Goal: Task Accomplishment & Management: Complete application form

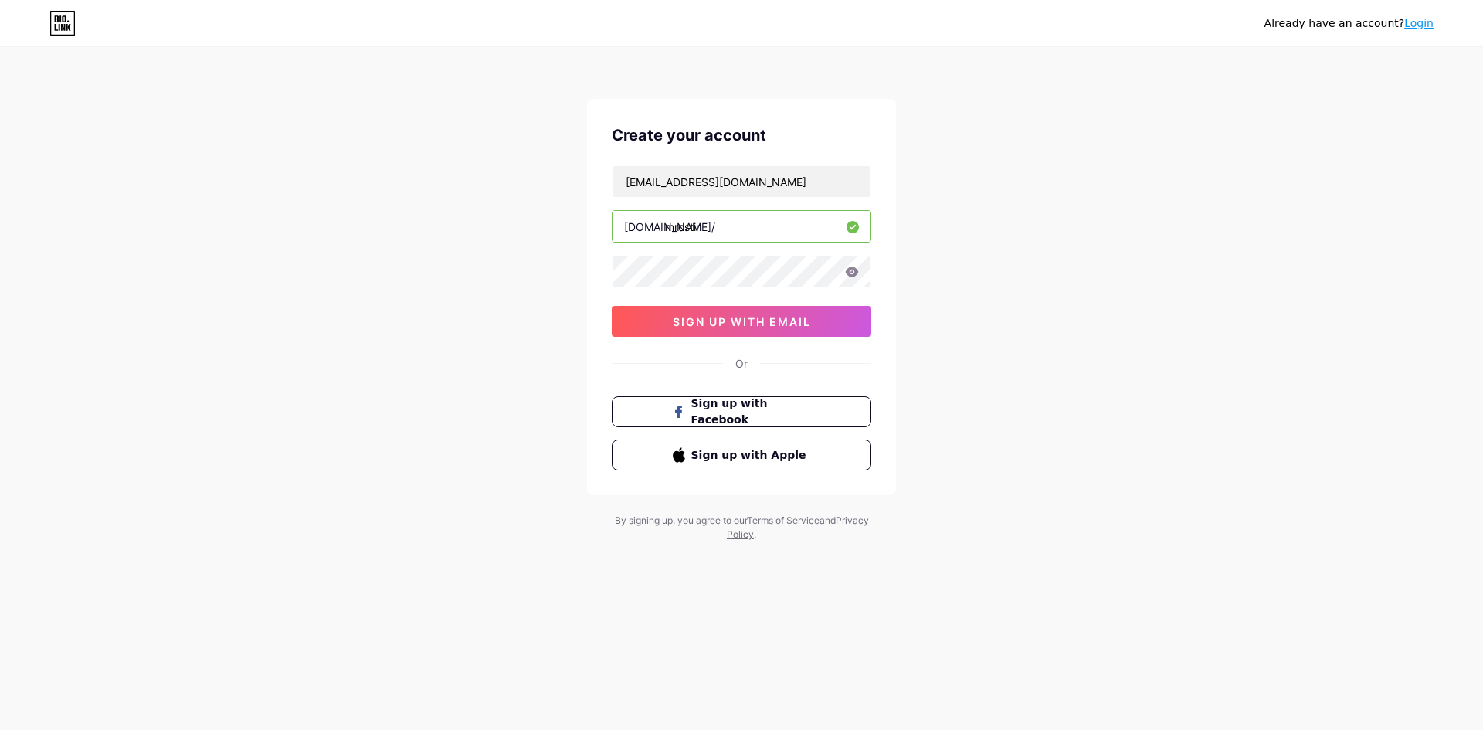
type input "[EMAIL_ADDRESS][DOMAIN_NAME]"
click at [858, 277] on icon at bounding box center [852, 272] width 14 height 11
click at [766, 327] on span "sign up with email" at bounding box center [742, 321] width 138 height 13
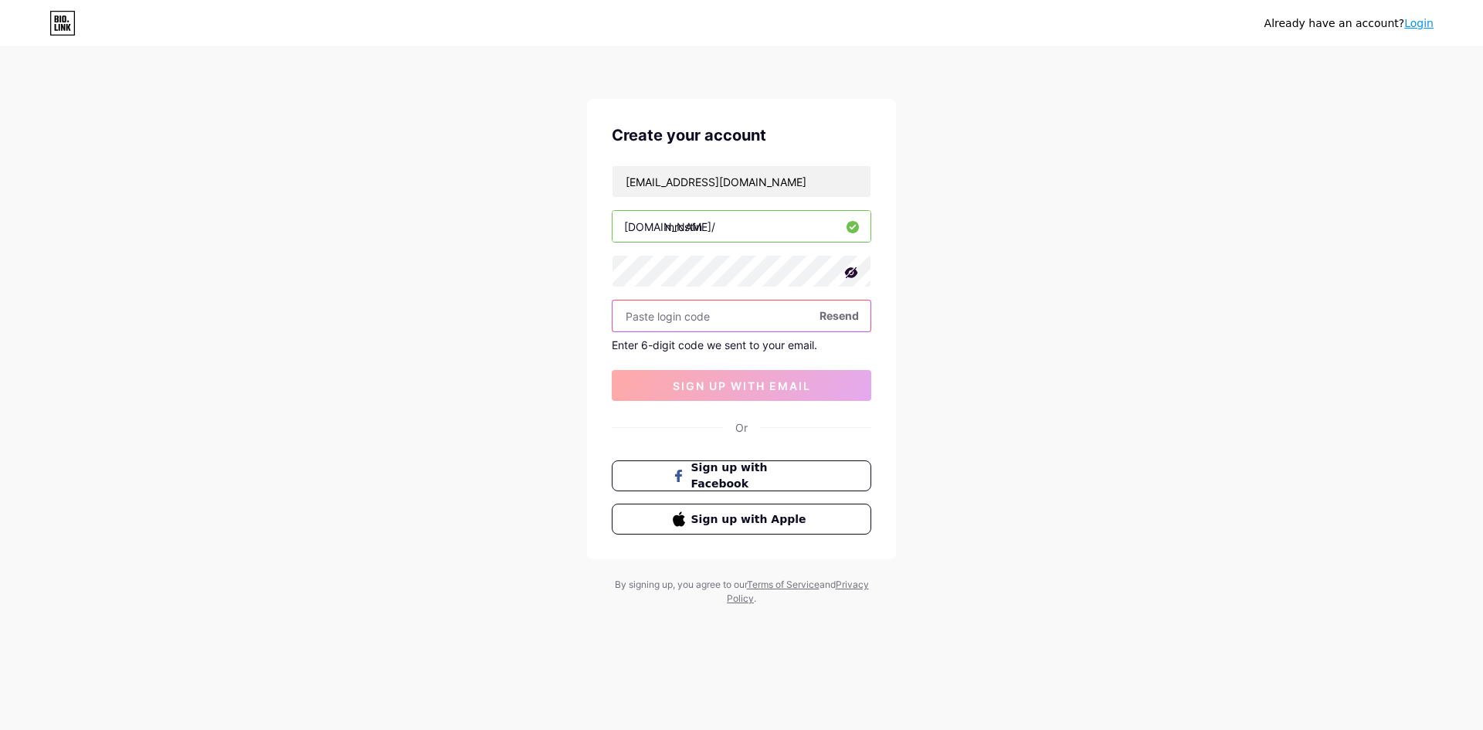
paste input "405866"
type input "405866"
click at [688, 379] on span "sign up with email" at bounding box center [742, 385] width 138 height 13
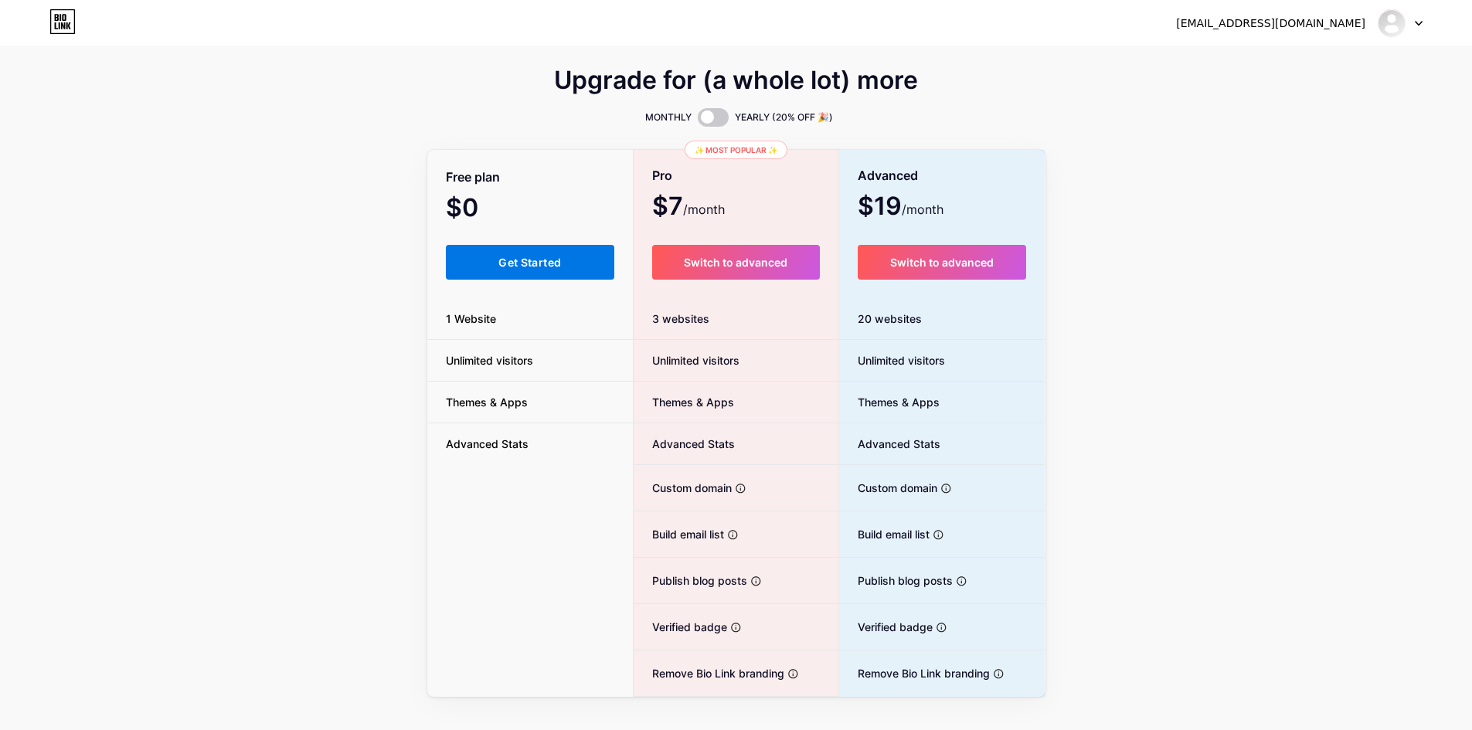
click at [570, 260] on button "Get Started" at bounding box center [530, 262] width 169 height 35
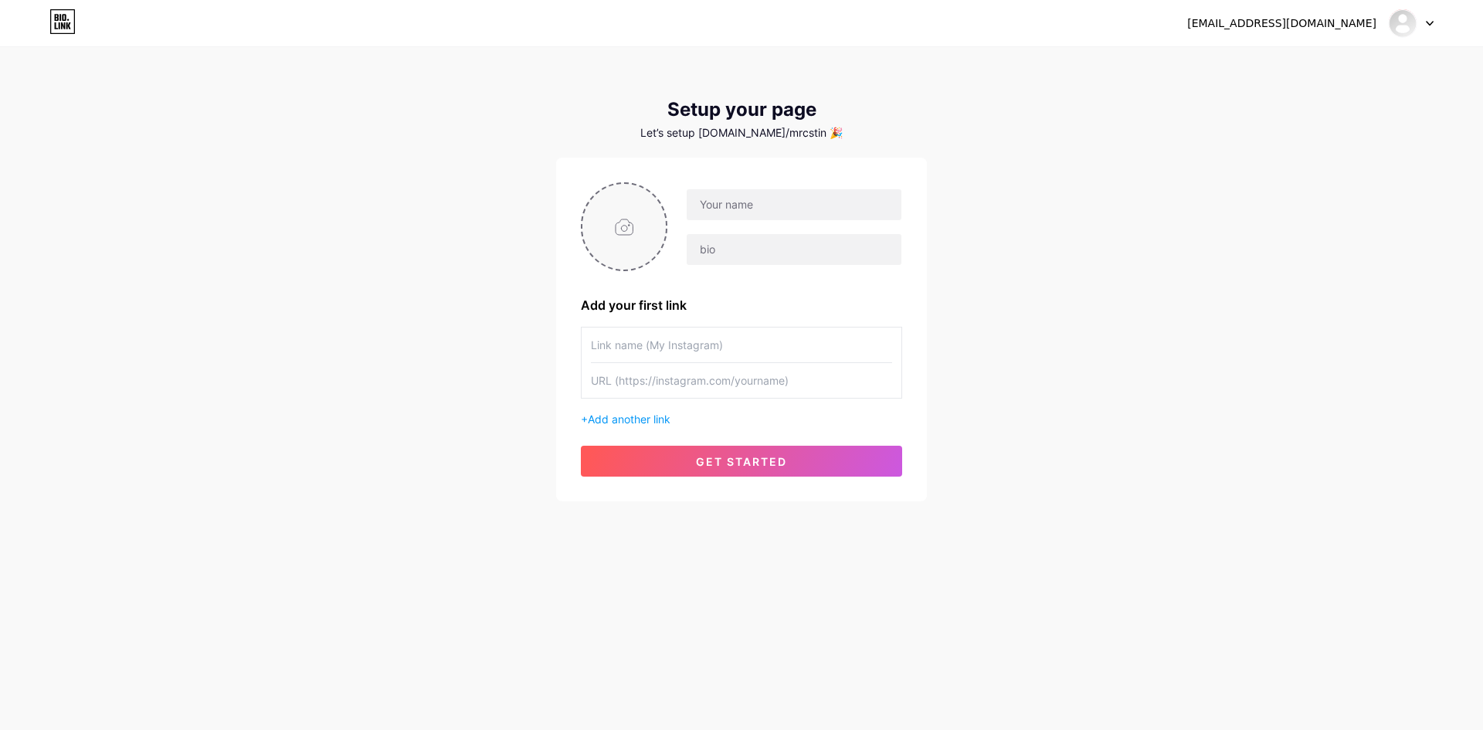
click at [638, 229] on input "file" at bounding box center [623, 227] width 83 height 86
type input "C:\fakepath\792b2006345678829a1f46b459412a4d.jpg"
click at [738, 205] on input "text" at bounding box center [794, 204] width 215 height 31
type input "Tine"
click at [677, 346] on input "text" at bounding box center [741, 345] width 301 height 35
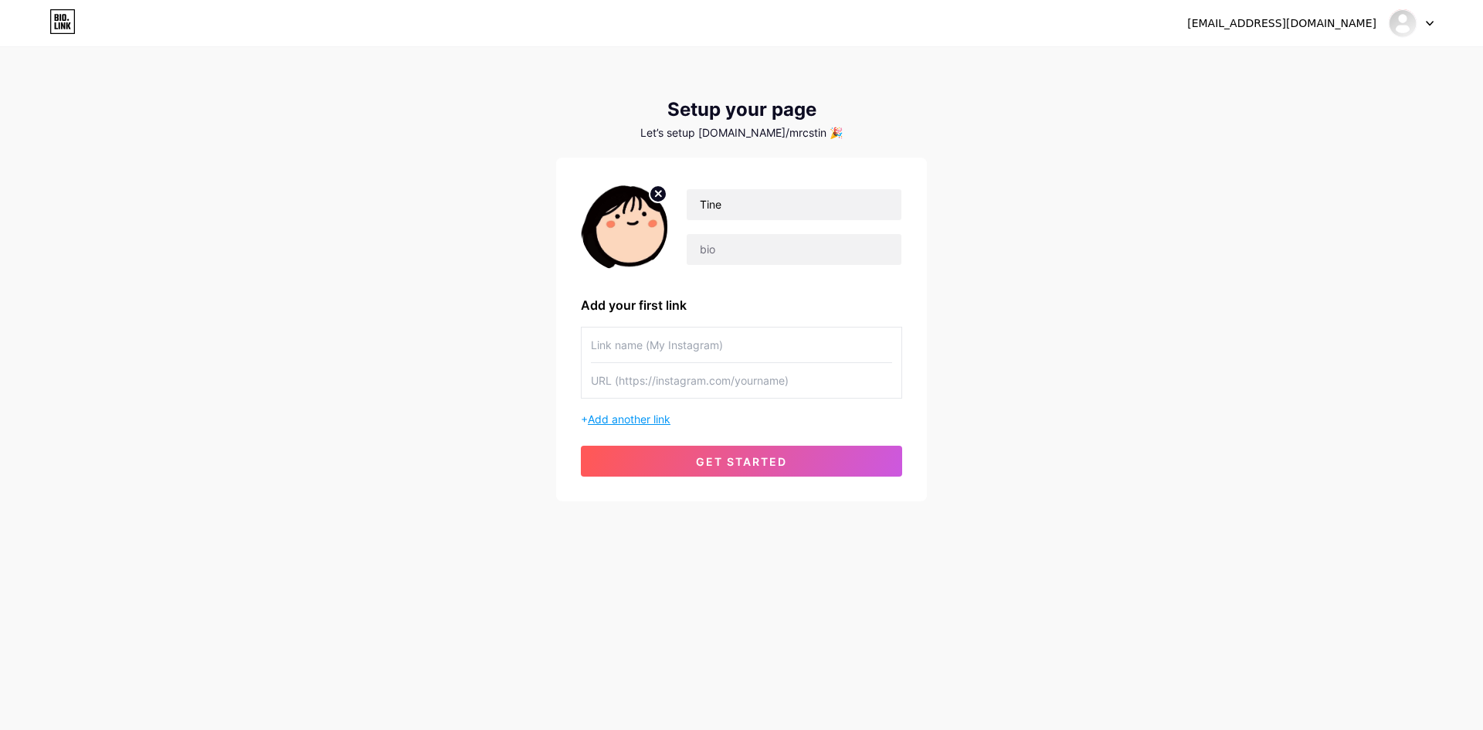
click at [645, 424] on span "Add another link" at bounding box center [629, 419] width 83 height 13
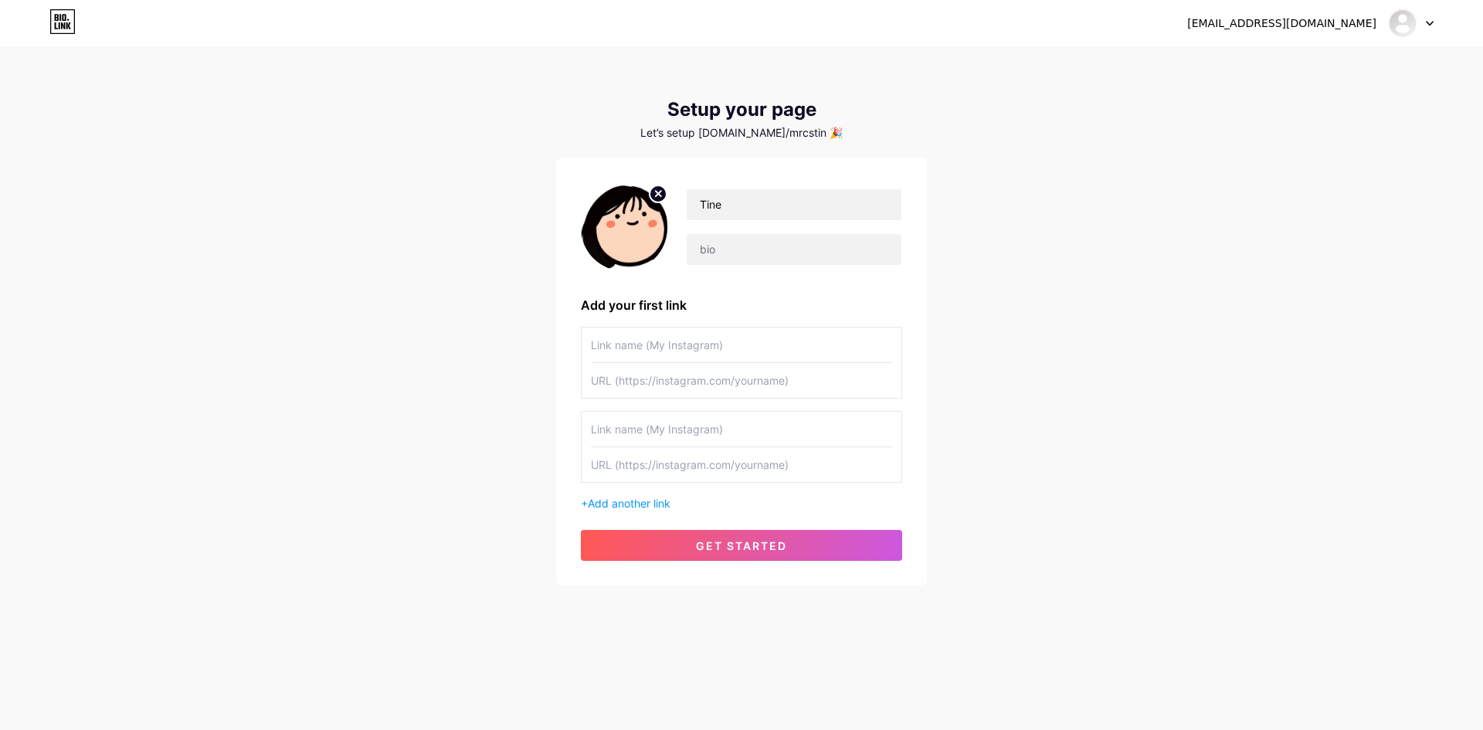
click at [751, 470] on input "text" at bounding box center [741, 464] width 301 height 35
click at [691, 235] on input "text" at bounding box center [794, 249] width 215 height 31
paste input "🤍☁️☕️"
type input "🤍☁️☕️"
click at [712, 339] on input "text" at bounding box center [741, 345] width 301 height 35
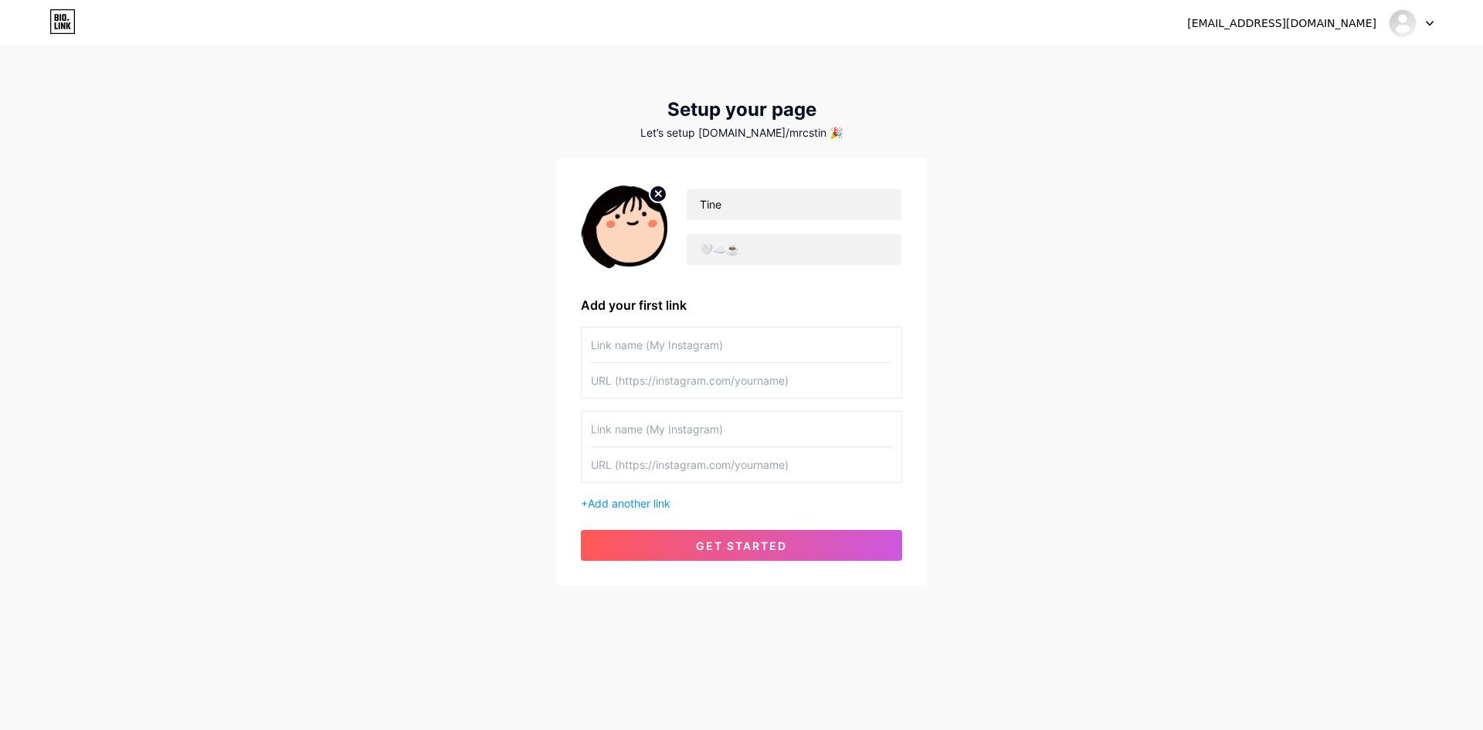
click at [643, 368] on input "text" at bounding box center [741, 380] width 301 height 35
paste input "[URL][DOMAIN_NAME]"
type input "[URL][DOMAIN_NAME]"
click at [679, 343] on input "text" at bounding box center [741, 345] width 301 height 35
type input "Tiktok"
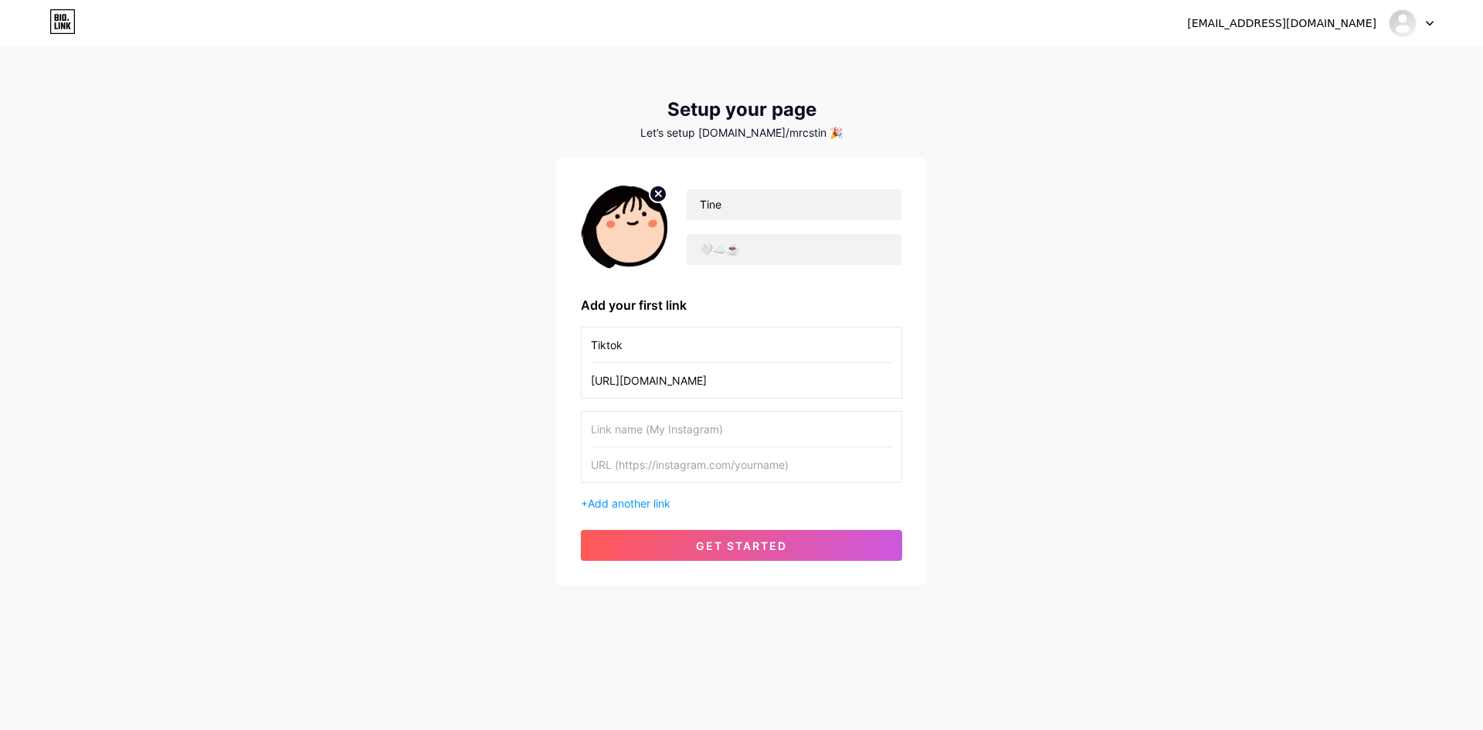
click at [708, 424] on input "text" at bounding box center [741, 429] width 301 height 35
type input "Instagram"
drag, startPoint x: 611, startPoint y: 480, endPoint x: 660, endPoint y: 491, distance: 49.9
click at [611, 480] on input "text" at bounding box center [741, 464] width 301 height 35
paste input "[URL][DOMAIN_NAME]"
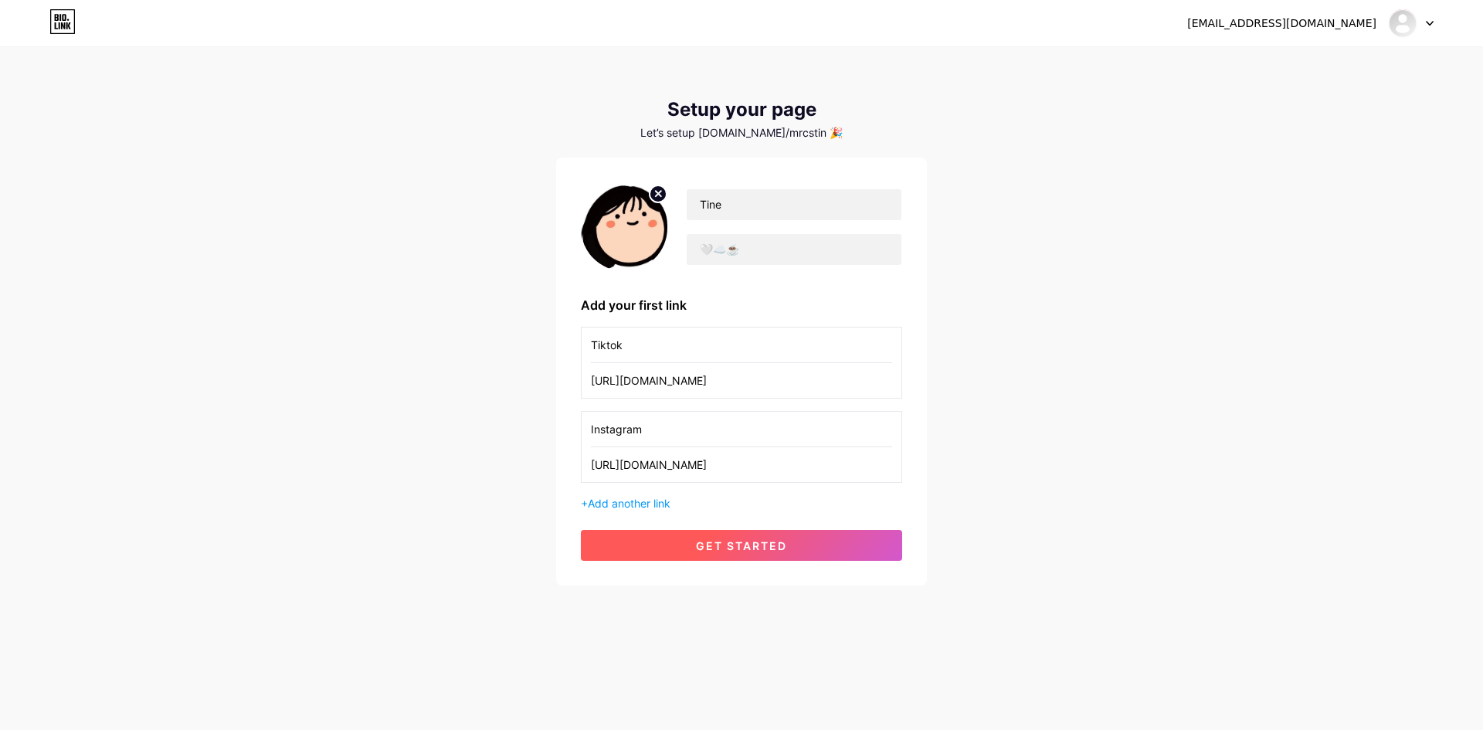
type input "[URL][DOMAIN_NAME]"
click at [727, 534] on button "get started" at bounding box center [741, 545] width 321 height 31
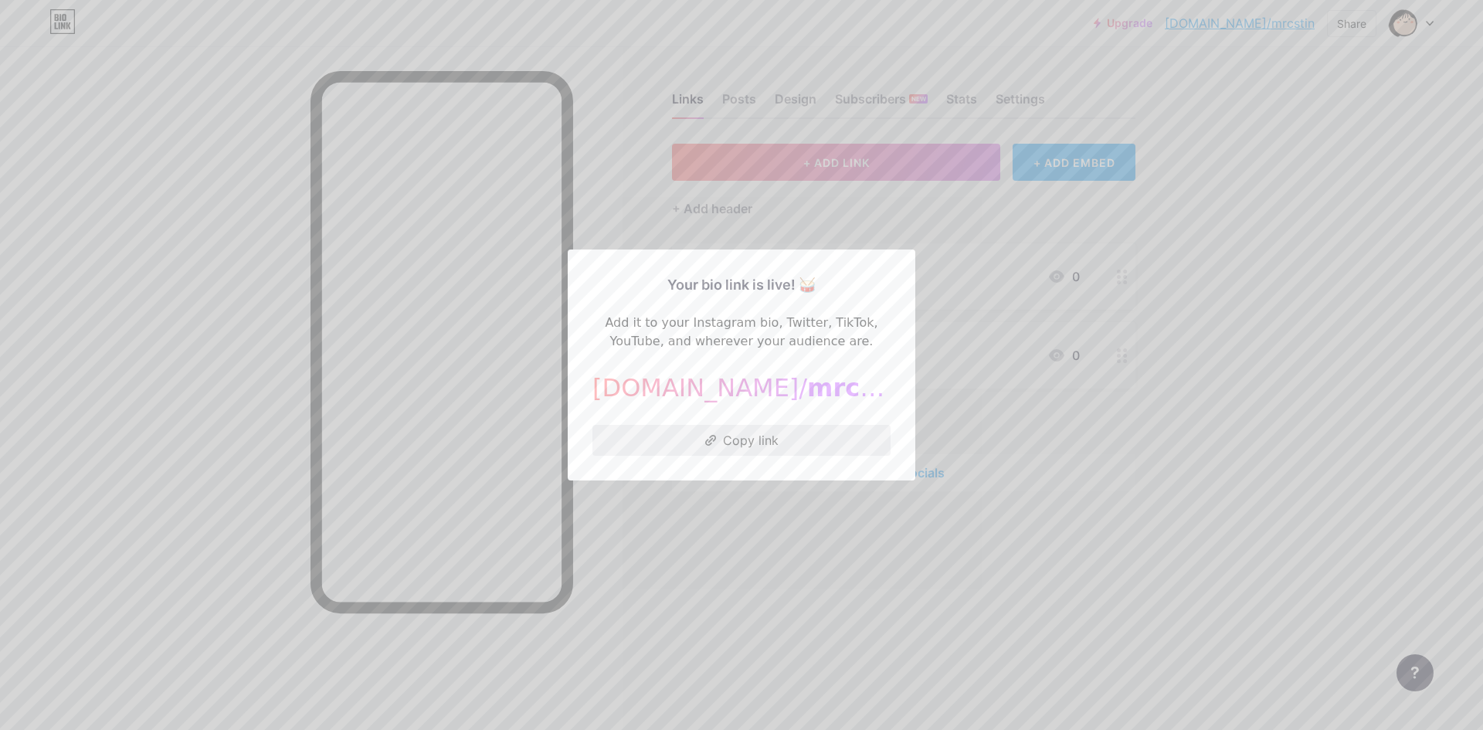
click at [774, 442] on button "Copy link" at bounding box center [741, 440] width 298 height 31
click at [807, 391] on span "mrcstin" at bounding box center [859, 387] width 105 height 29
copy div "[DOMAIN_NAME]/ mrcstin"
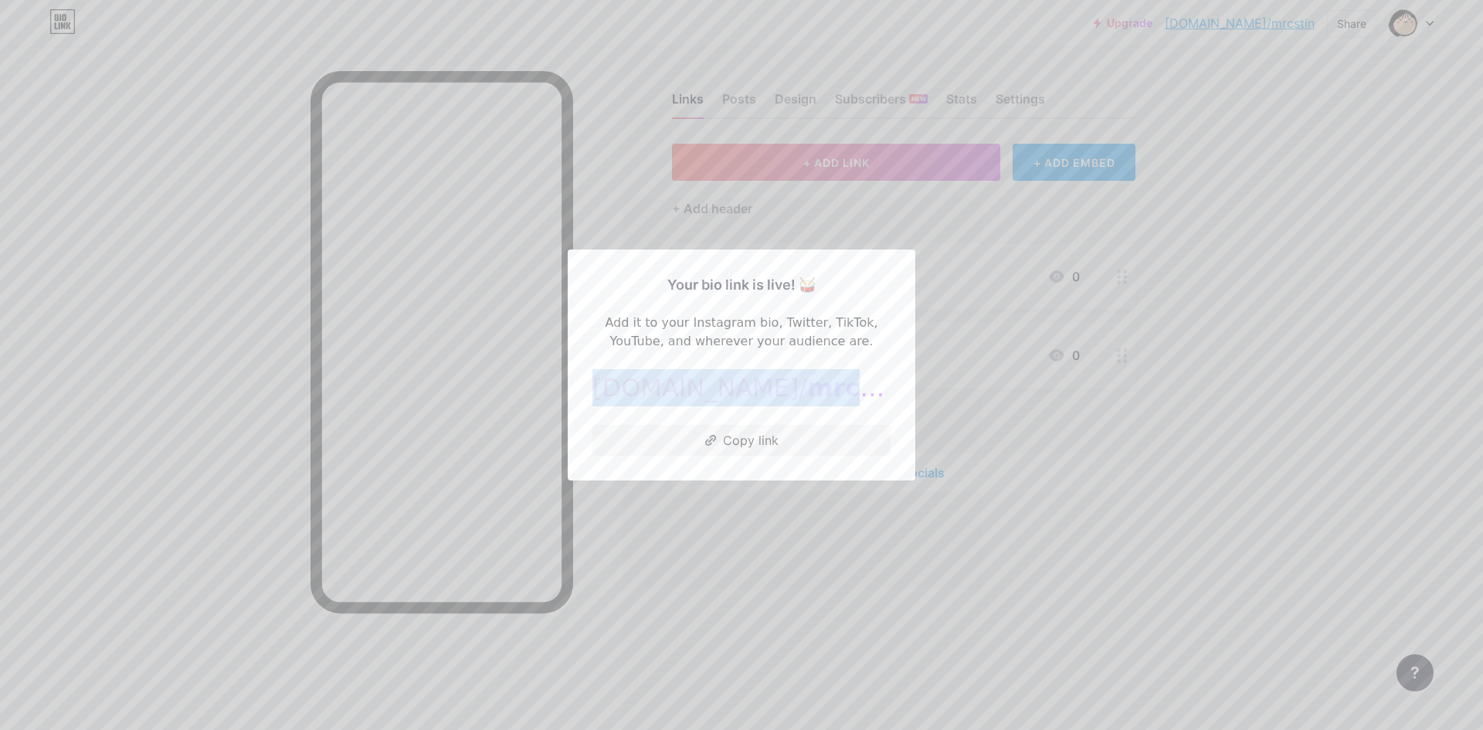
copy div "[DOMAIN_NAME]/ mrcstin"
click at [821, 620] on div at bounding box center [741, 365] width 1483 height 730
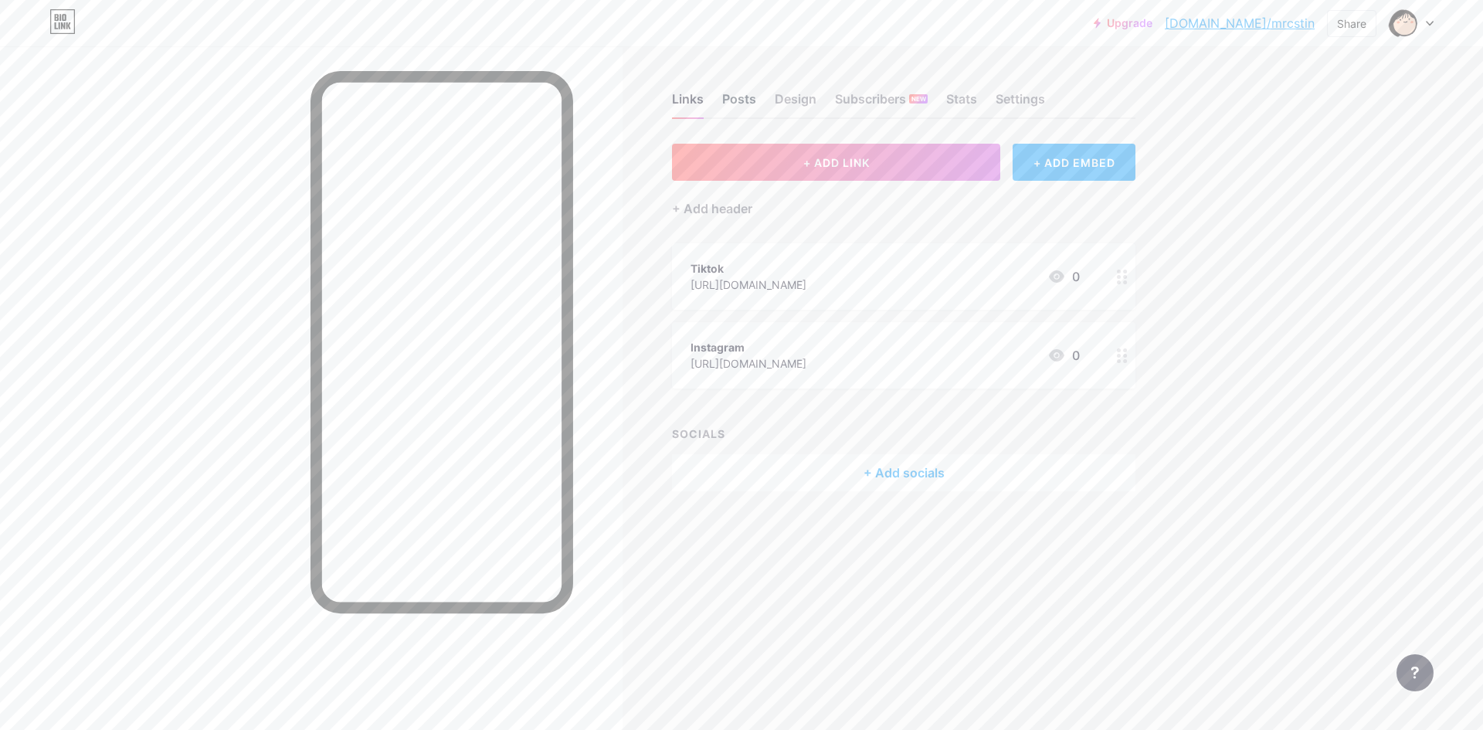
drag, startPoint x: 769, startPoint y: 91, endPoint x: 754, endPoint y: 100, distance: 17.6
click at [769, 92] on div "Links Posts Design Subscribers NEW Stats Settings" at bounding box center [903, 92] width 463 height 54
click at [746, 100] on div "Posts" at bounding box center [739, 104] width 34 height 28
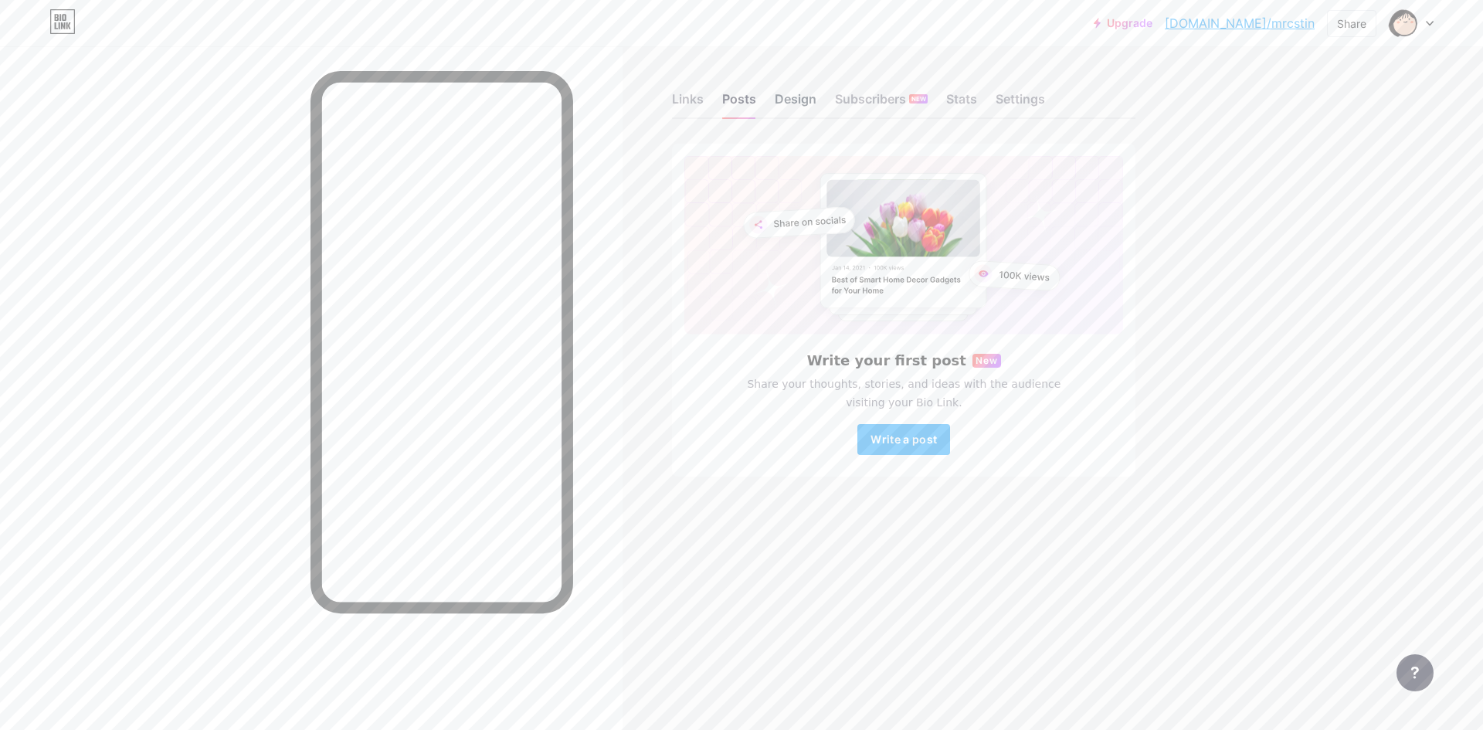
click at [805, 101] on div "Design" at bounding box center [796, 104] width 42 height 28
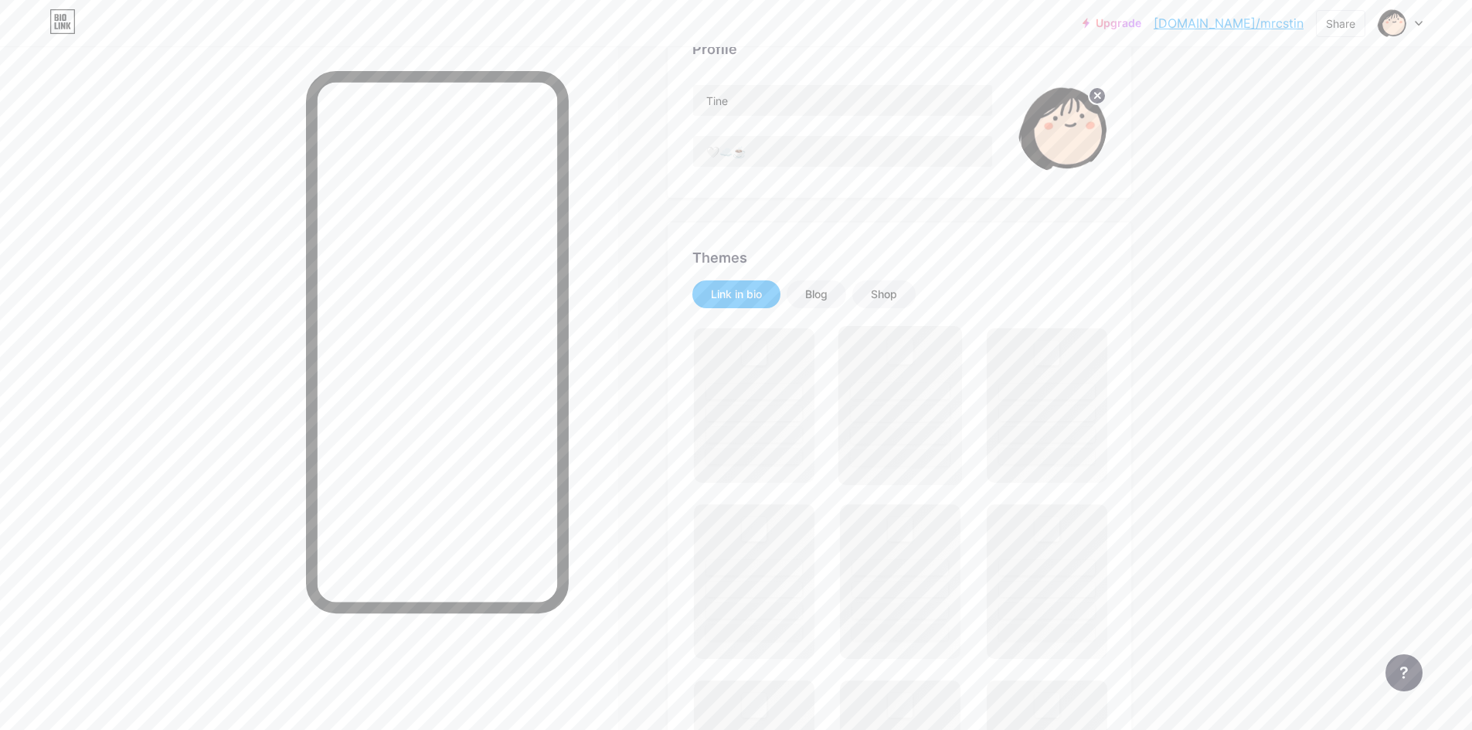
scroll to position [154, 0]
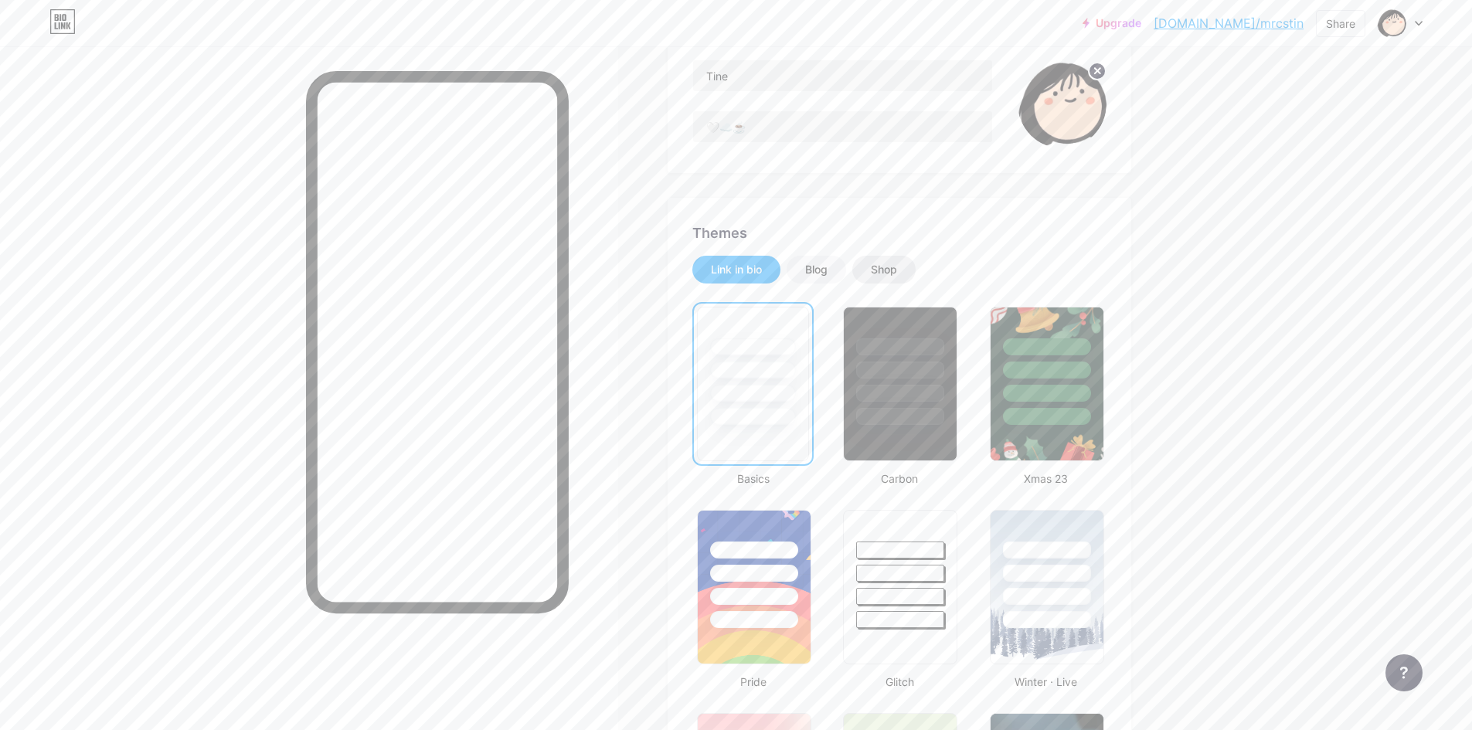
click at [878, 269] on div "Shop" at bounding box center [884, 269] width 26 height 15
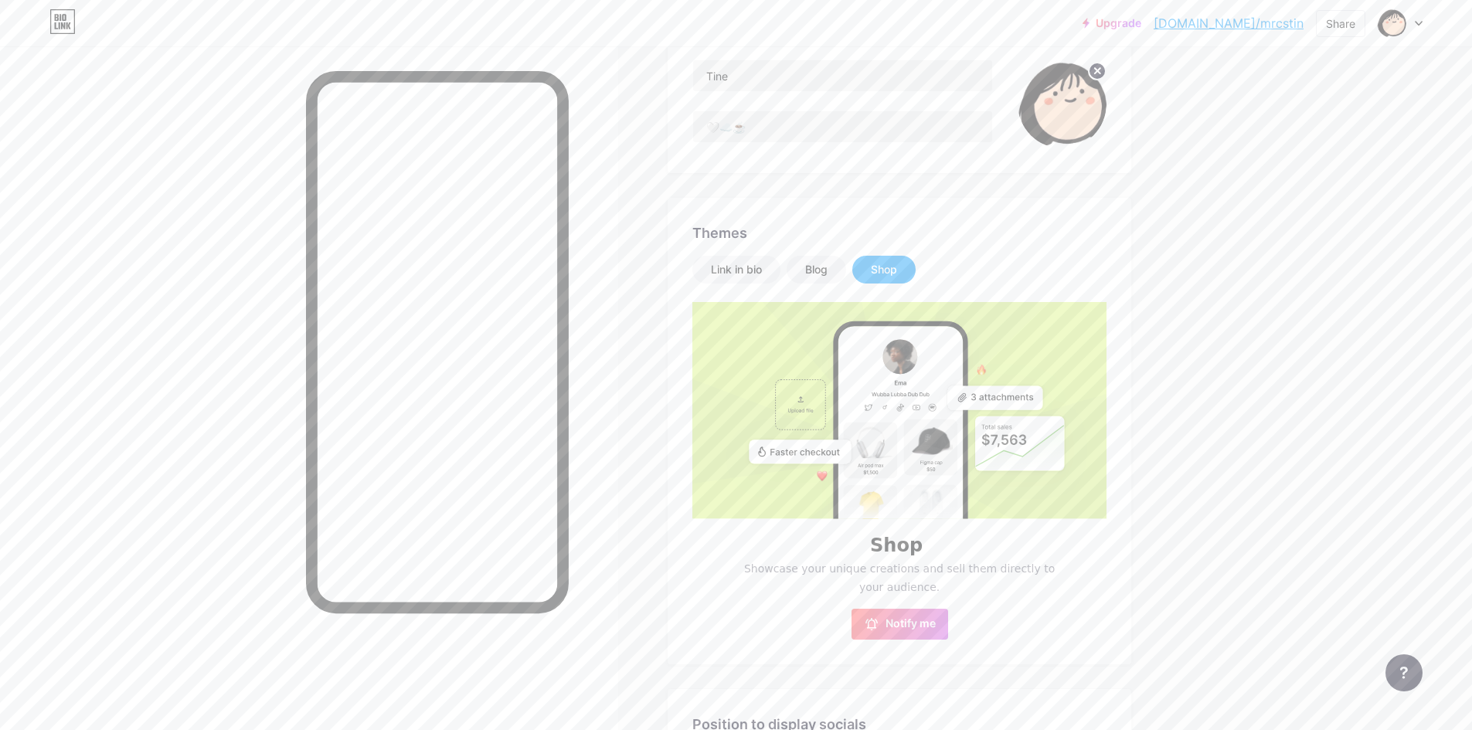
click at [791, 269] on div "Link in bio Blog Shop" at bounding box center [899, 270] width 414 height 28
click at [811, 264] on div "Blog" at bounding box center [816, 269] width 22 height 15
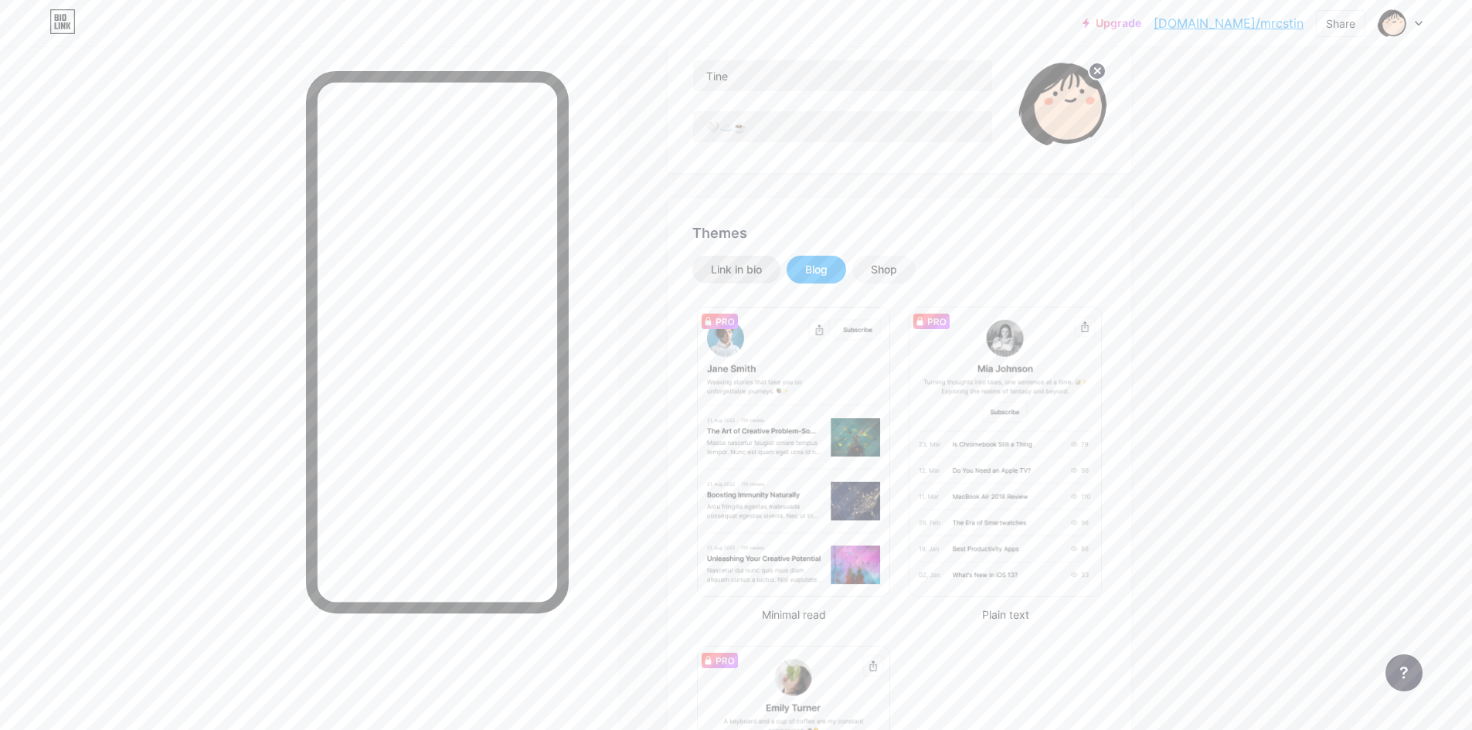
click at [775, 264] on div "Link in bio" at bounding box center [736, 270] width 88 height 28
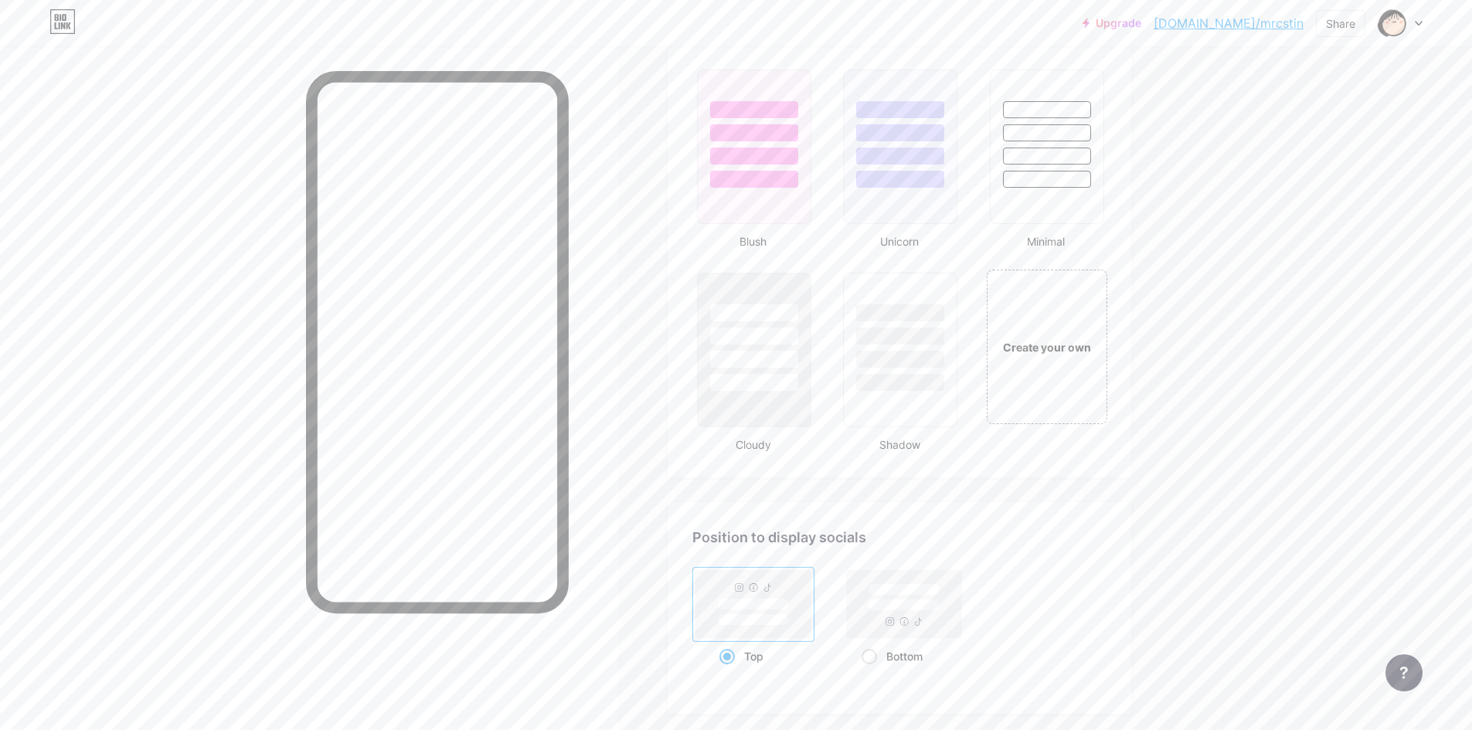
scroll to position [1622, 0]
click at [1056, 167] on div at bounding box center [1046, 169] width 90 height 18
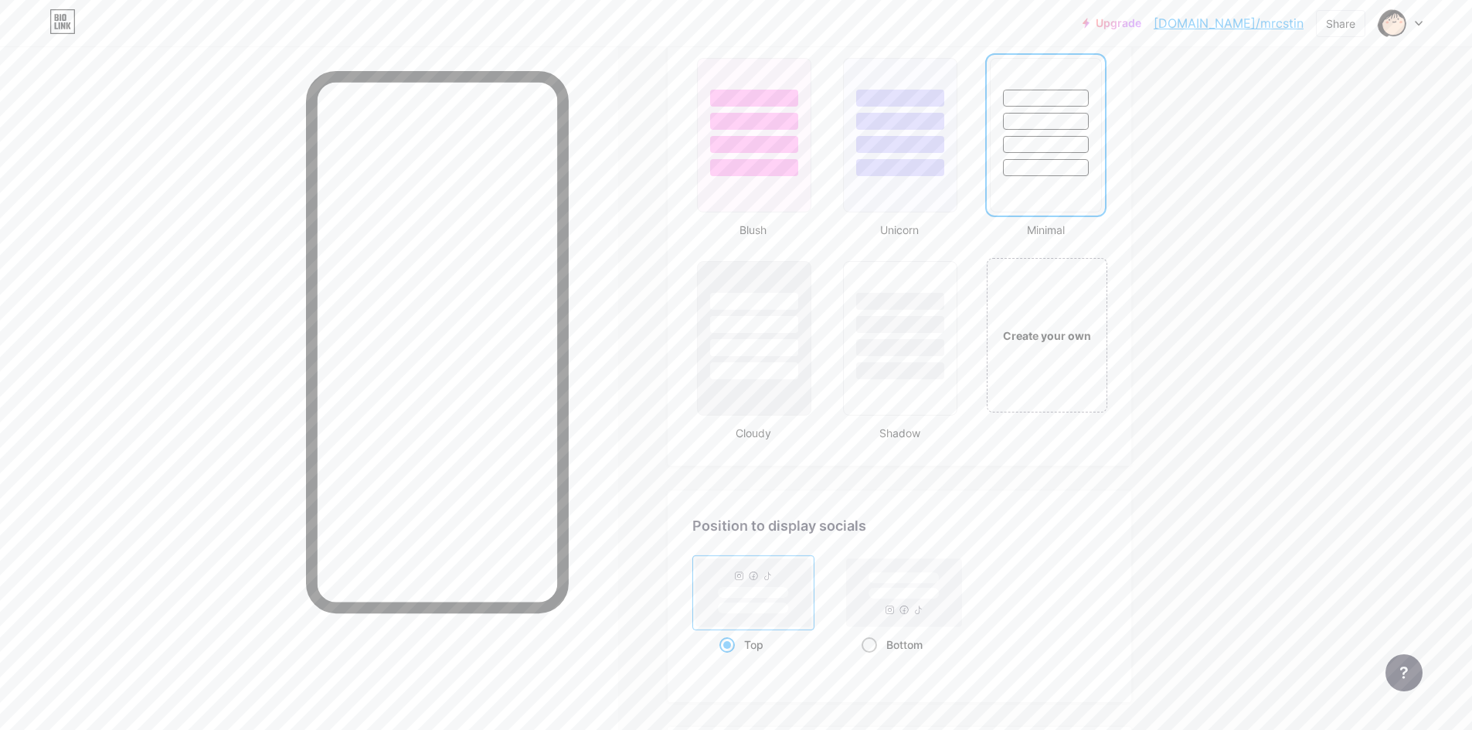
click at [861, 645] on div "Bottom" at bounding box center [904, 644] width 122 height 29
click at [861, 659] on input "Bottom" at bounding box center [866, 664] width 10 height 10
radio input "true"
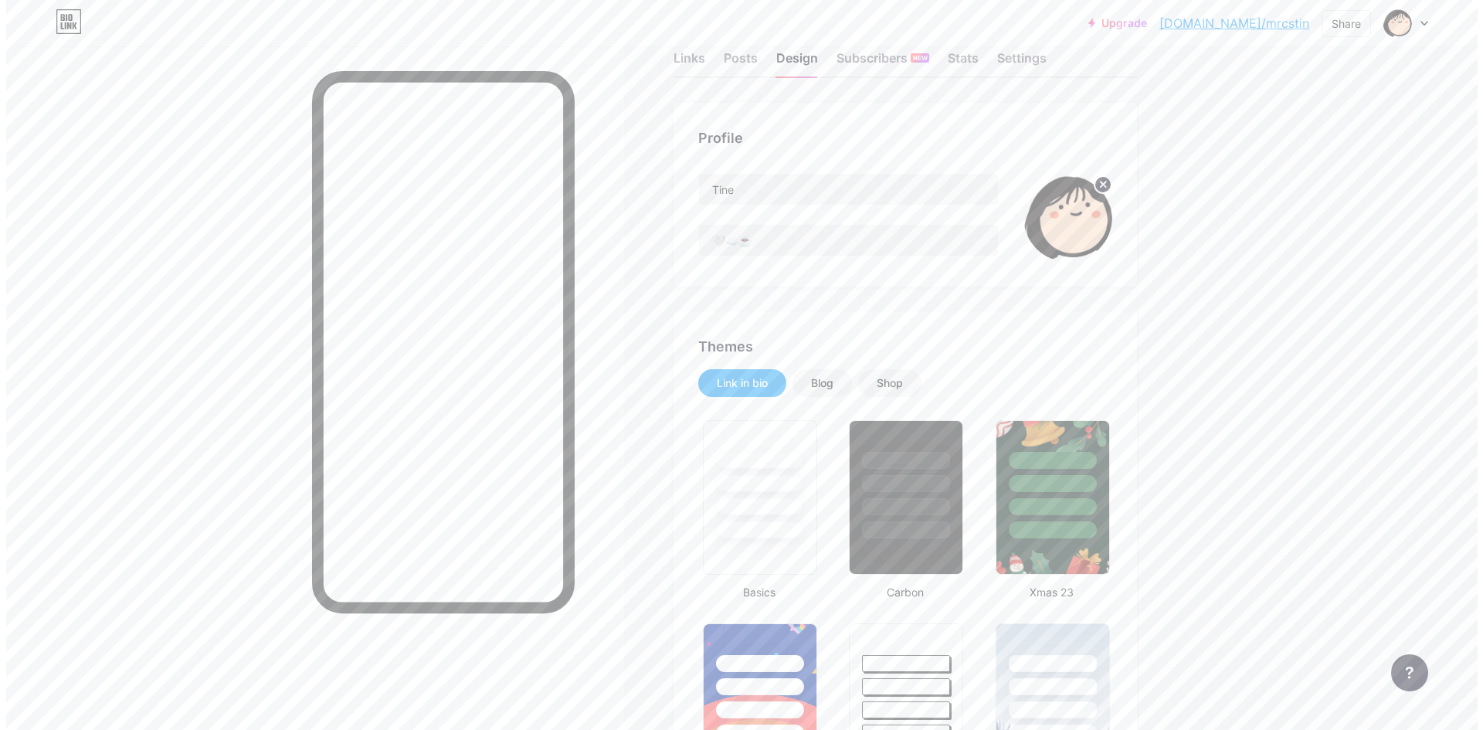
scroll to position [0, 0]
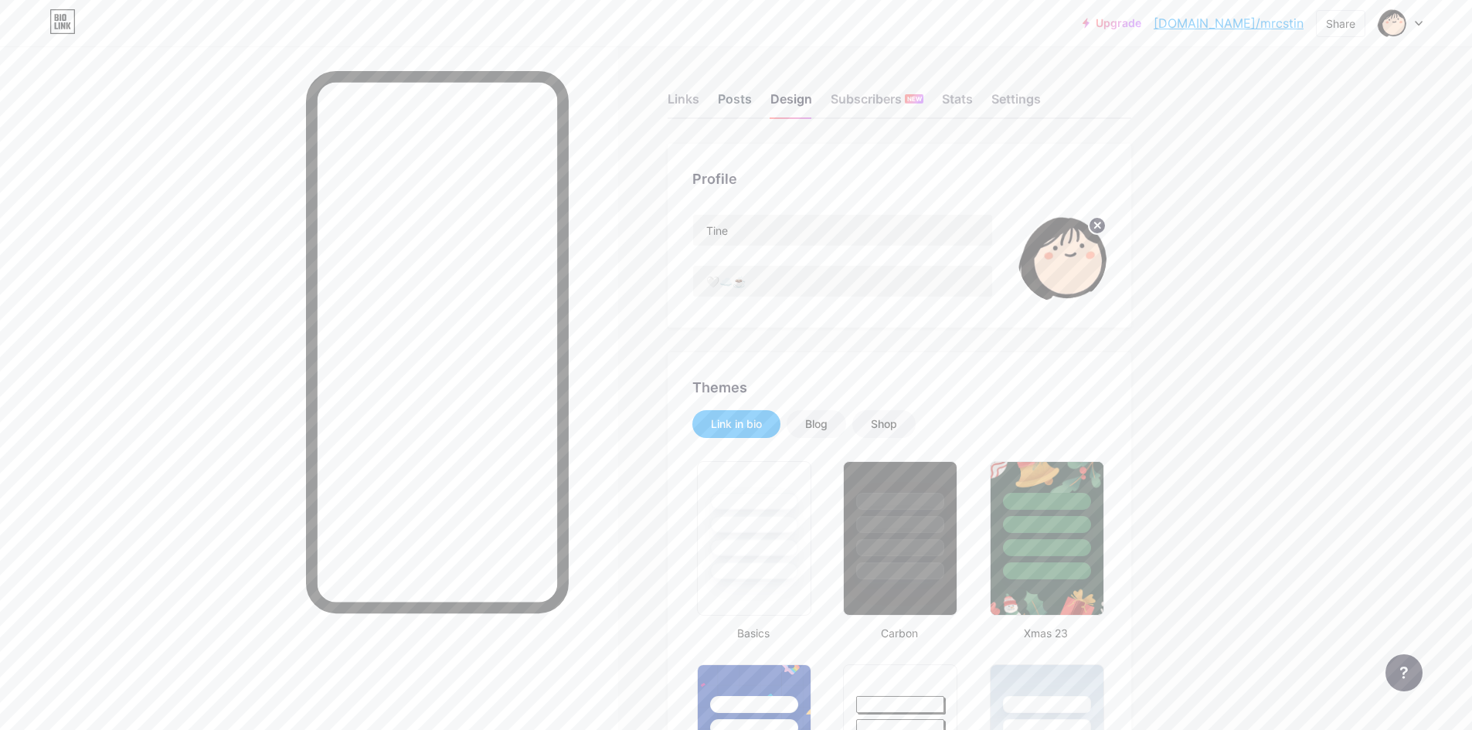
click at [751, 107] on div "Posts" at bounding box center [735, 104] width 34 height 28
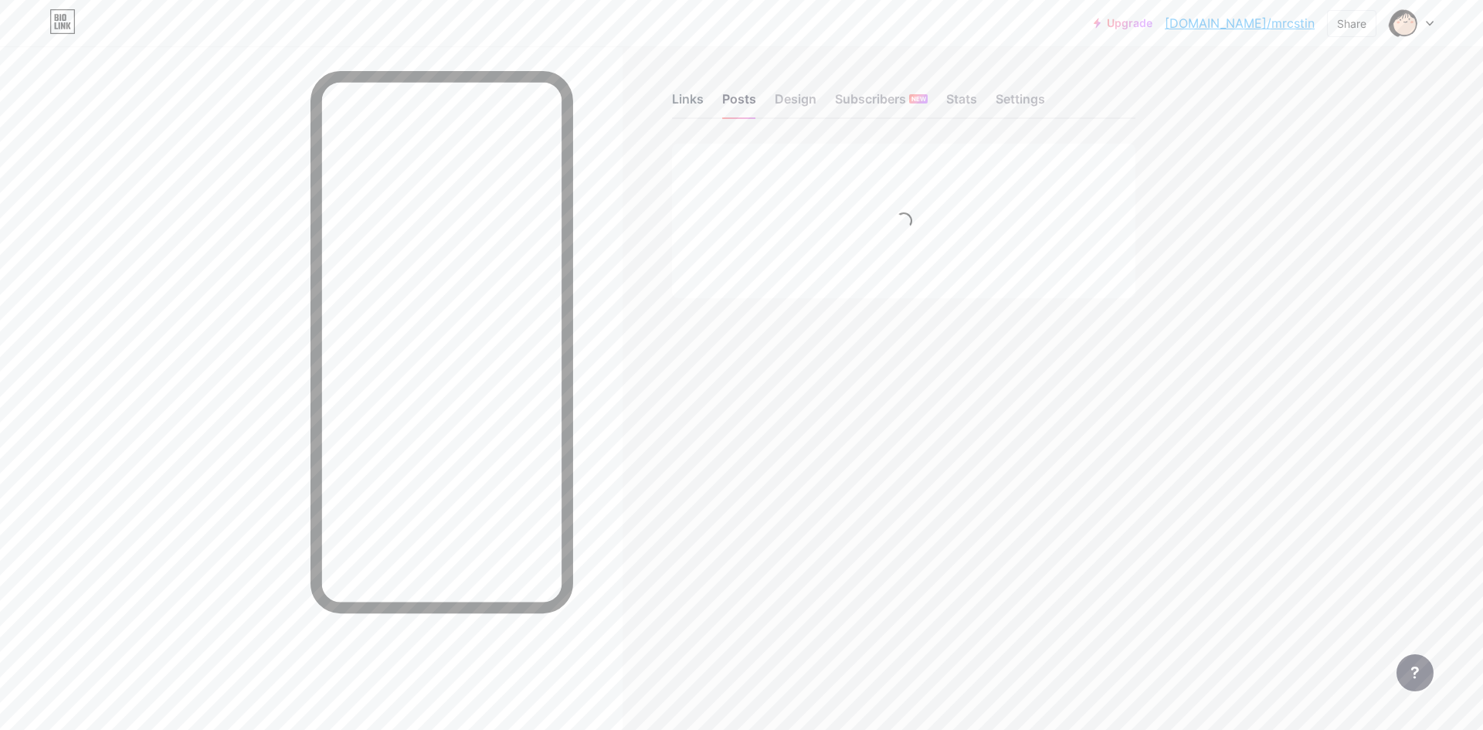
click at [692, 96] on div "Links" at bounding box center [688, 104] width 32 height 28
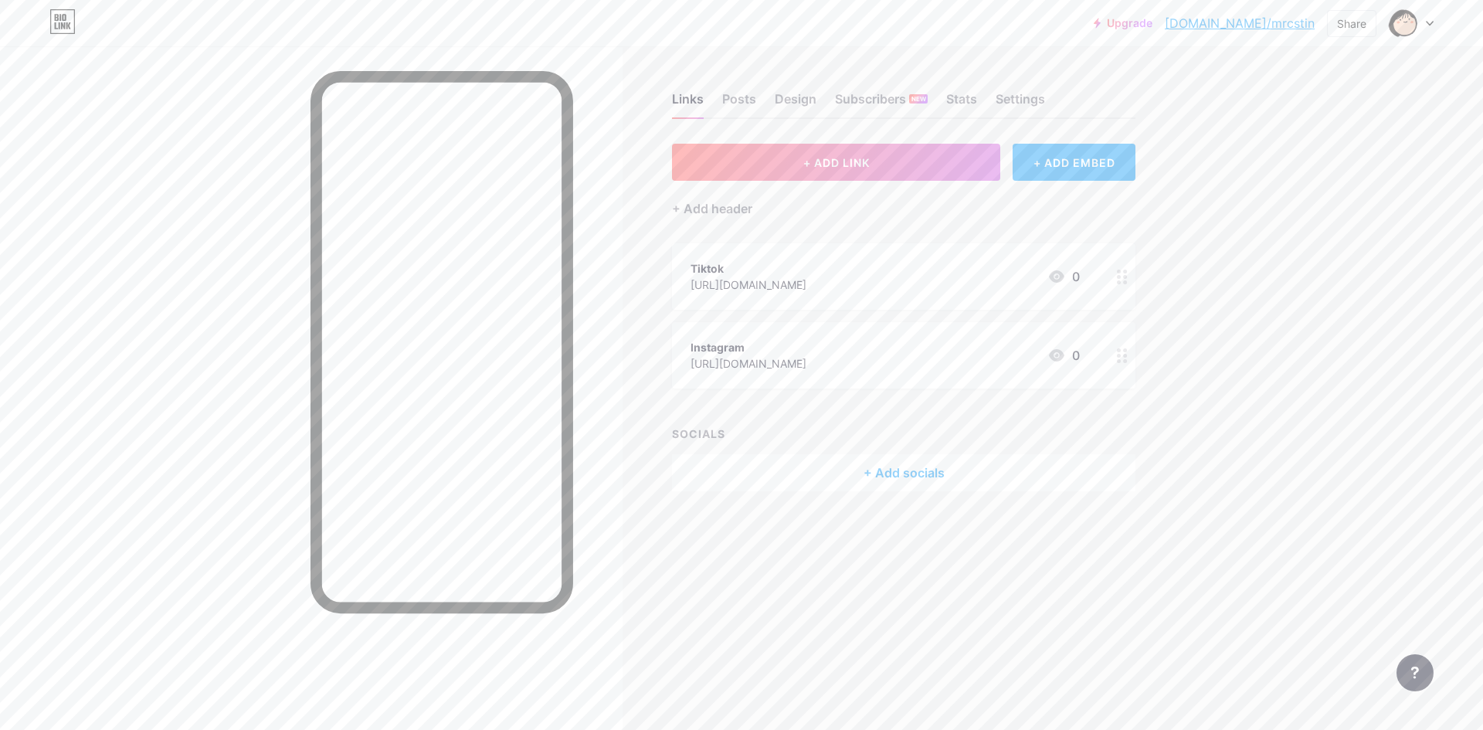
drag, startPoint x: 1007, startPoint y: 283, endPoint x: 1012, endPoint y: 295, distance: 13.2
click at [670, 351] on div "Links Posts Design Subscribers NEW Stats Settings + ADD LINK + ADD EMBED + Add …" at bounding box center [600, 307] width 1200 height 522
click at [1056, 350] on icon at bounding box center [1056, 355] width 15 height 12
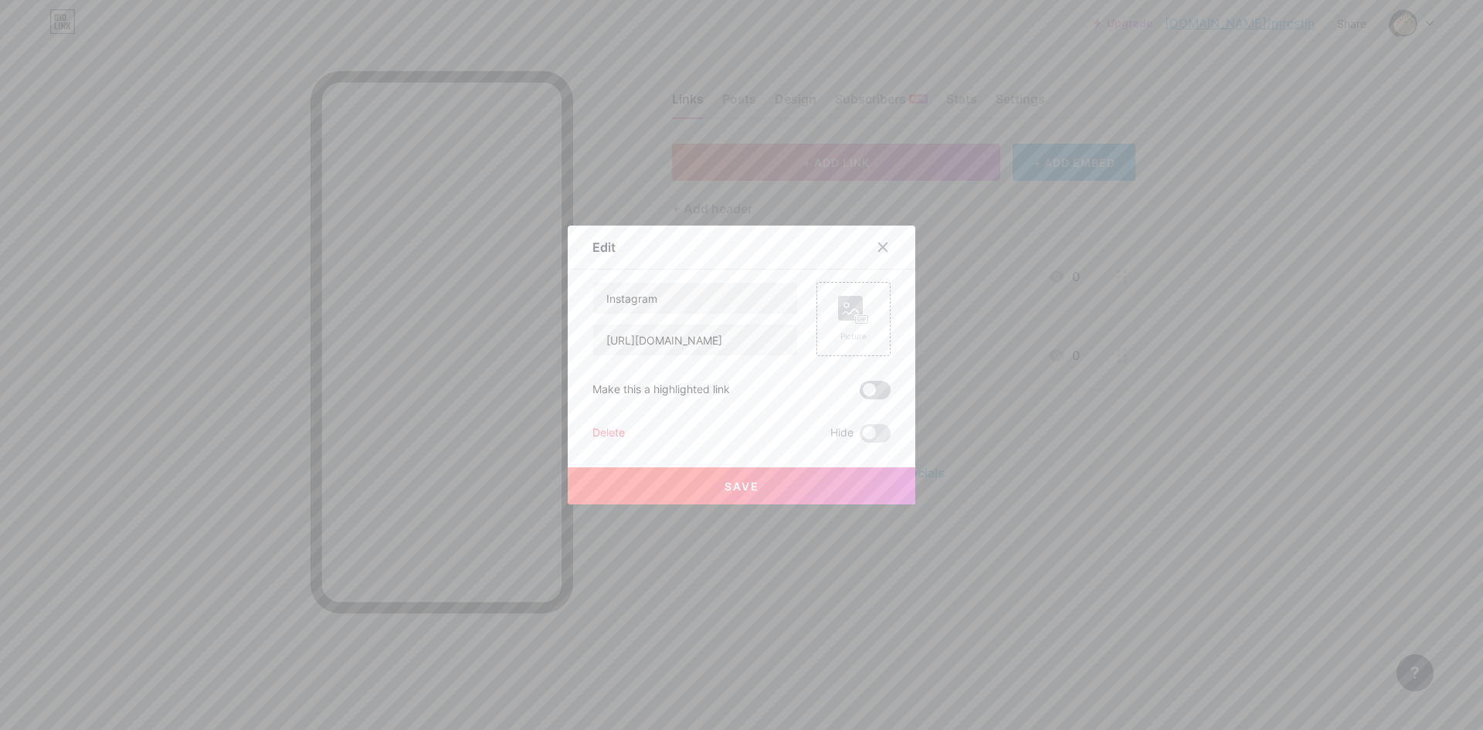
click at [871, 385] on span at bounding box center [875, 390] width 31 height 19
click at [860, 394] on input "checkbox" at bounding box center [860, 394] width 0 height 0
click at [869, 389] on span at bounding box center [875, 390] width 31 height 19
click at [860, 394] on input "checkbox" at bounding box center [860, 394] width 0 height 0
click at [877, 245] on icon at bounding box center [883, 247] width 12 height 12
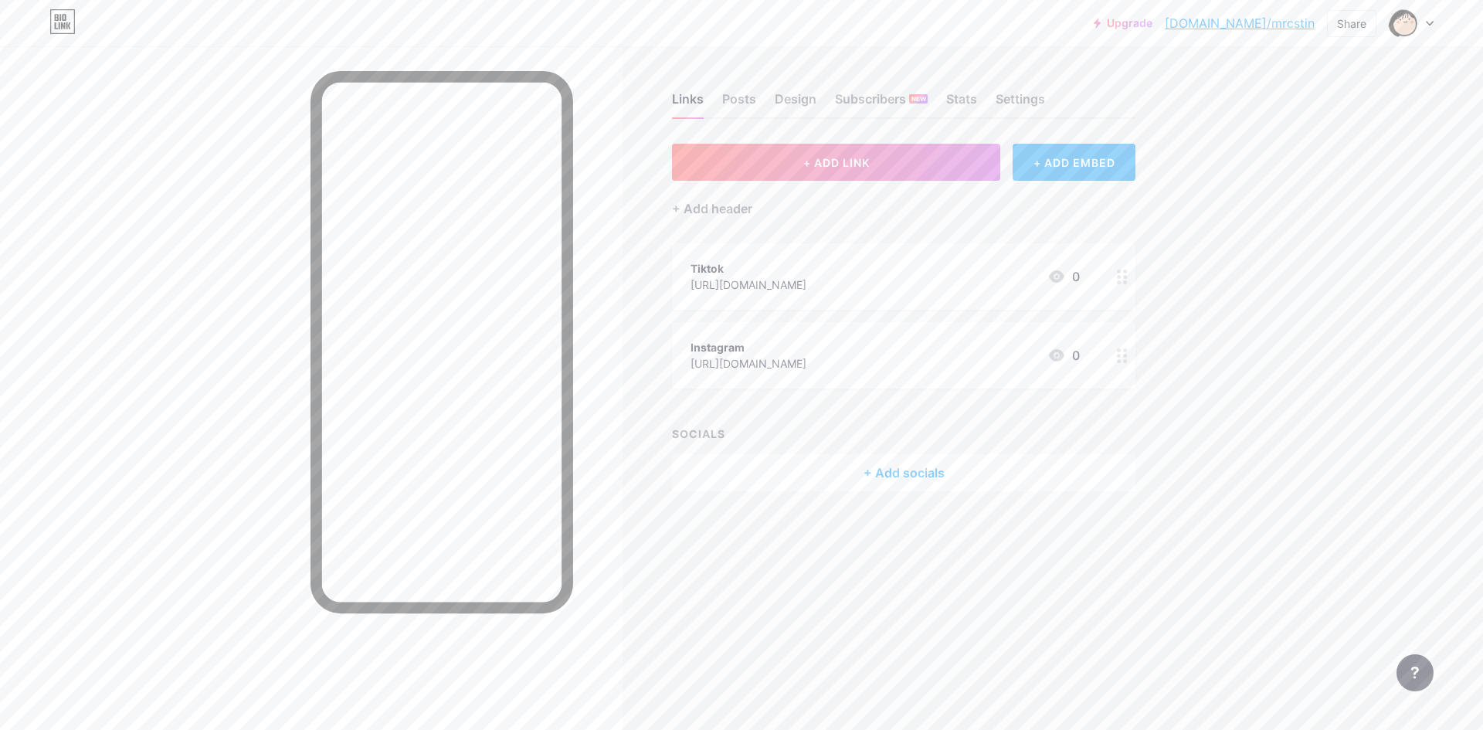
click at [900, 476] on div "+ Add socials" at bounding box center [903, 472] width 463 height 37
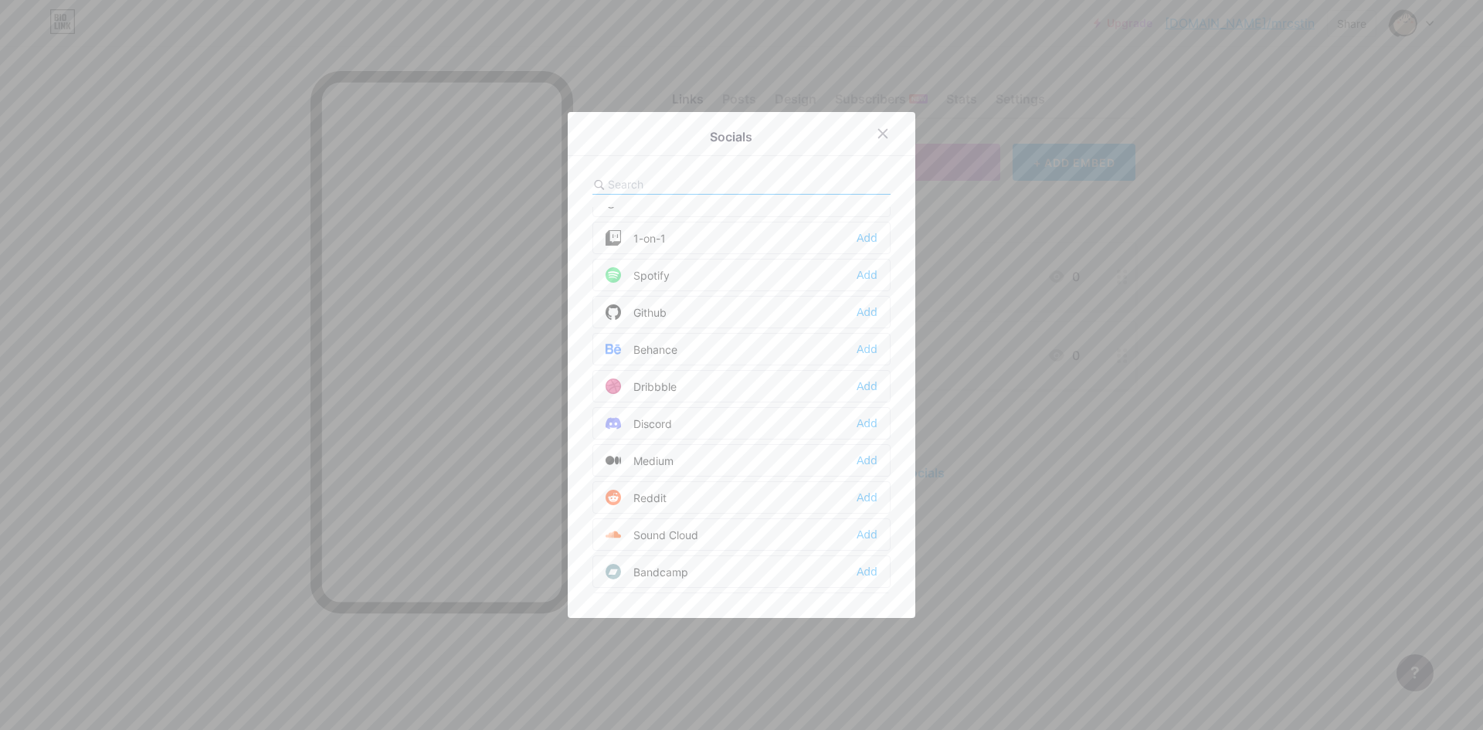
scroll to position [386, 0]
click at [1289, 473] on div at bounding box center [741, 365] width 1483 height 730
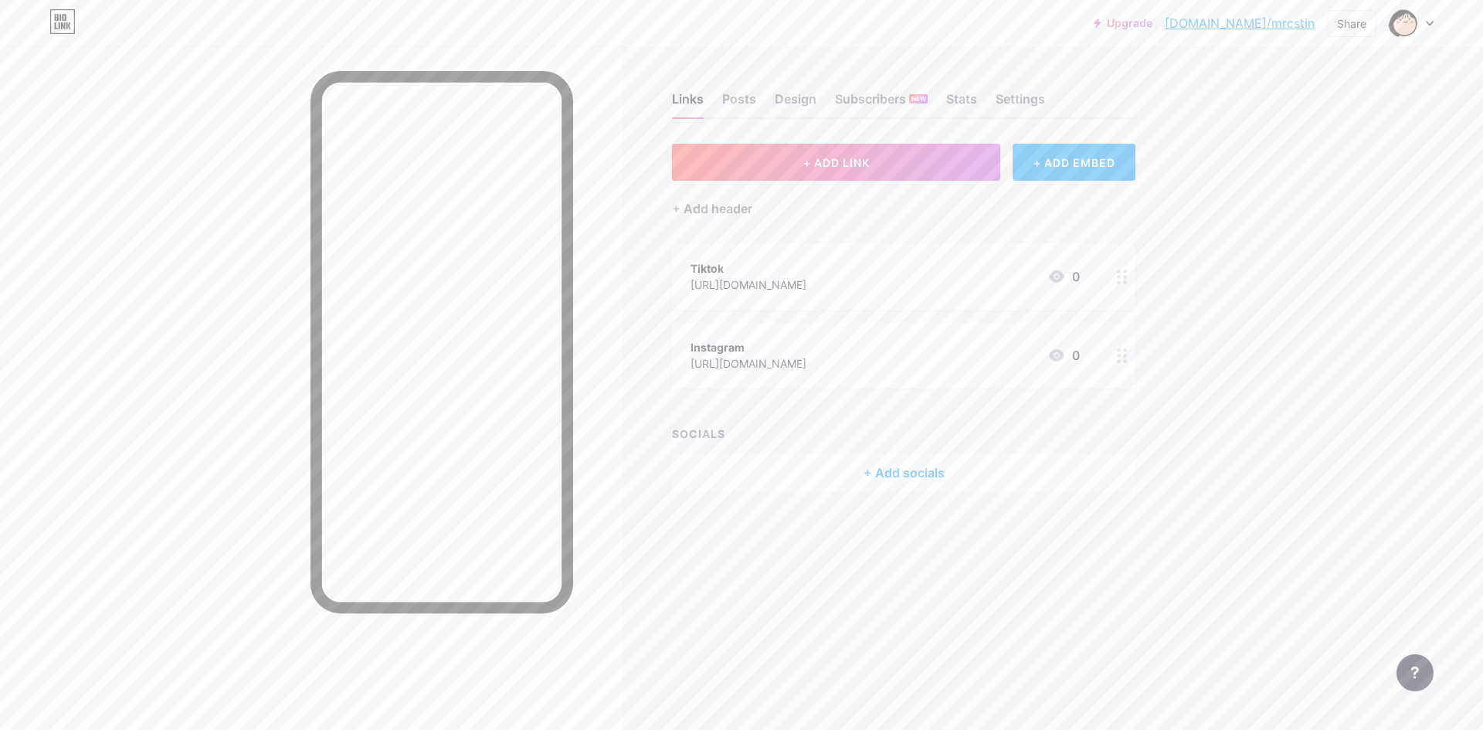
drag, startPoint x: 823, startPoint y: 343, endPoint x: 878, endPoint y: 489, distance: 155.7
click at [876, 494] on div "Links Posts Design Subscribers NEW Stats Settings + ADD LINK + ADD EMBED + Add …" at bounding box center [600, 307] width 1200 height 522
click at [1301, 305] on div "Upgrade [DOMAIN_NAME]/mrcsti... [DOMAIN_NAME]/mrcstin Share Switch accounts Tin…" at bounding box center [741, 365] width 1483 height 730
click at [786, 105] on div "Design" at bounding box center [796, 104] width 42 height 28
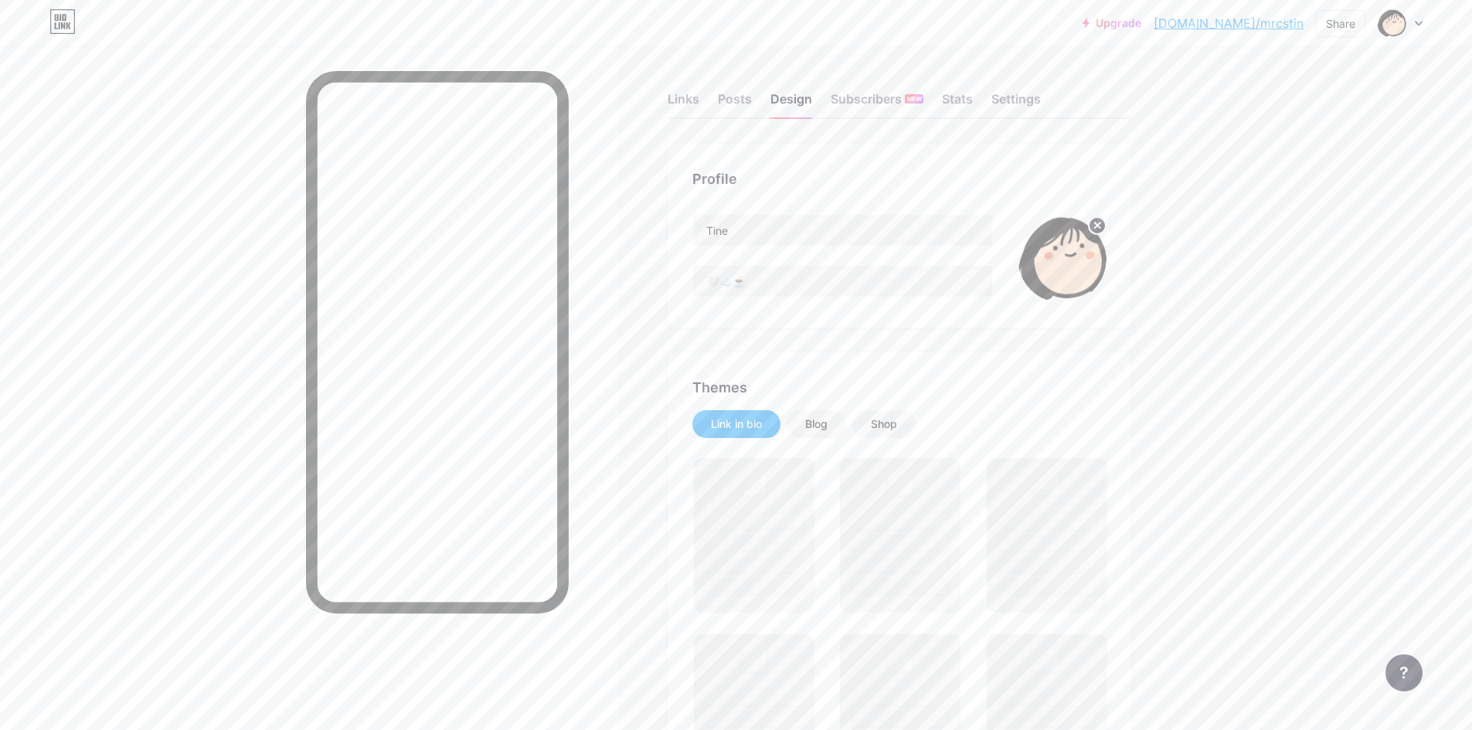
drag, startPoint x: 735, startPoint y: 100, endPoint x: 830, endPoint y: 99, distance: 95.0
click at [734, 100] on div "Posts" at bounding box center [735, 104] width 34 height 28
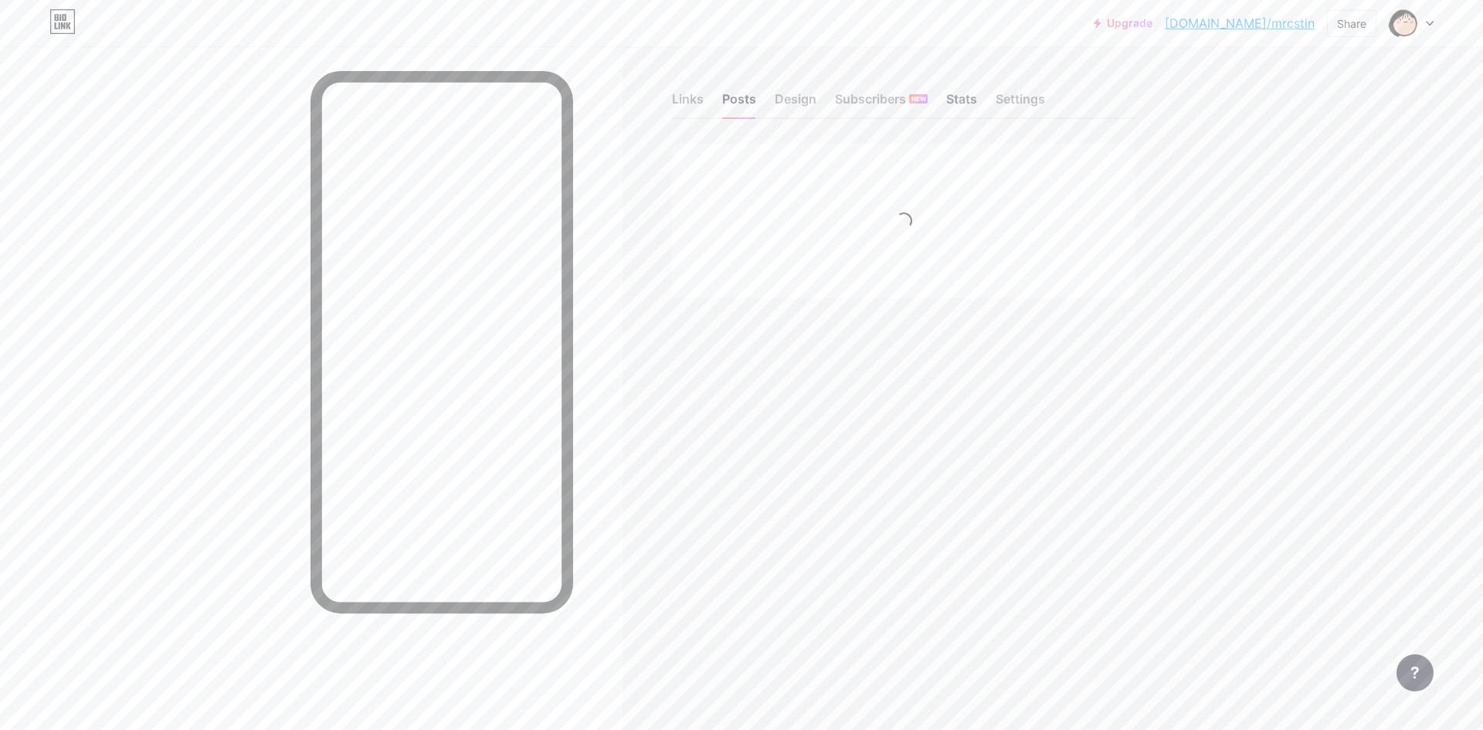
click at [949, 100] on div "Stats" at bounding box center [961, 104] width 31 height 28
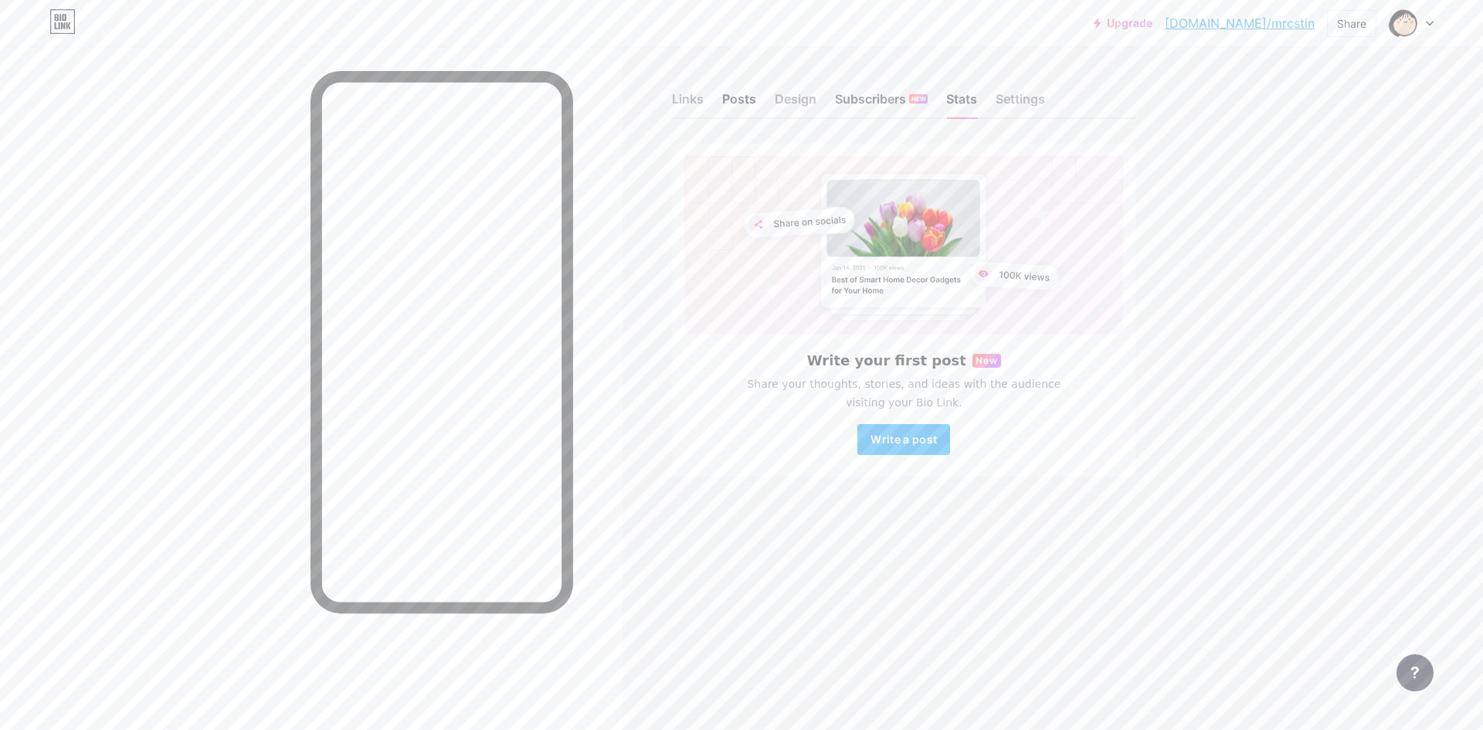
click at [845, 100] on div "Subscribers NEW" at bounding box center [881, 104] width 93 height 28
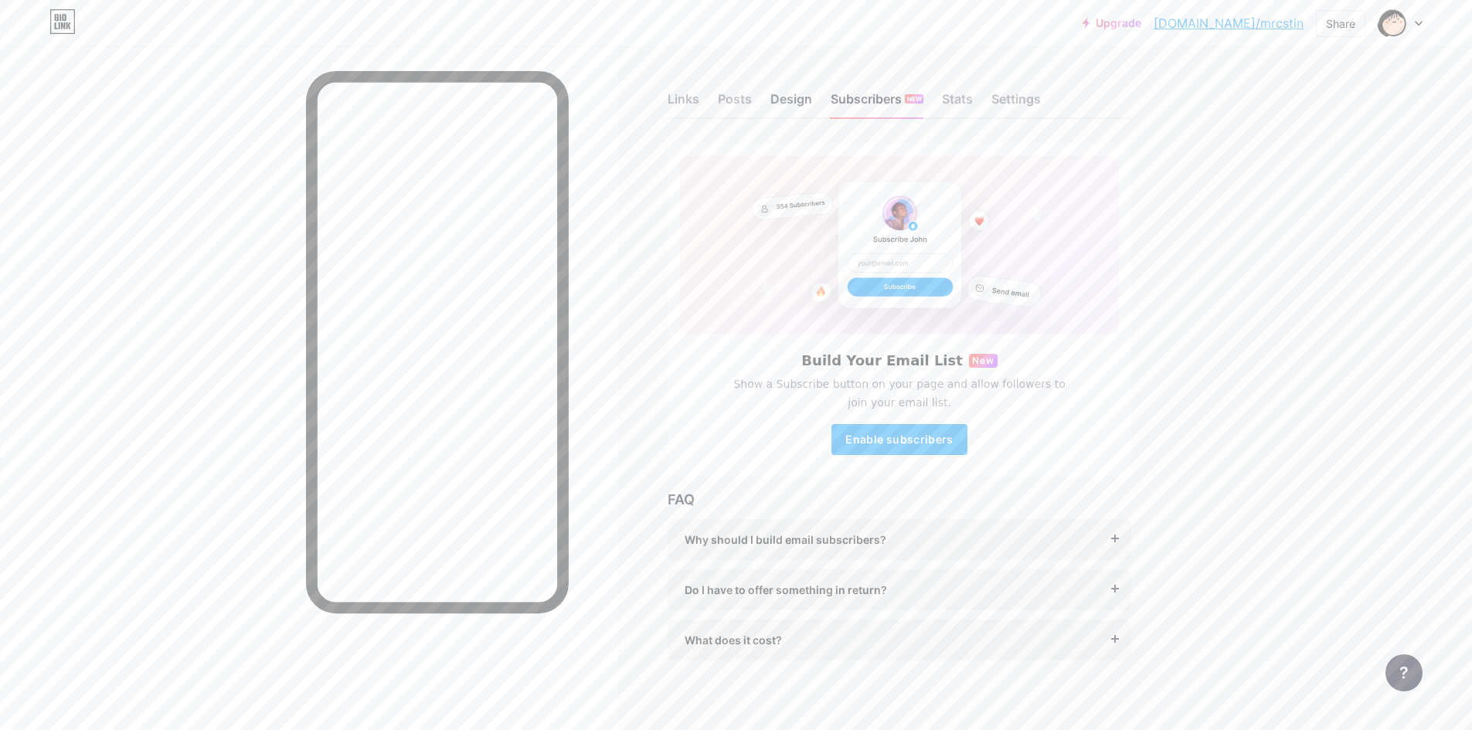
click at [798, 97] on div "Design" at bounding box center [791, 104] width 42 height 28
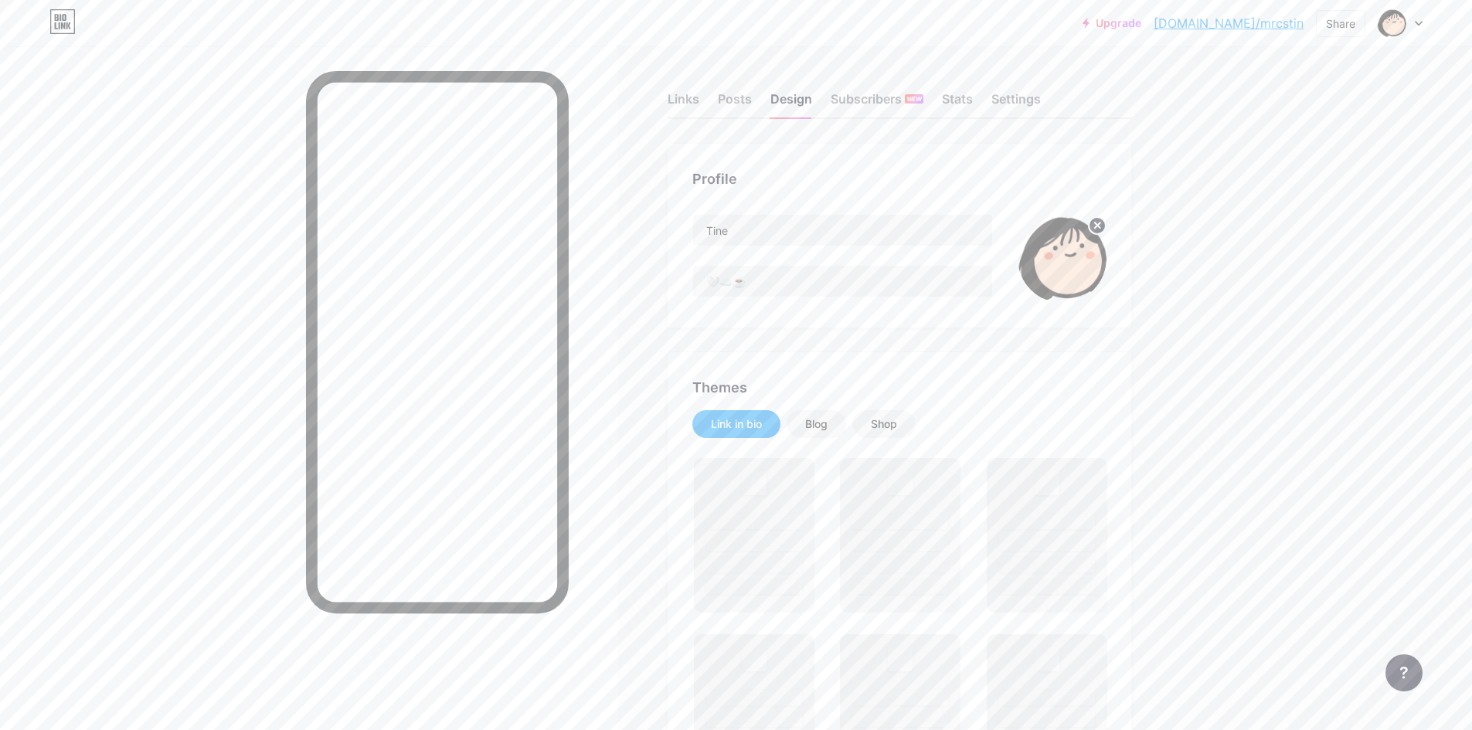
click at [761, 93] on div "Links Posts Design Subscribers NEW Stats Settings" at bounding box center [898, 92] width 463 height 54
click at [749, 97] on div "Posts" at bounding box center [735, 104] width 34 height 28
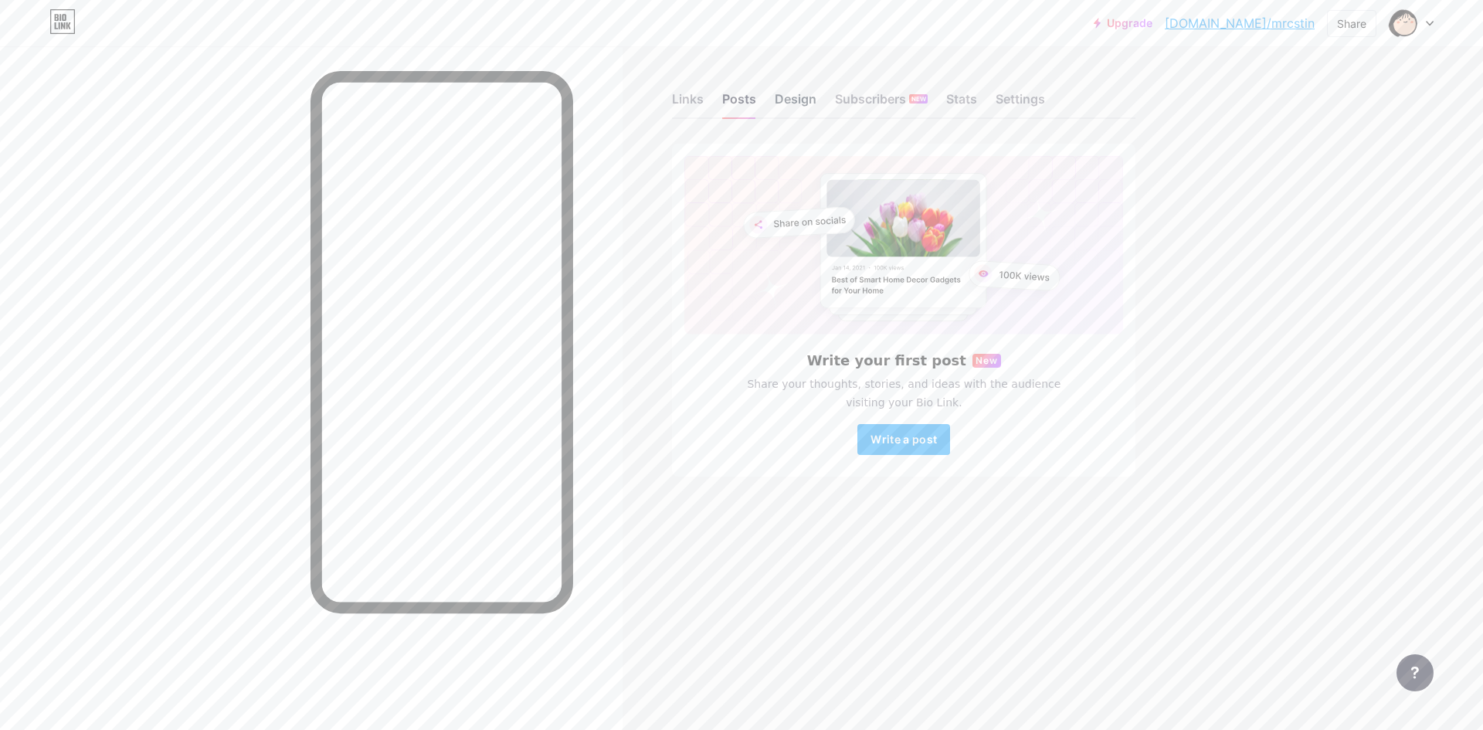
click at [783, 99] on div "Design" at bounding box center [796, 104] width 42 height 28
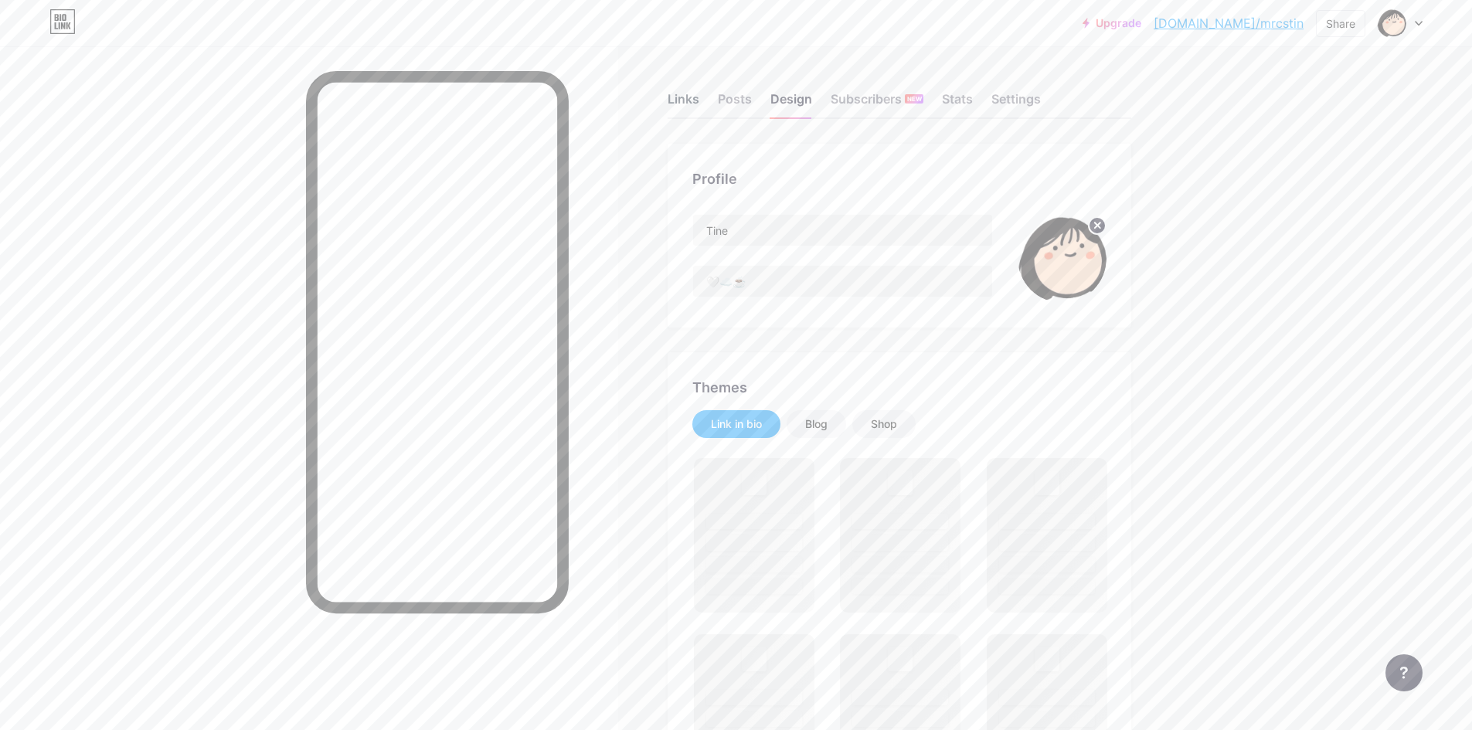
click at [674, 94] on div "Links" at bounding box center [683, 104] width 32 height 28
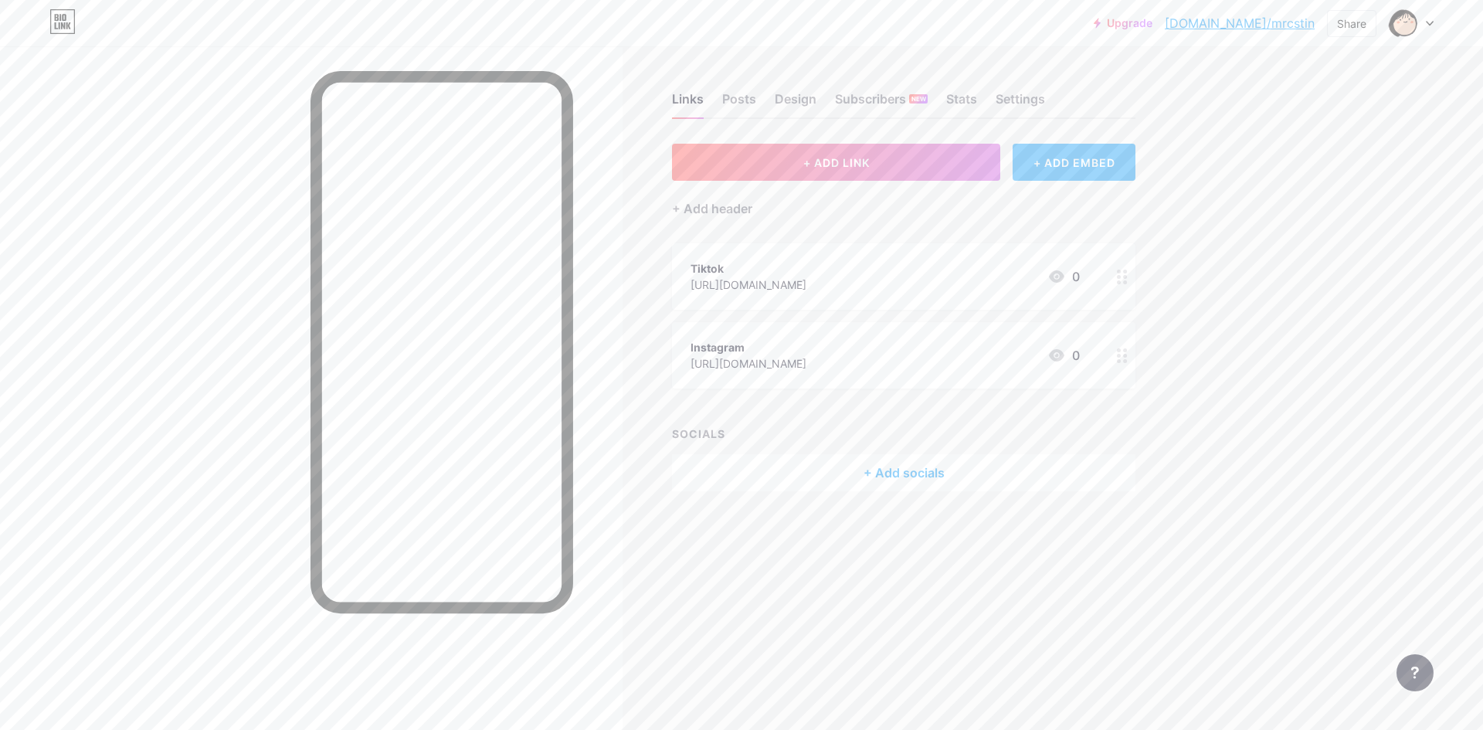
click at [1083, 165] on div "+ ADD EMBED" at bounding box center [1074, 162] width 123 height 37
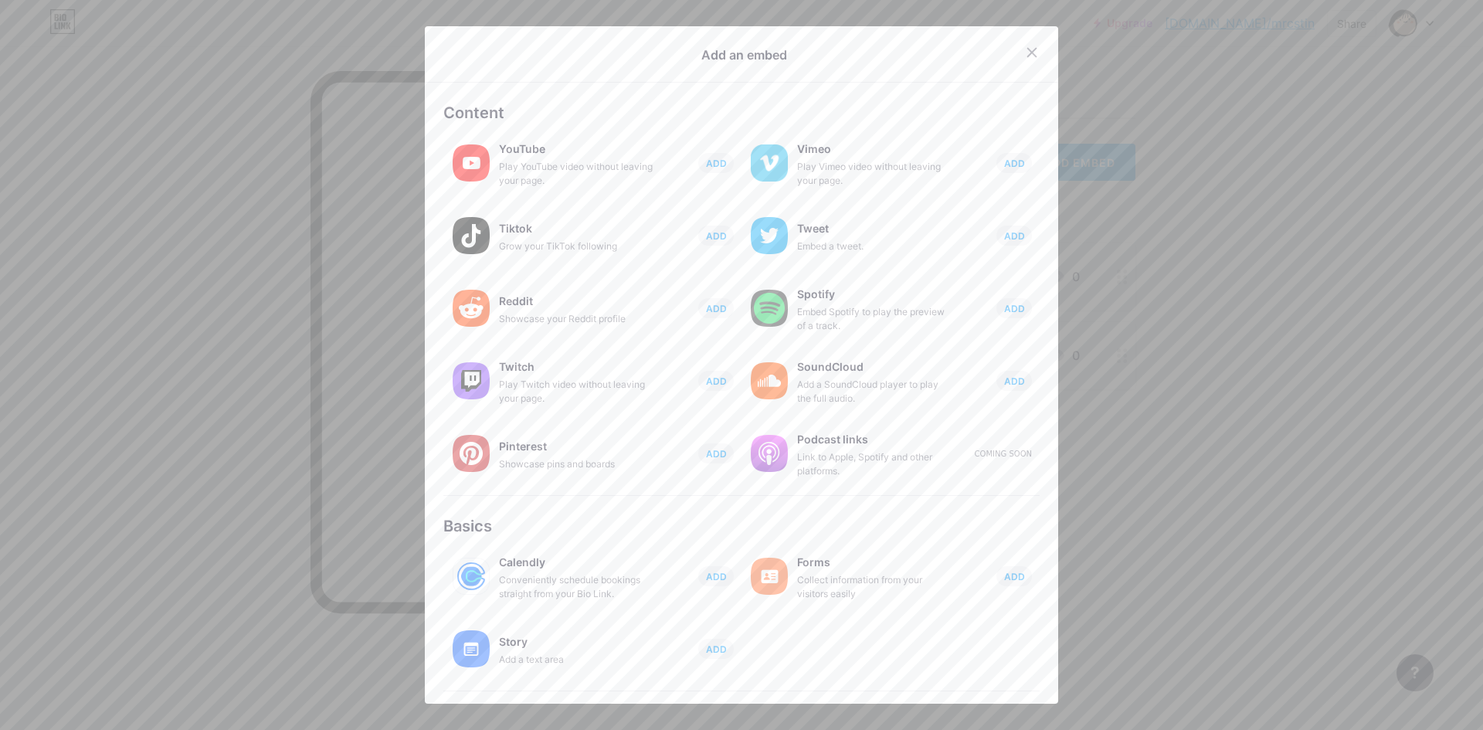
click at [1166, 91] on div at bounding box center [741, 365] width 1483 height 730
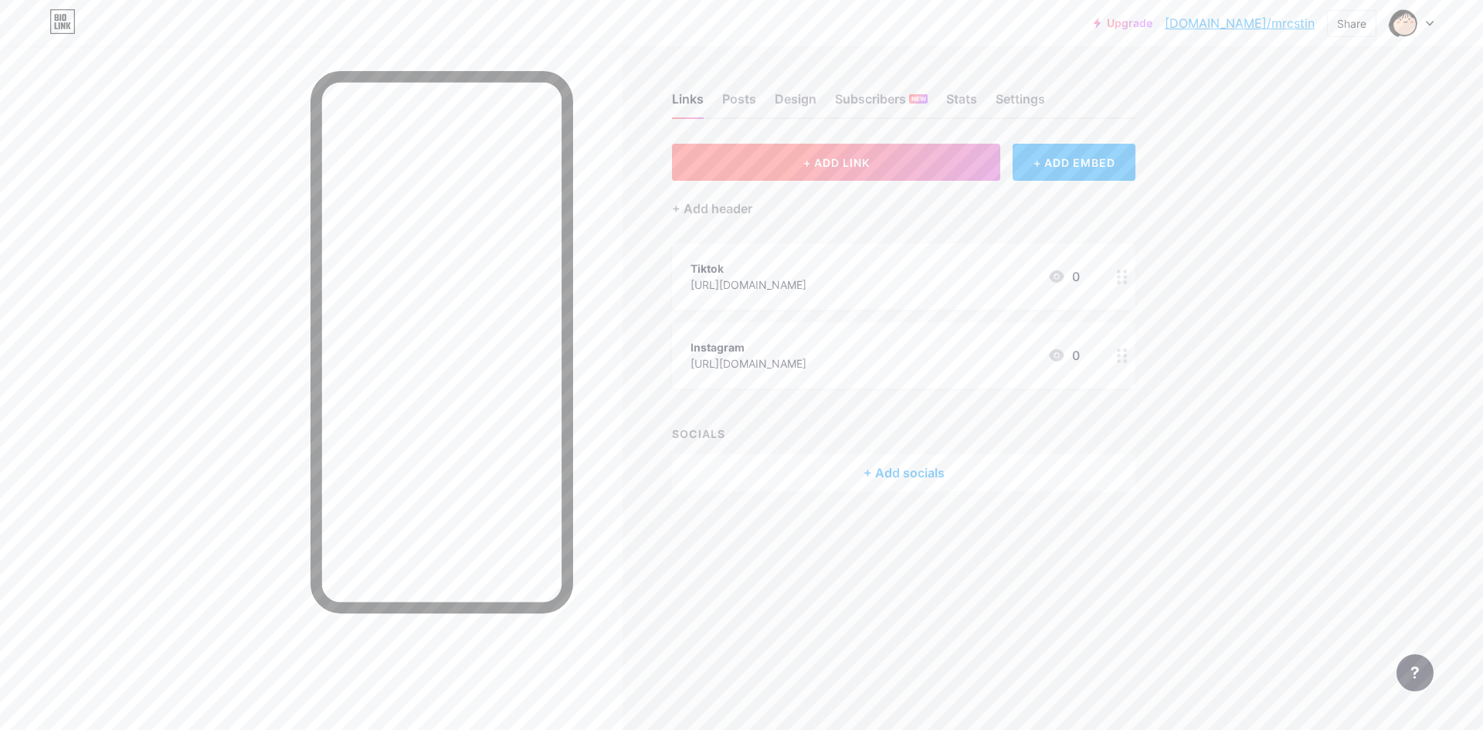
click at [915, 165] on button "+ ADD LINK" at bounding box center [836, 162] width 328 height 37
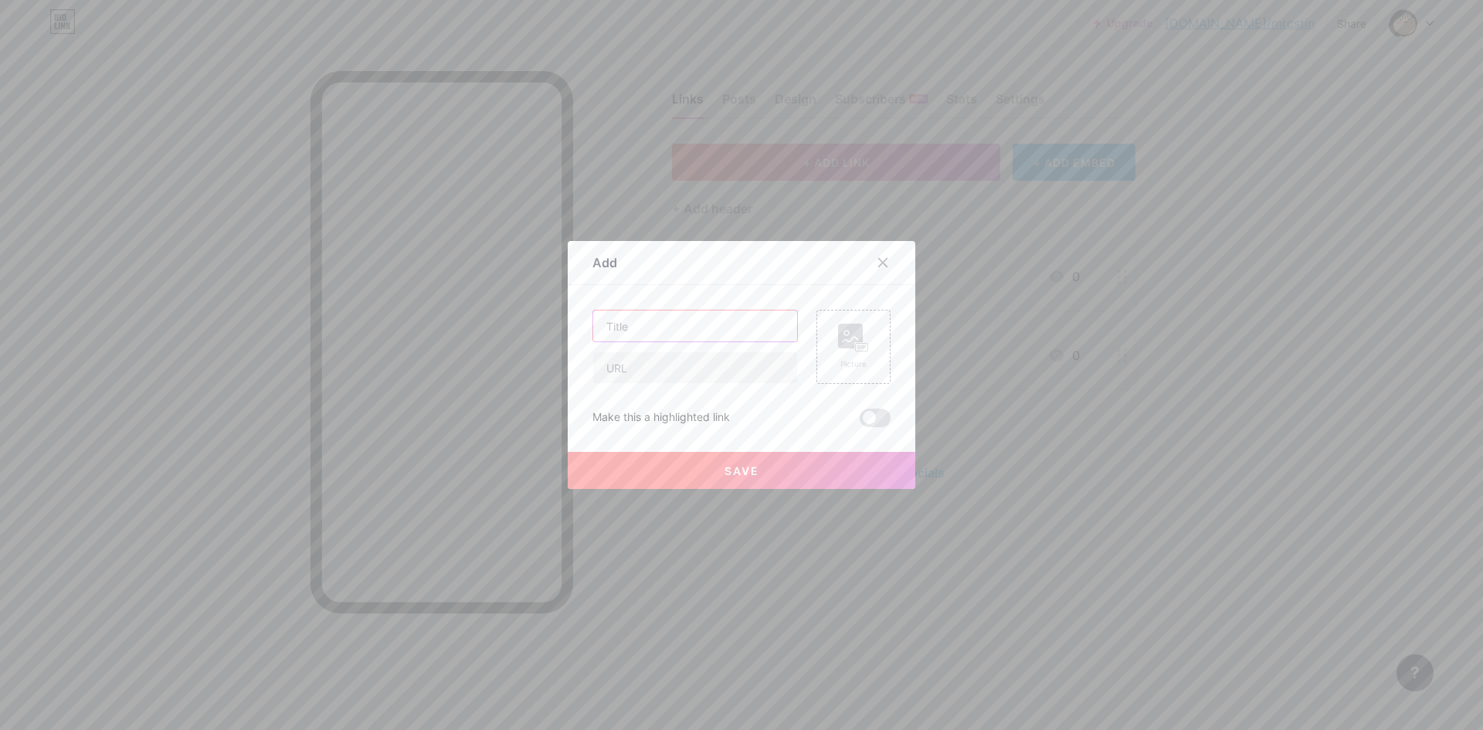
click at [745, 314] on input "text" at bounding box center [695, 326] width 204 height 31
click at [881, 277] on div "Add" at bounding box center [742, 267] width 348 height 36
click at [878, 271] on div at bounding box center [883, 263] width 28 height 28
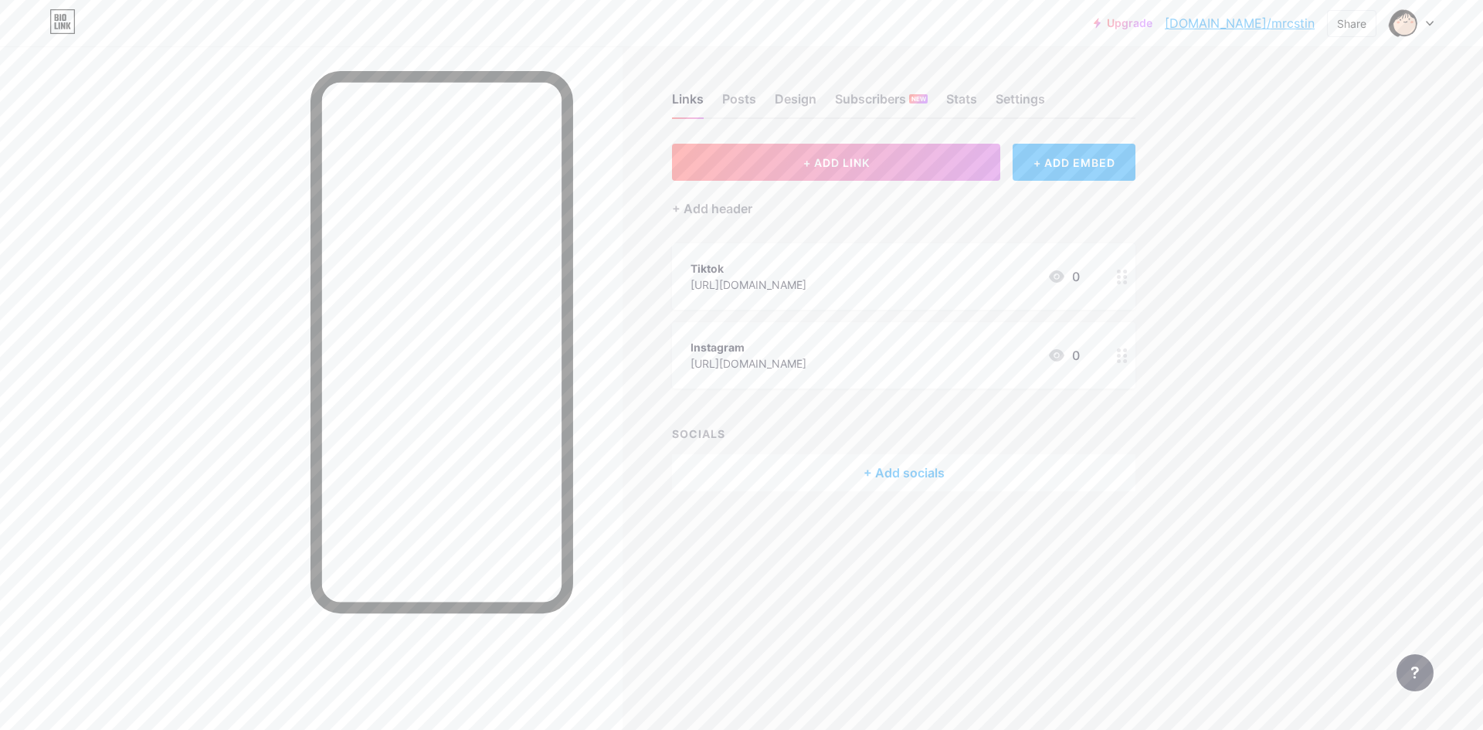
click at [916, 468] on div "+ Add socials" at bounding box center [903, 472] width 463 height 37
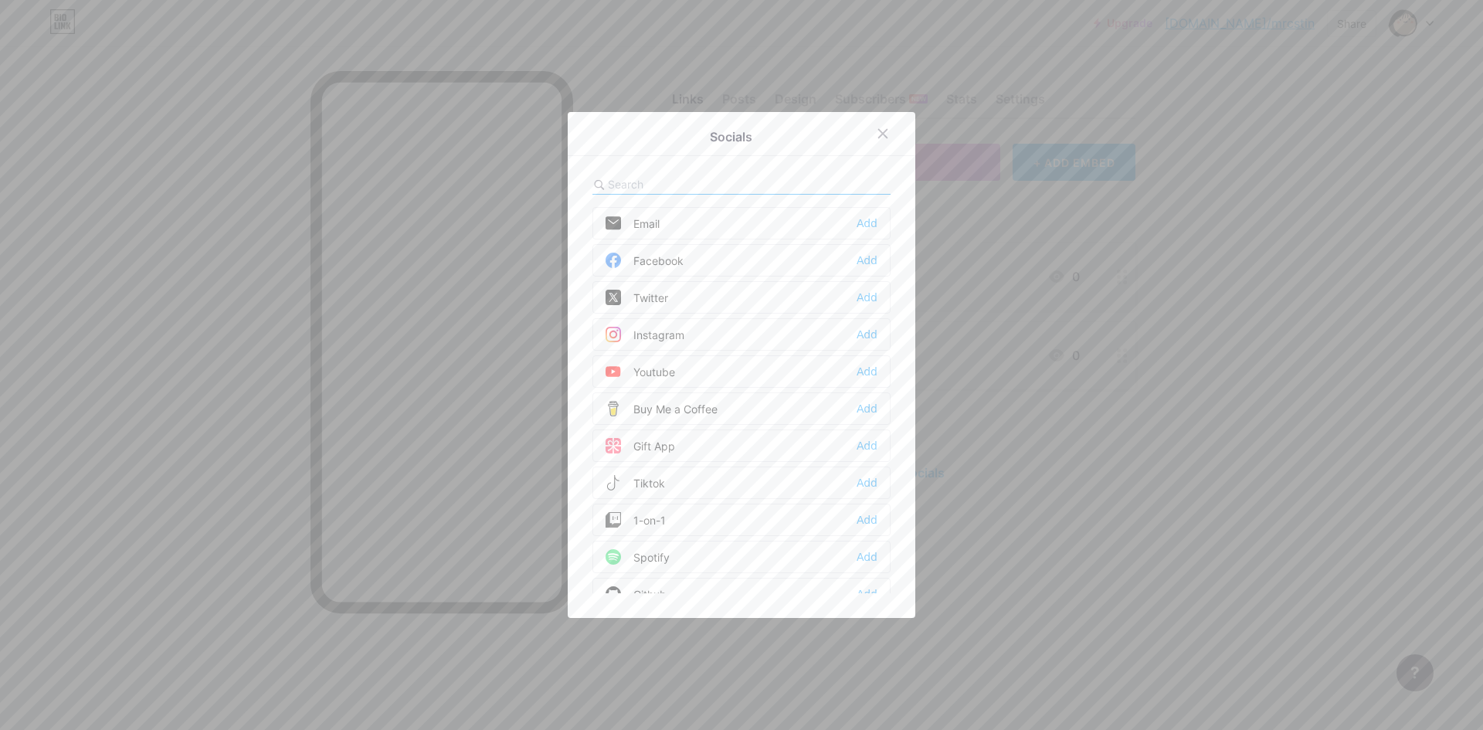
click at [1024, 531] on div at bounding box center [741, 365] width 1483 height 730
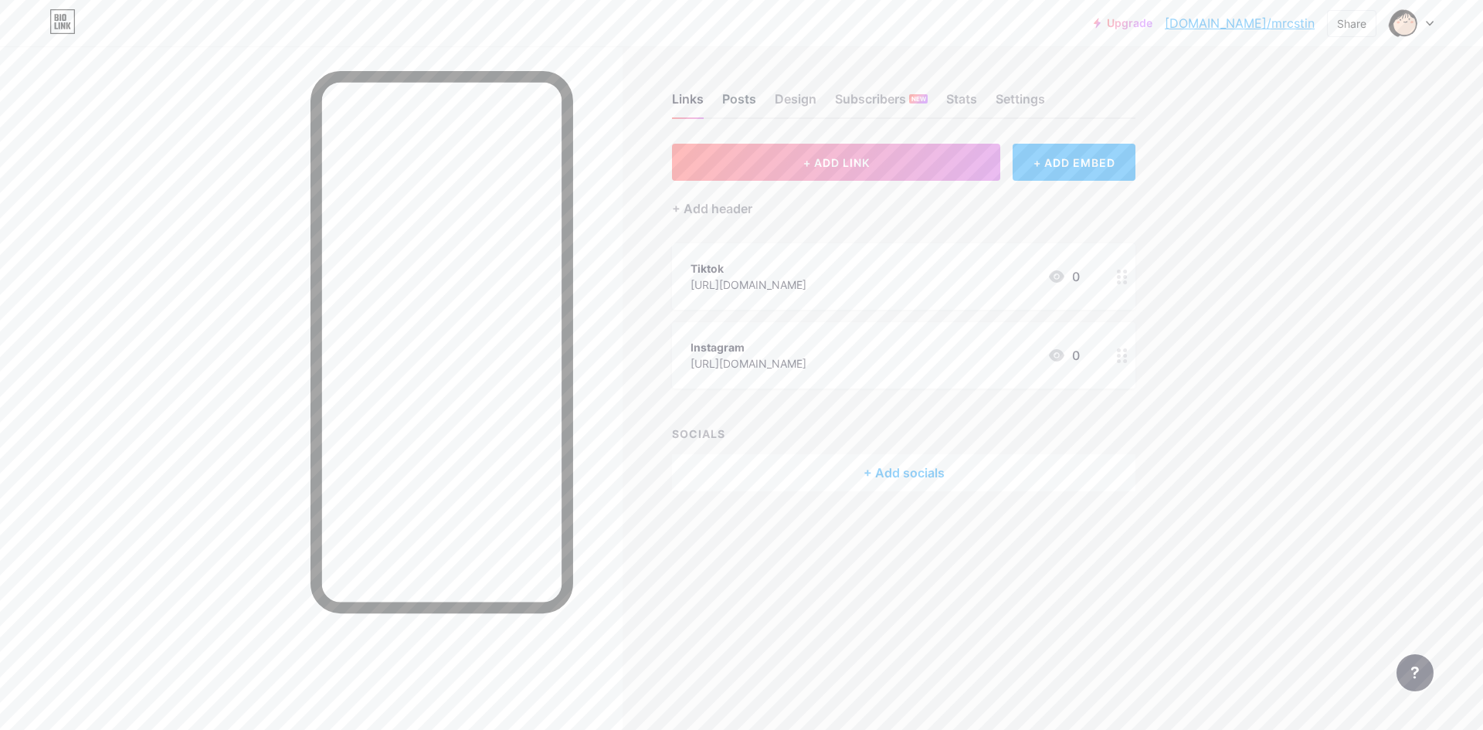
click at [752, 98] on div "Posts" at bounding box center [739, 104] width 34 height 28
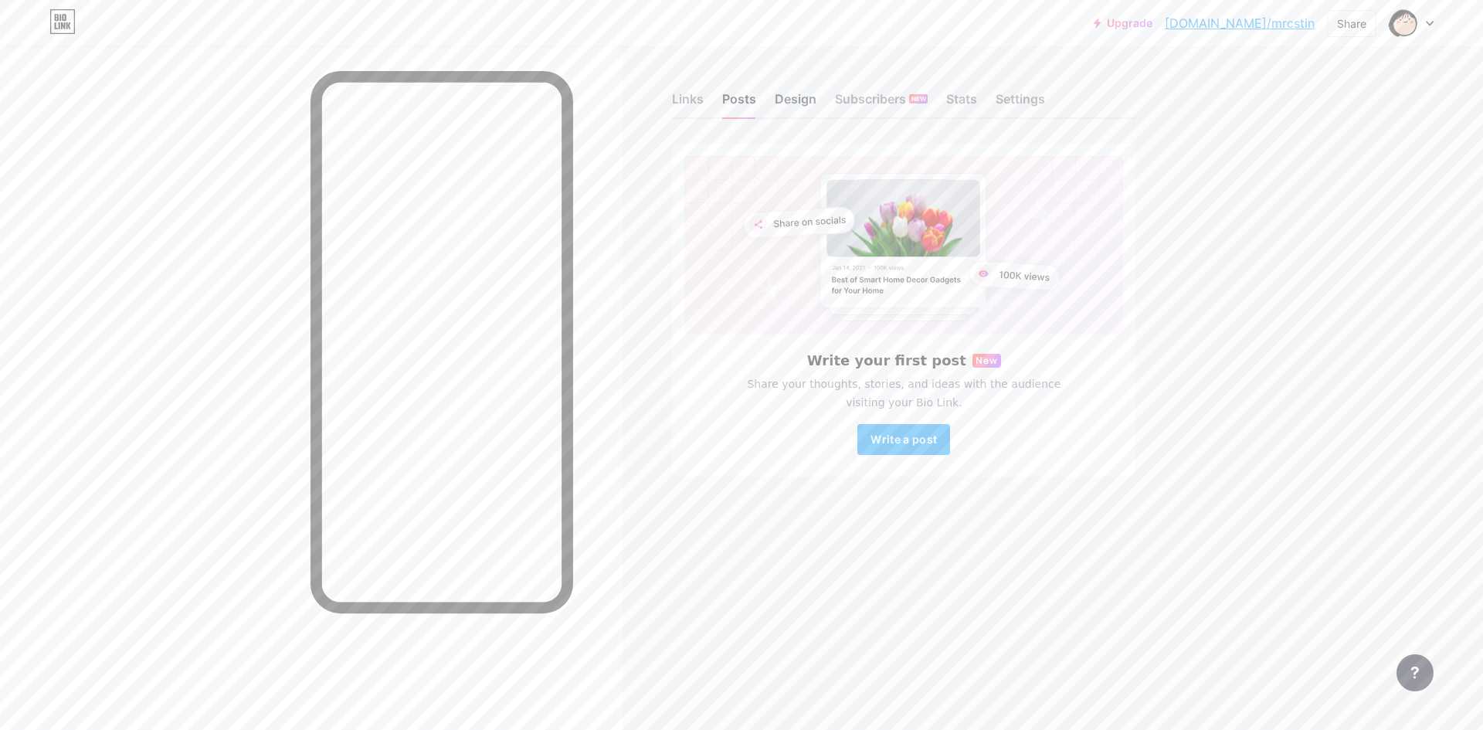
click at [800, 103] on div "Design" at bounding box center [796, 104] width 42 height 28
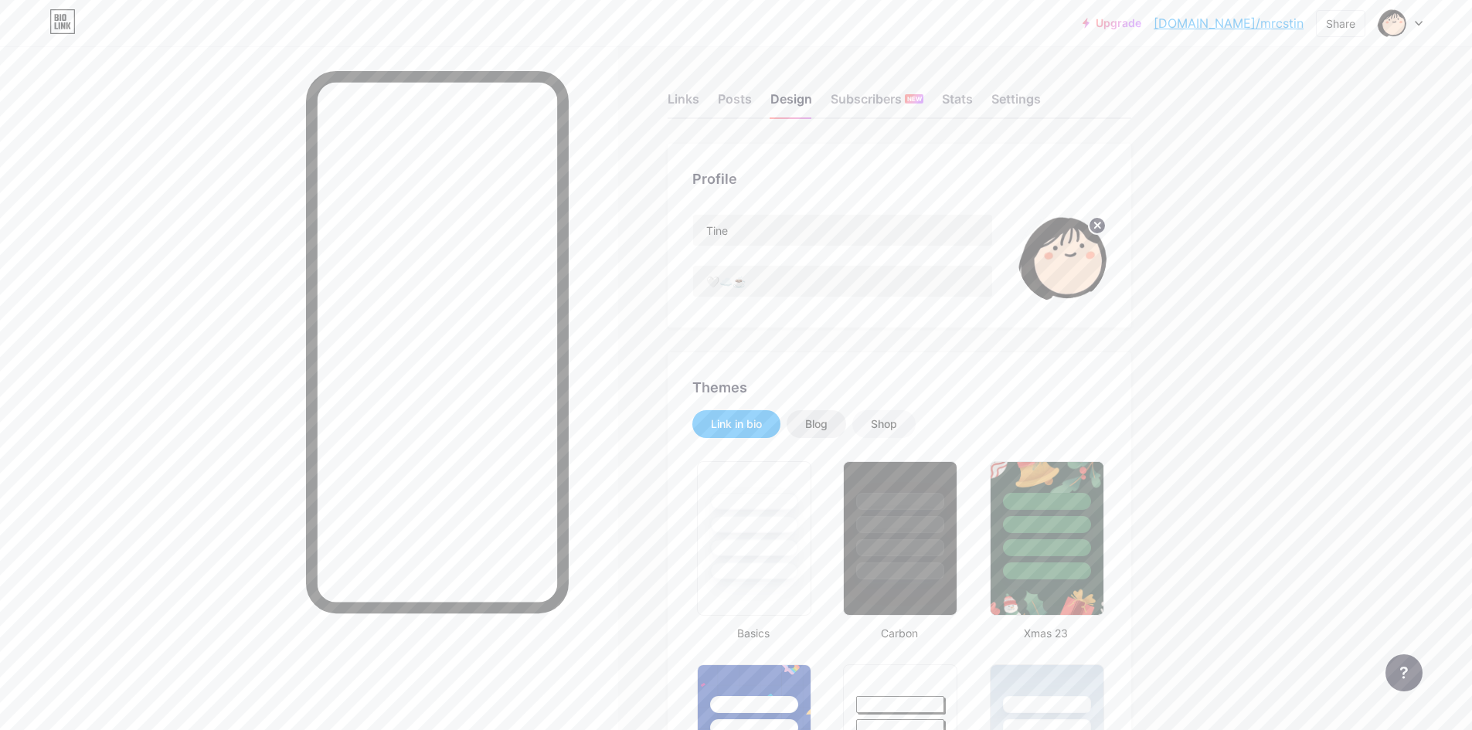
click at [820, 429] on div "Blog" at bounding box center [816, 423] width 22 height 15
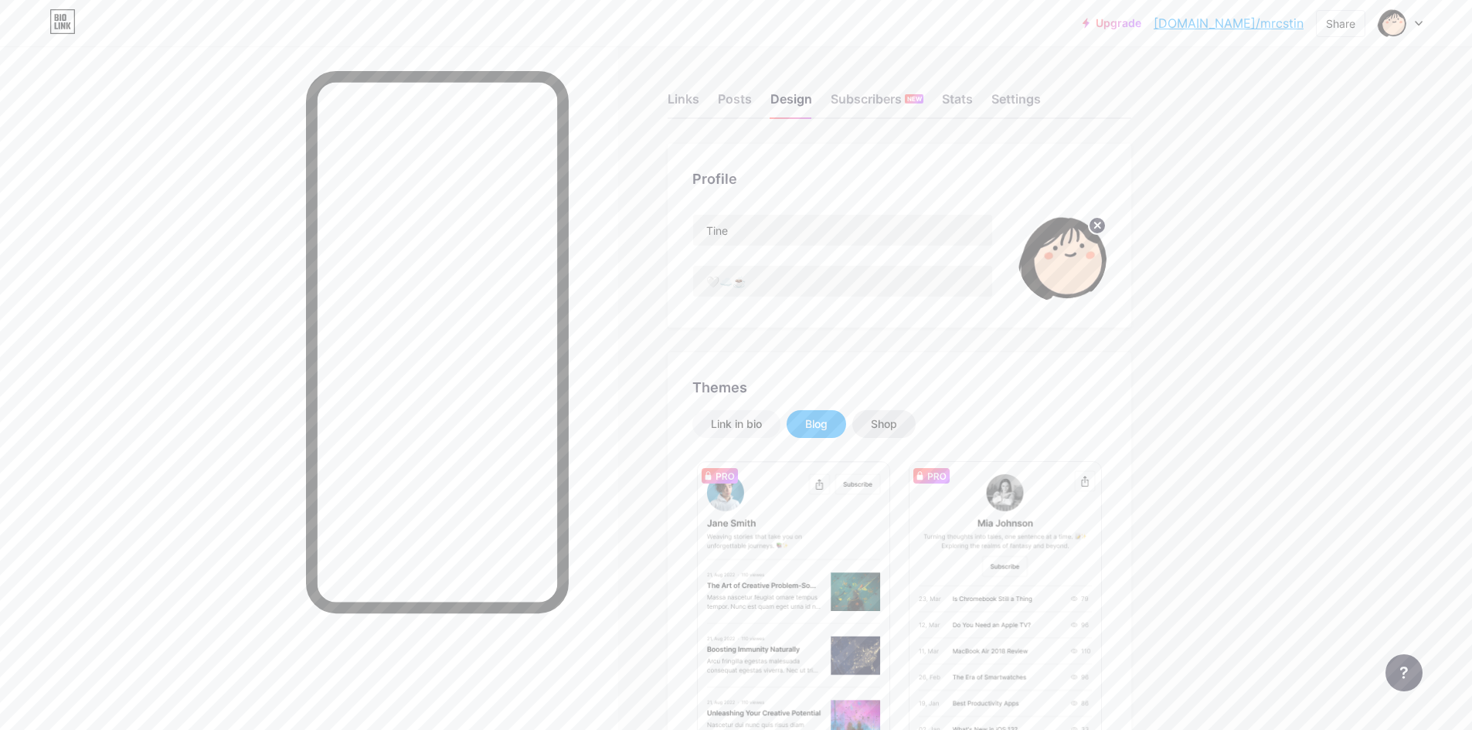
click at [892, 428] on div "Shop" at bounding box center [884, 423] width 26 height 15
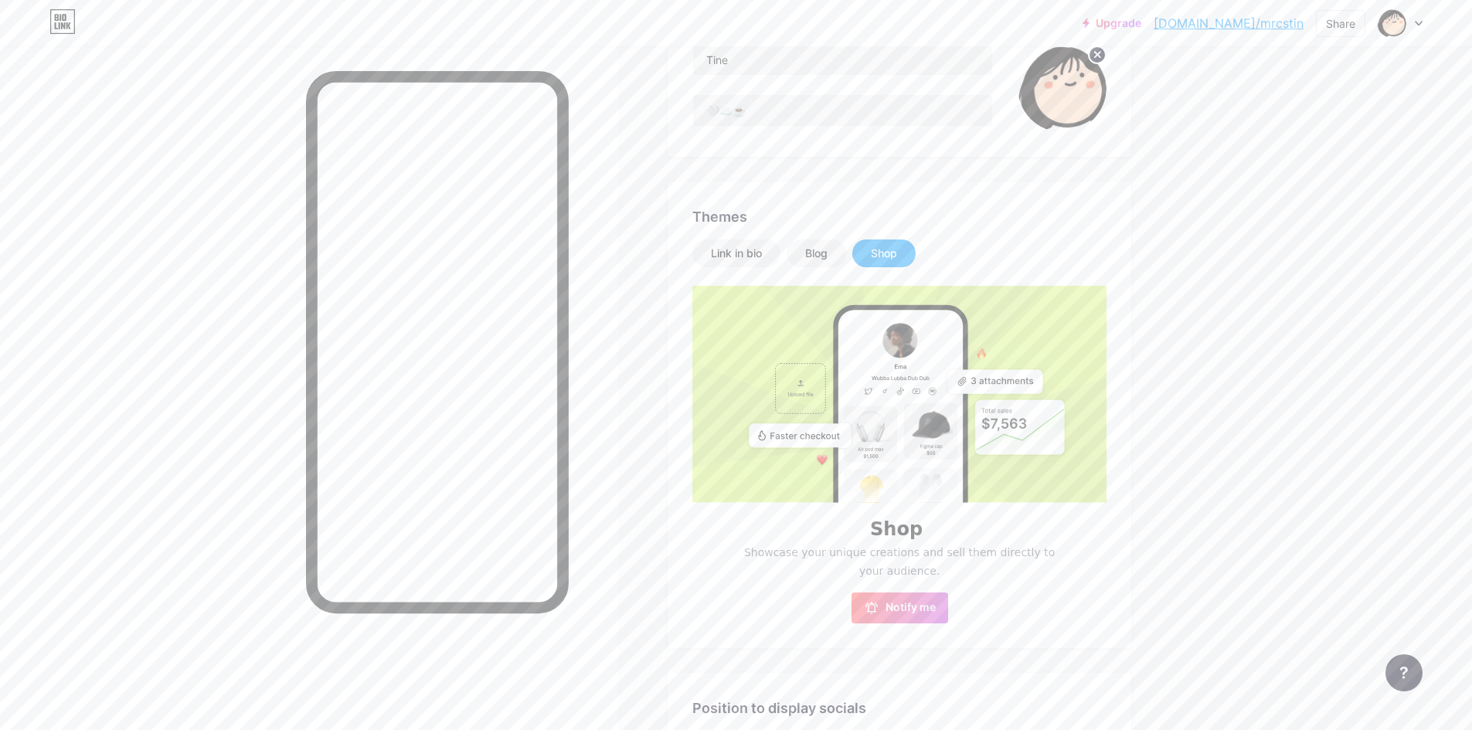
scroll to position [161, 0]
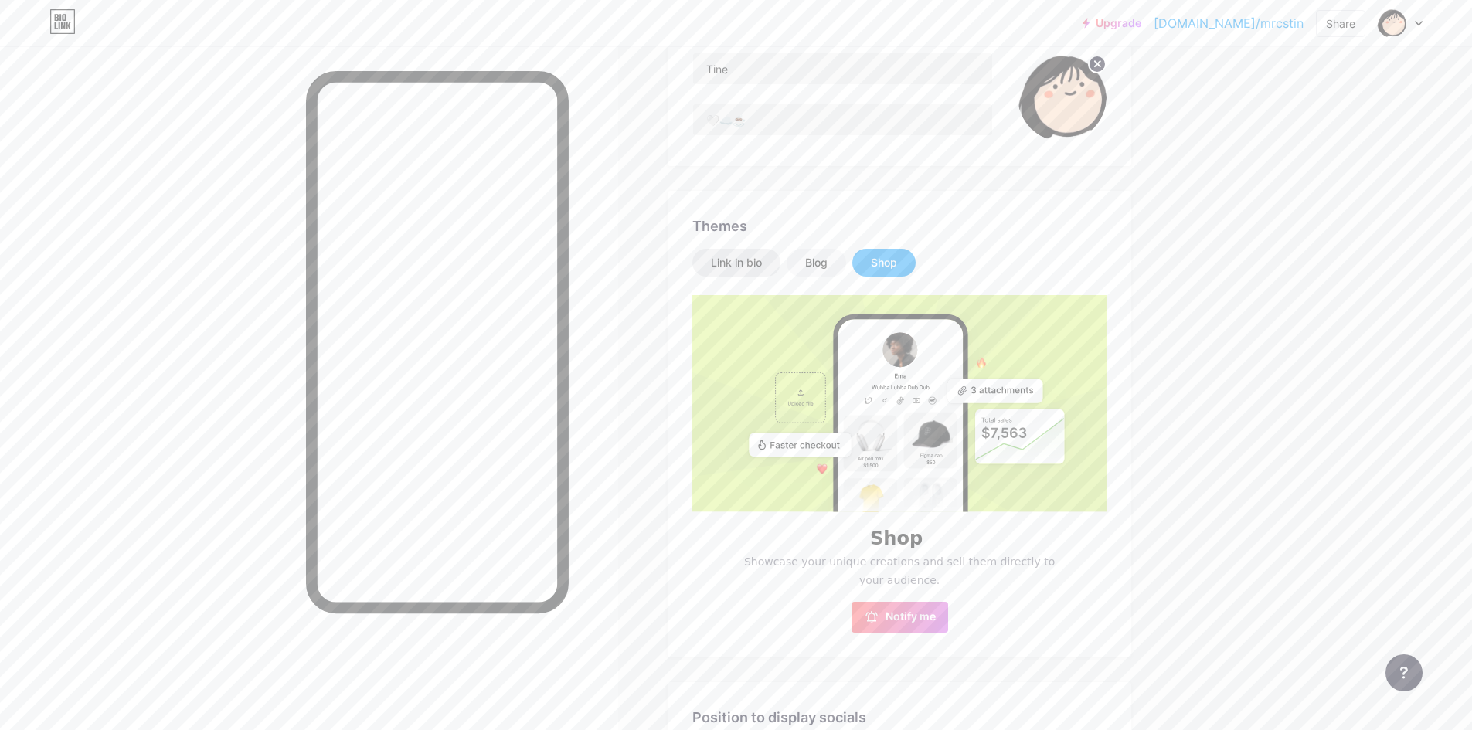
click at [752, 252] on div "Link in bio" at bounding box center [736, 263] width 88 height 28
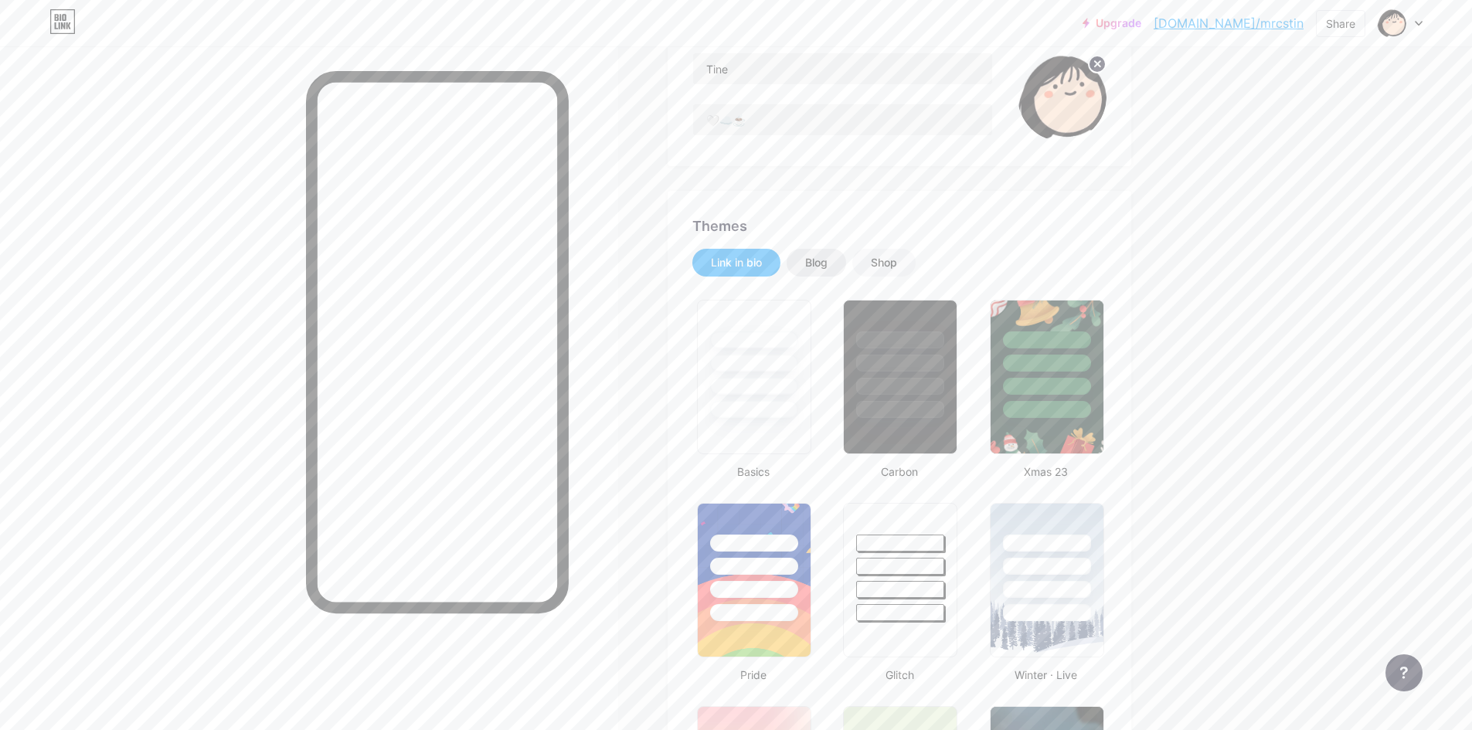
click at [812, 259] on div "Blog" at bounding box center [816, 262] width 22 height 15
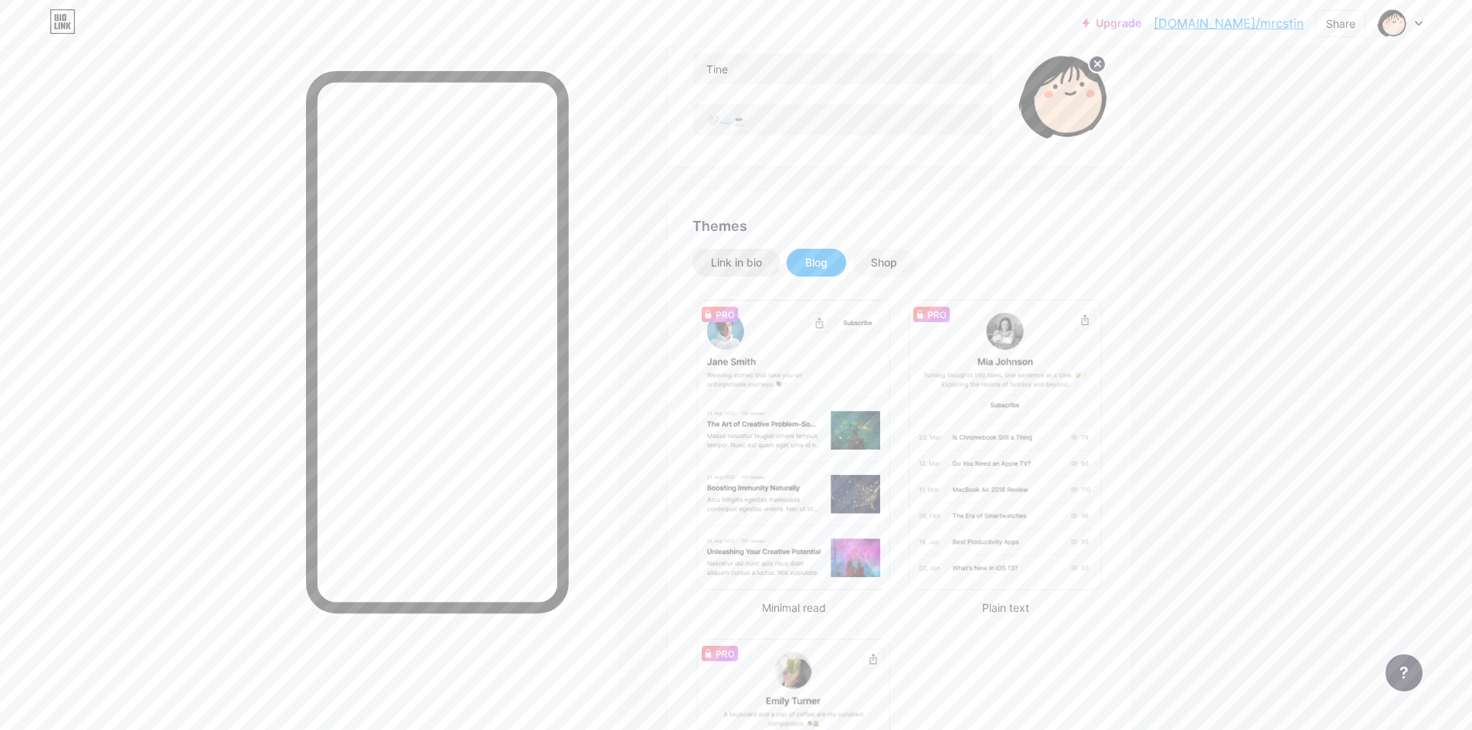
click at [752, 250] on div "Link in bio" at bounding box center [736, 263] width 88 height 28
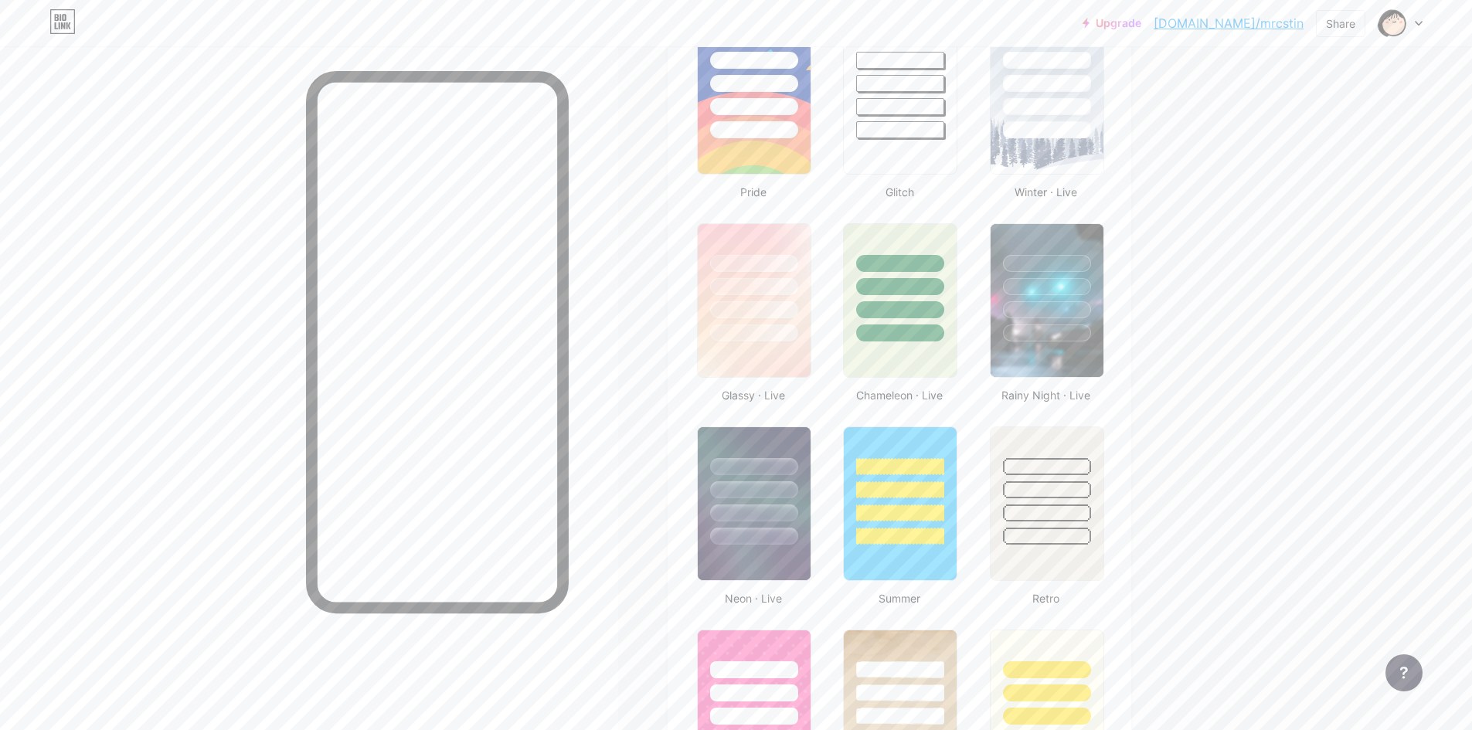
scroll to position [702, 0]
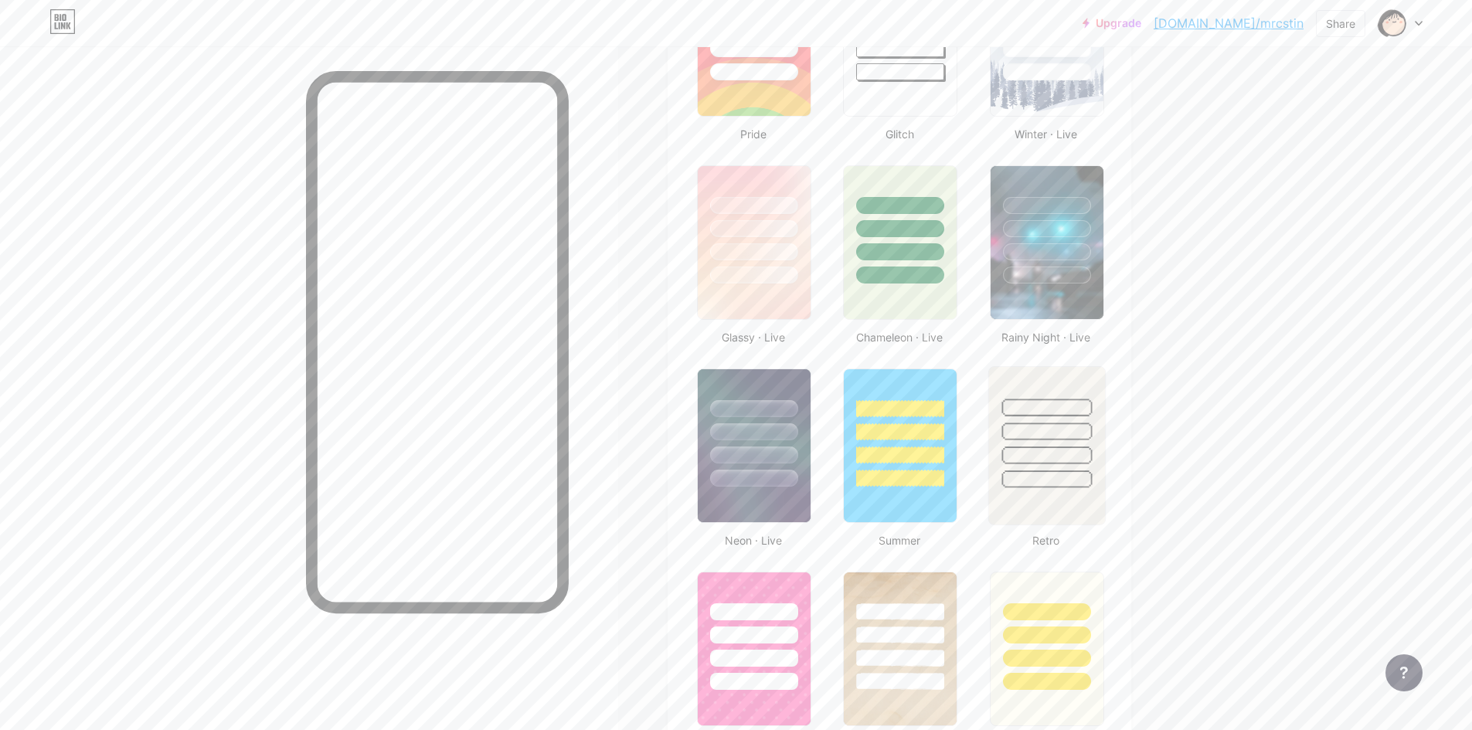
click at [1044, 473] on div at bounding box center [1046, 479] width 90 height 18
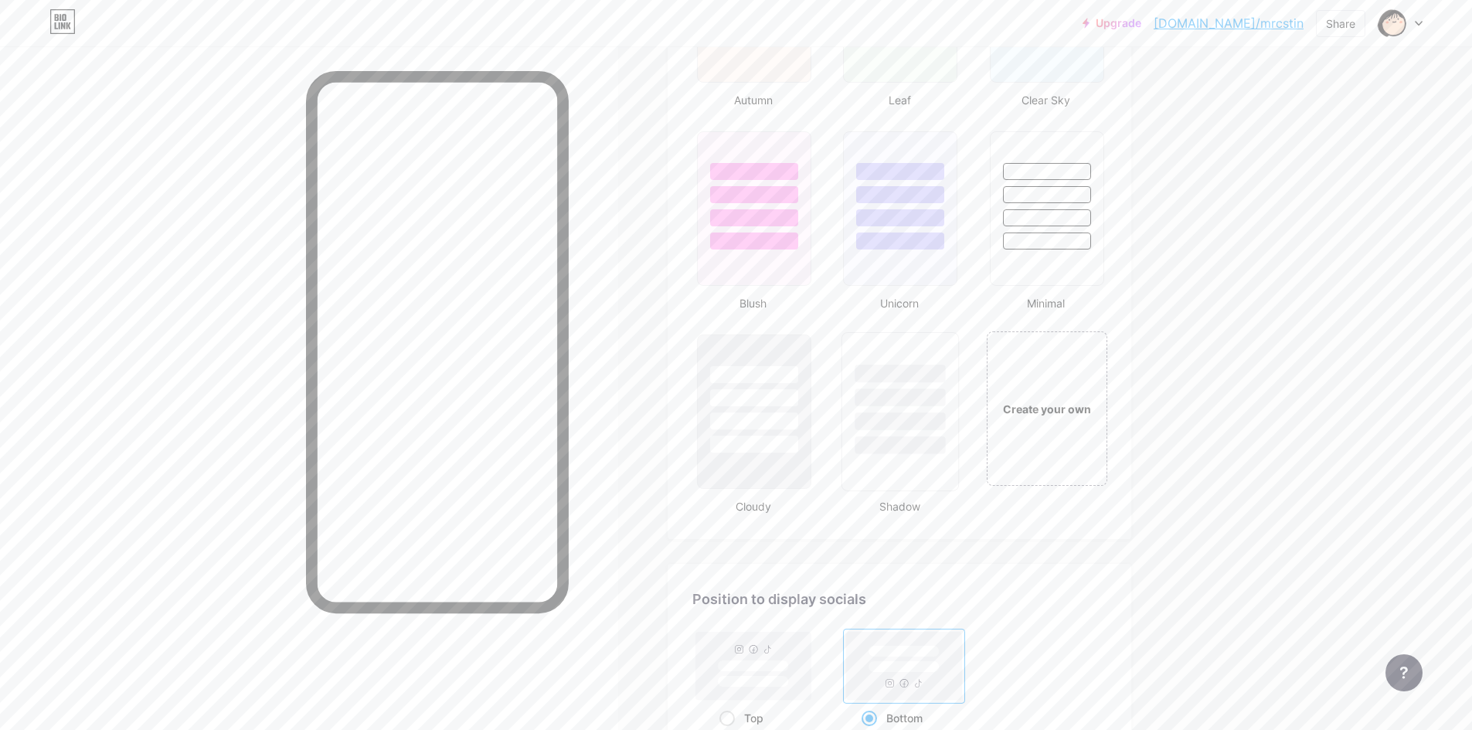
scroll to position [1552, 0]
click at [909, 469] on div at bounding box center [899, 408] width 117 height 159
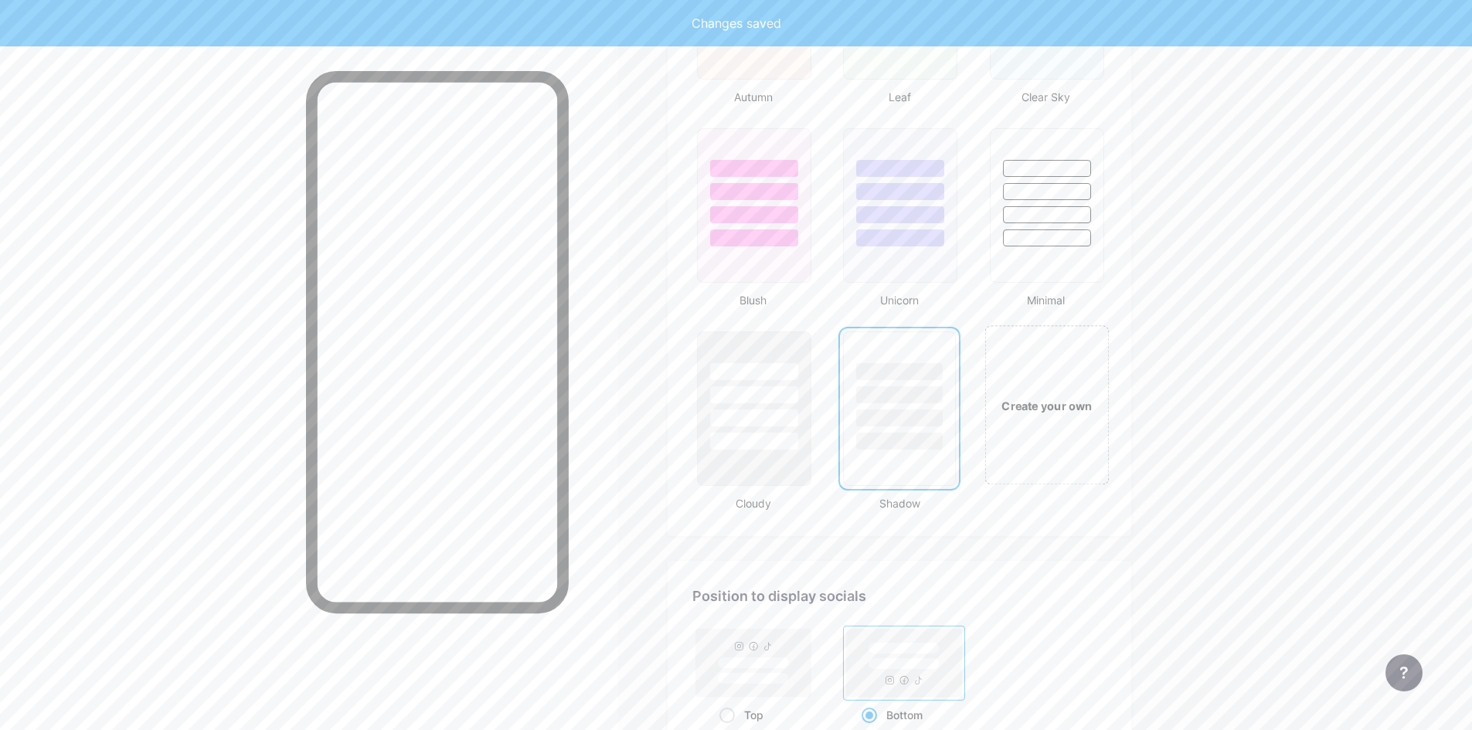
click at [1061, 463] on div "Create your own" at bounding box center [1046, 404] width 124 height 159
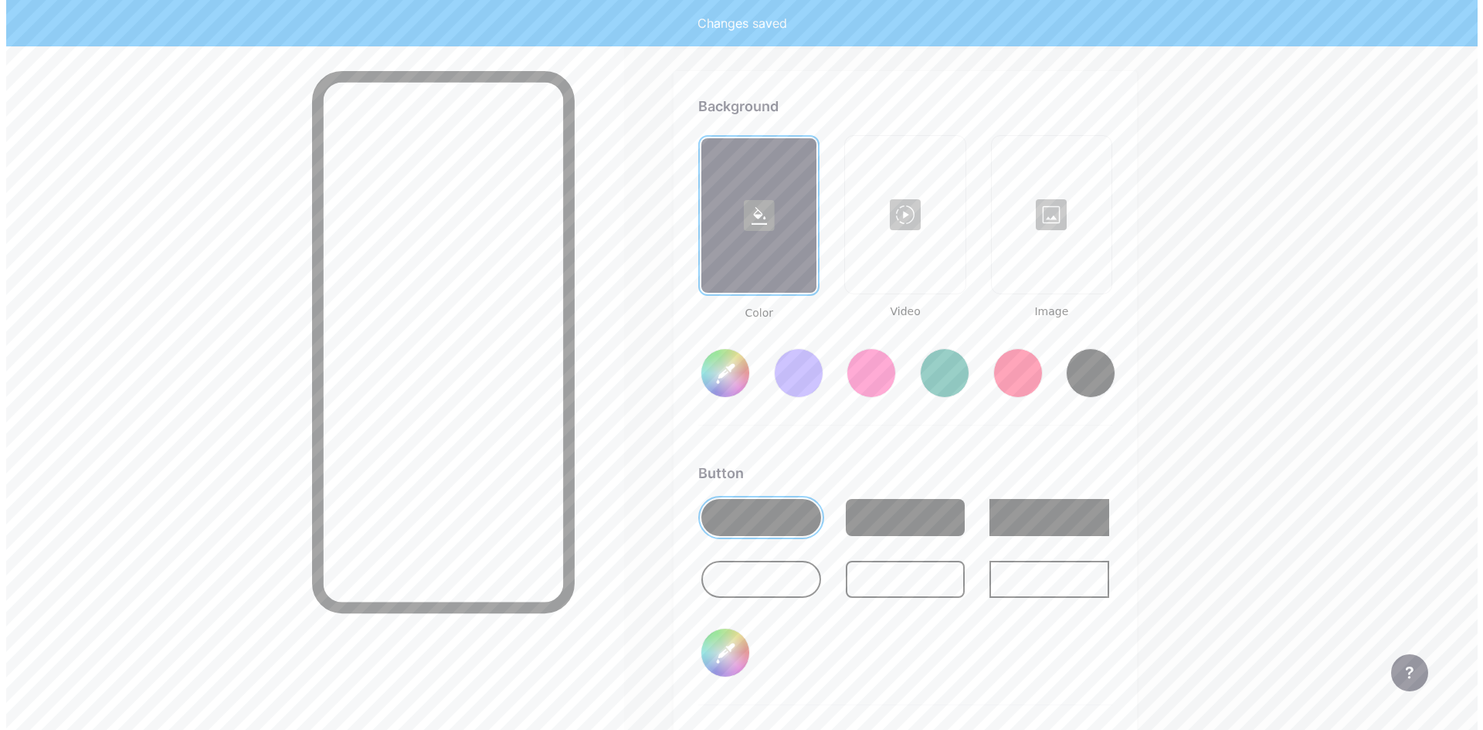
scroll to position [2051, 0]
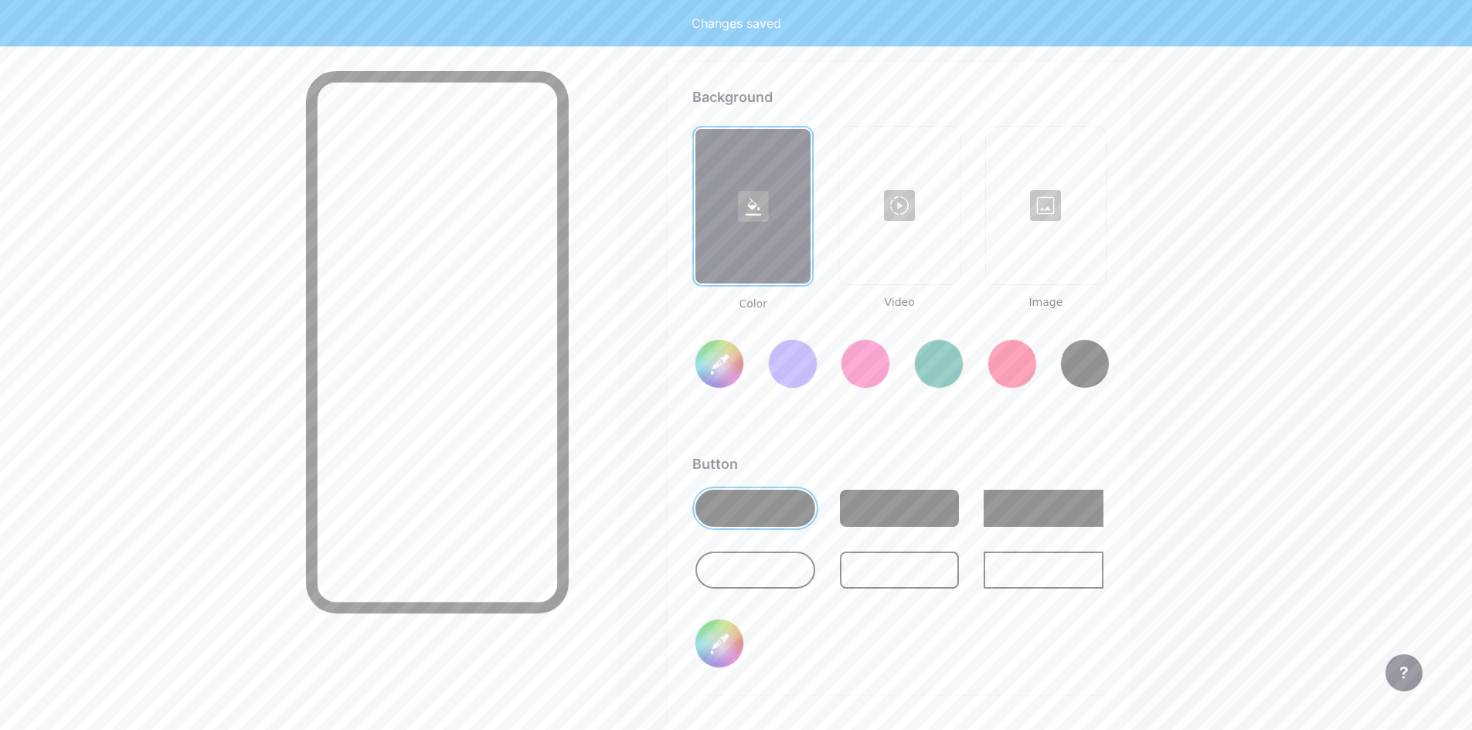
type input "#ffffff"
type input "#000000"
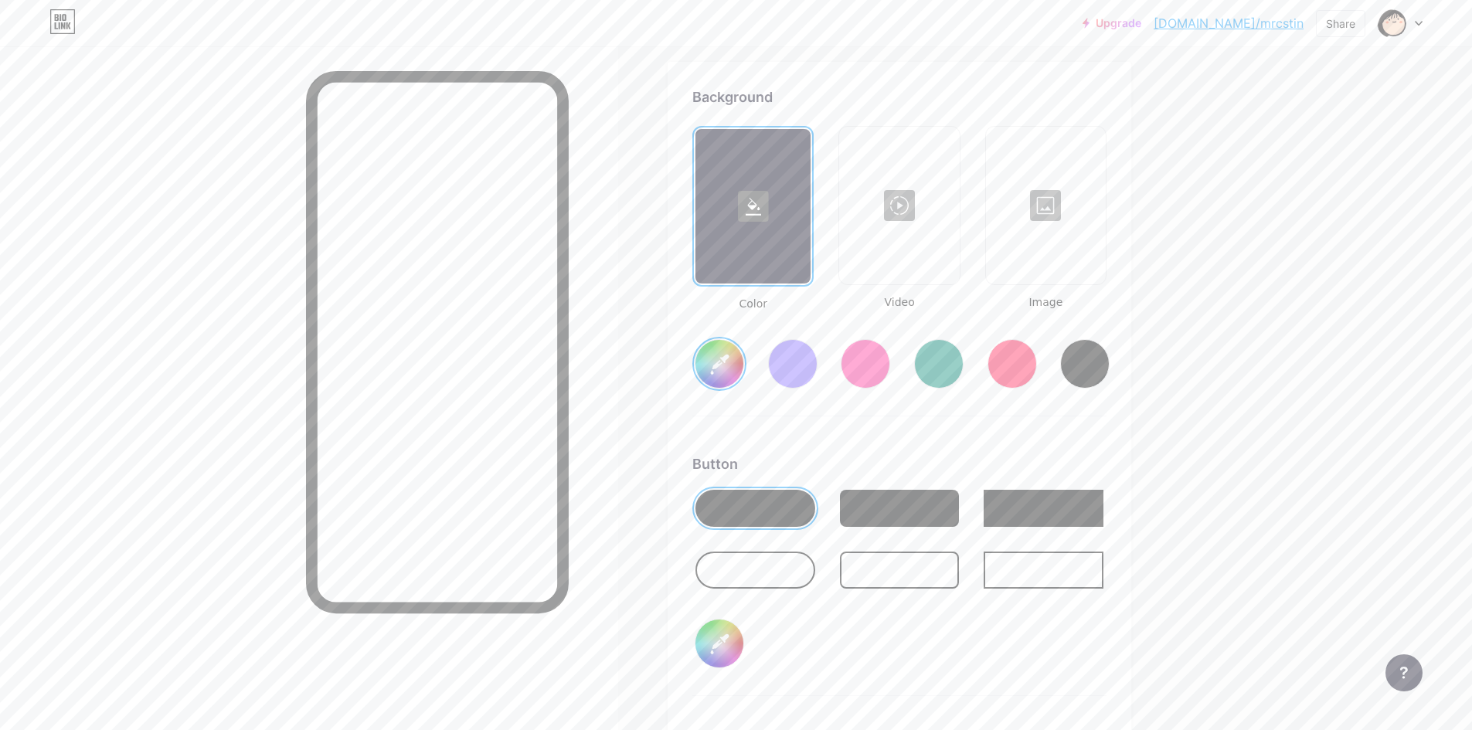
click at [1056, 265] on div at bounding box center [1045, 205] width 117 height 154
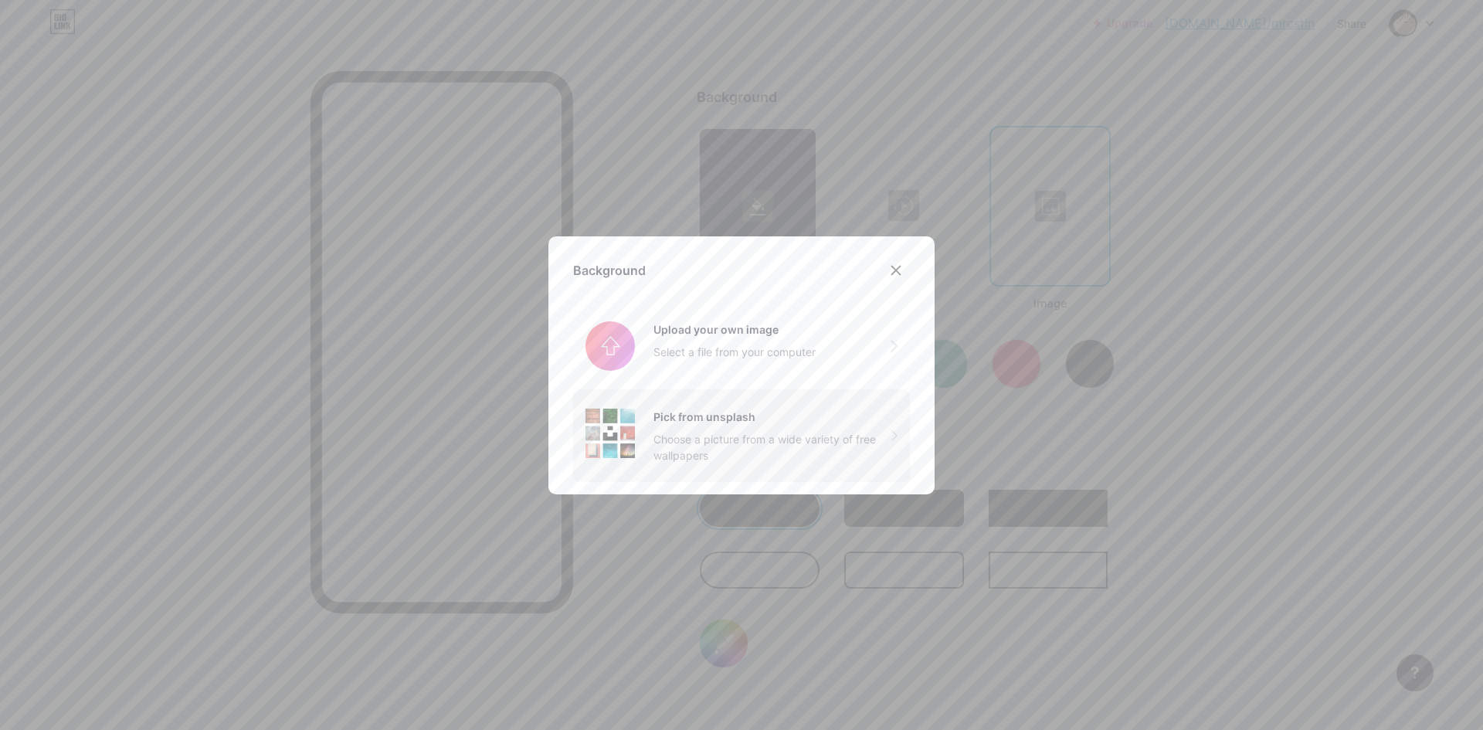
click at [770, 444] on div "Choose a picture from a wide variety of free wallpapers" at bounding box center [773, 447] width 238 height 32
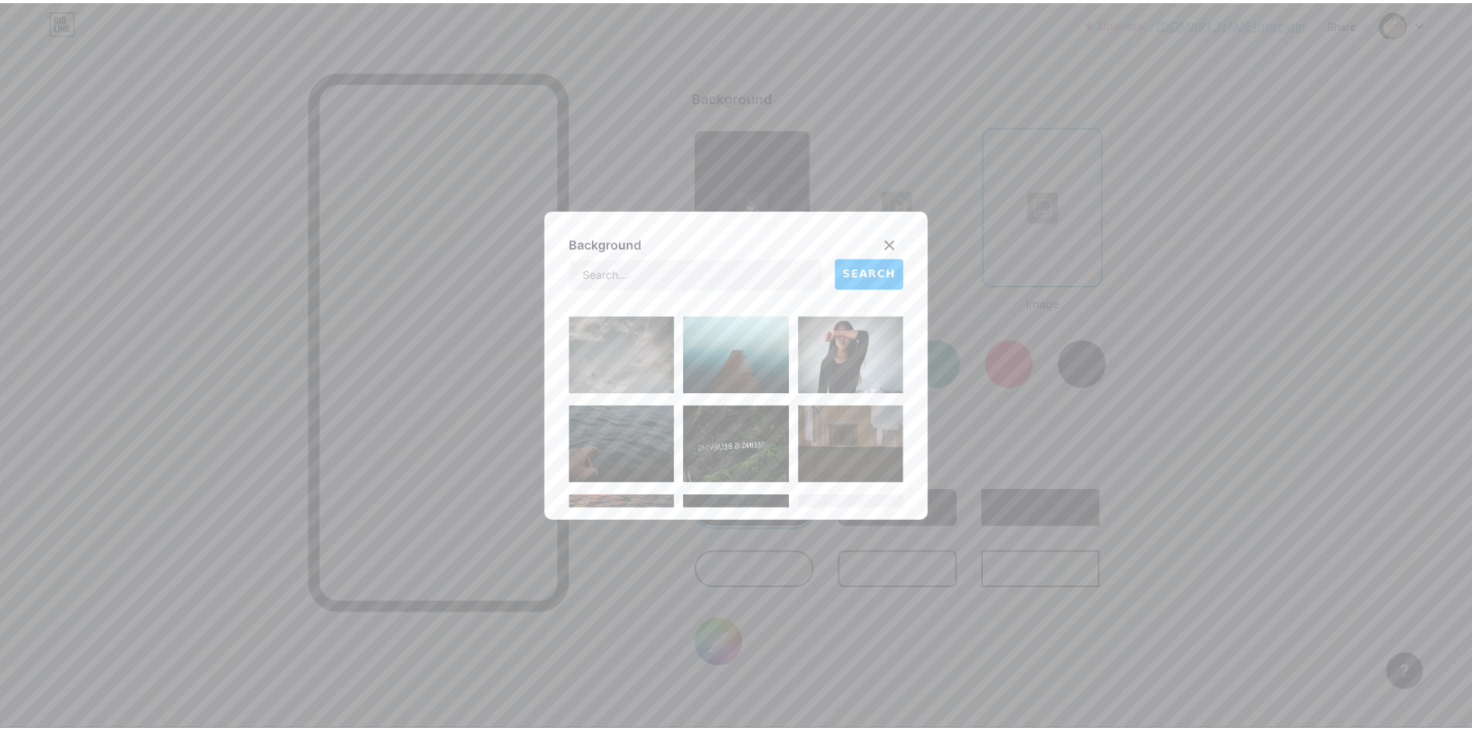
scroll to position [357, 0]
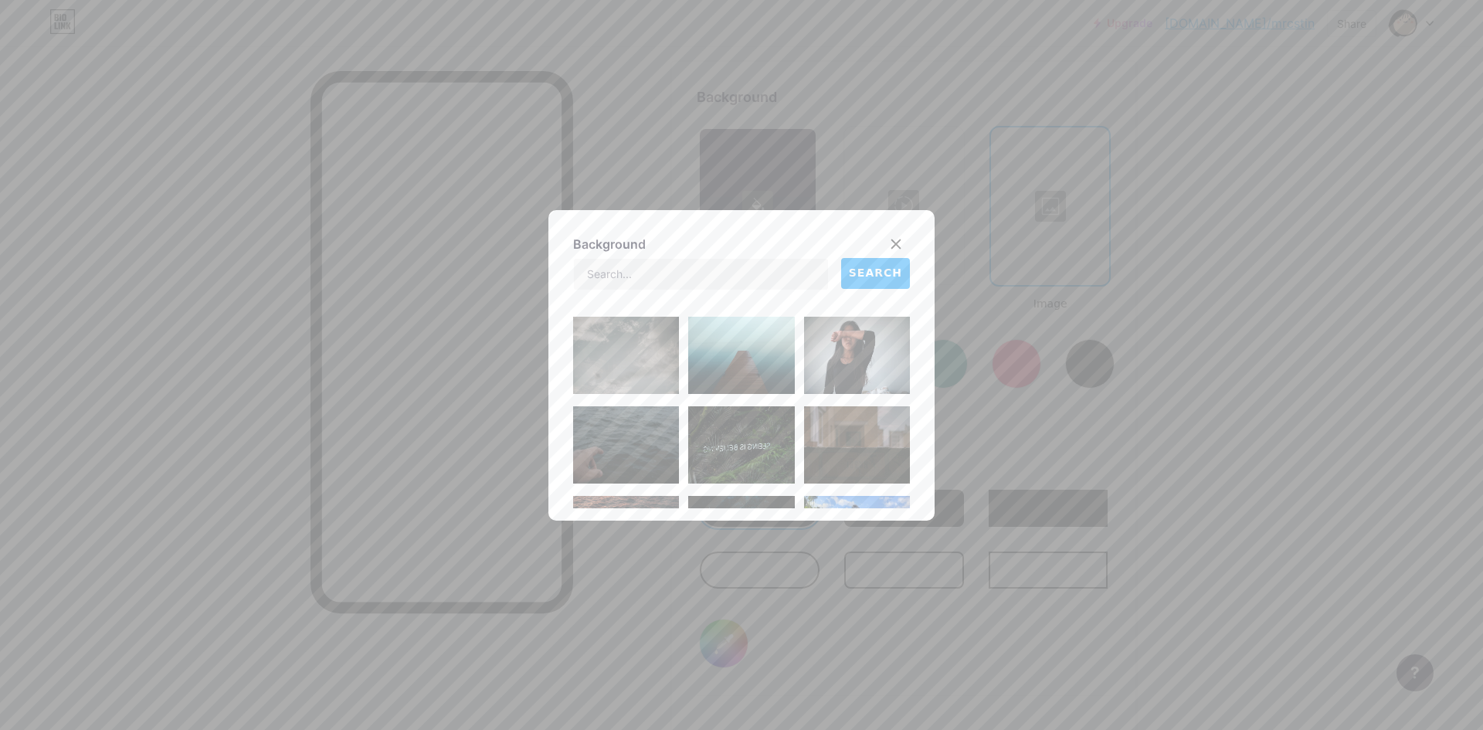
click at [633, 371] on img at bounding box center [626, 355] width 106 height 77
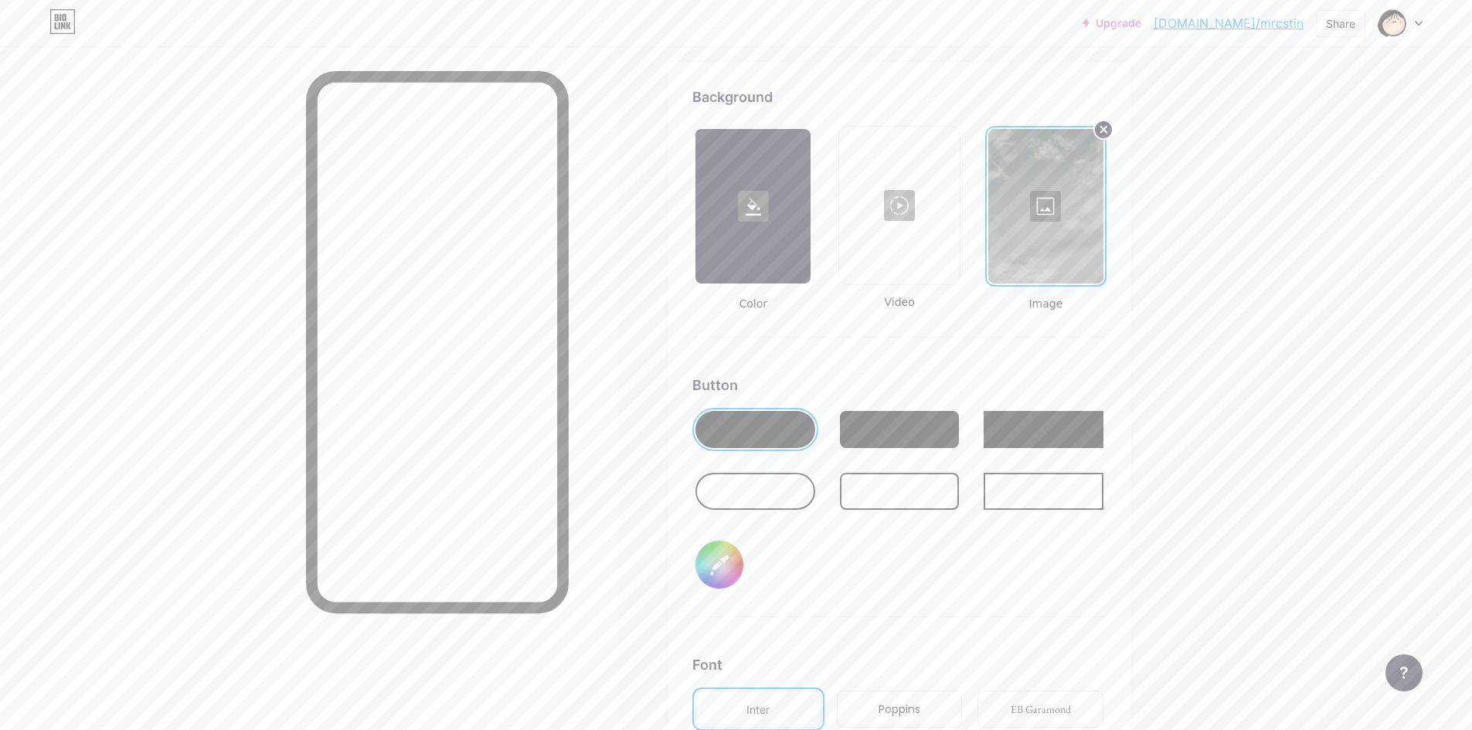
click at [1106, 126] on circle at bounding box center [1103, 130] width 19 height 19
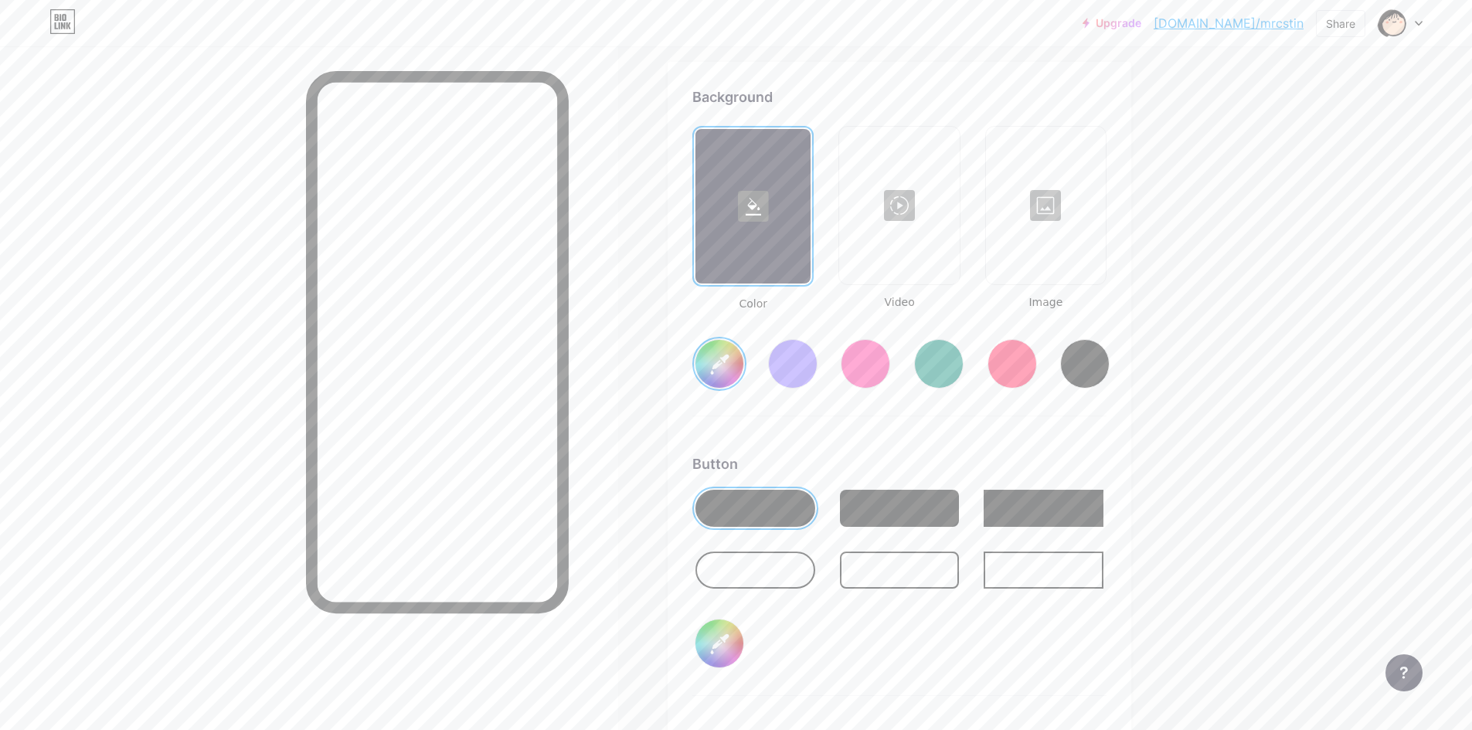
click at [792, 581] on div at bounding box center [755, 570] width 120 height 37
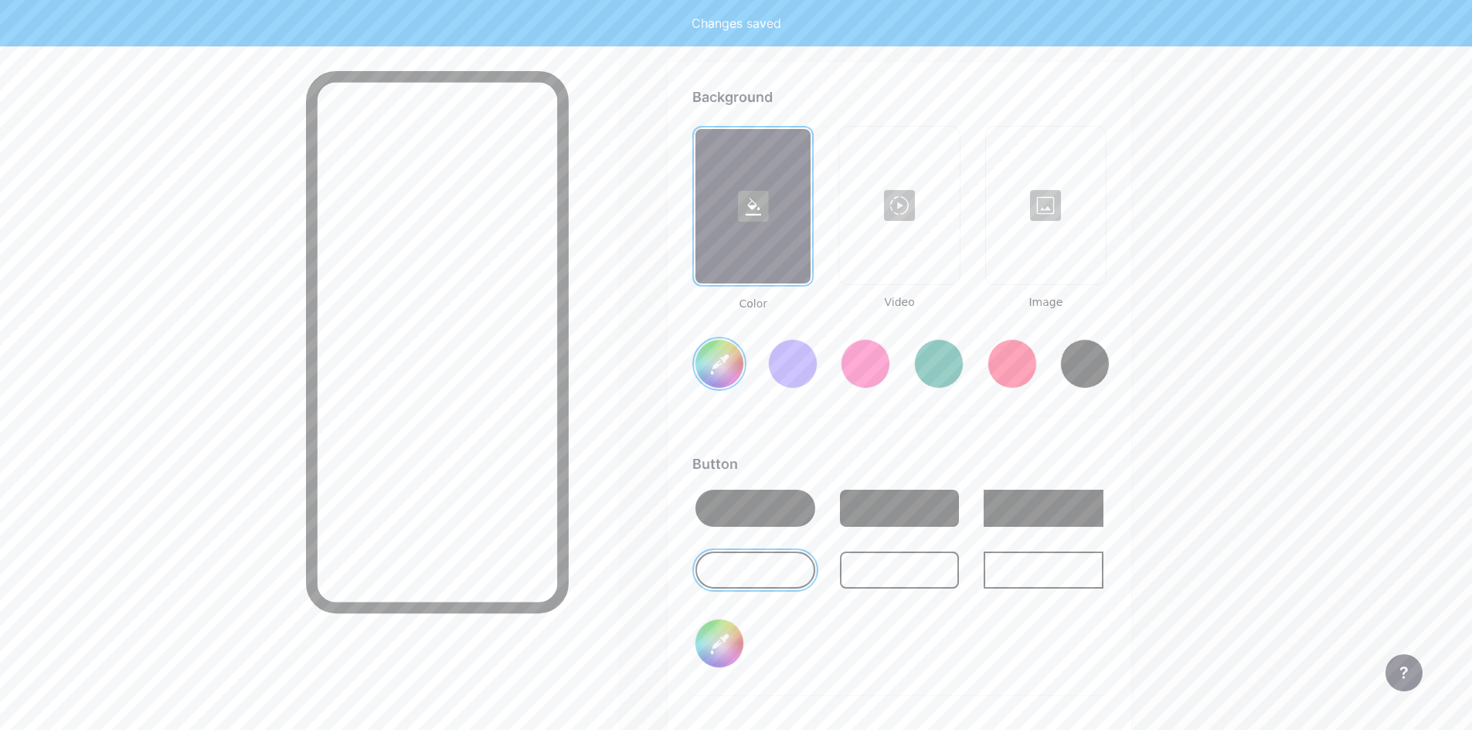
type input "#ffffff"
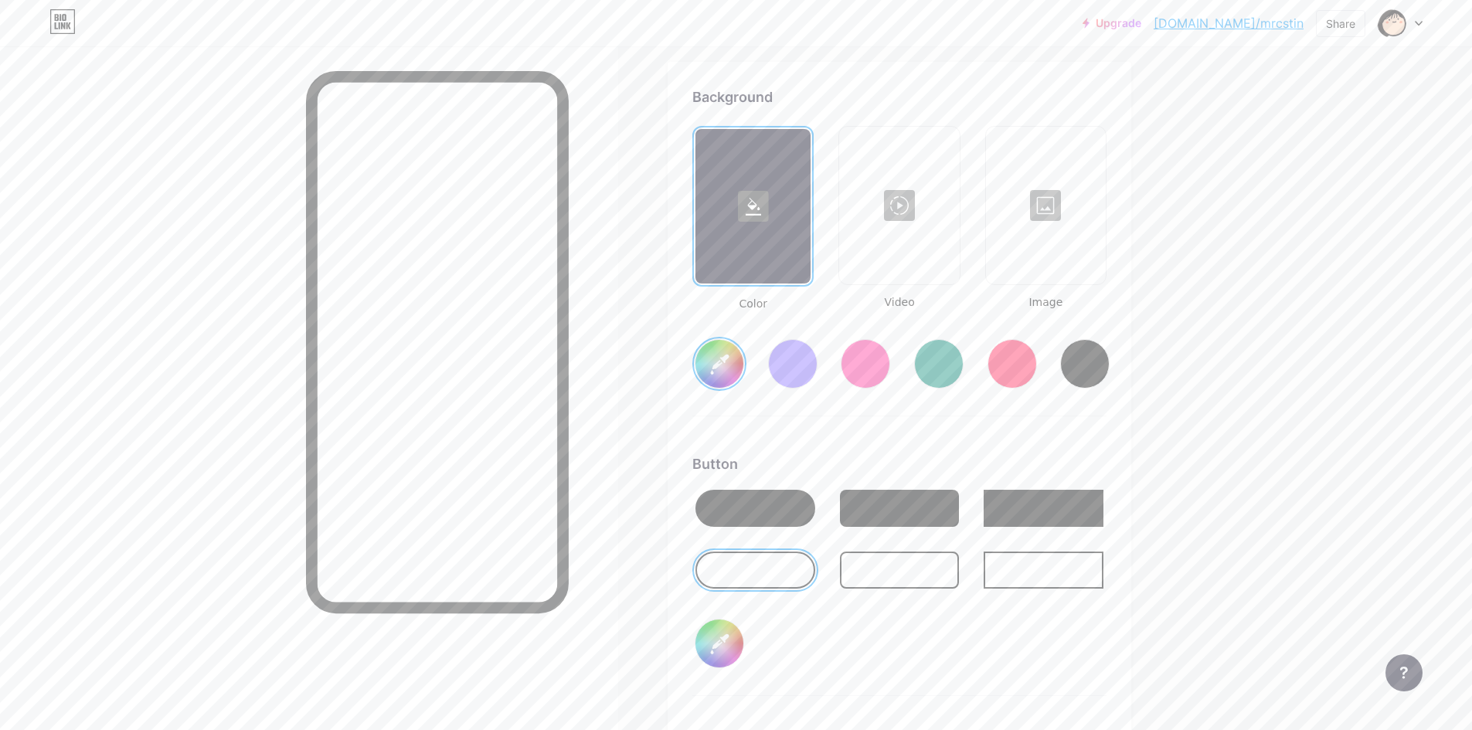
click at [705, 661] on input "#000000" at bounding box center [719, 644] width 48 height 48
type input "#8f7085"
type input "#ffffff"
type input "#917388"
type input "#ffffff"
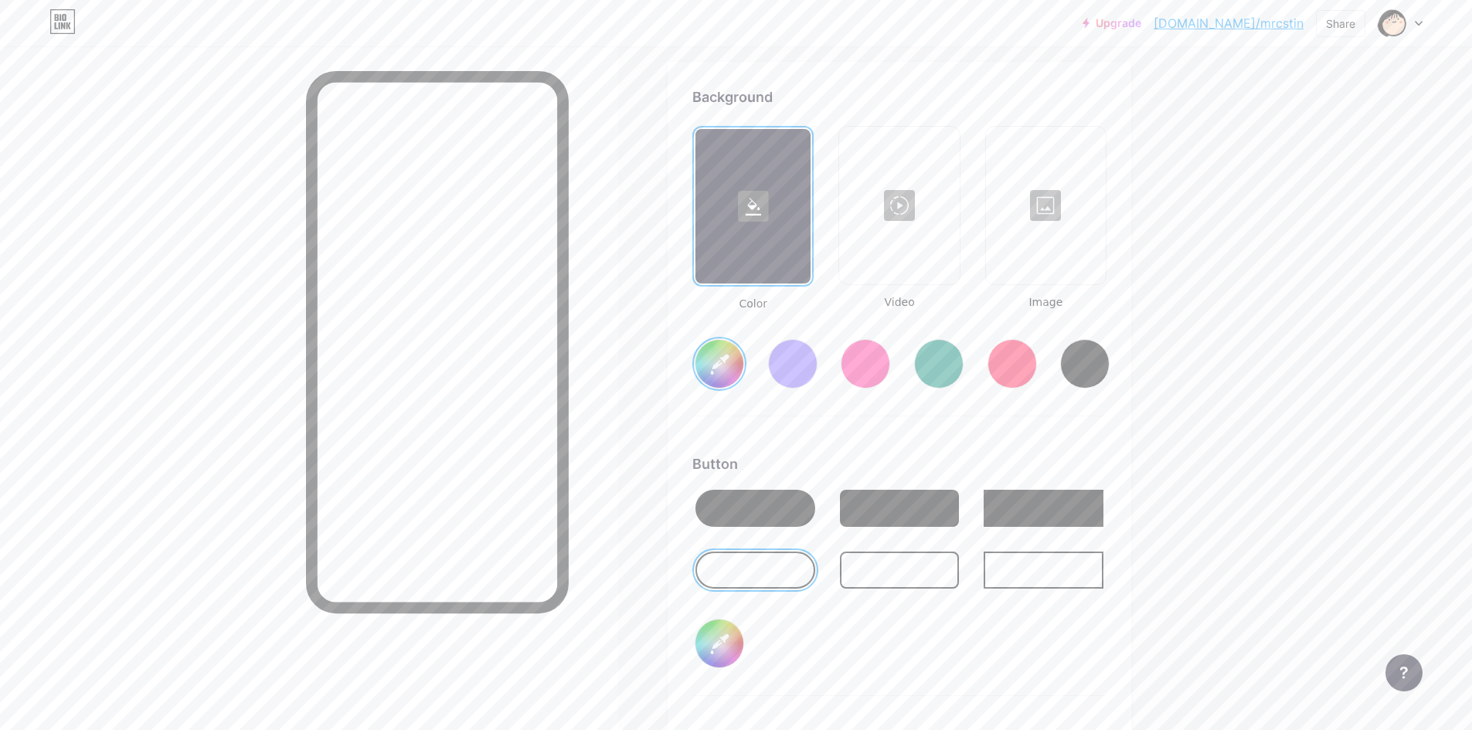
type input "#95758a"
type input "#ffffff"
type input "#97788d"
type input "#ffffff"
type input "#9a7990"
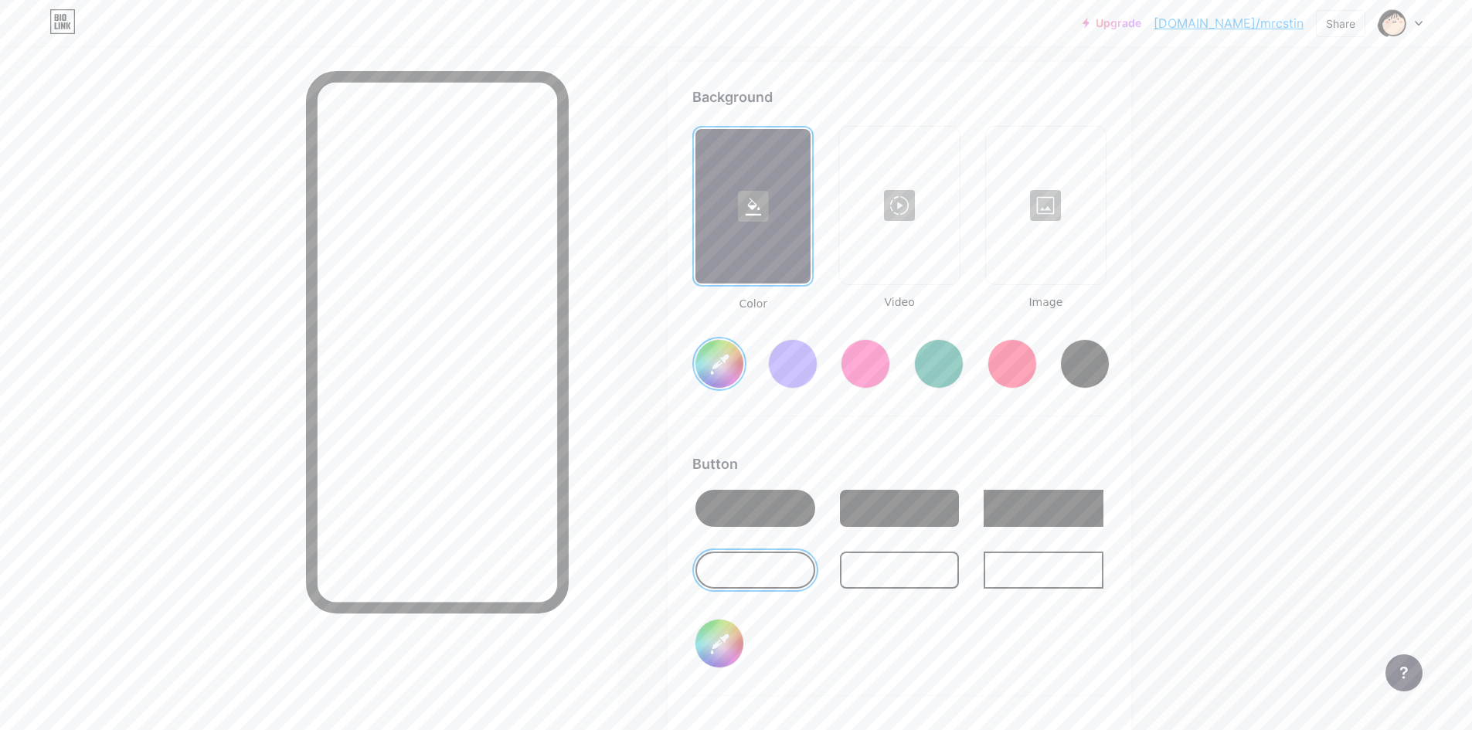
type input "#ffffff"
type input "#9c7c92"
type input "#ffffff"
type input "#a07e95"
type input "#ffffff"
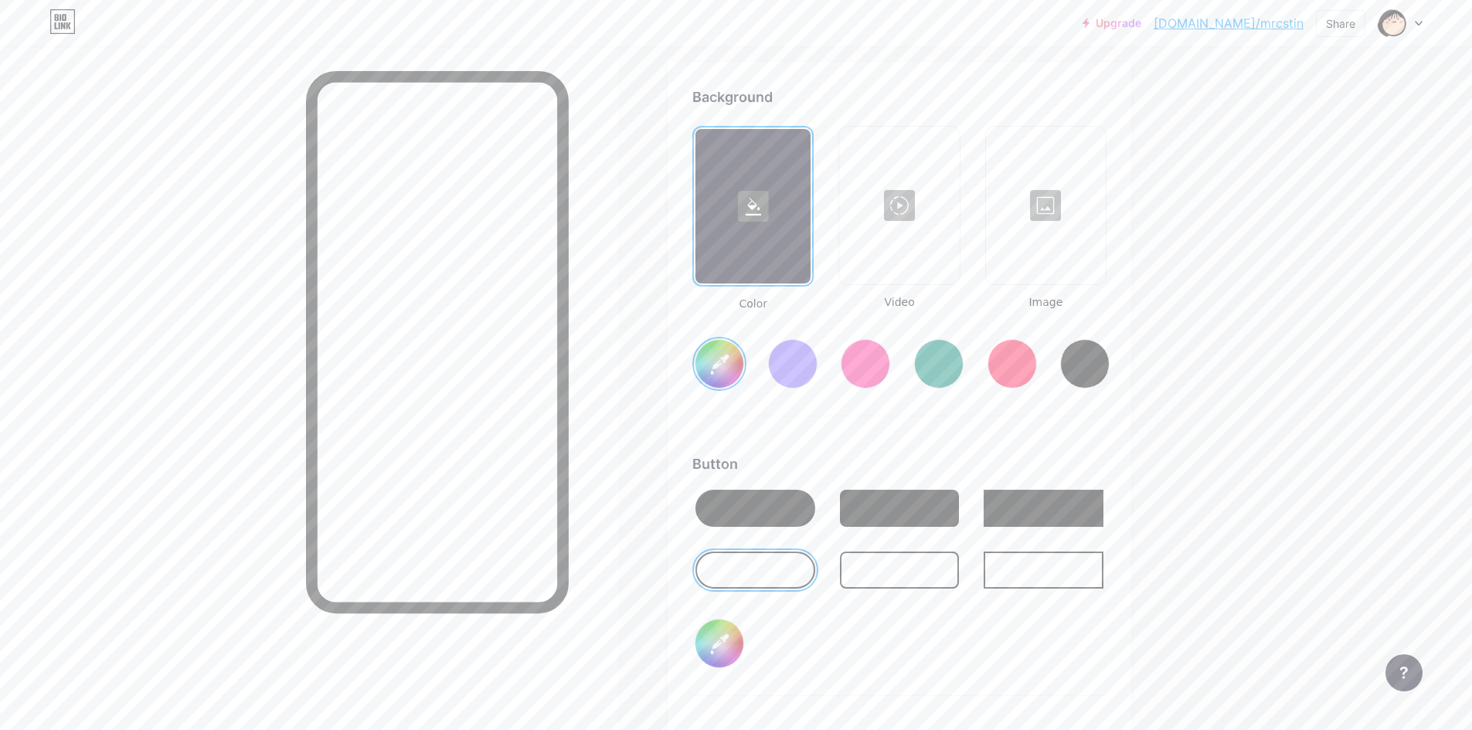
type input "#a28197"
type input "#ffffff"
type input "#a4849a"
type input "#ffffff"
type input "#a5839a"
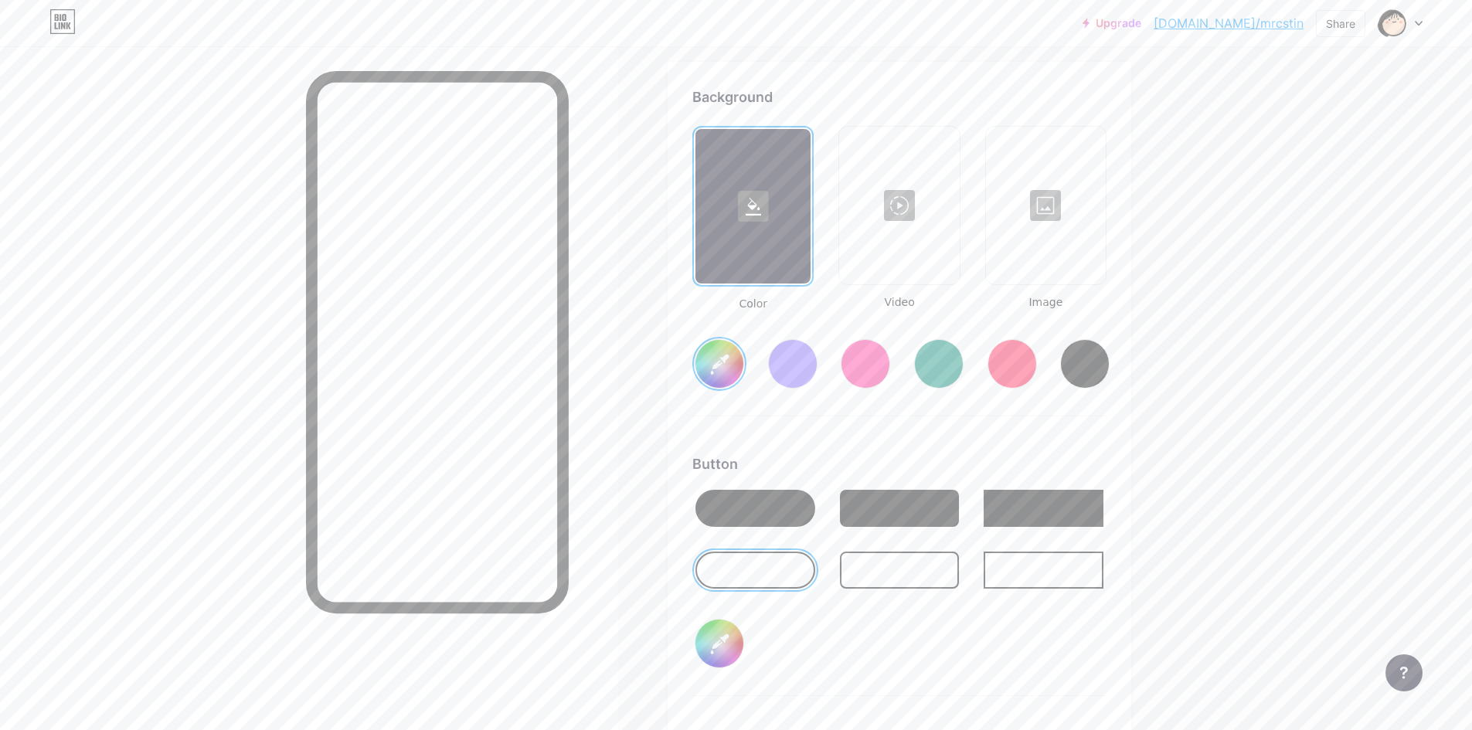
type input "#ffffff"
type input "#a7869d"
type input "#ffffff"
type input "#aa889f"
type input "#ffffff"
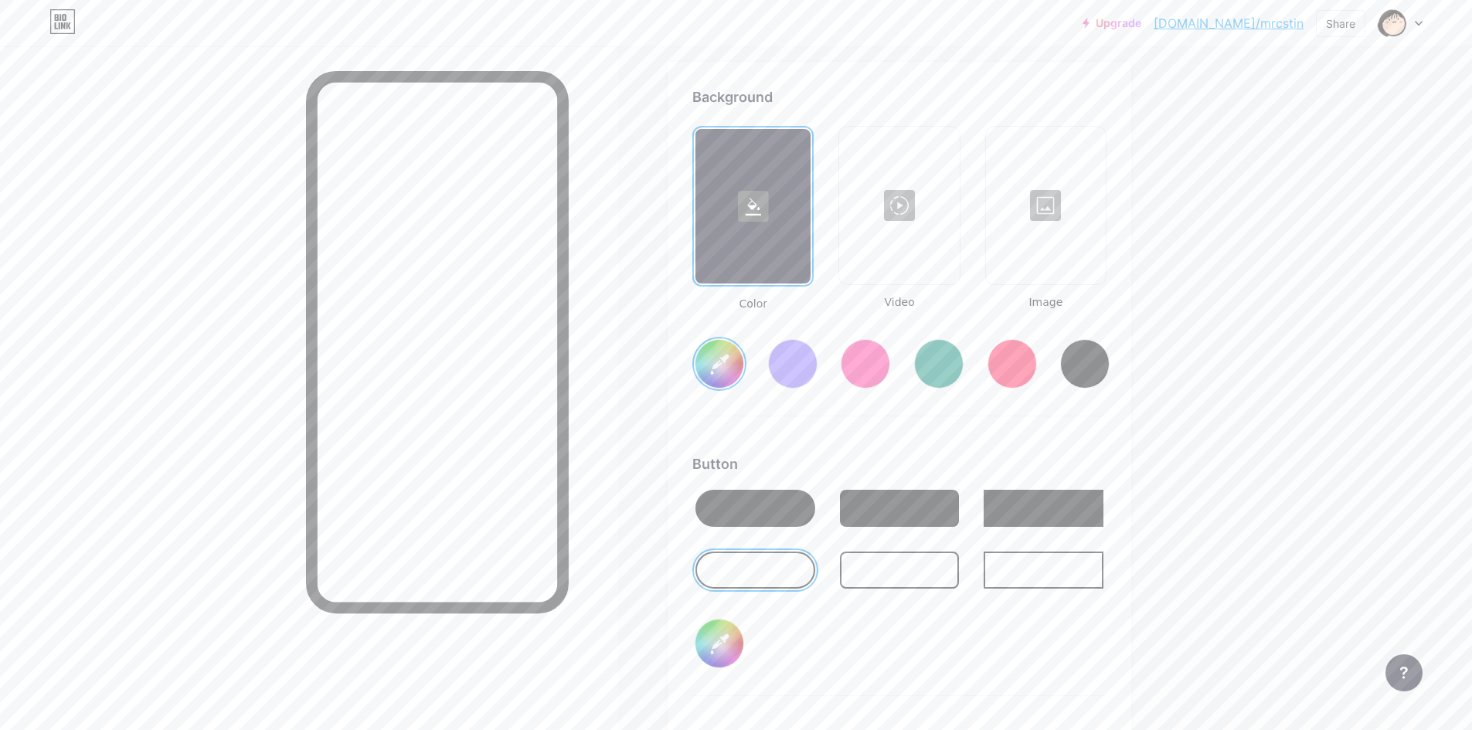
type input "#ac8ba2"
type input "#ffffff"
type input "#ad8aa2"
type input "#ffffff"
type input "#af8ea4"
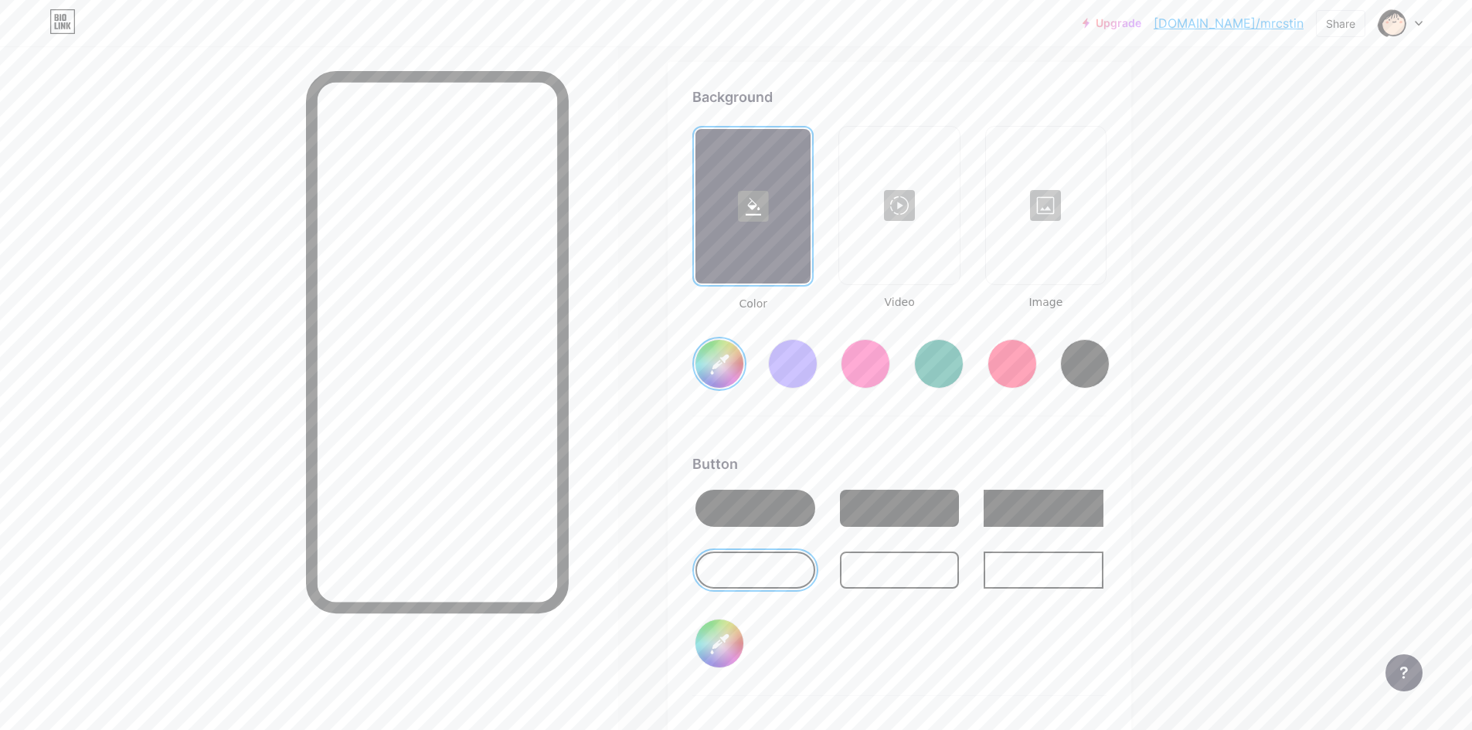
type input "#ffffff"
type input "#b08da4"
type input "#ffffff"
type input "#b290a7"
type input "#ffffff"
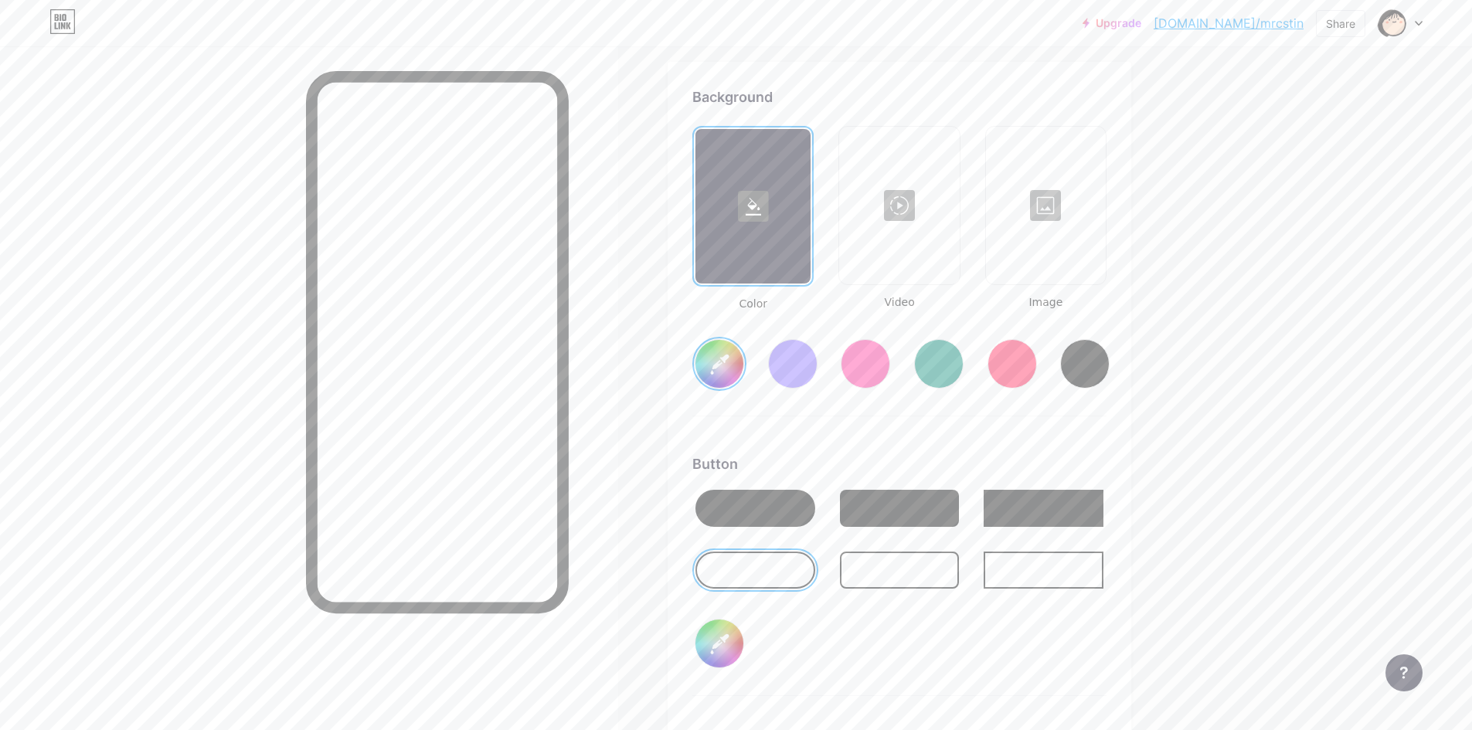
type input "#b592aa"
type input "#ffffff"
type input "#b795ac"
type input "#ffffff"
type input "#b894ac"
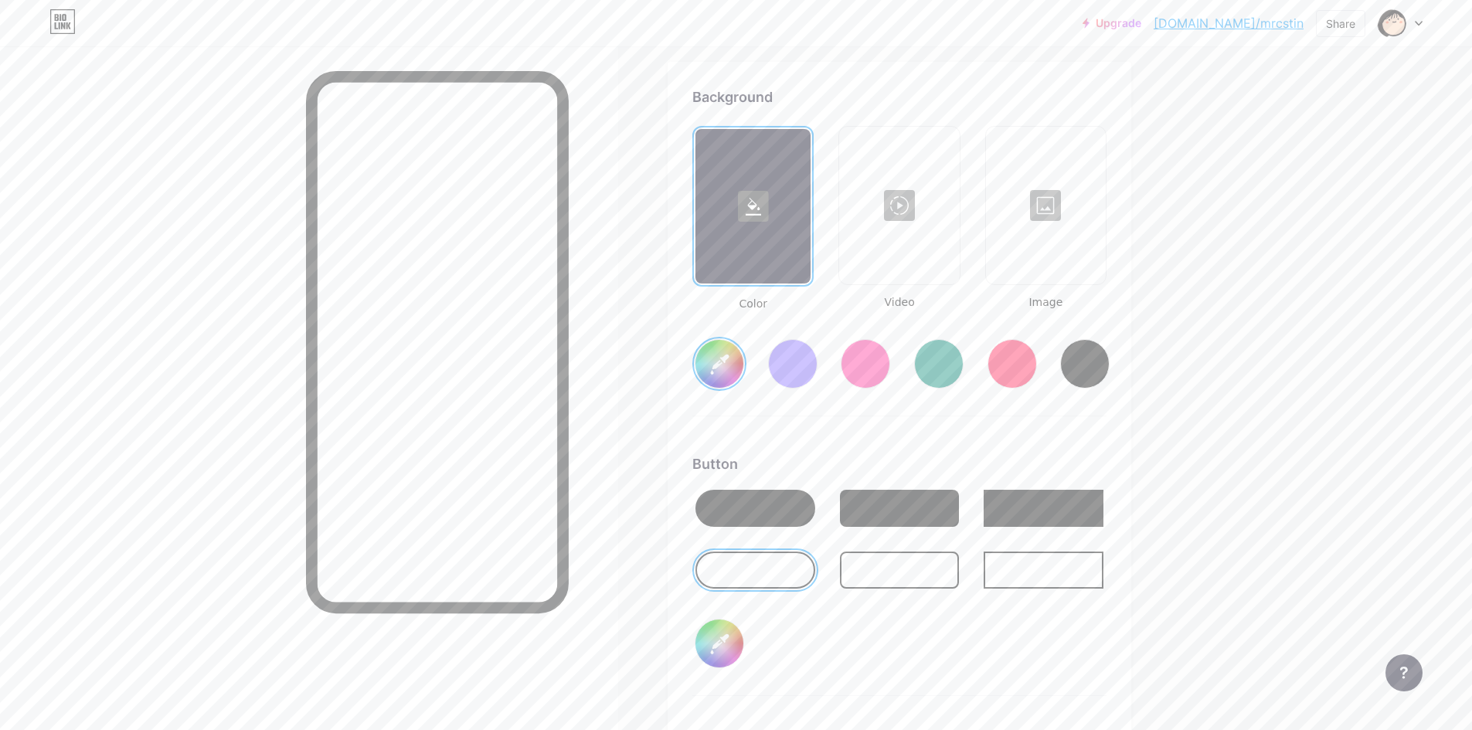
type input "#ffffff"
type input "#ba97af"
type input "#ffffff"
type input "#bd99b1"
type input "#ffffff"
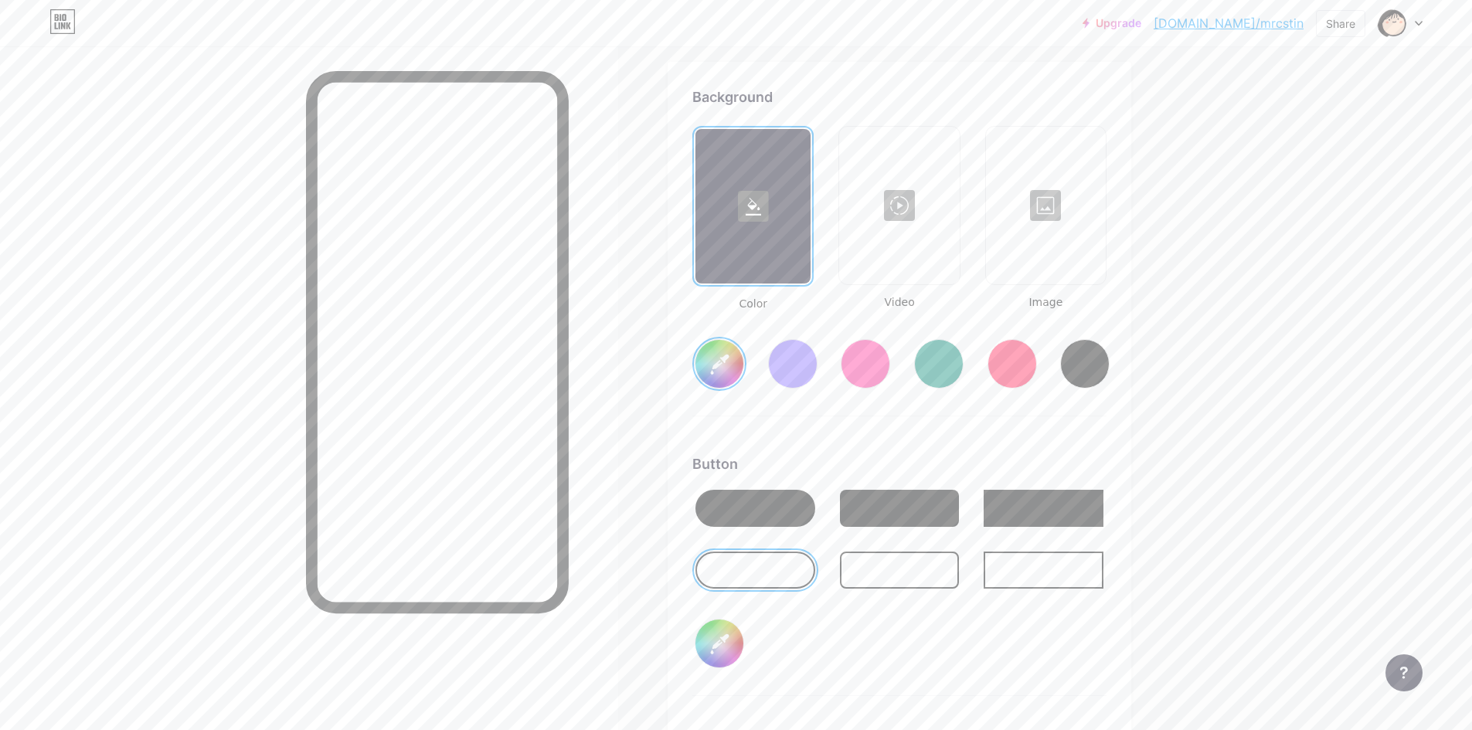
type input "#bf9cb4"
type input "#ffffff"
type input "#c19fb6"
type input "#ffffff"
type input "#c4a1b9"
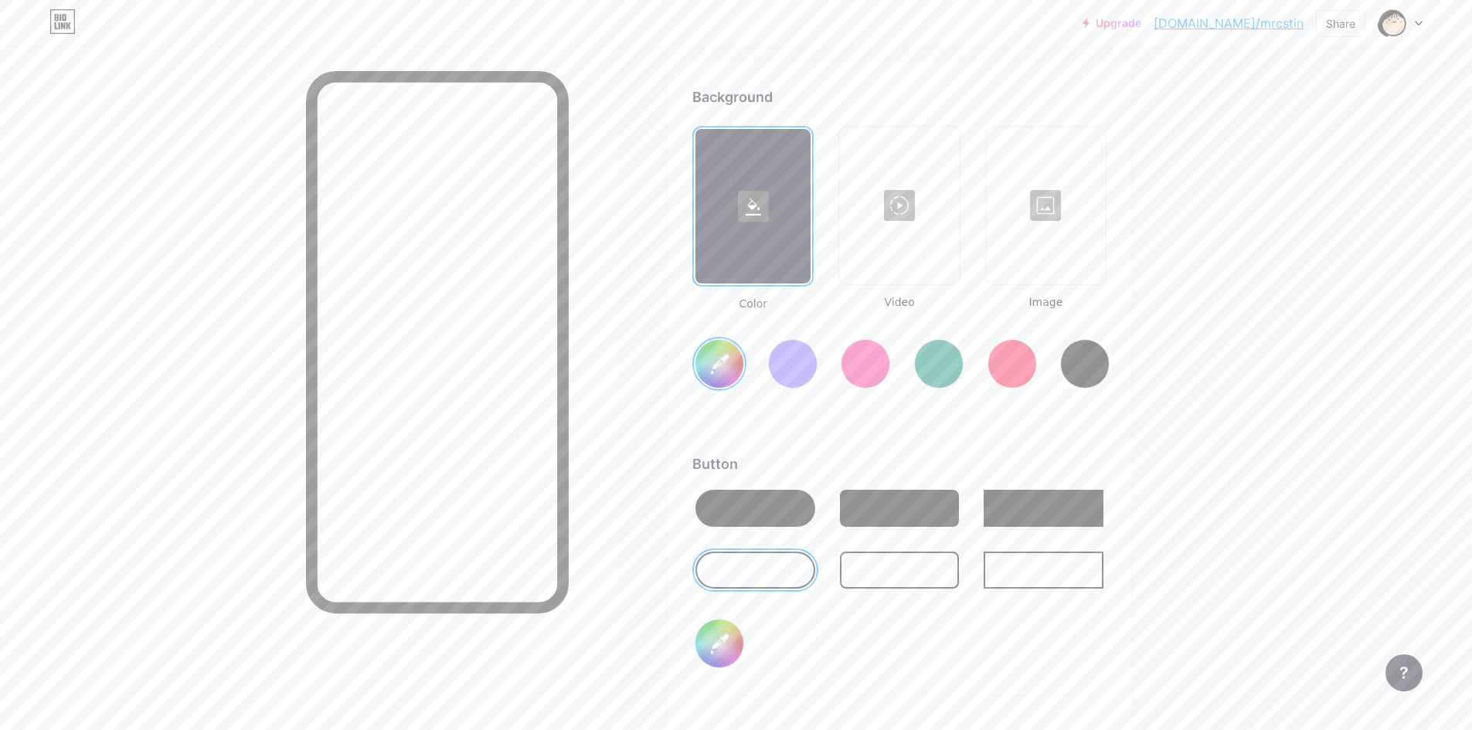
type input "#ffffff"
type input "#c3a2b9"
type input "#ffffff"
type input "#c6a4bb"
type input "#ffffff"
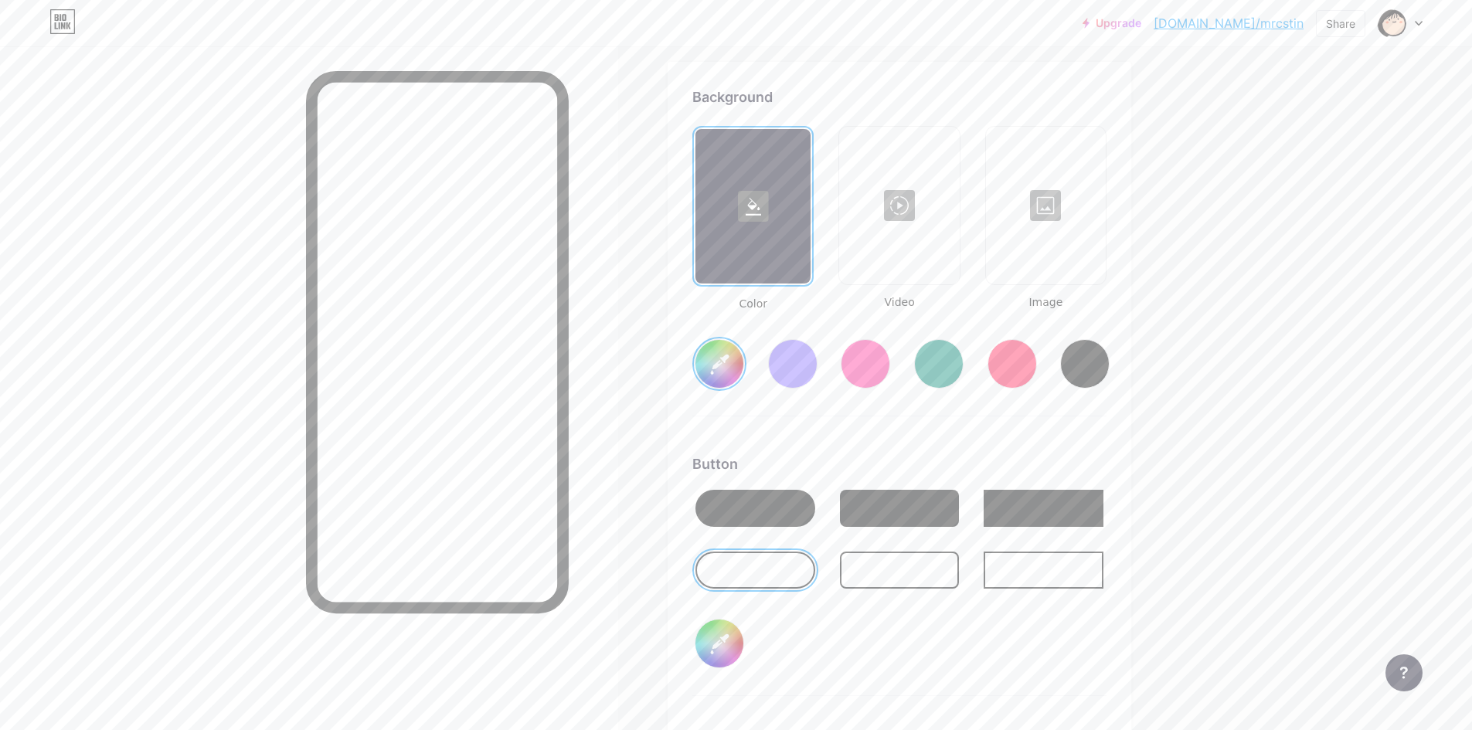
type input "#c9a6be"
type input "#ffffff"
type input "#cca8c1"
type input "#ffffff"
type input "#cfabc3"
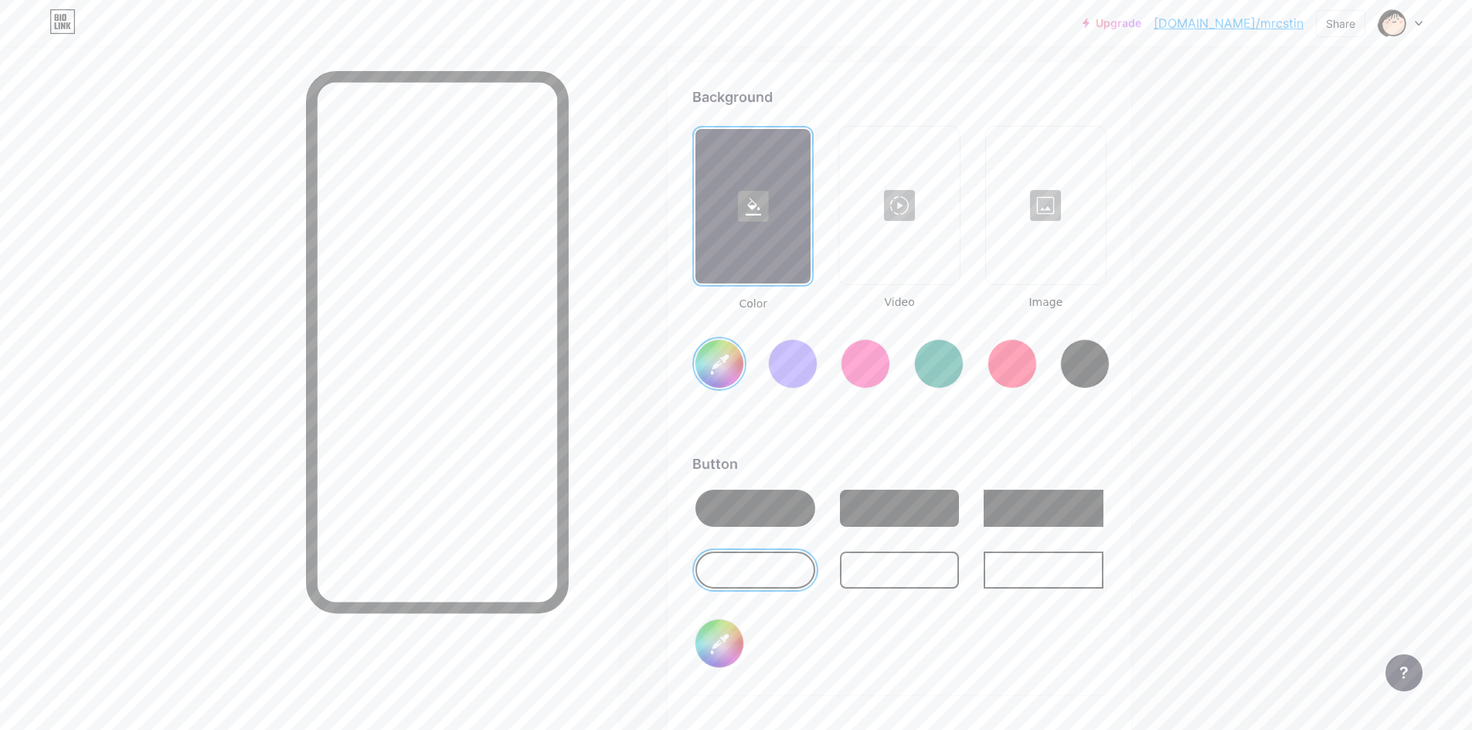
type input "#ffffff"
type input "#ceabc3"
type input "#ffffff"
type input "#d0aec6"
type input "#ffffff"
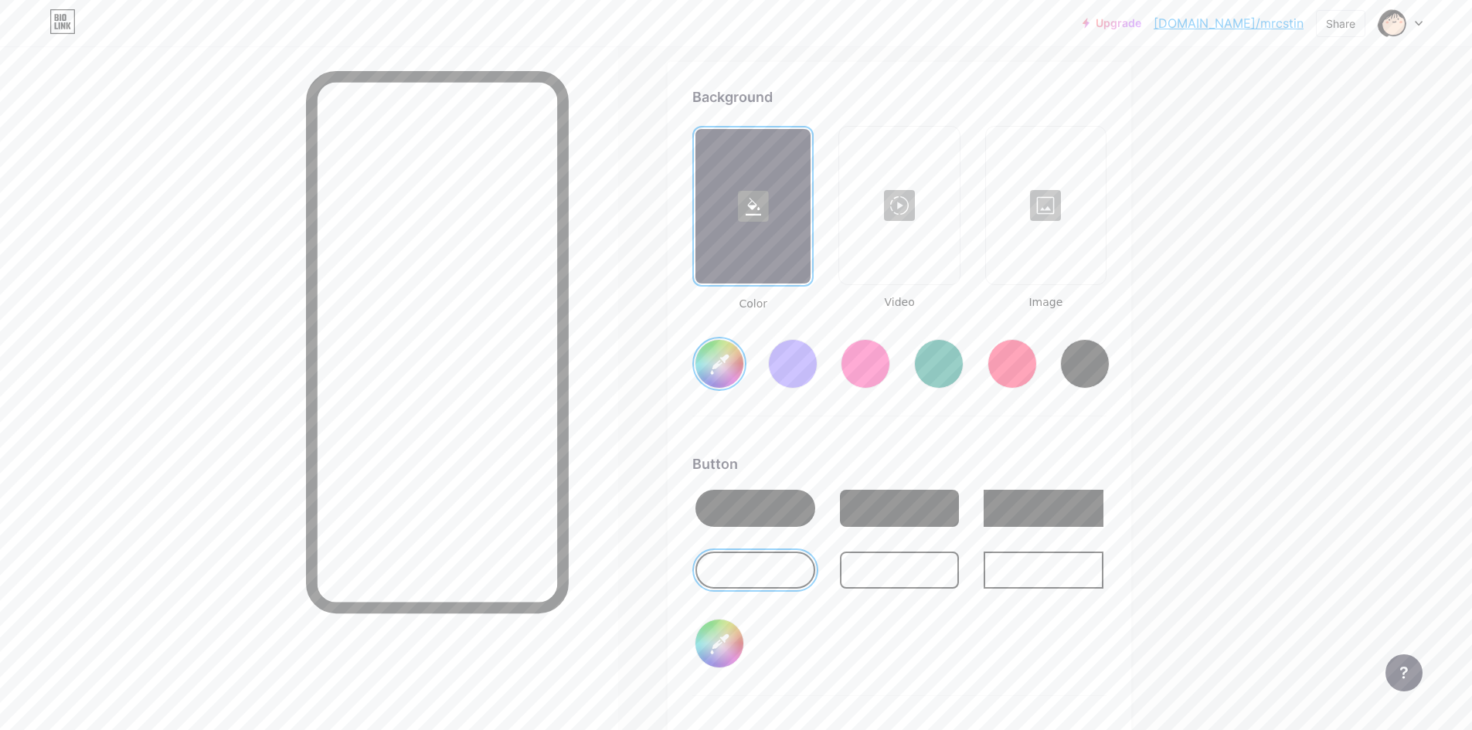
type input "#d2adc6"
type input "#ffffff"
type input "#d3b1c8"
type input "#ffffff"
type input "#d4afc9"
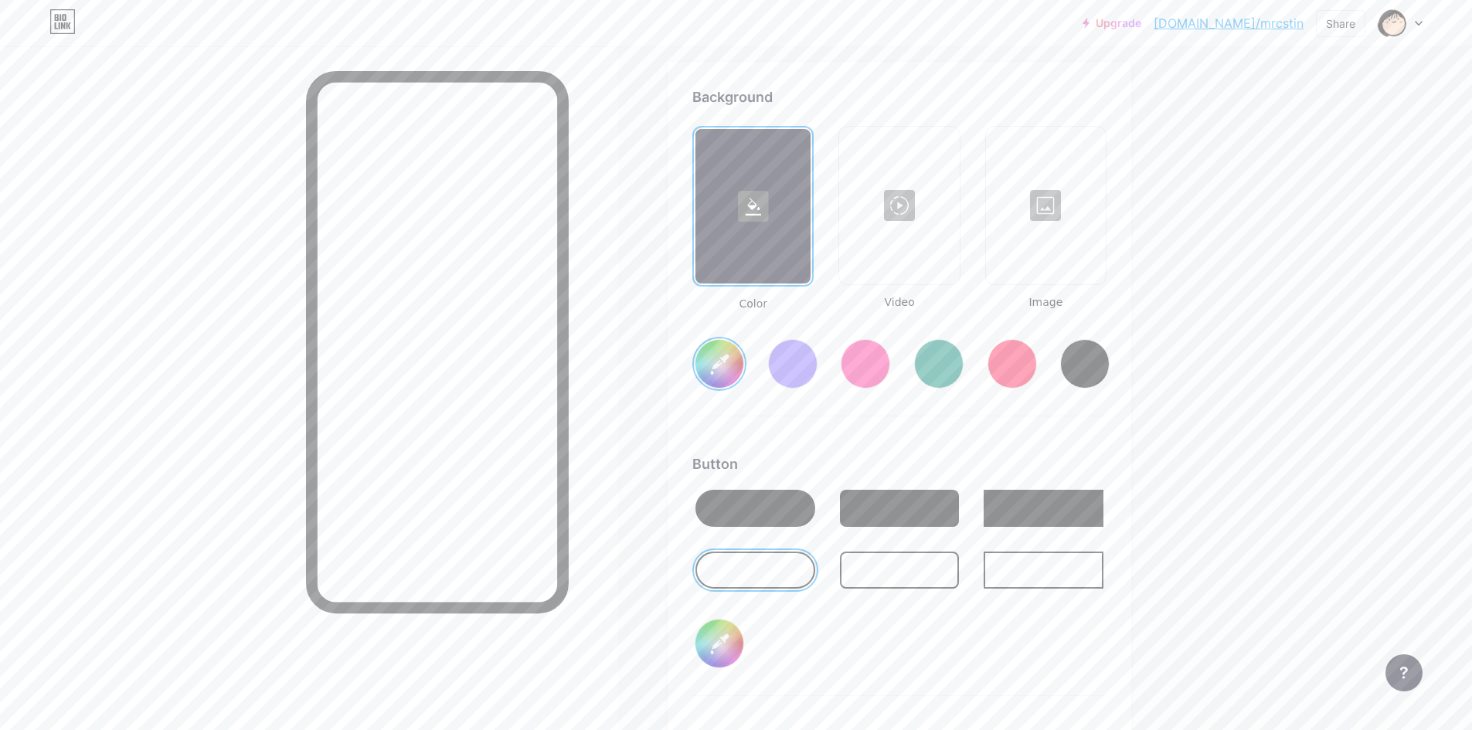
type input "#ffffff"
type input "#d7b2cb"
type input "#ffffff"
type input "#d9b5cd"
type input "#ffffff"
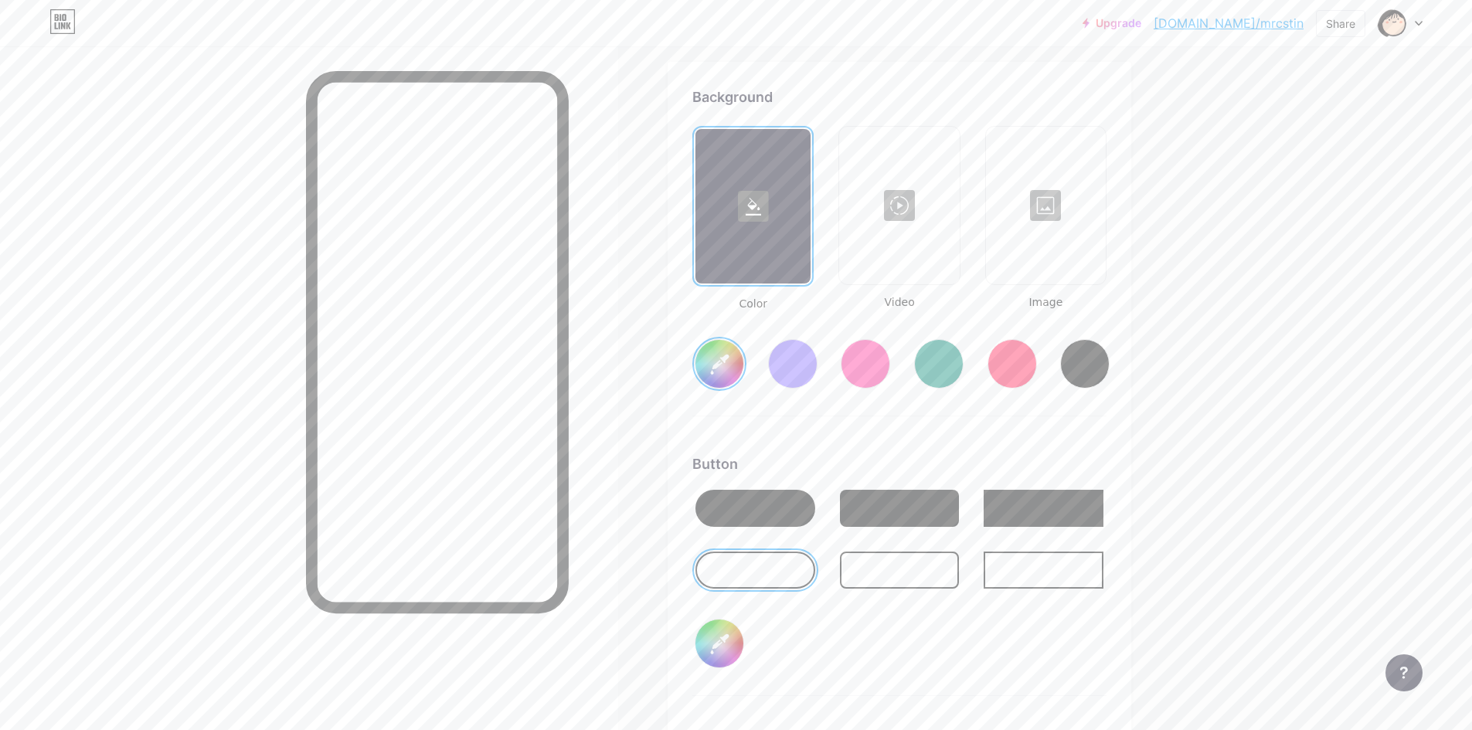
type input "#dbb8d0"
type input "#ffffff"
type input "#dcb7d0"
type input "#ffffff"
type input "#debad3"
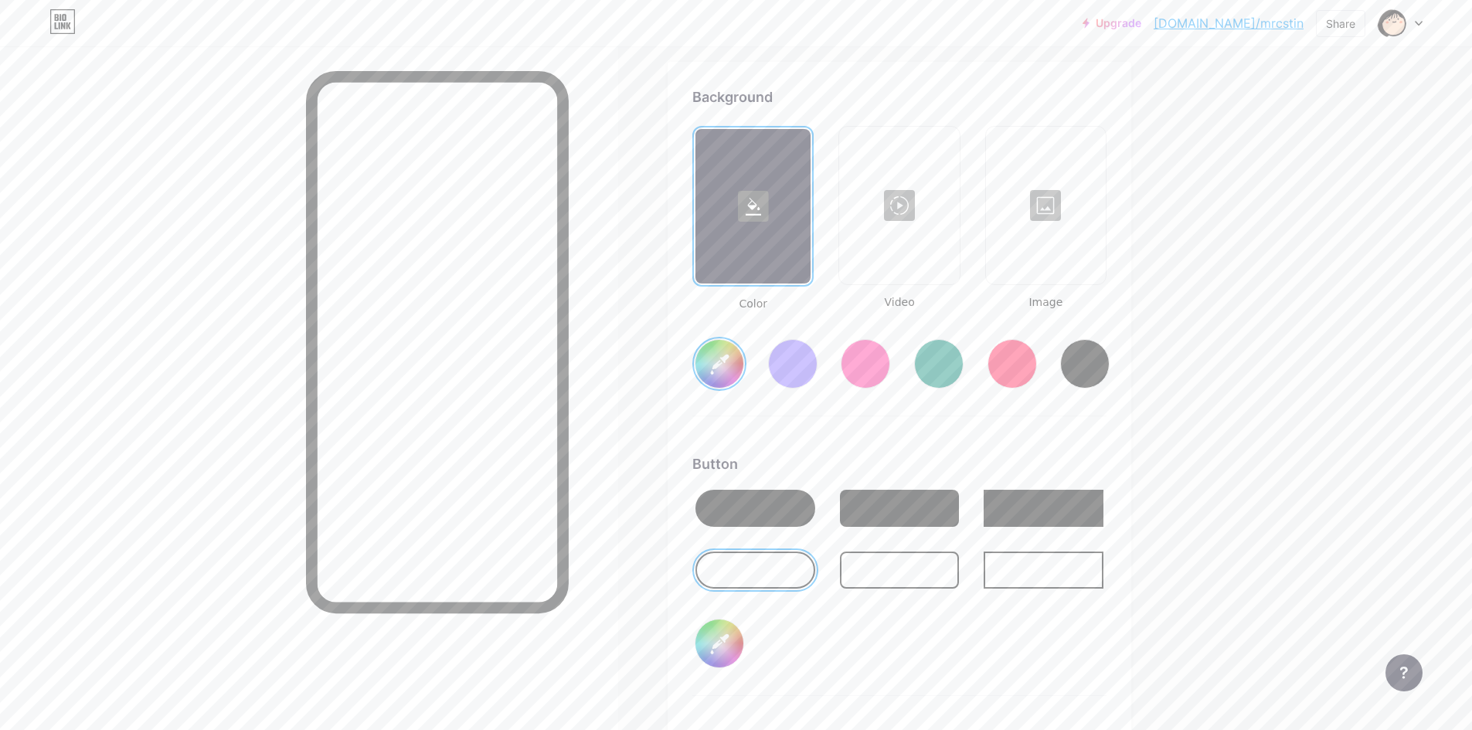
type input "#ffffff"
type input "#e0bdd5"
type input "#ffffff"
type input "#e3c0d7"
type input "#ffffff"
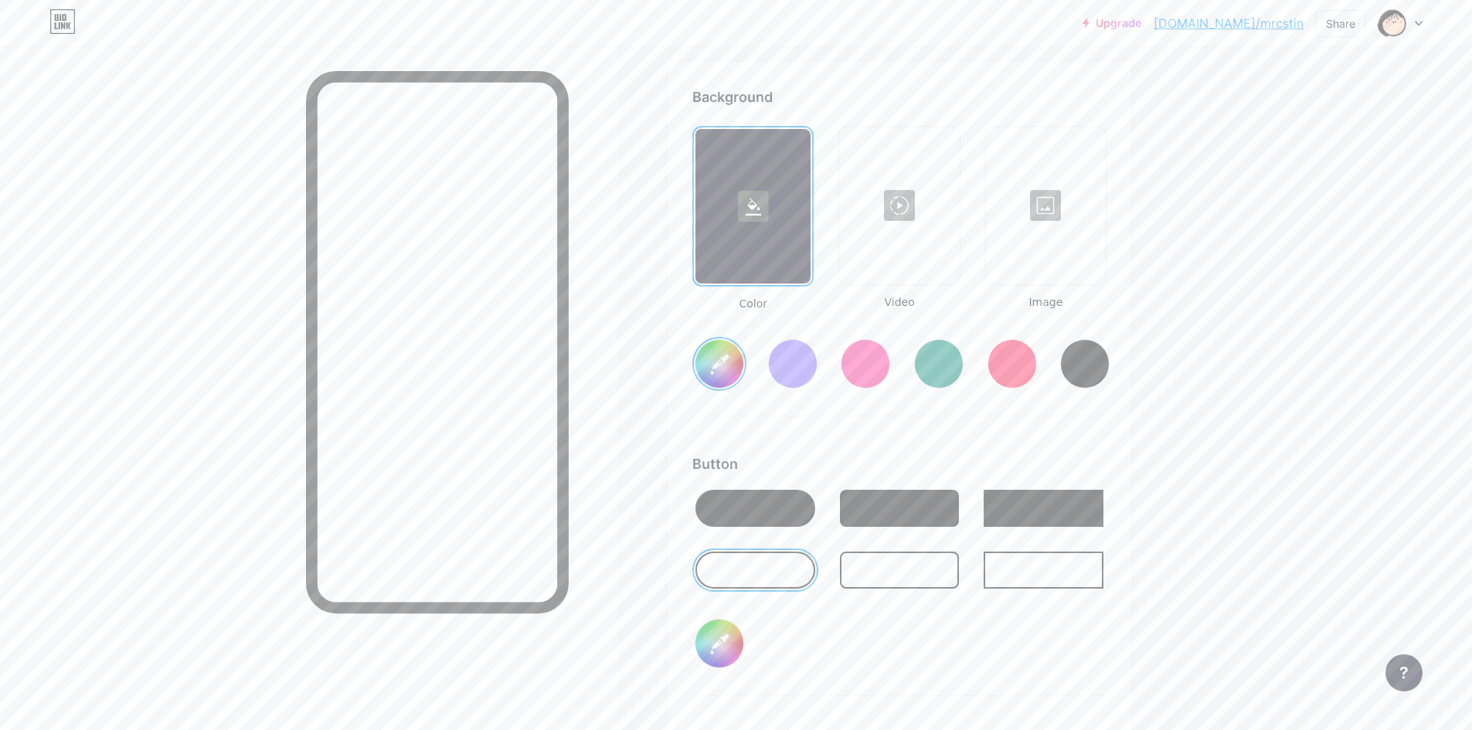
type input "#e3bfd8"
type input "#ffffff"
type input "#e5c3da"
type input "#ffffff"
type input "#e8c5dd"
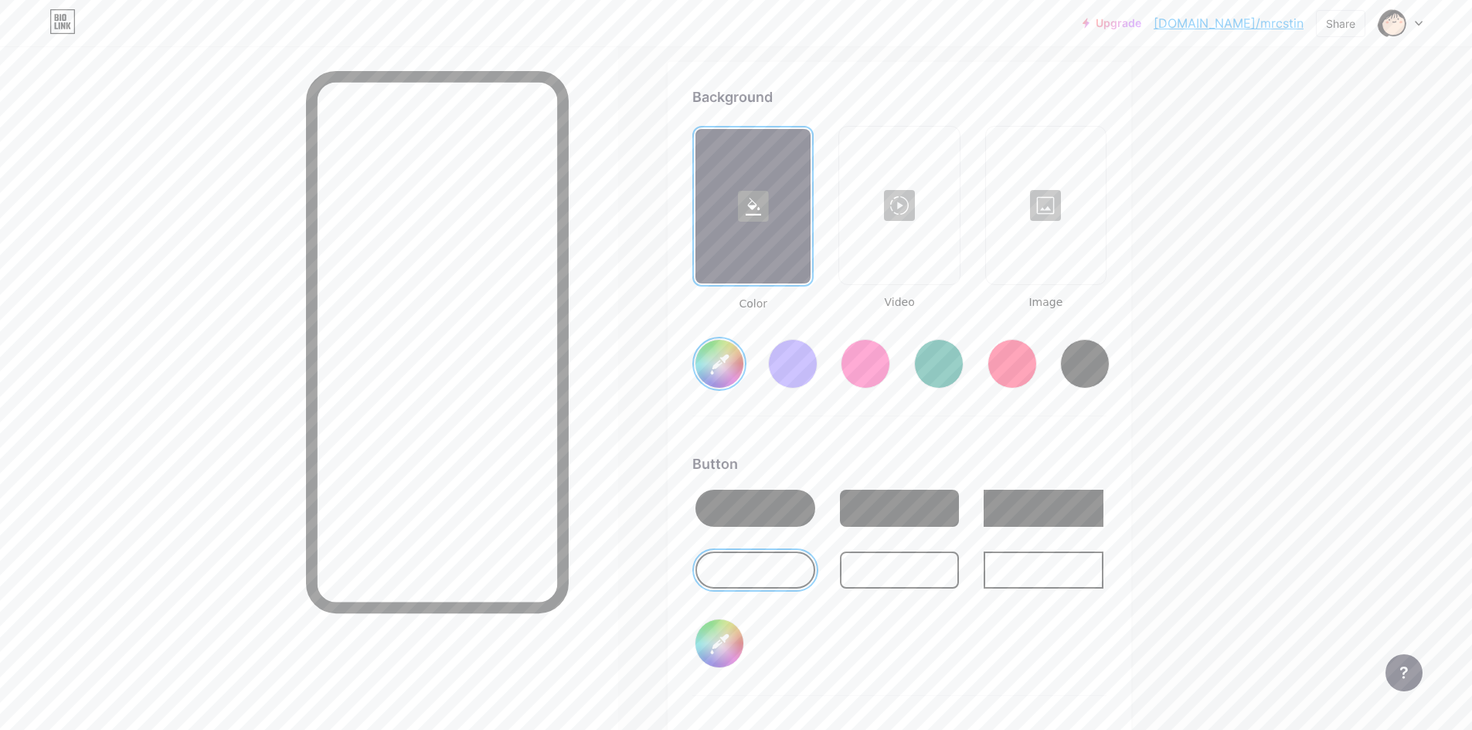
type input "#ffffff"
type input "#e8c4dd"
type input "#ffffff"
type input "#eac8df"
type input "#ffffff"
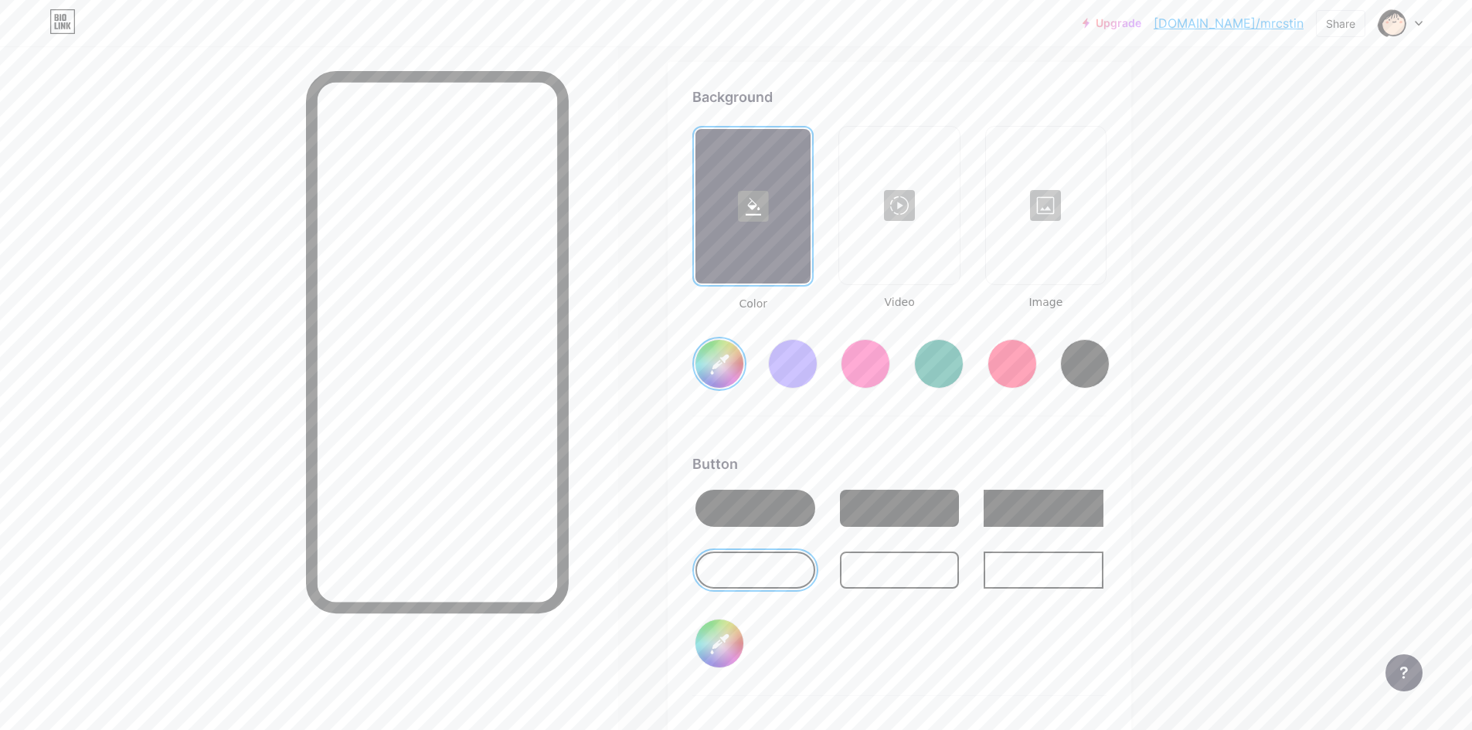
type input "#ebc6e0"
type input "#ffffff"
type input "#eec9e2"
type input "#ffffff"
type input "#f0cce5"
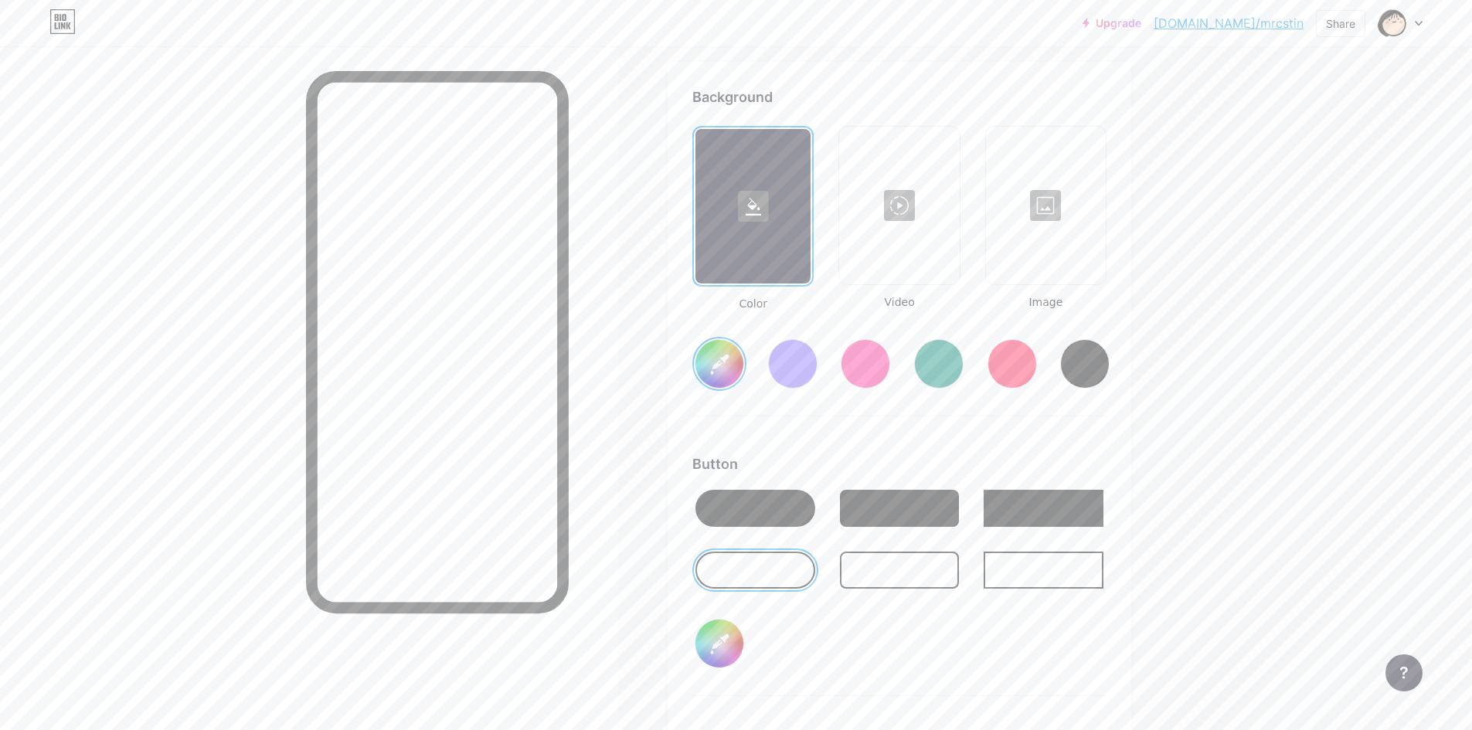
type input "#ffffff"
type input "#f2cee7"
type input "#ffffff"
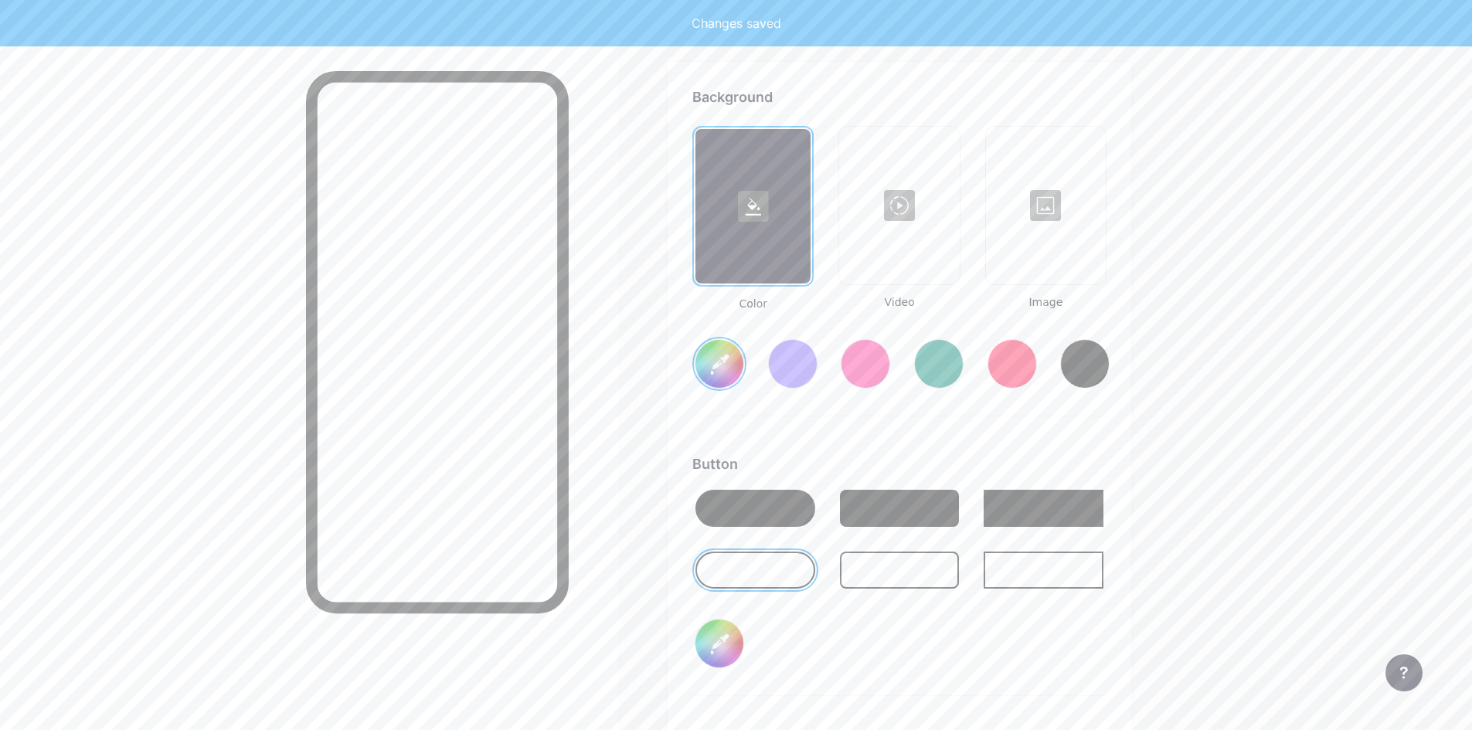
type input "#f2cee7"
click at [971, 650] on div "Button #f2cee7" at bounding box center [899, 574] width 414 height 243
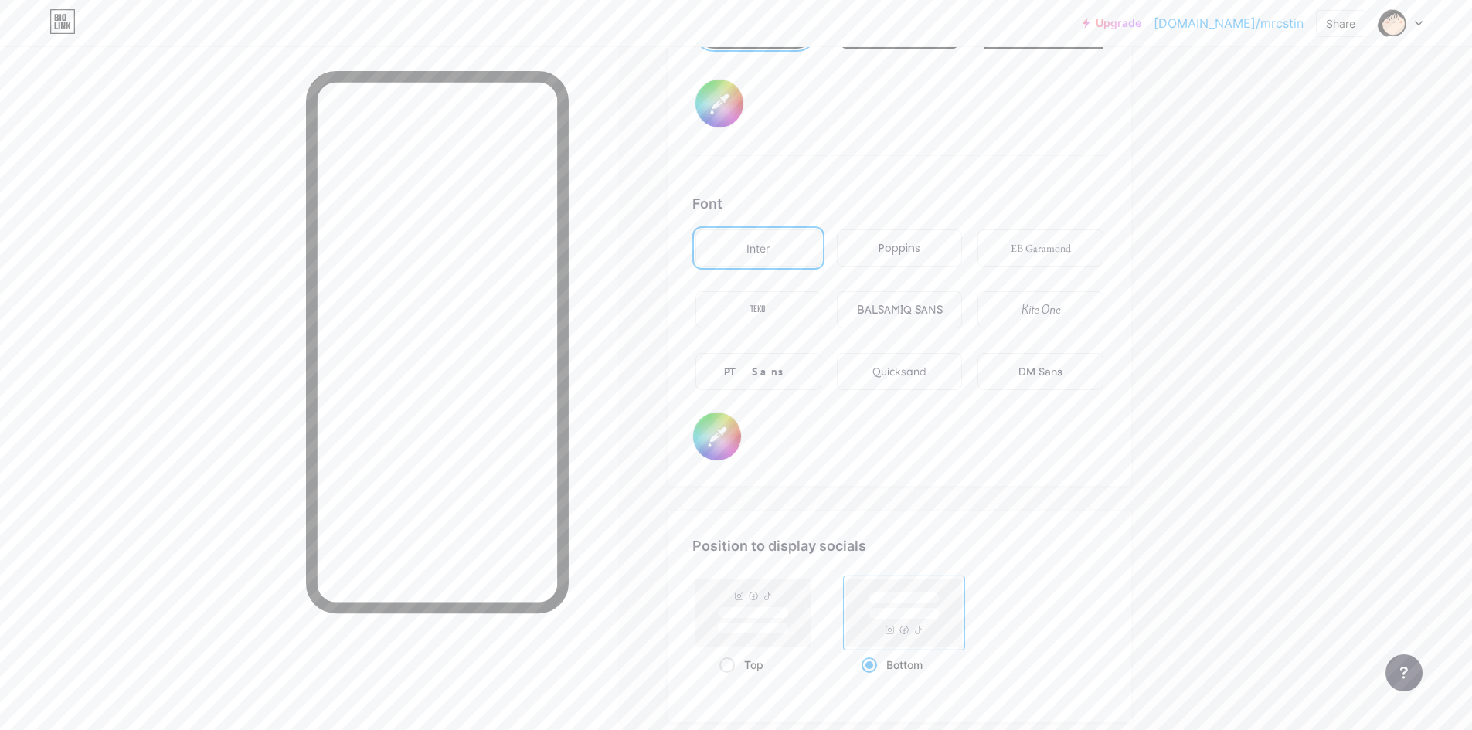
scroll to position [2592, 0]
click at [776, 301] on div "TEKO" at bounding box center [758, 308] width 126 height 37
click at [804, 253] on div "Inter" at bounding box center [758, 247] width 126 height 37
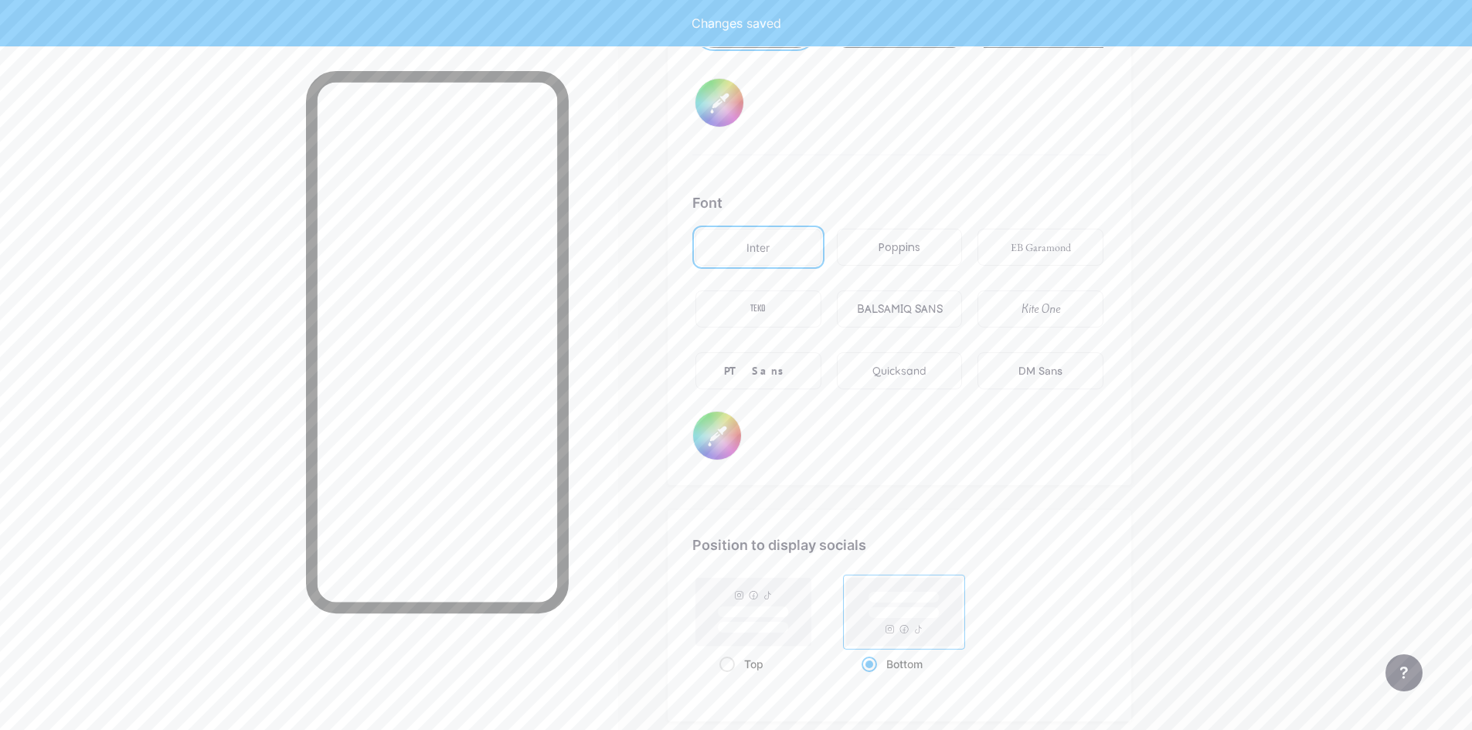
click at [905, 257] on div "Poppins" at bounding box center [900, 247] width 126 height 37
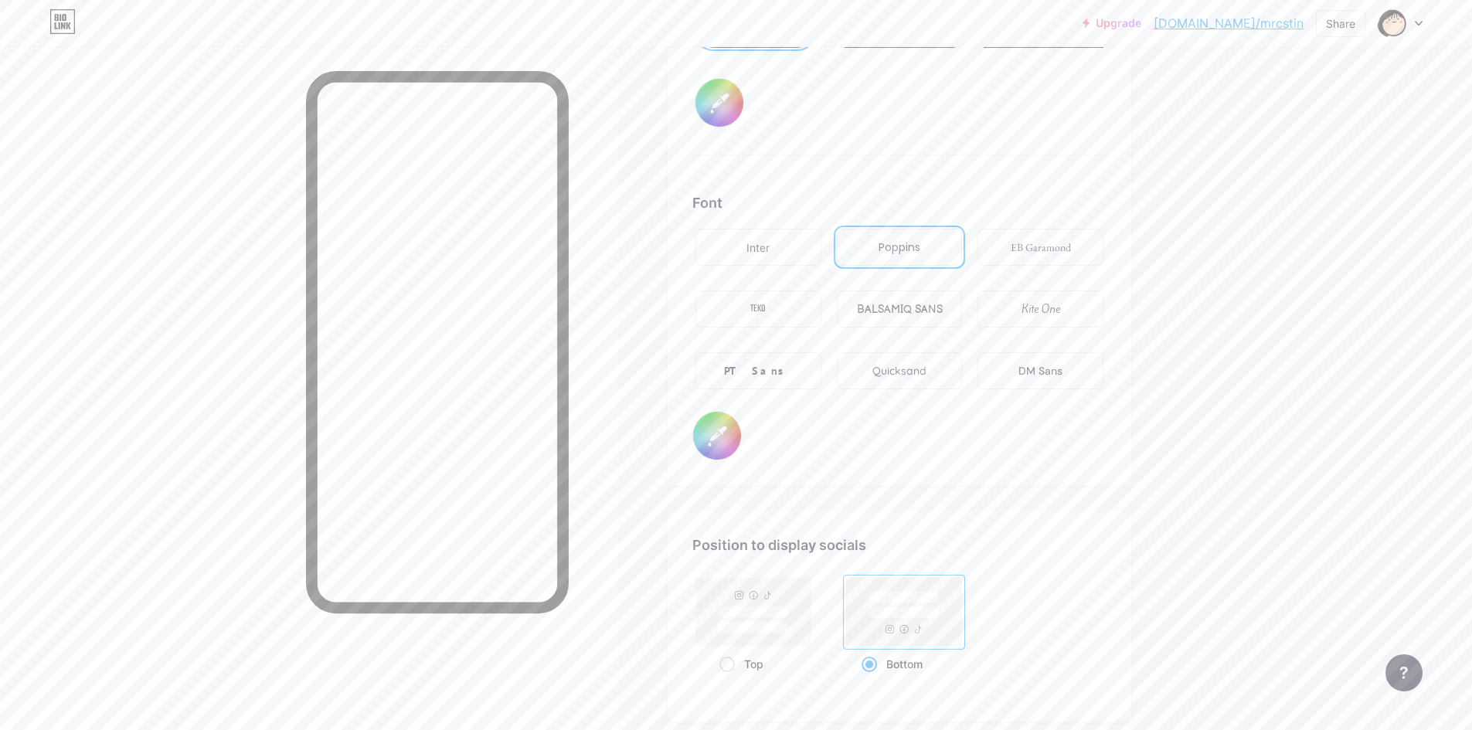
click at [1007, 324] on div "Kite One" at bounding box center [1040, 308] width 126 height 37
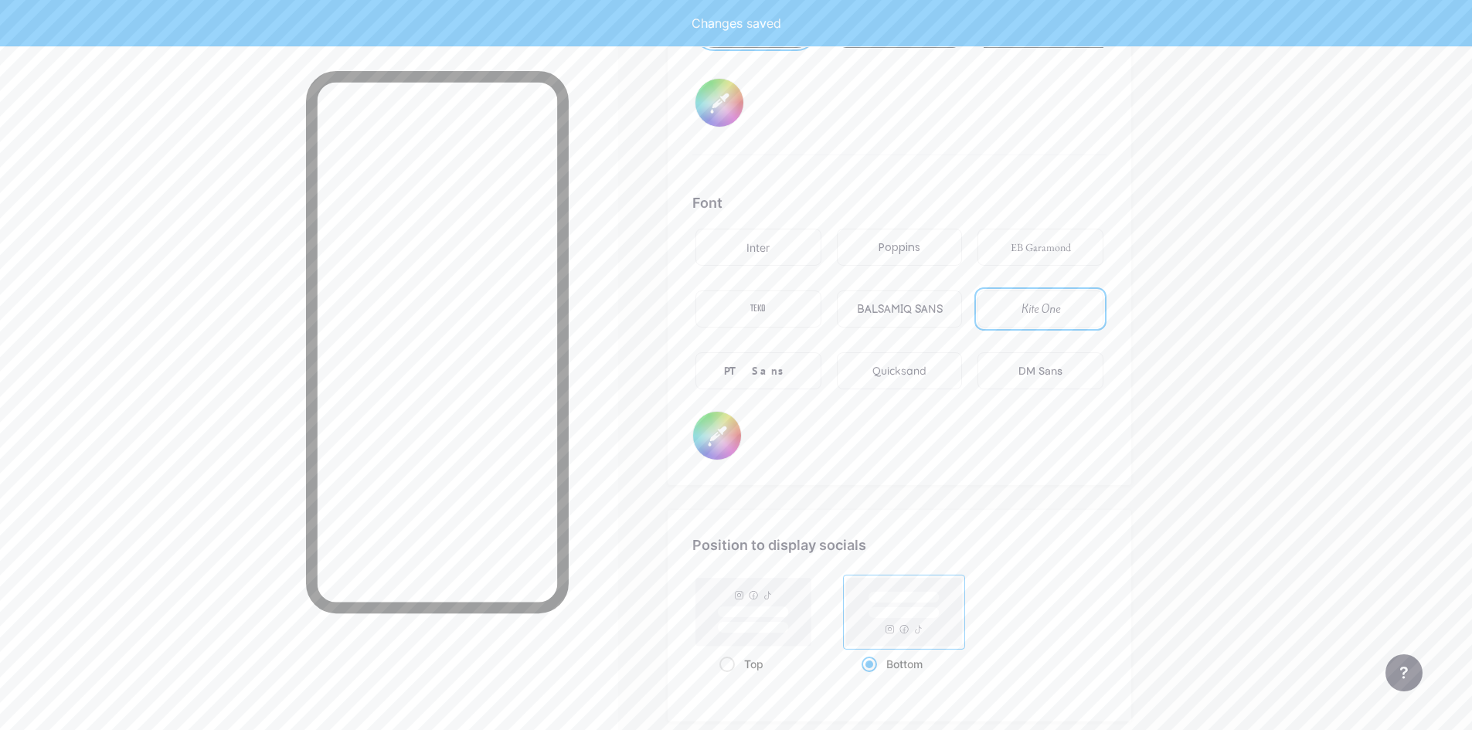
click at [749, 246] on div "Inter" at bounding box center [758, 247] width 126 height 37
click at [708, 433] on input "#000000" at bounding box center [717, 436] width 48 height 48
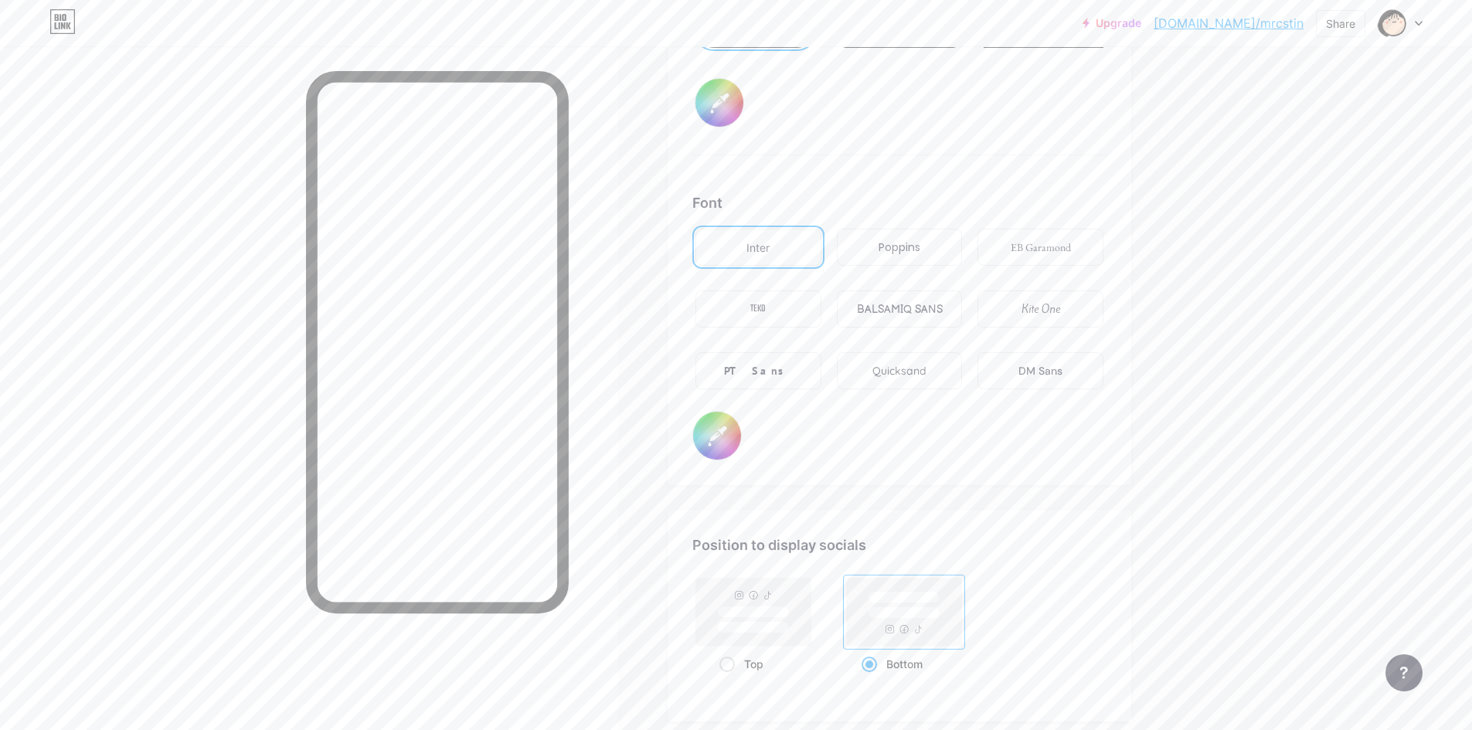
click at [1039, 439] on div "Font Inter Poppins EB Garamond TEKO BALSAMIQ SANS Kite One PT Sans Quicksand DM…" at bounding box center [899, 326] width 414 height 268
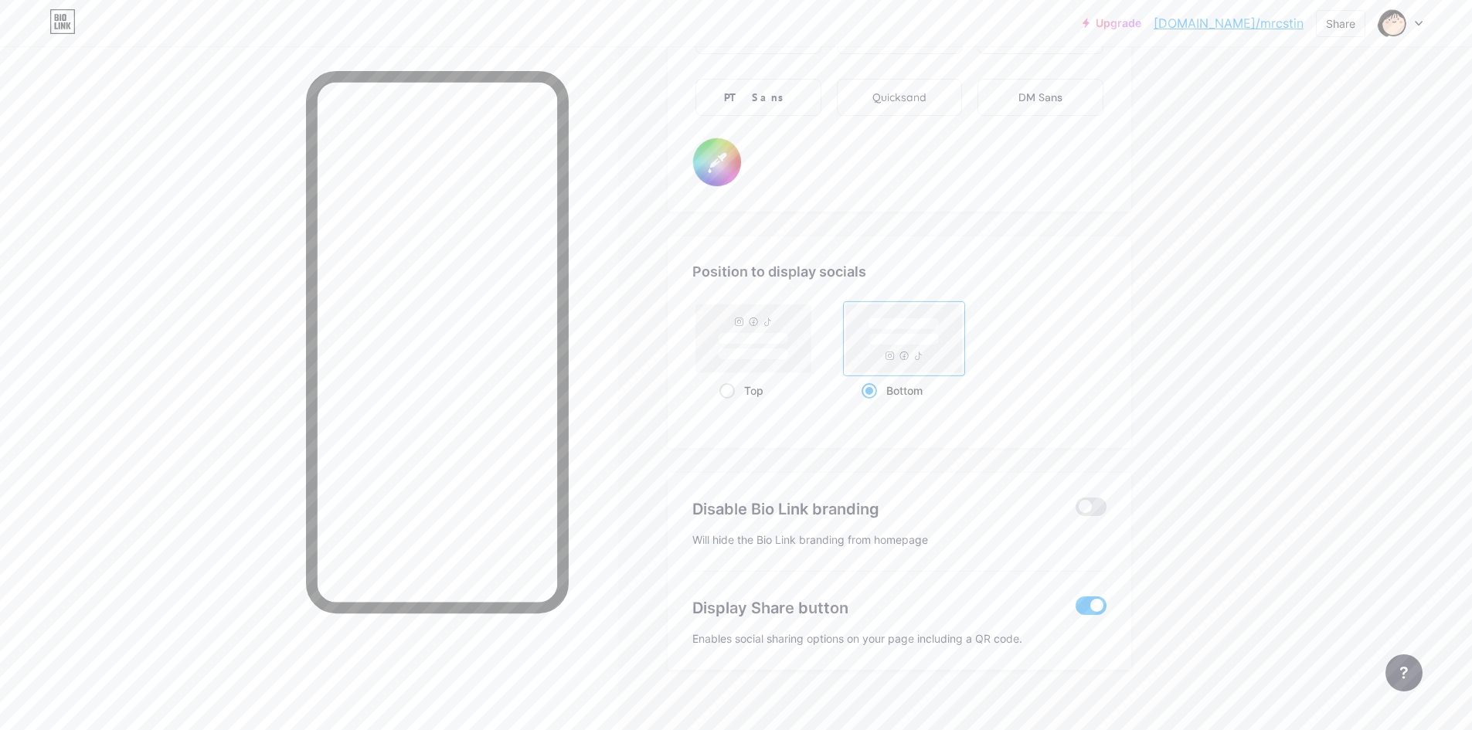
scroll to position [2883, 0]
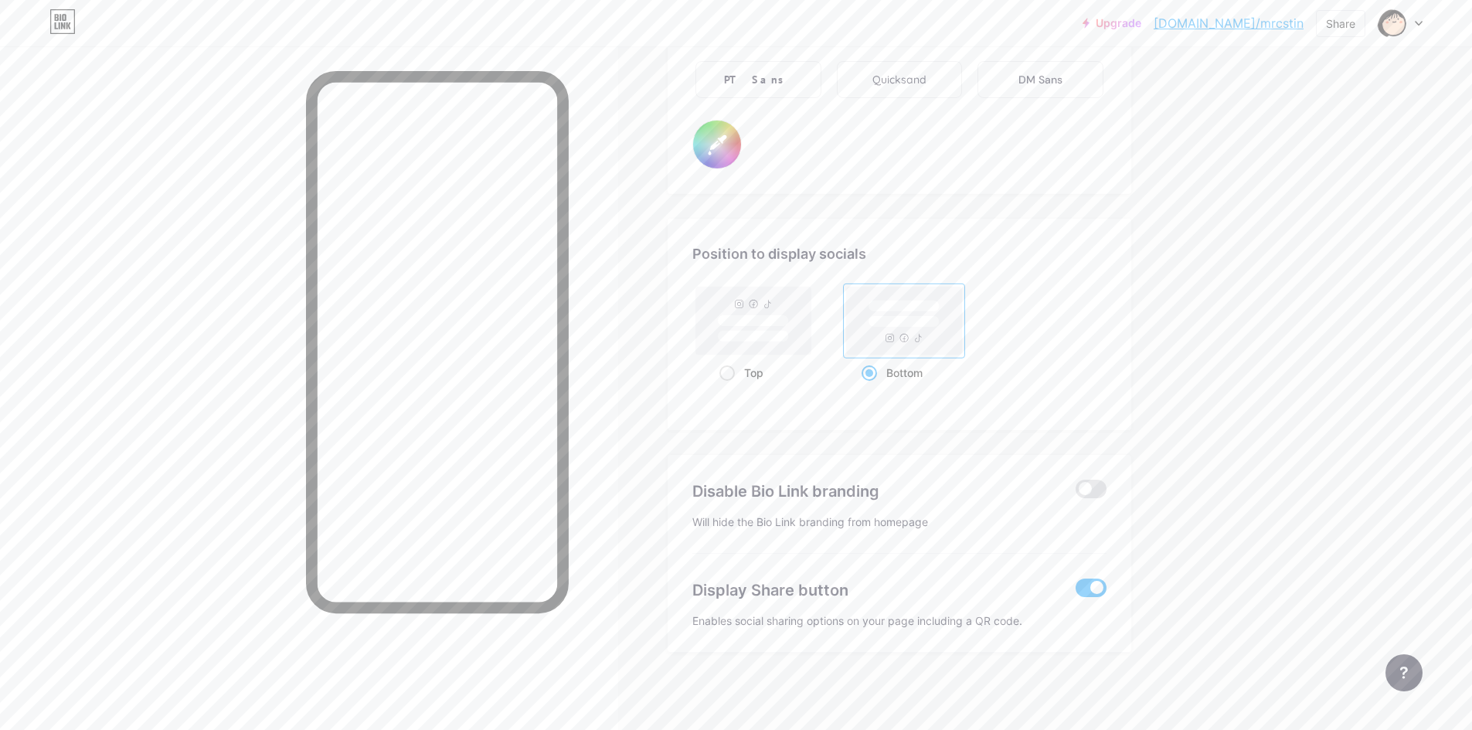
click at [1100, 587] on span at bounding box center [1090, 588] width 31 height 19
click at [1075, 592] on input "checkbox" at bounding box center [1075, 592] width 0 height 0
click at [1098, 587] on span at bounding box center [1090, 588] width 31 height 19
click at [1075, 592] on input "checkbox" at bounding box center [1075, 592] width 0 height 0
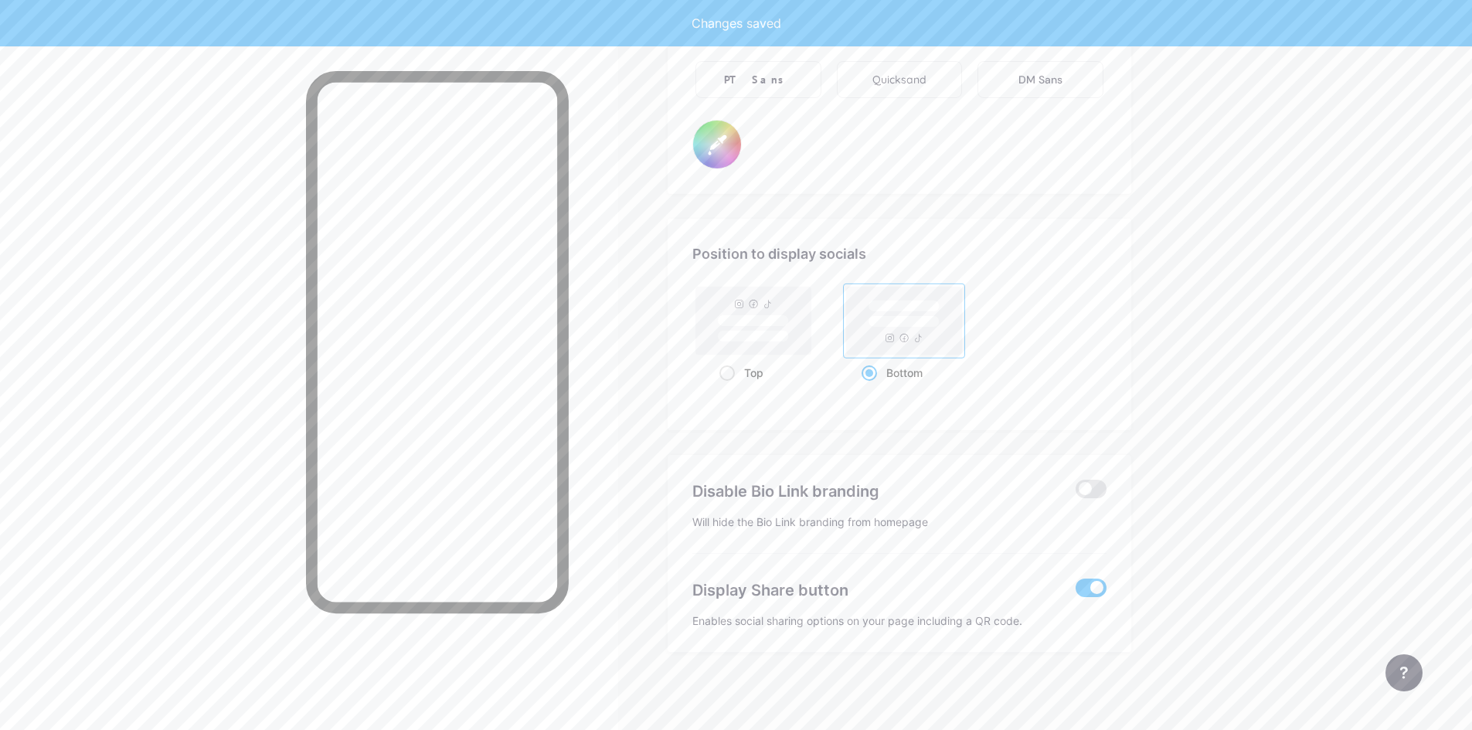
click at [1096, 584] on span at bounding box center [1090, 588] width 31 height 19
click at [1075, 592] on input "checkbox" at bounding box center [1075, 592] width 0 height 0
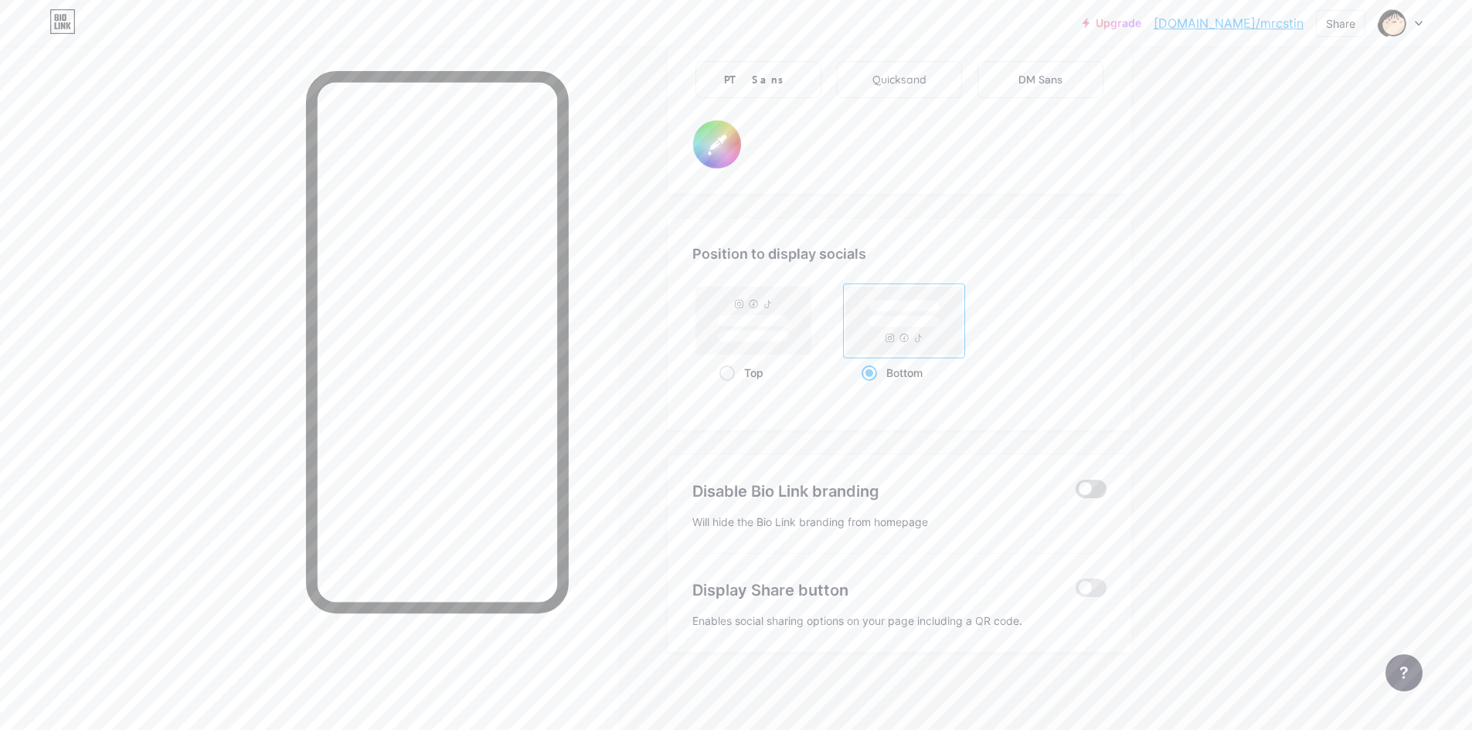
type input "#ffffff"
click at [1089, 497] on span at bounding box center [1090, 489] width 31 height 19
click at [1075, 493] on input "checkbox" at bounding box center [1075, 493] width 0 height 0
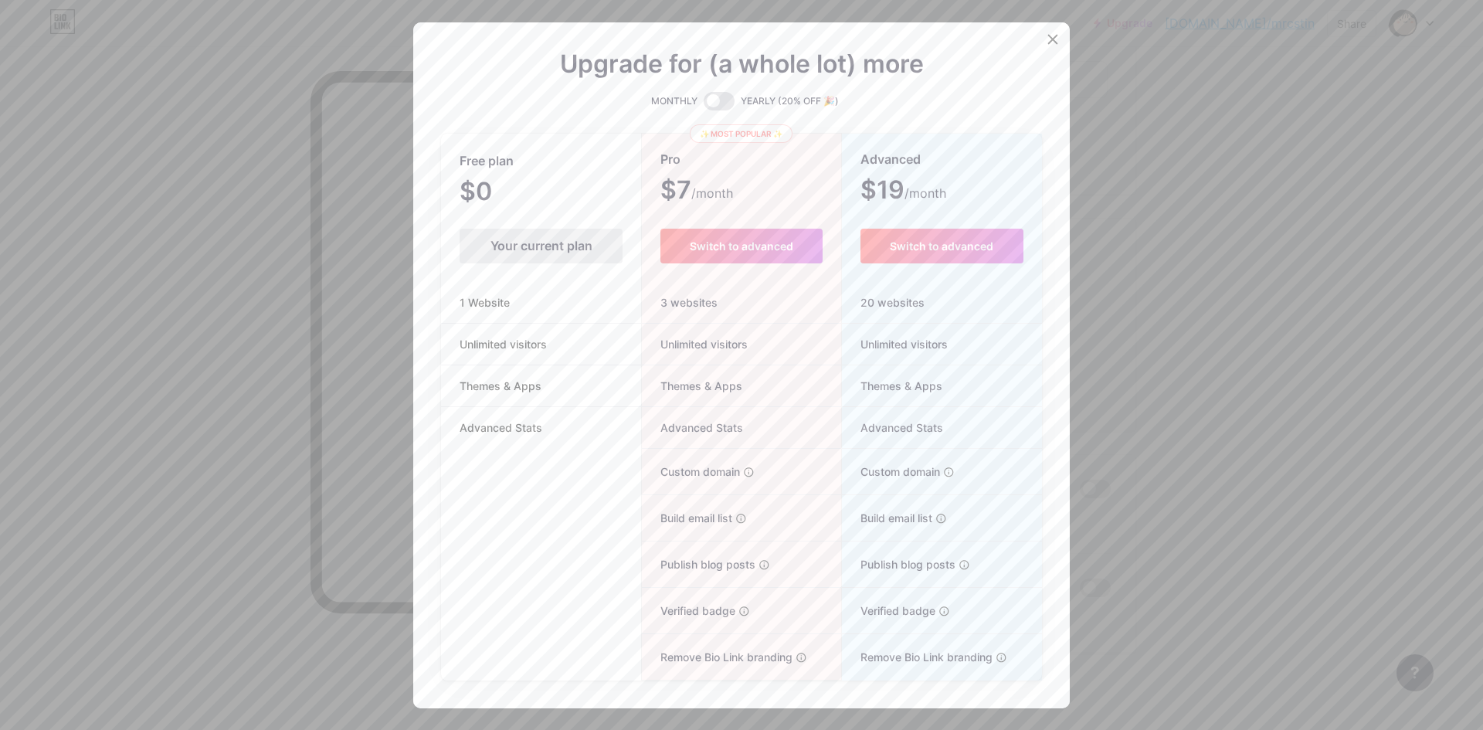
click at [1128, 463] on div at bounding box center [741, 365] width 1483 height 730
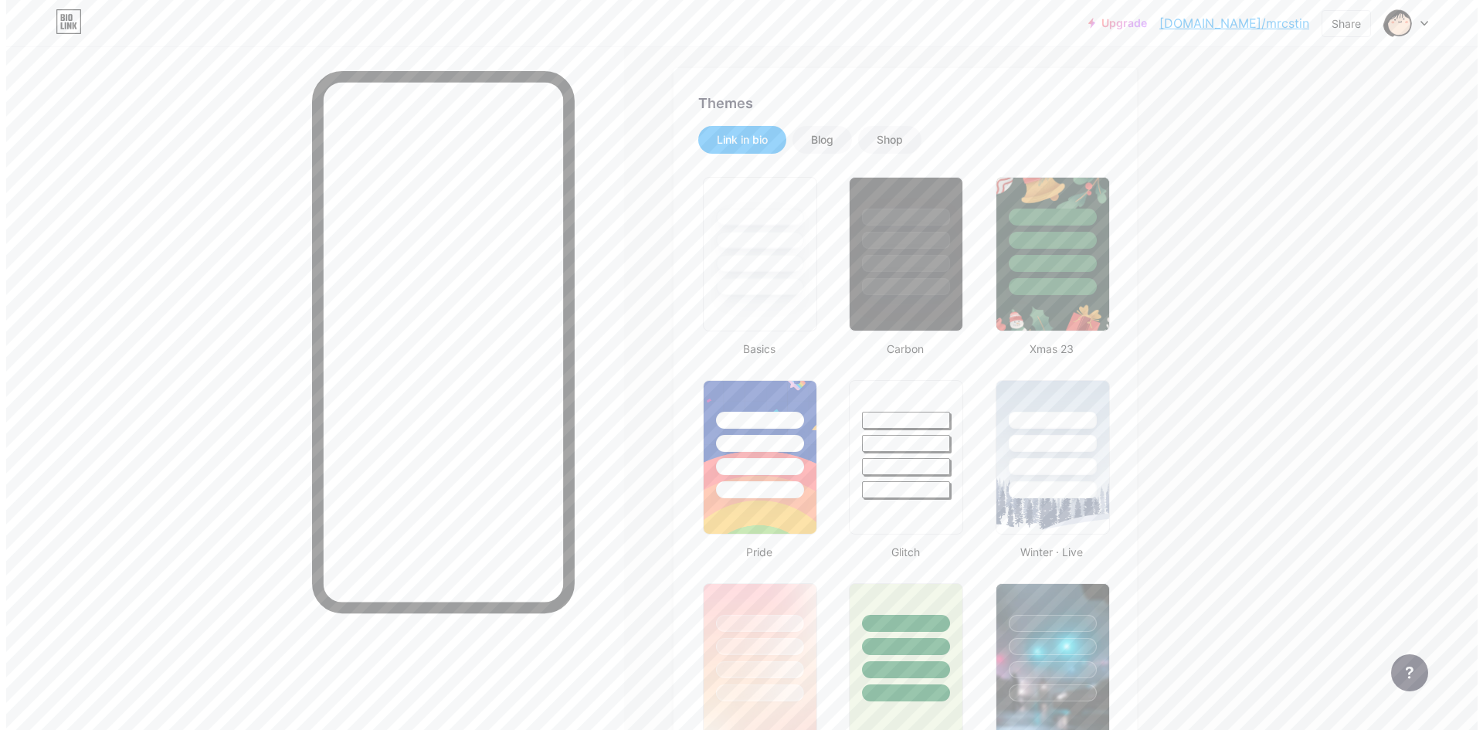
scroll to position [0, 0]
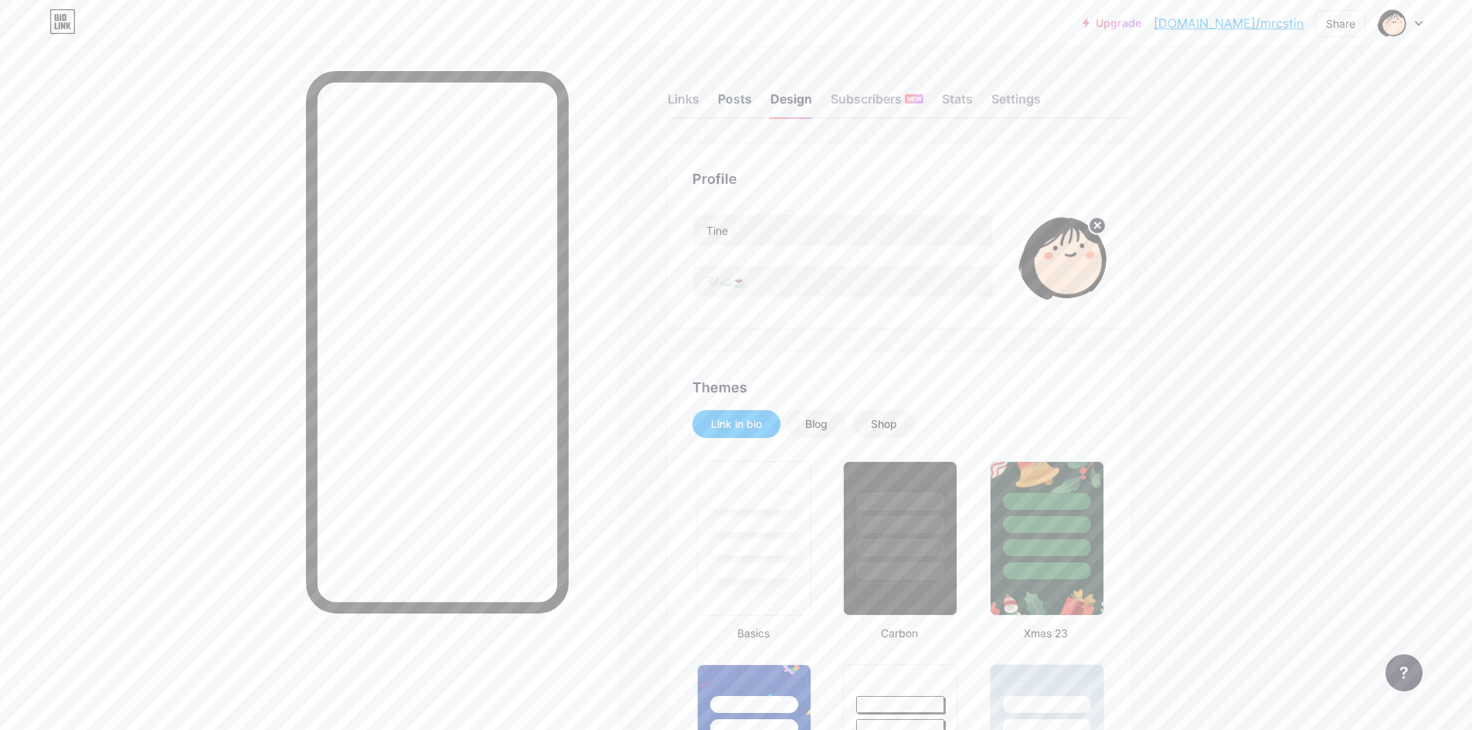
click at [737, 101] on div "Posts" at bounding box center [735, 104] width 34 height 28
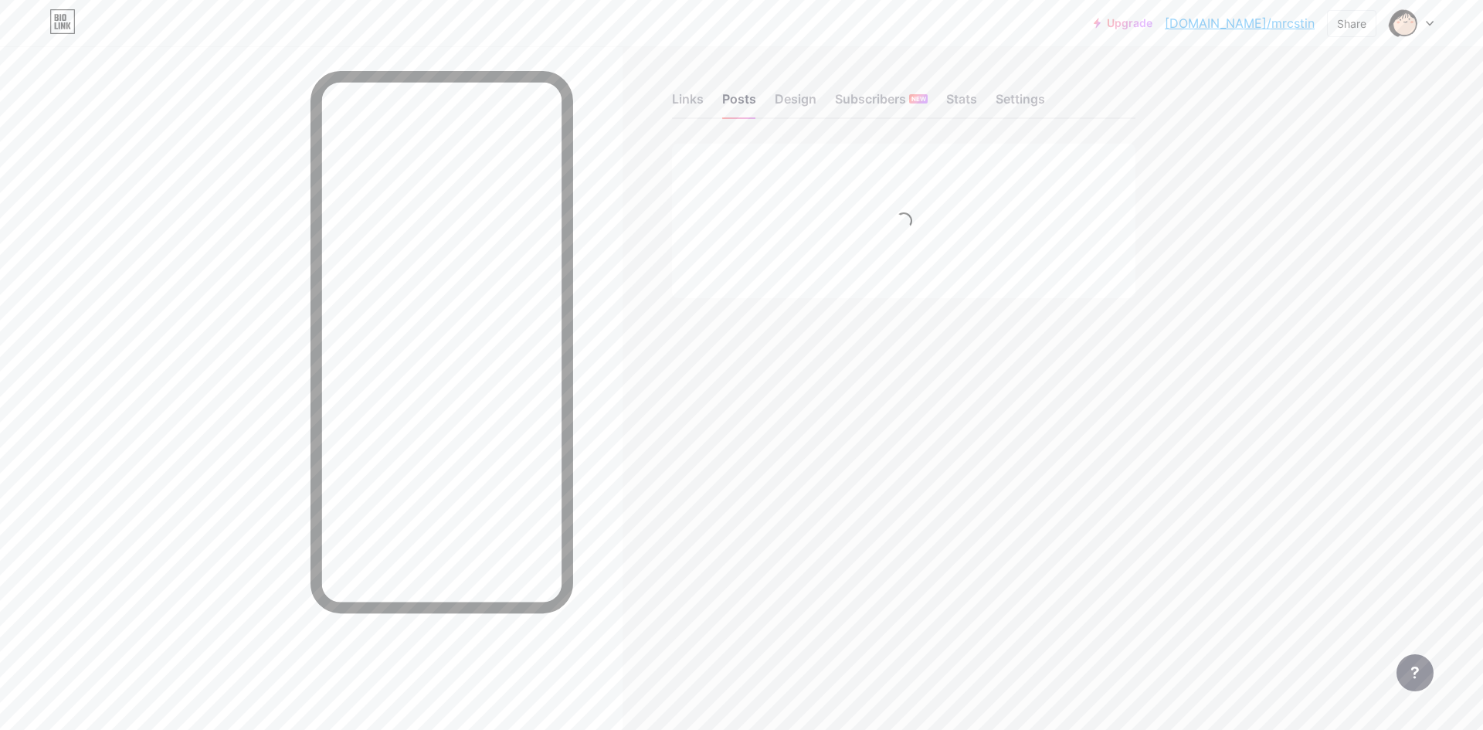
click at [693, 89] on div "Links Posts Design Subscribers NEW Stats Settings" at bounding box center [903, 92] width 463 height 54
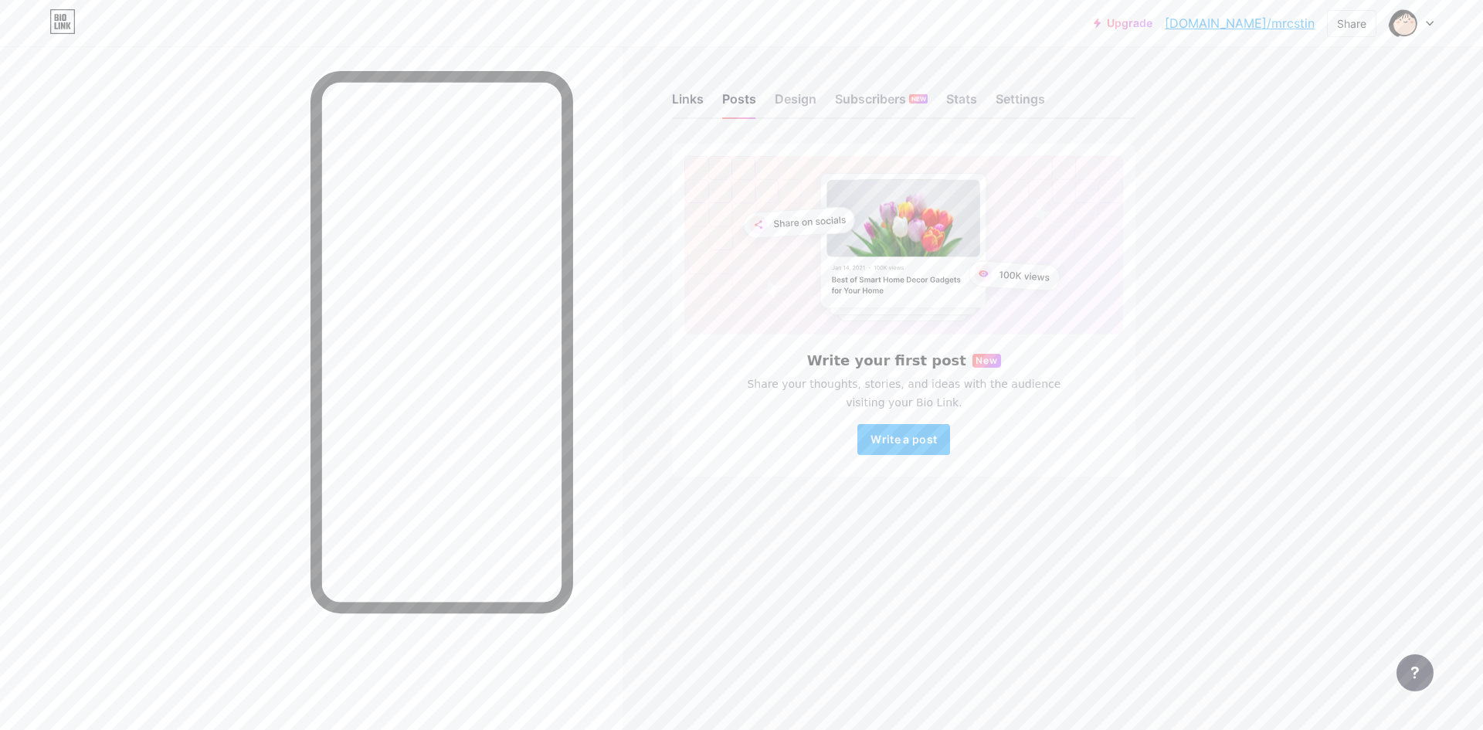
click at [691, 105] on div "Links" at bounding box center [688, 104] width 32 height 28
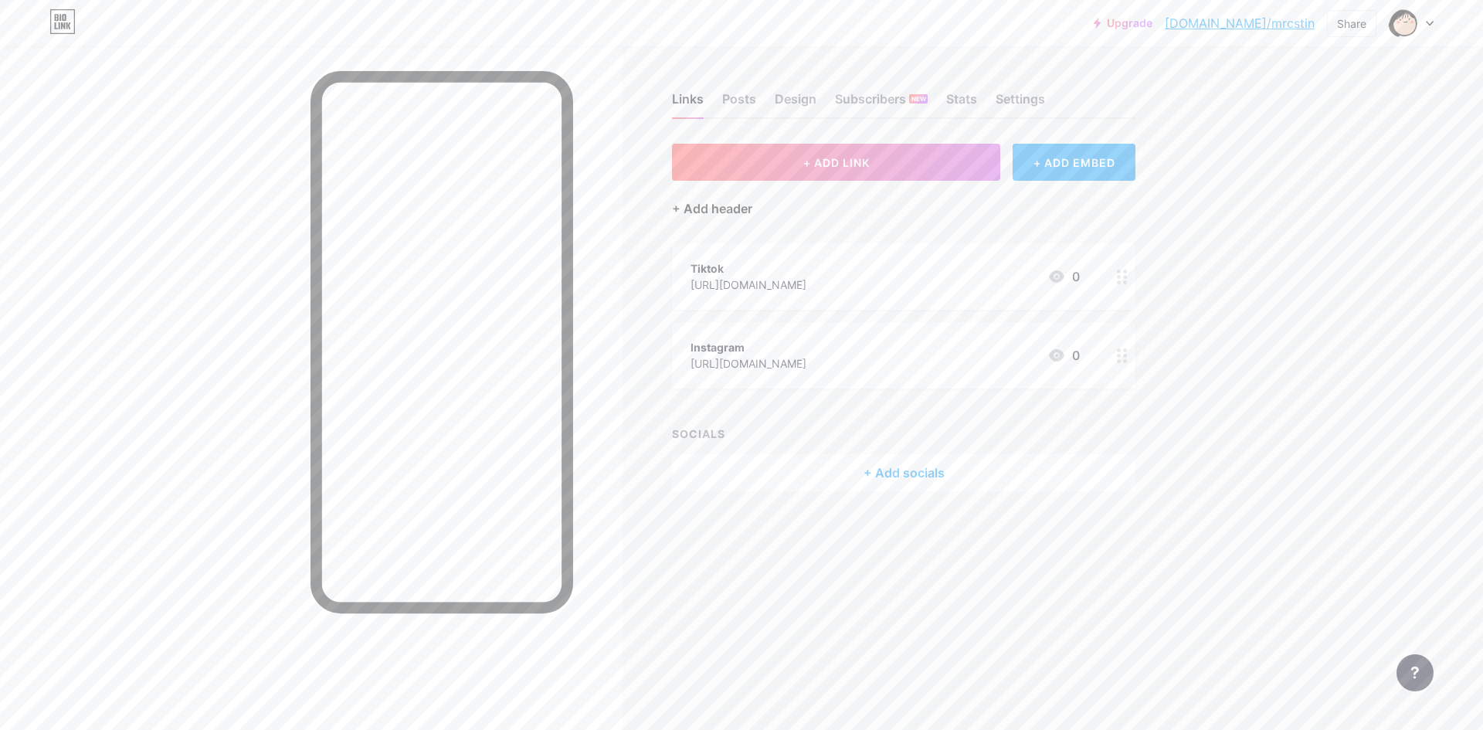
click at [735, 205] on div "+ Add header" at bounding box center [712, 208] width 80 height 19
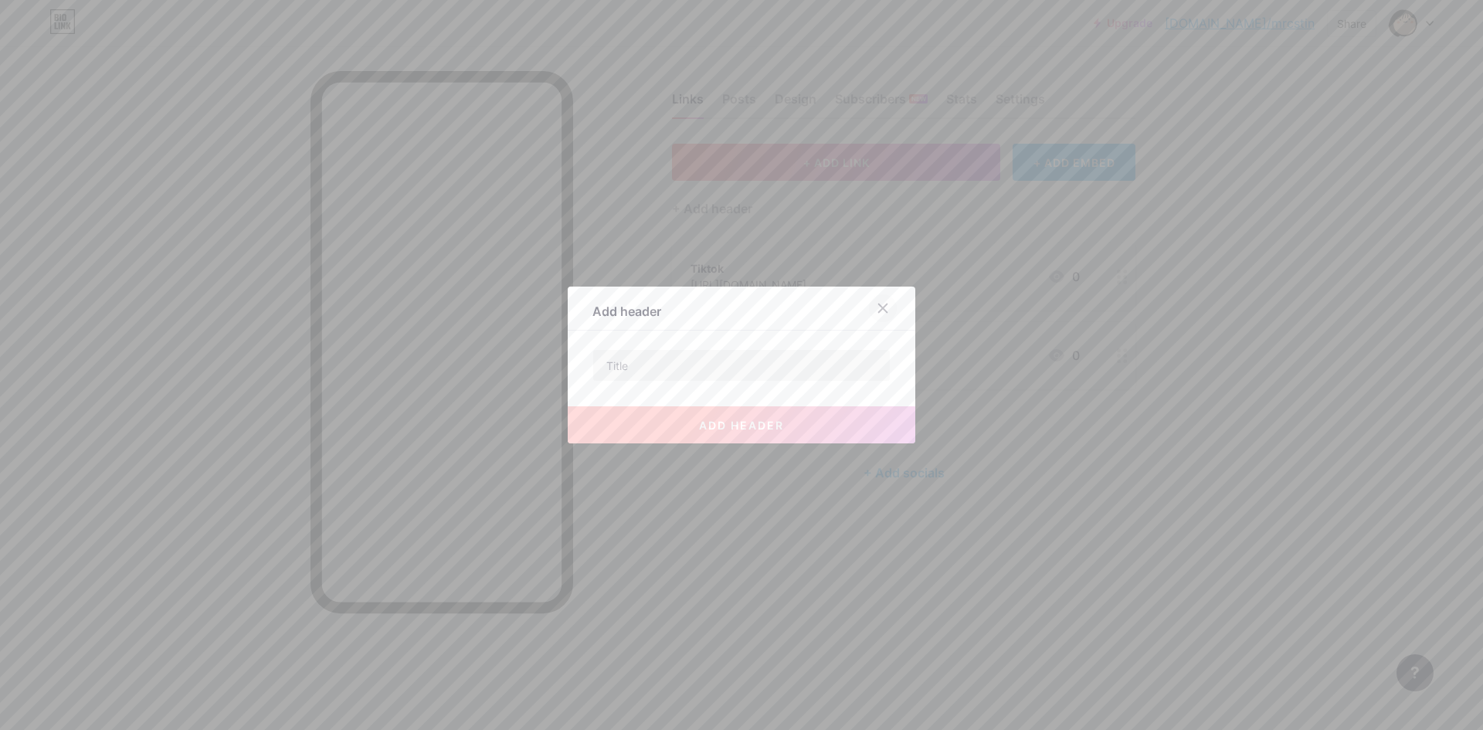
click at [879, 308] on icon at bounding box center [883, 308] width 12 height 12
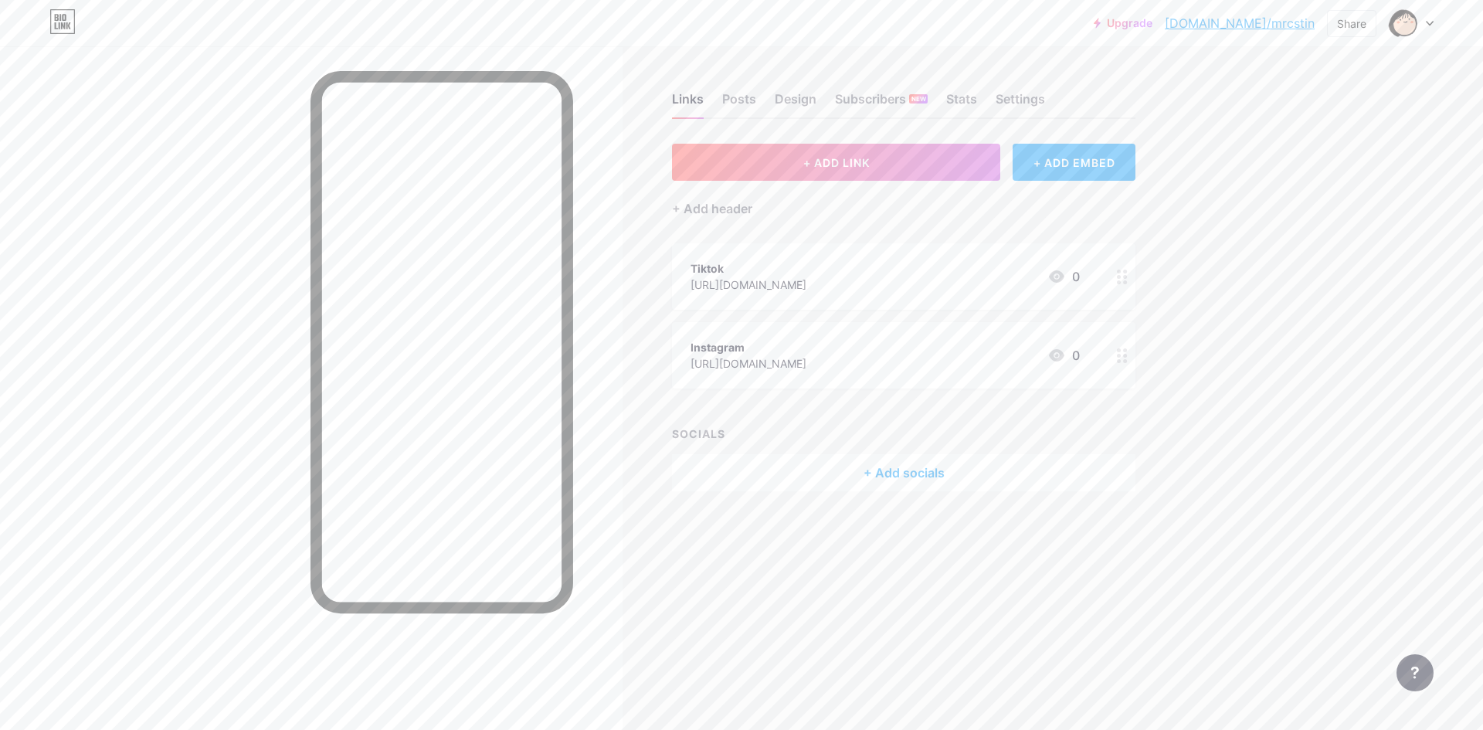
drag, startPoint x: 949, startPoint y: 297, endPoint x: 962, endPoint y: 415, distance: 118.1
click at [956, 415] on div "+ ADD LINK + ADD EMBED + Add header Tiktok [URL][DOMAIN_NAME] 0 Instagram [URL]…" at bounding box center [903, 318] width 463 height 348
click at [1119, 354] on circle at bounding box center [1119, 356] width 4 height 4
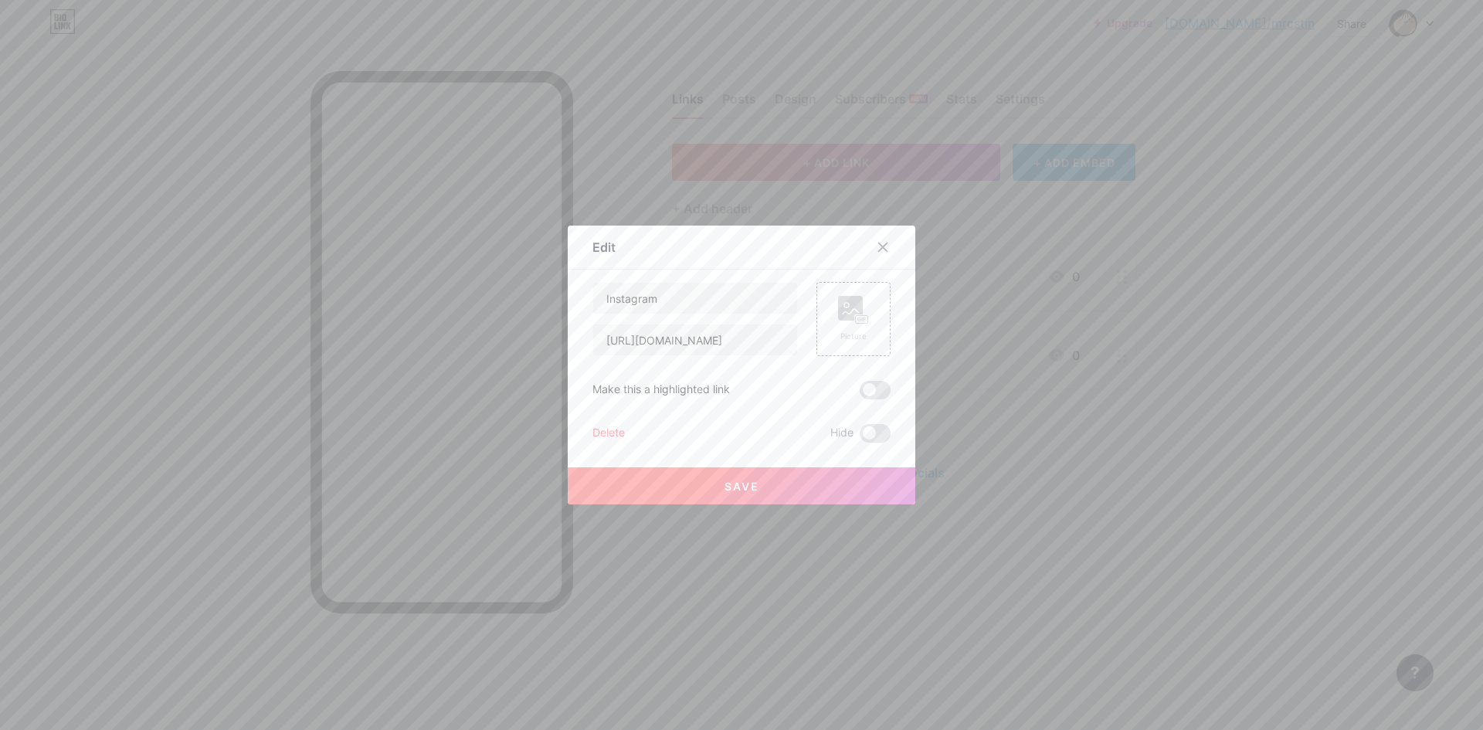
click at [609, 432] on div "Delete" at bounding box center [608, 433] width 32 height 19
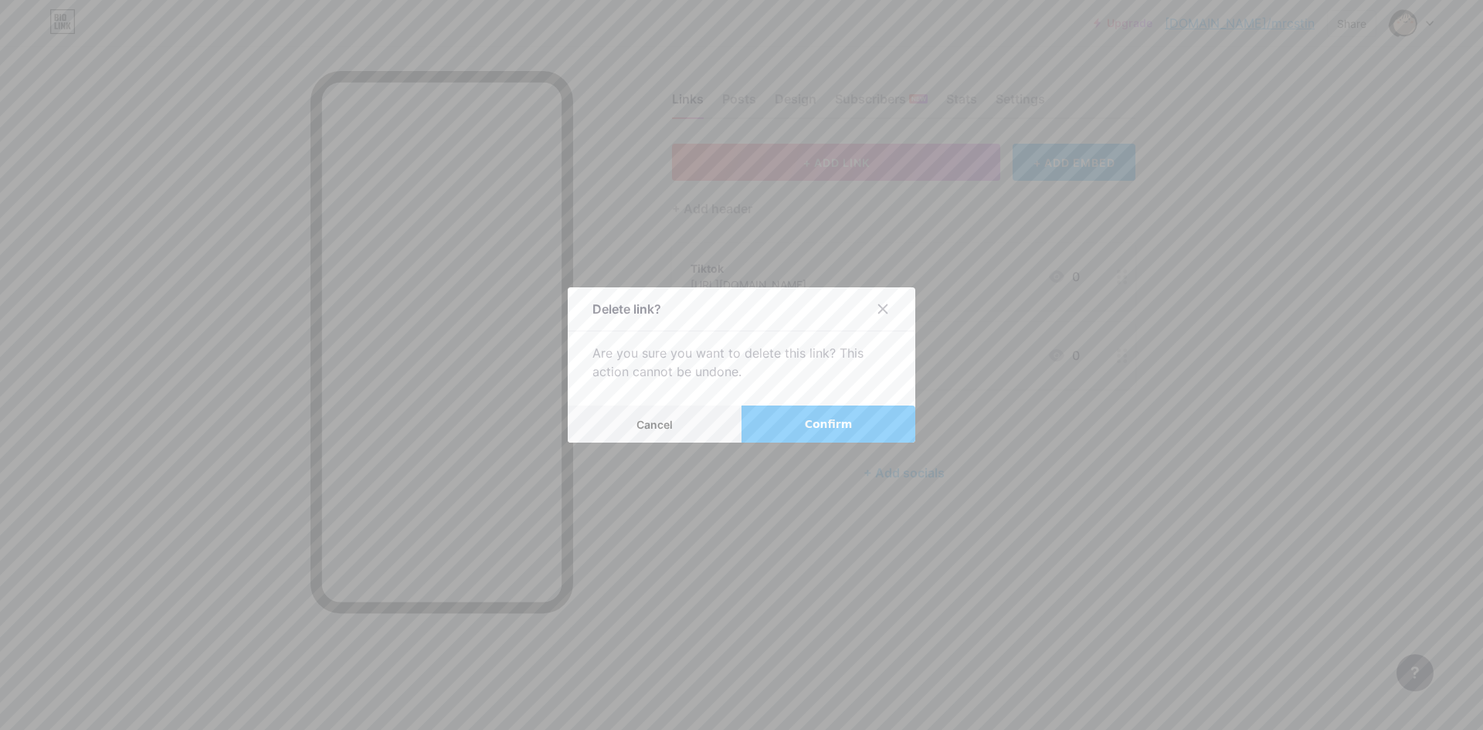
click at [810, 424] on span "Confirm" at bounding box center [829, 424] width 48 height 16
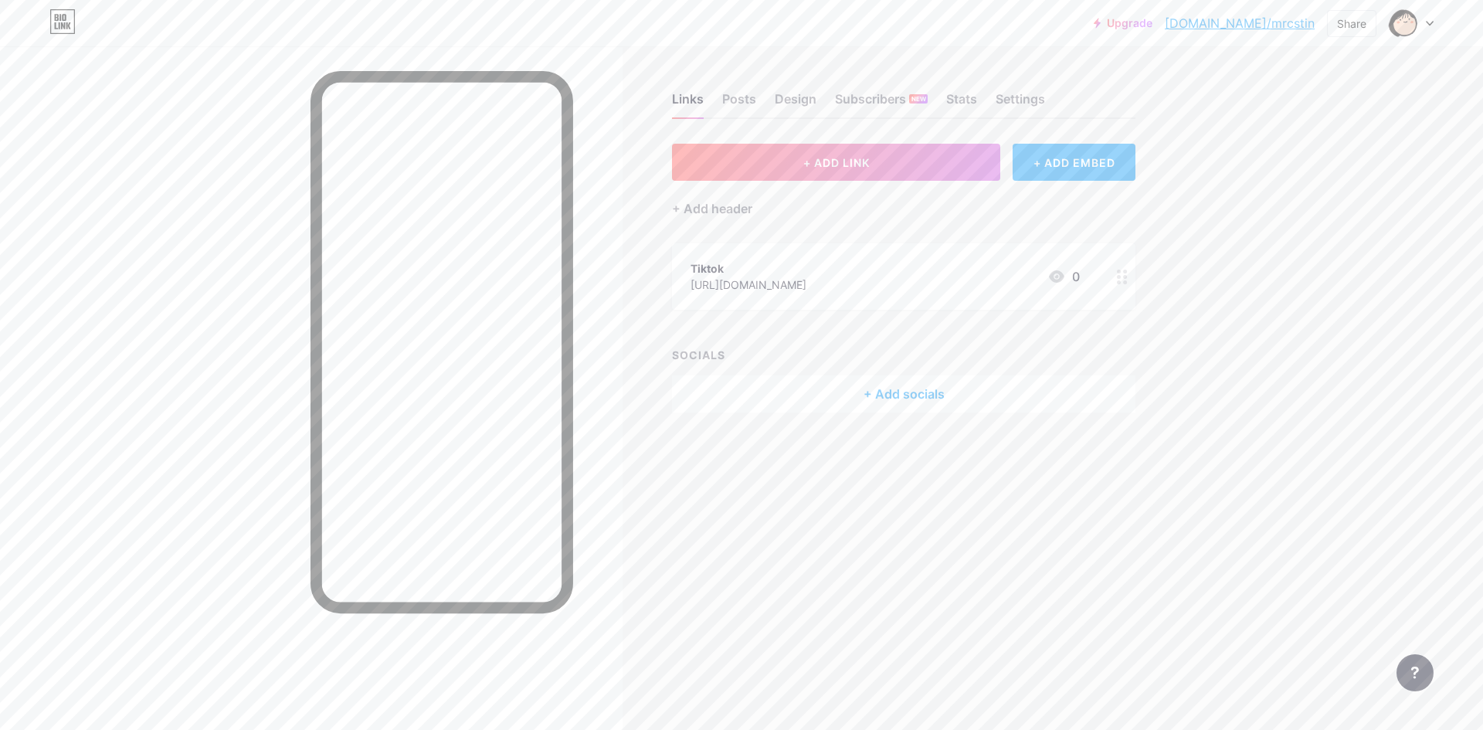
click at [1128, 280] on icon at bounding box center [1122, 277] width 11 height 15
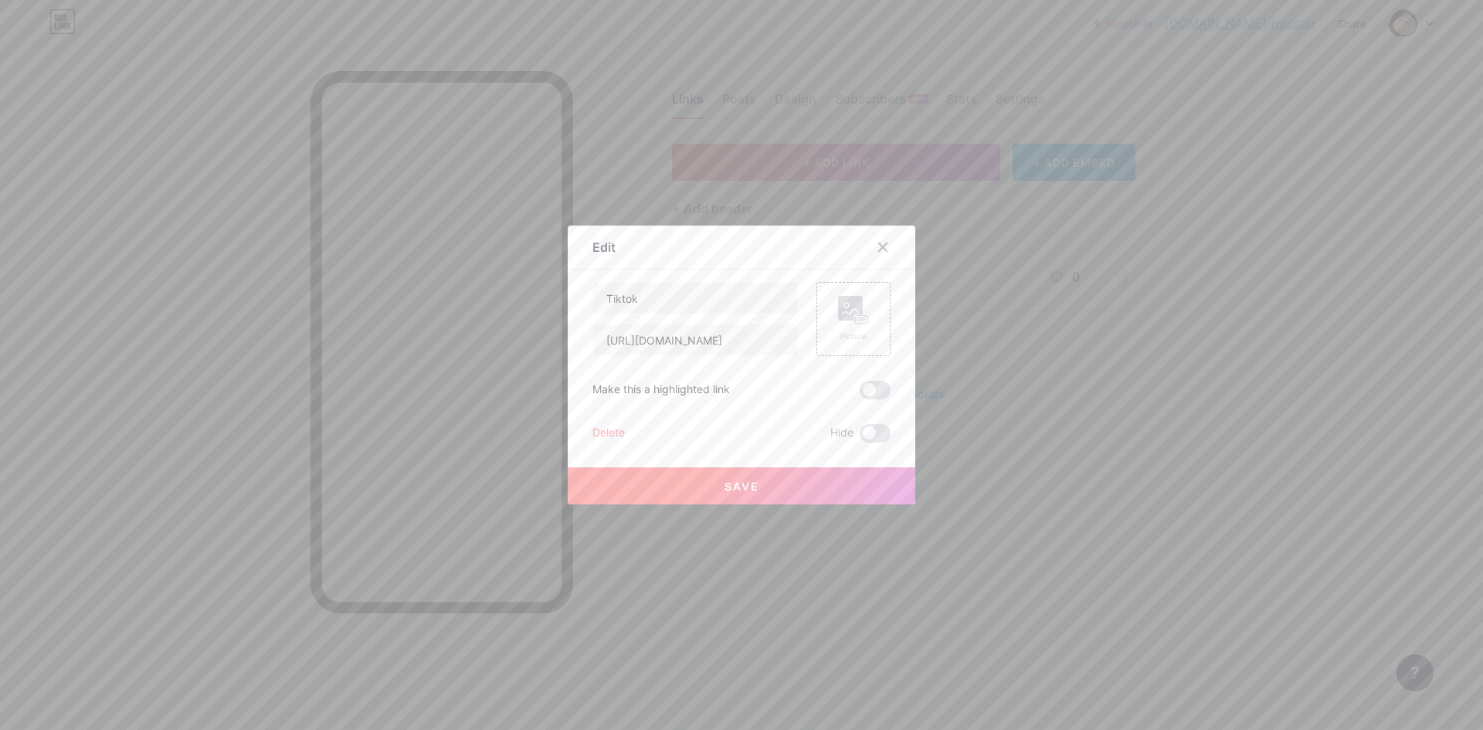
click at [606, 427] on div "Delete" at bounding box center [608, 433] width 32 height 19
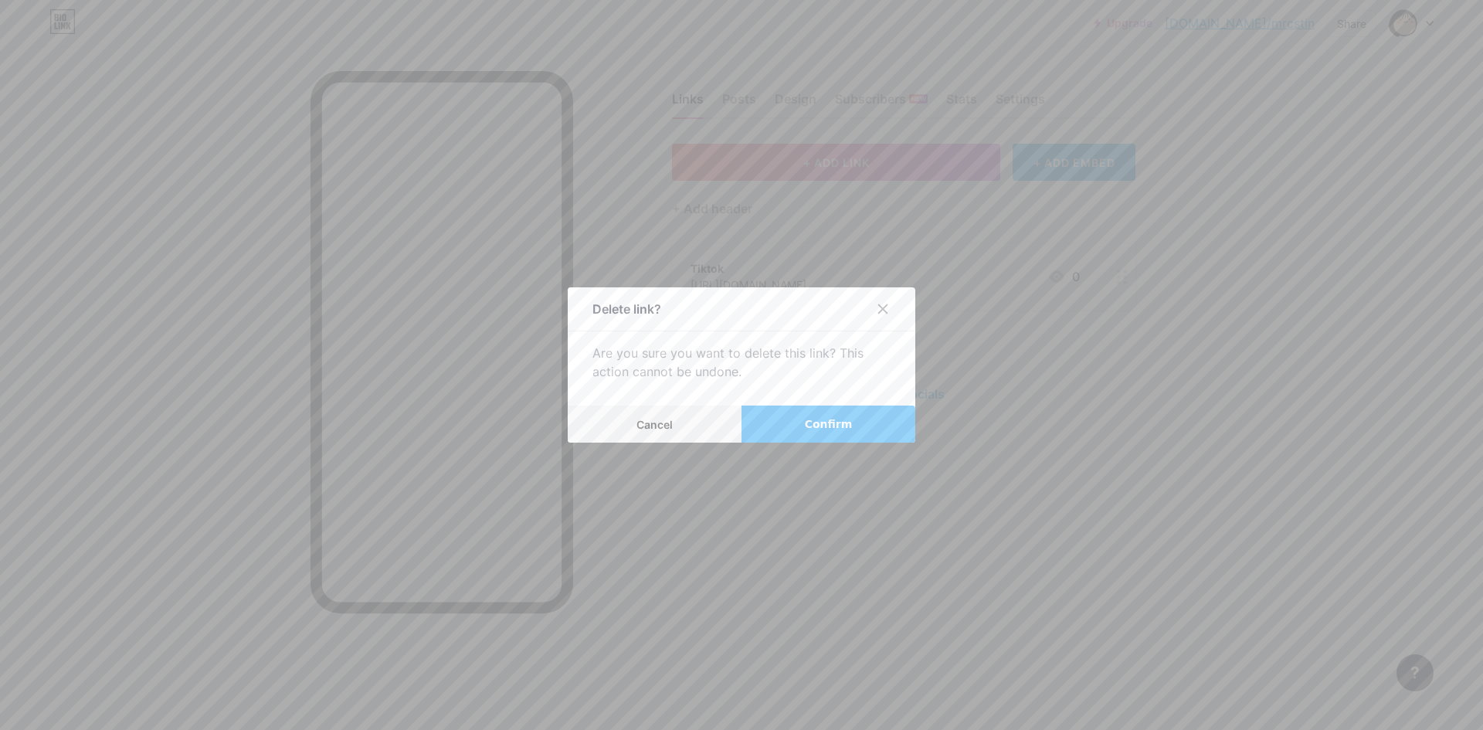
click at [786, 429] on button "Confirm" at bounding box center [829, 424] width 174 height 37
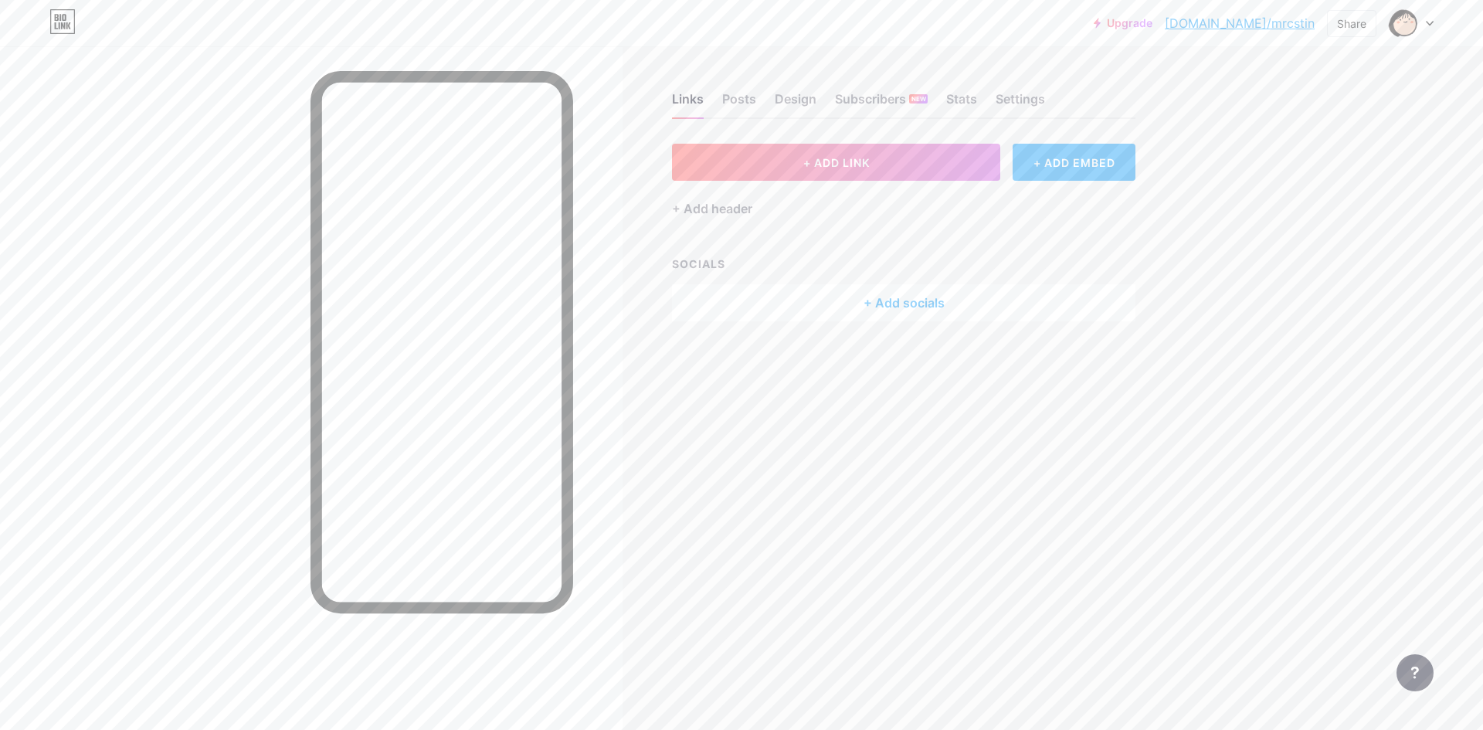
click at [904, 301] on div "+ Add socials" at bounding box center [903, 302] width 463 height 37
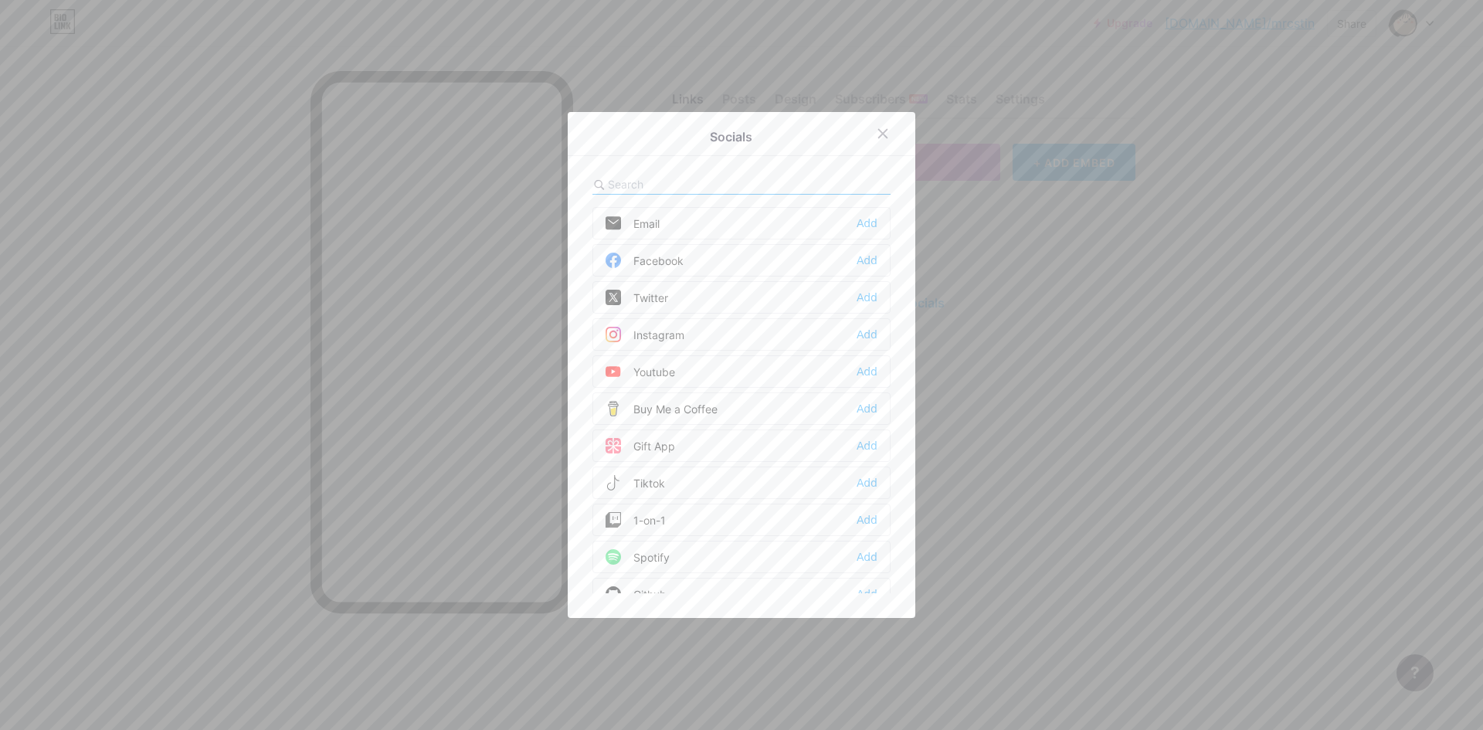
click at [718, 340] on div "Instagram Add" at bounding box center [741, 334] width 298 height 32
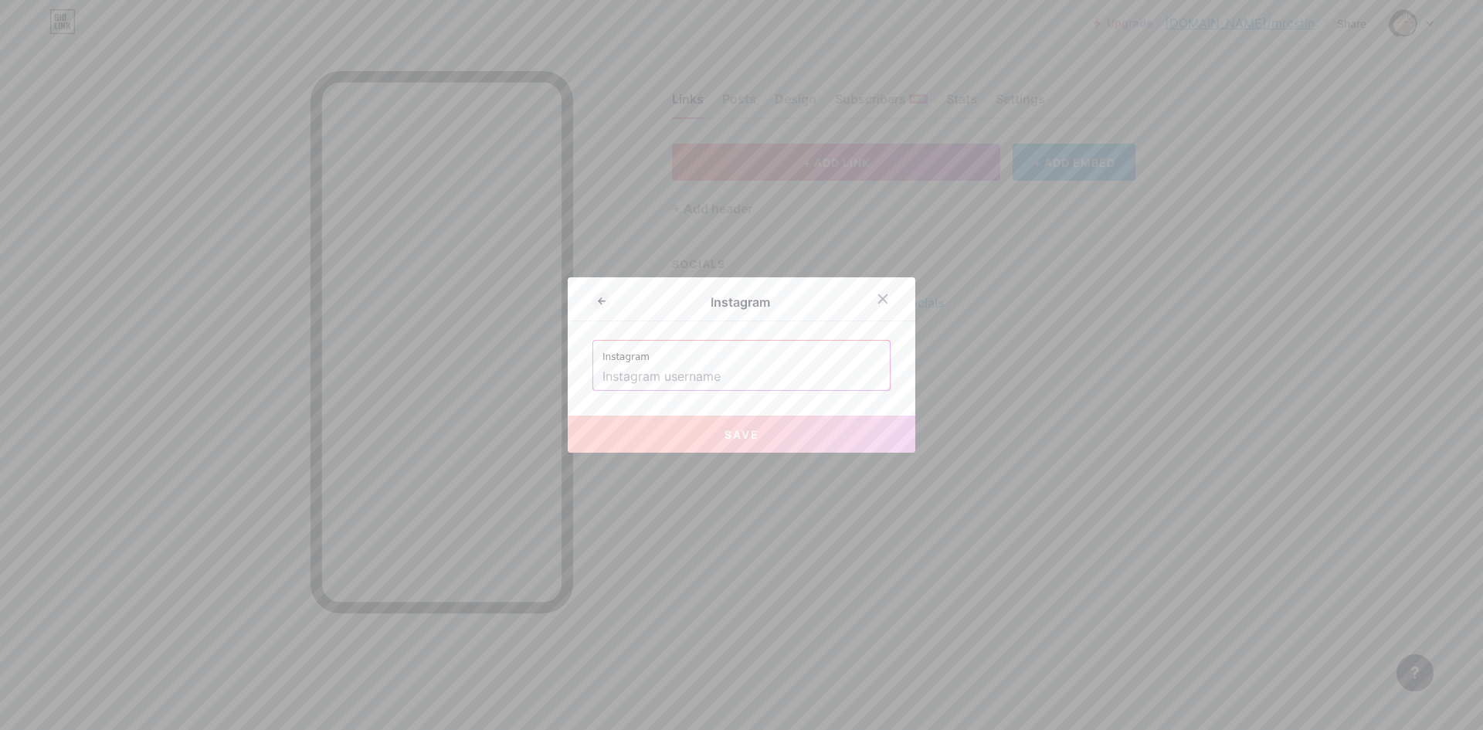
click at [728, 376] on input "text" at bounding box center [742, 377] width 278 height 26
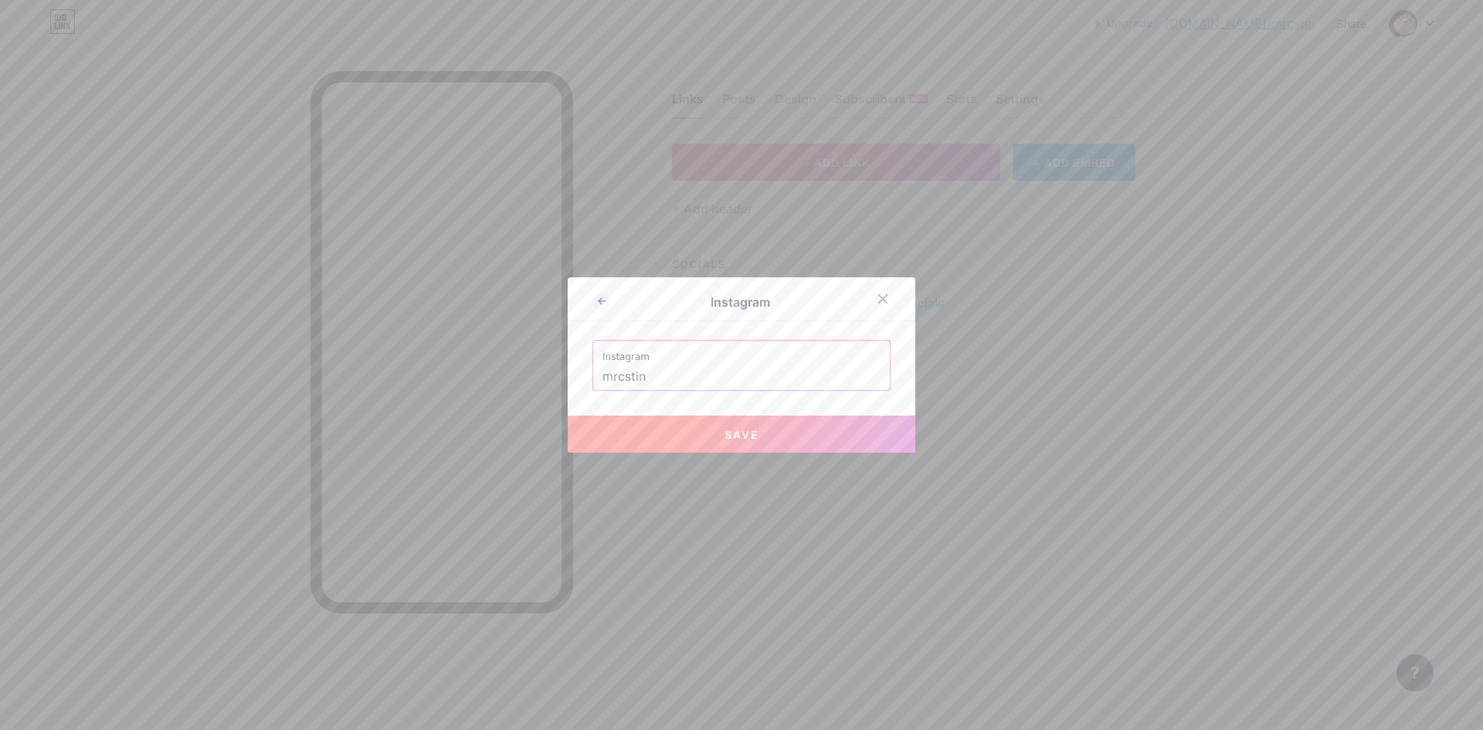
click at [753, 442] on button "Save" at bounding box center [742, 434] width 348 height 37
type input "[URL][DOMAIN_NAME]"
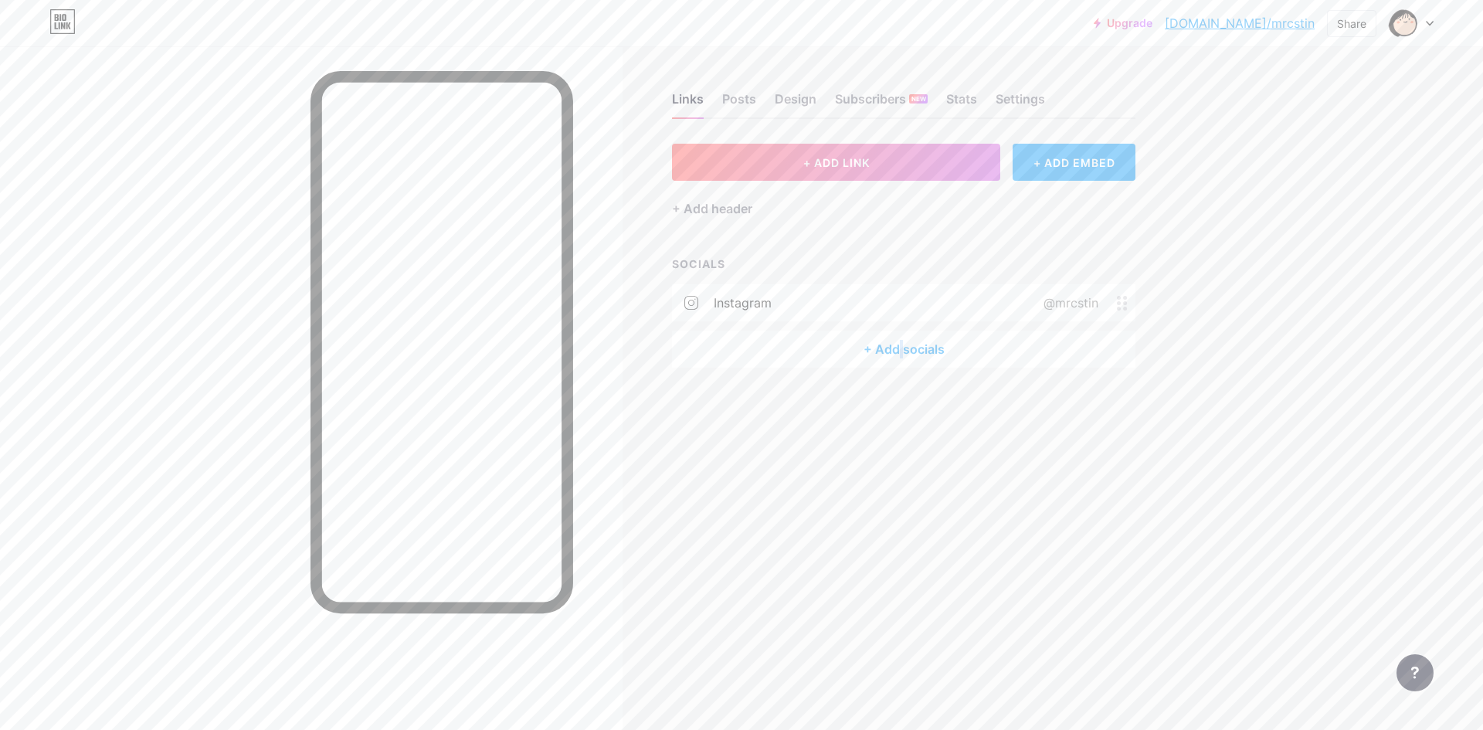
click at [901, 346] on div "+ Add socials" at bounding box center [903, 349] width 463 height 37
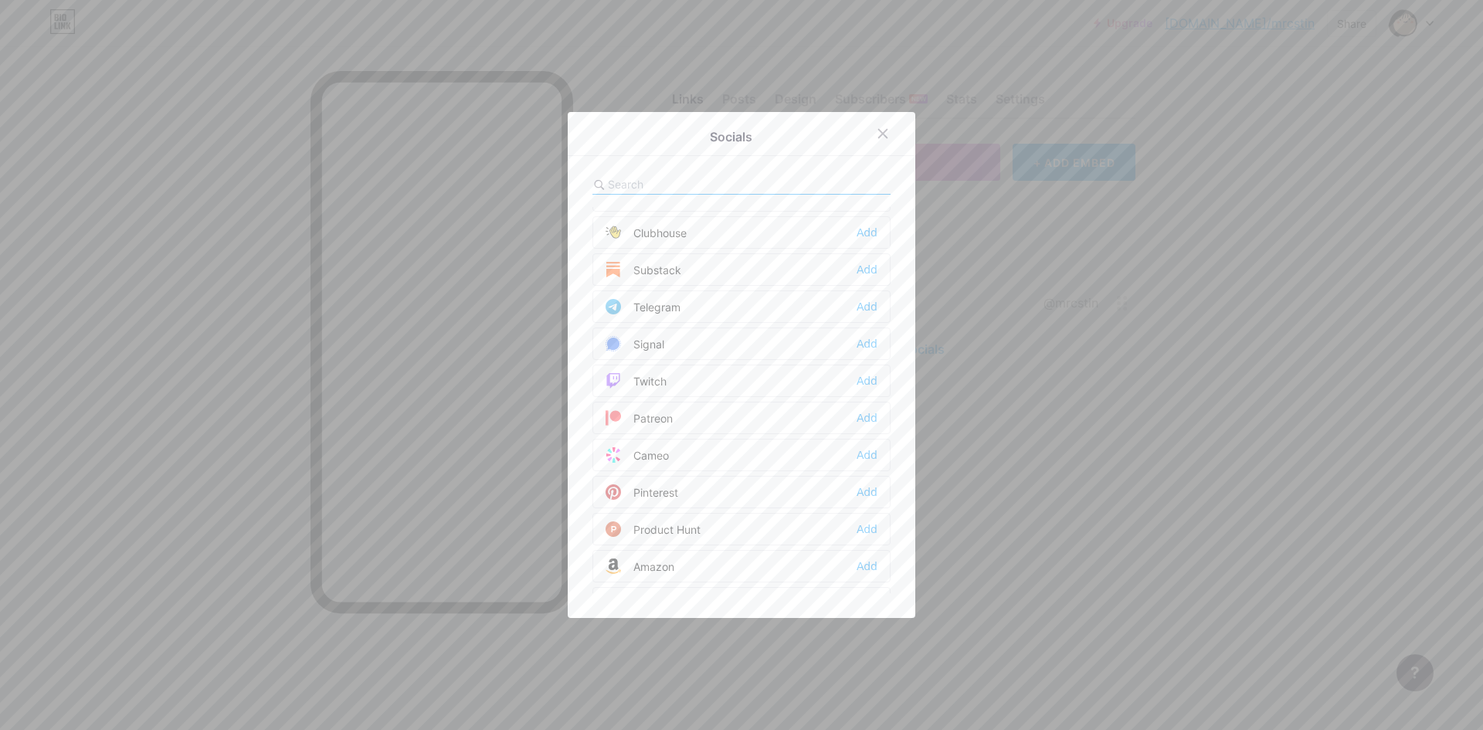
click at [667, 182] on input "text" at bounding box center [693, 184] width 171 height 16
type input "tikt"
click at [861, 220] on div "Add" at bounding box center [867, 223] width 21 height 15
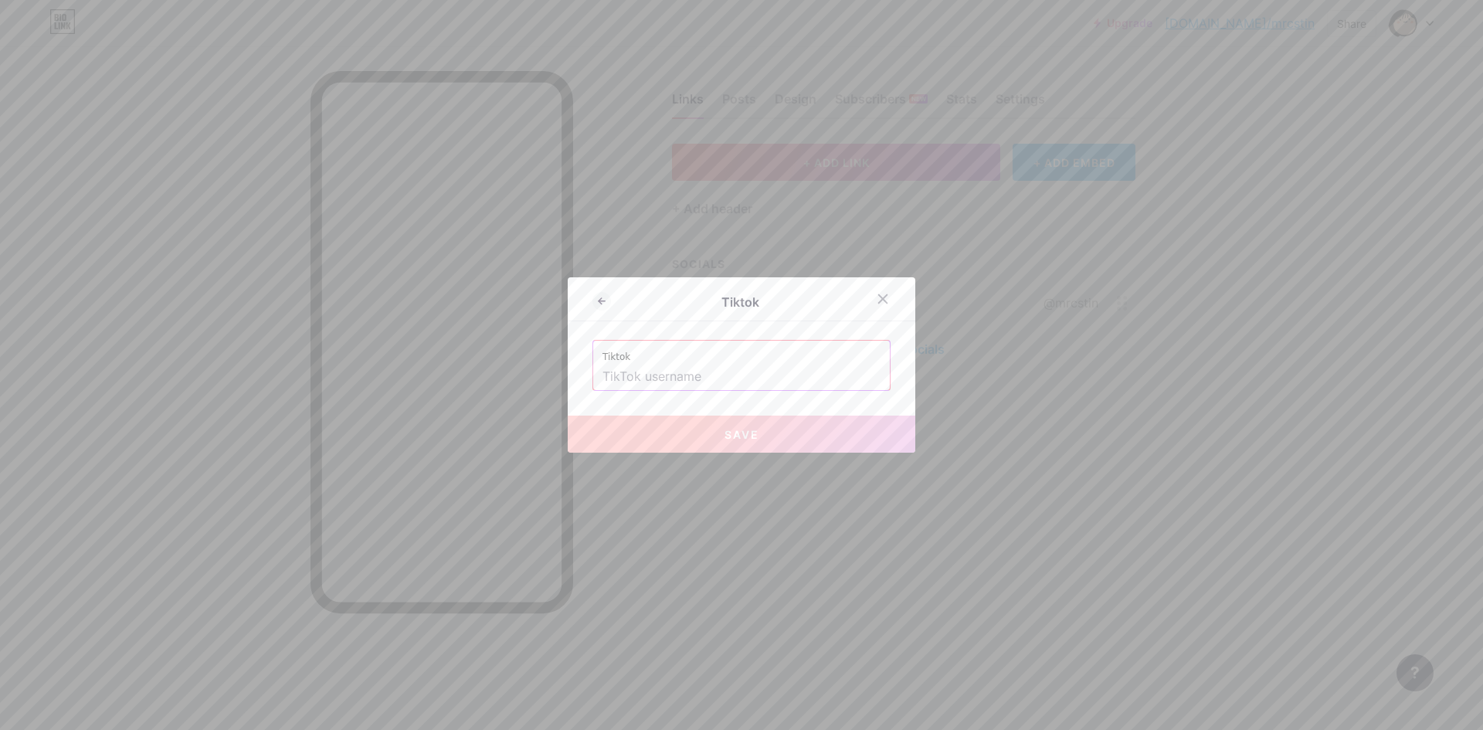
click at [735, 373] on input "text" at bounding box center [742, 377] width 278 height 26
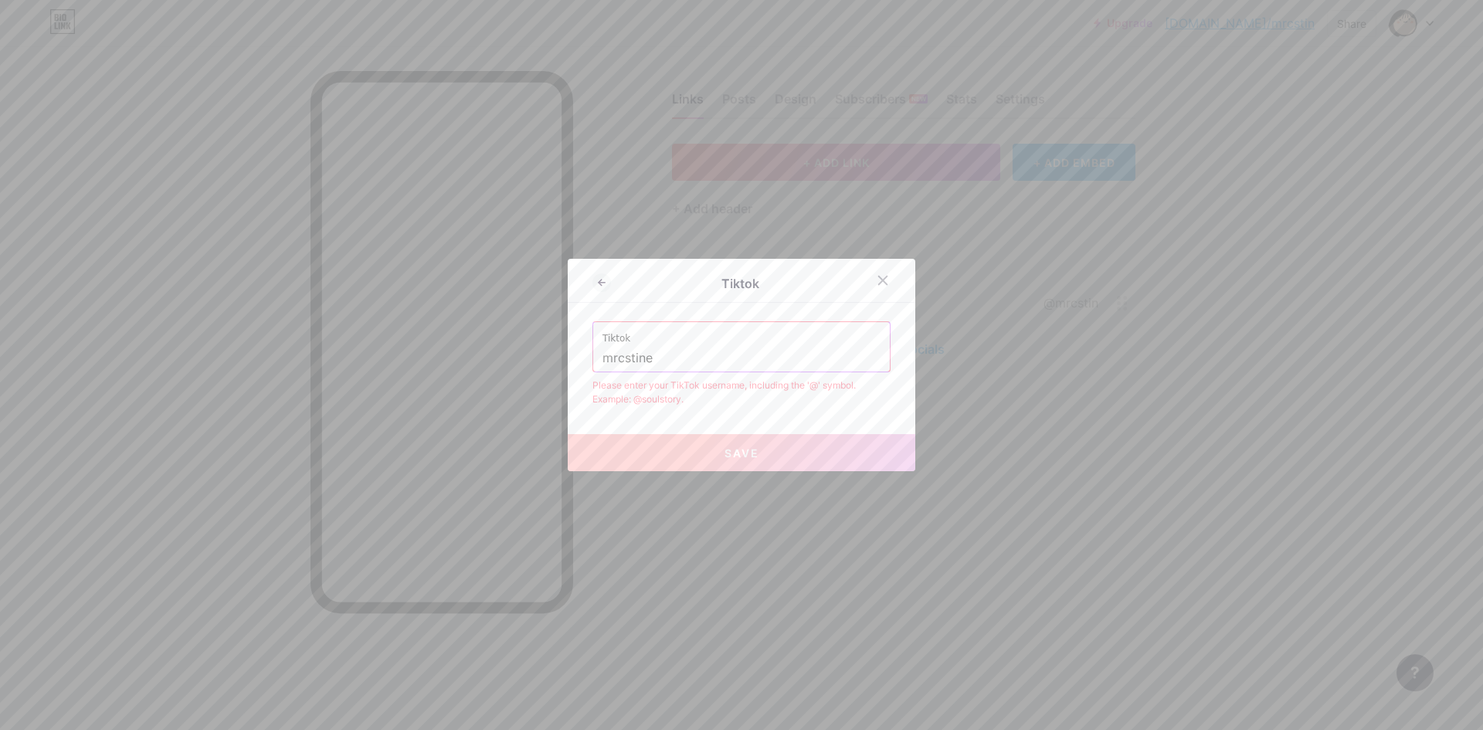
click at [603, 359] on input "mrcstine" at bounding box center [742, 358] width 278 height 26
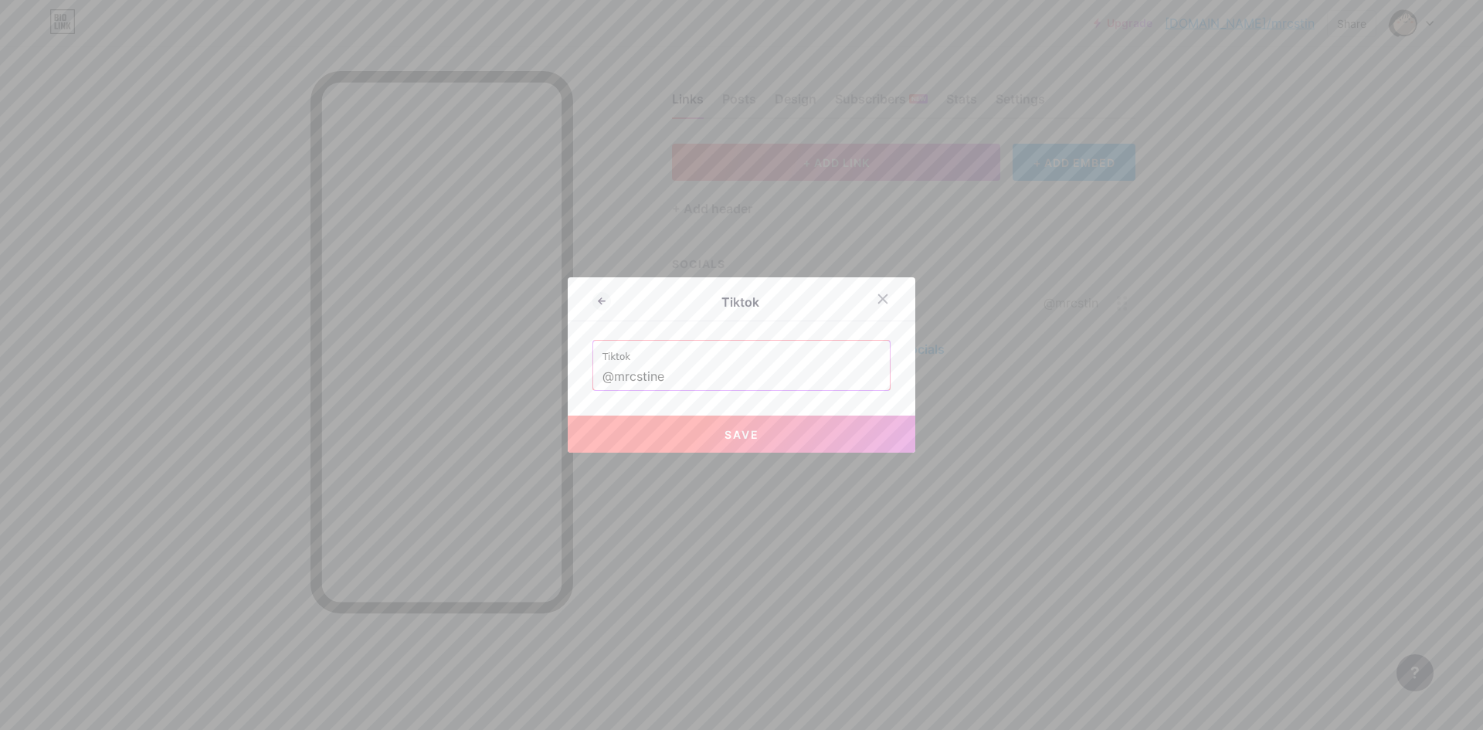
click at [777, 425] on button "Save" at bounding box center [742, 434] width 348 height 37
type input "[URL][DOMAIN_NAME]"
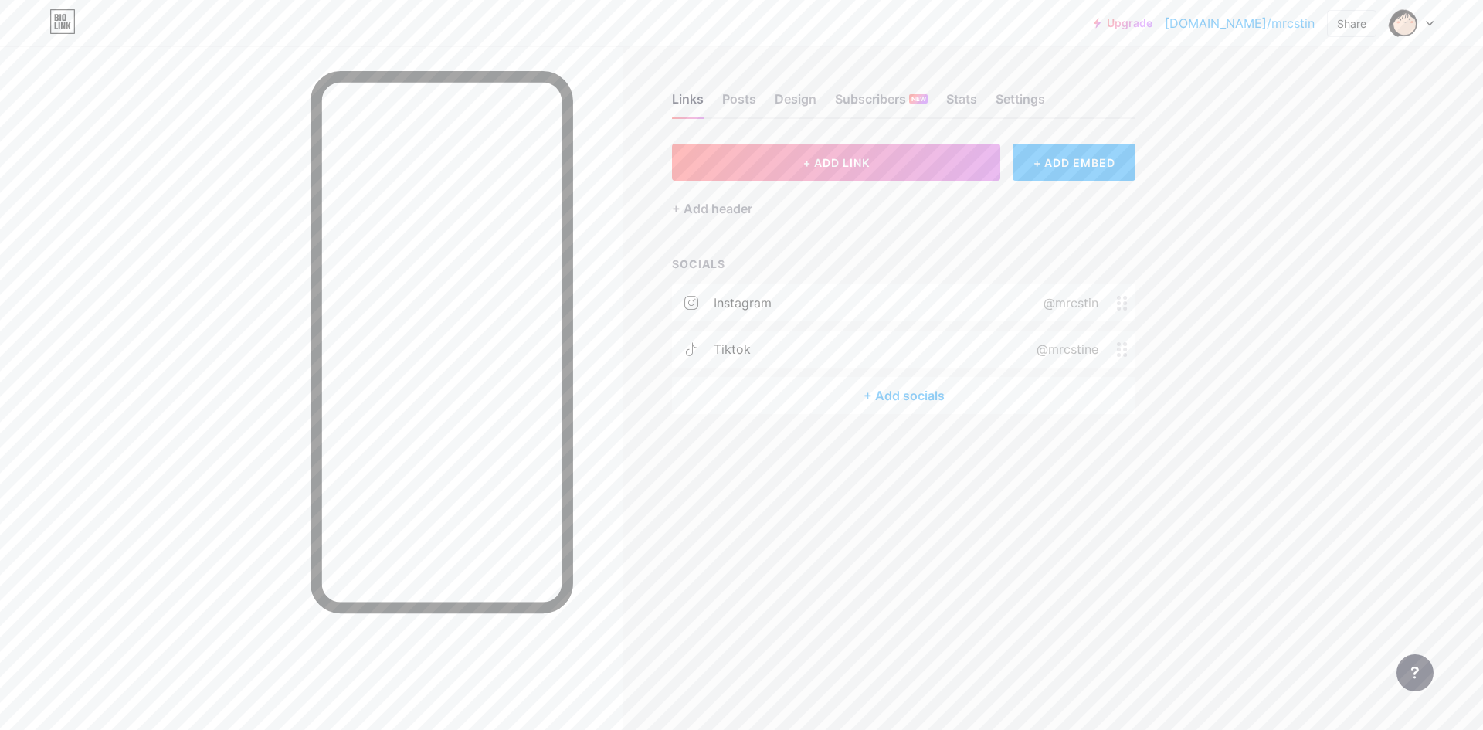
click at [902, 393] on div "+ Add socials" at bounding box center [903, 395] width 463 height 37
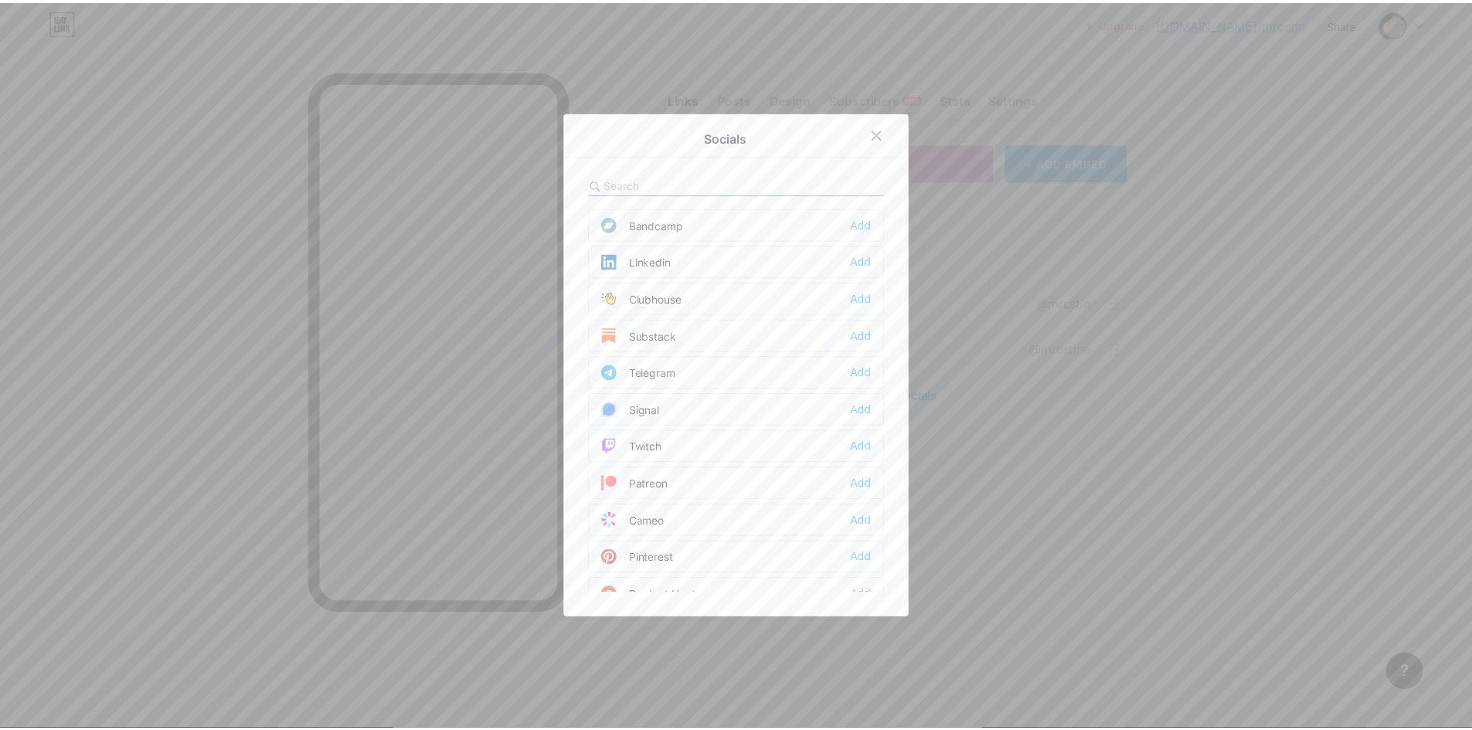
scroll to position [621, 0]
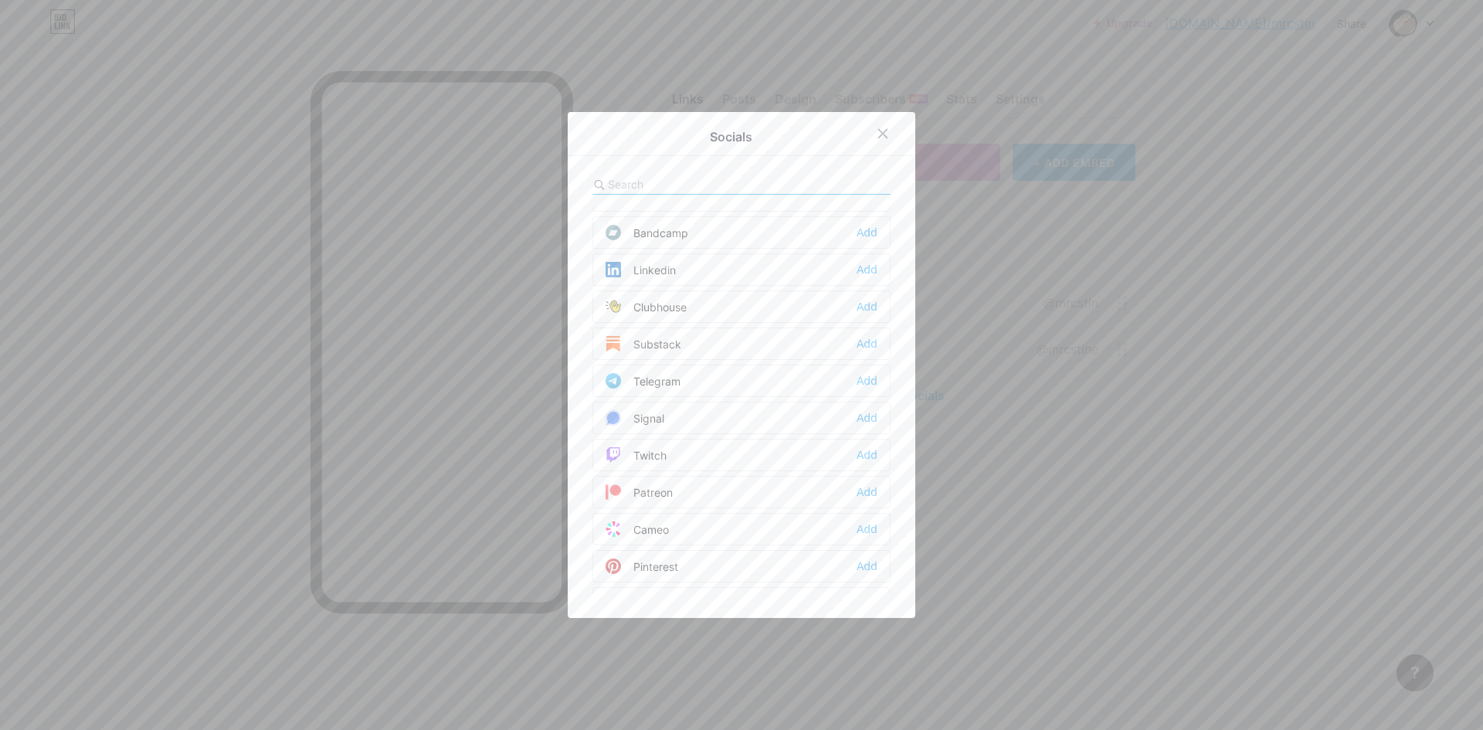
click at [660, 457] on div "Twitch" at bounding box center [636, 454] width 61 height 15
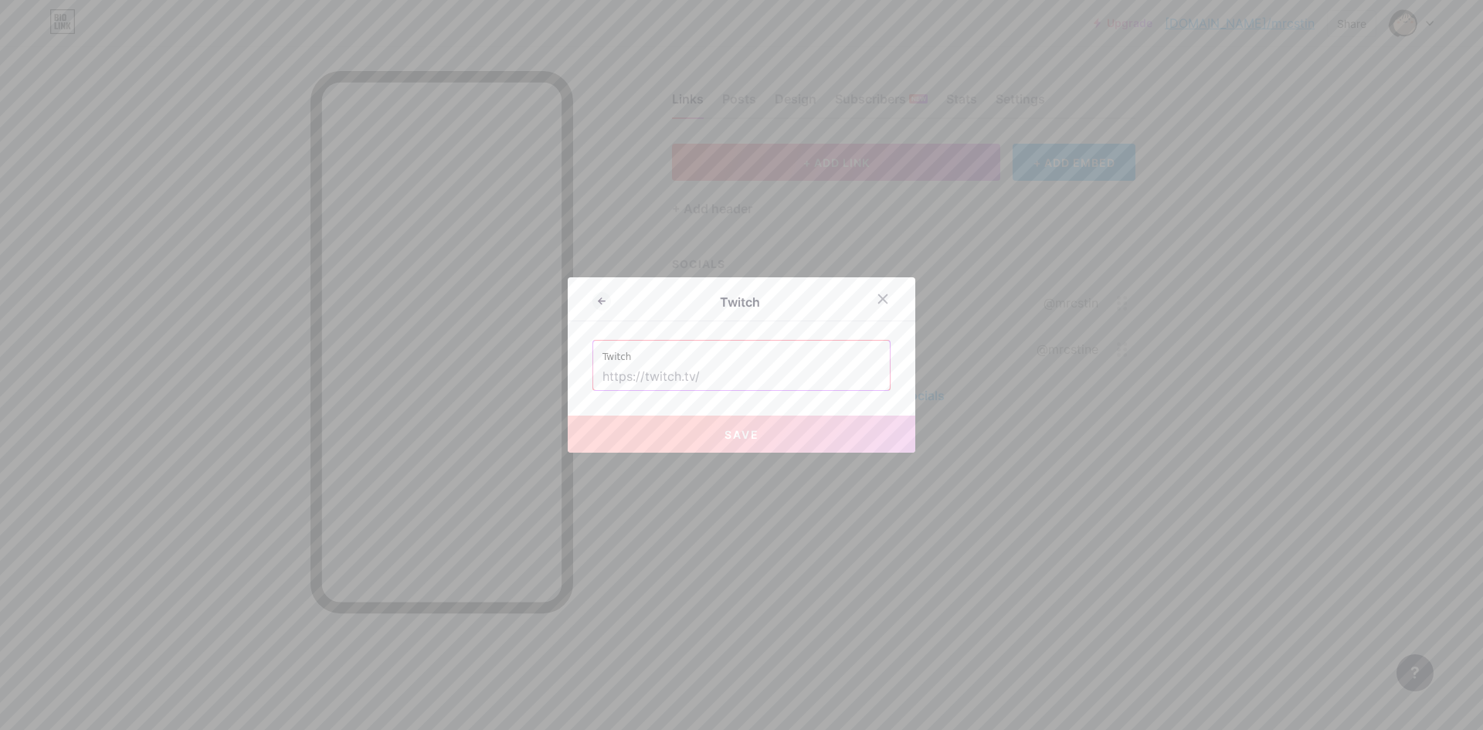
click at [652, 374] on input "text" at bounding box center [742, 377] width 278 height 26
click at [653, 395] on div "Twitch Twitch Save" at bounding box center [742, 364] width 348 height 175
click at [658, 384] on input "text" at bounding box center [742, 377] width 278 height 26
paste input "[URL][DOMAIN_NAME]"
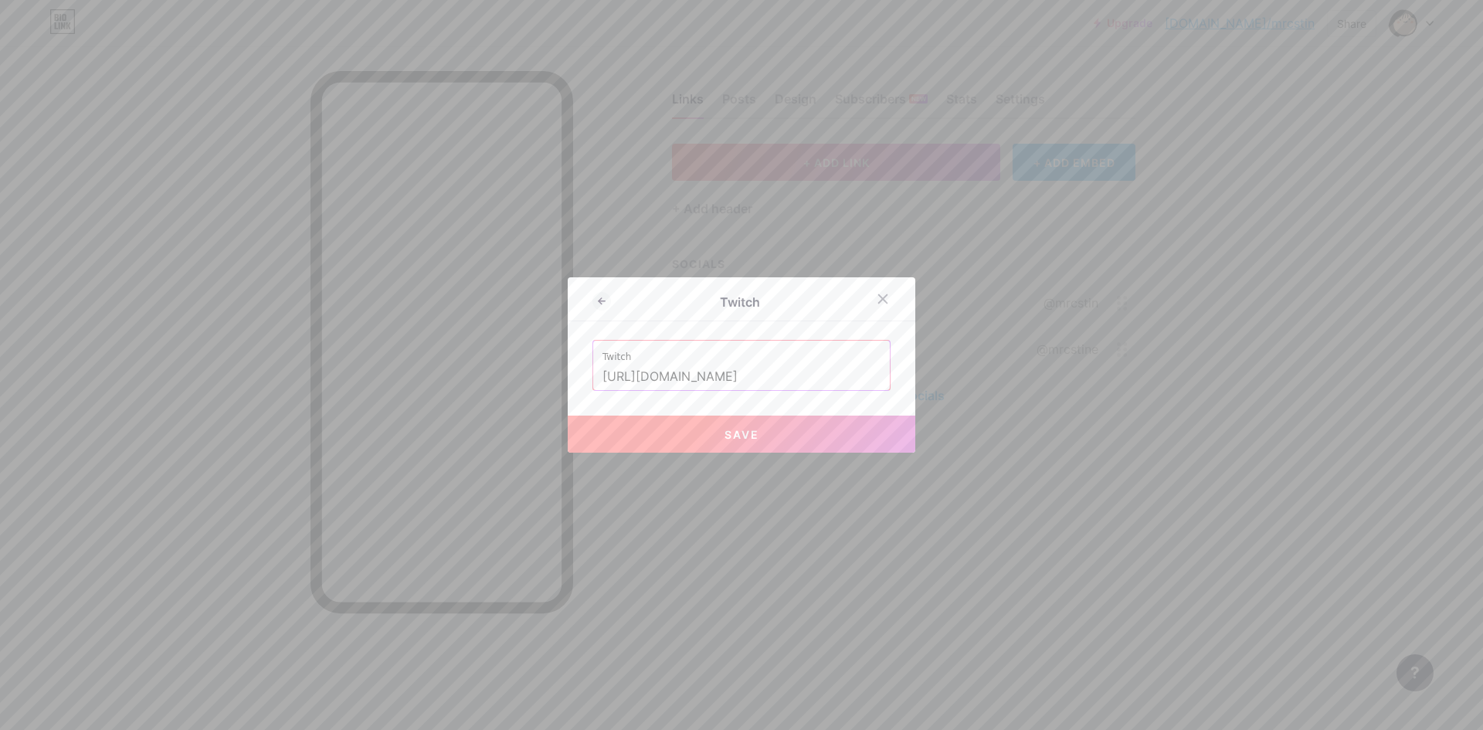
type input "[URL][DOMAIN_NAME]"
click at [714, 420] on button "Save" at bounding box center [742, 434] width 348 height 37
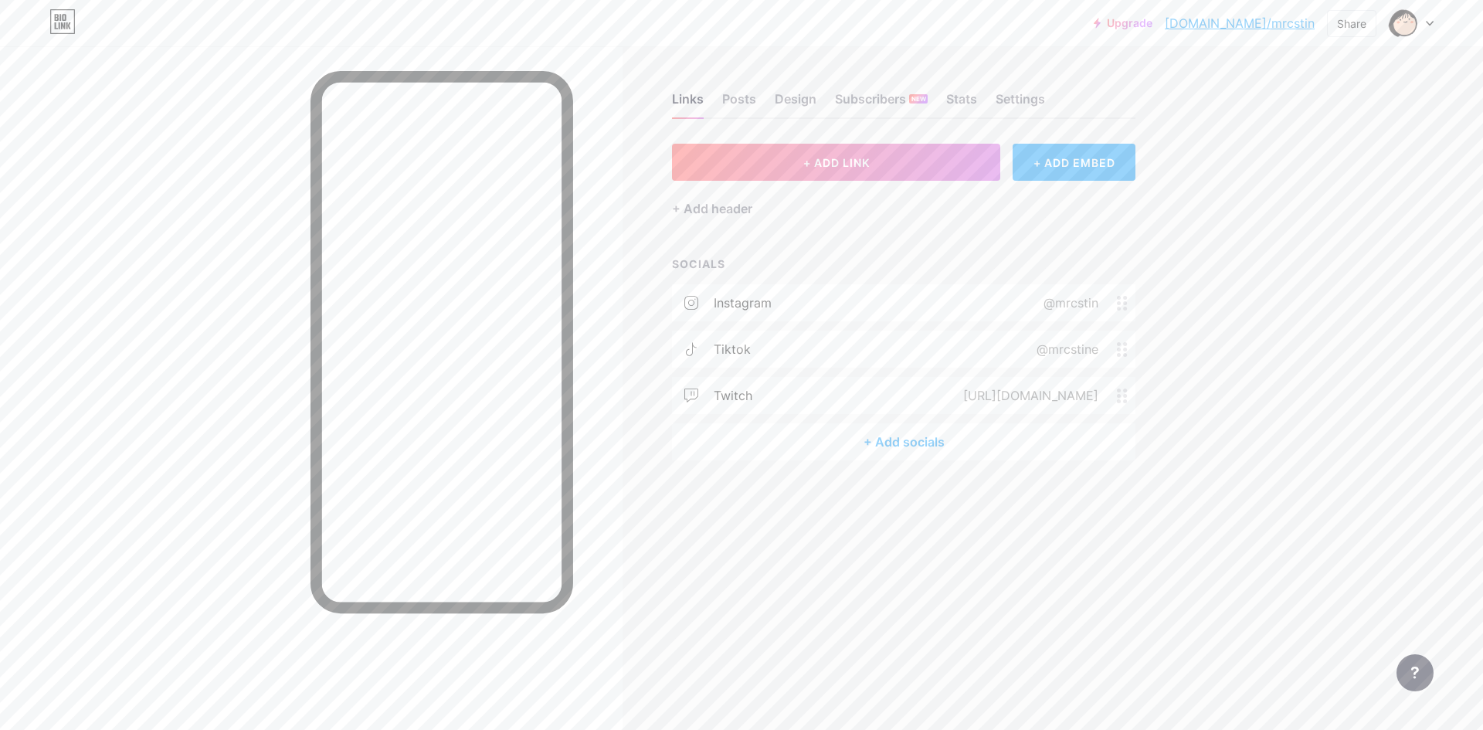
click at [738, 197] on div "+ Add header" at bounding box center [903, 200] width 463 height 38
click at [733, 205] on div "+ Add header" at bounding box center [712, 208] width 80 height 19
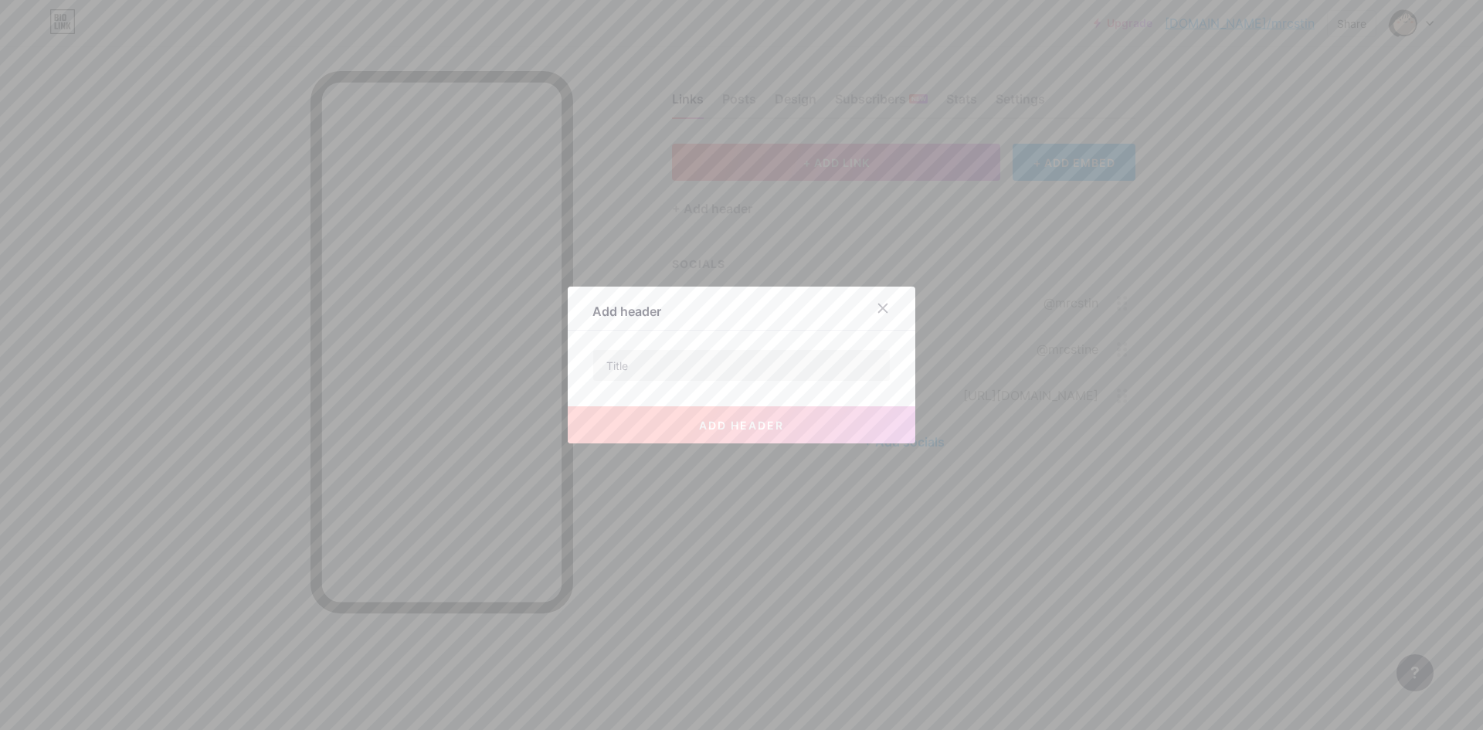
click at [713, 430] on span "add header" at bounding box center [741, 425] width 85 height 13
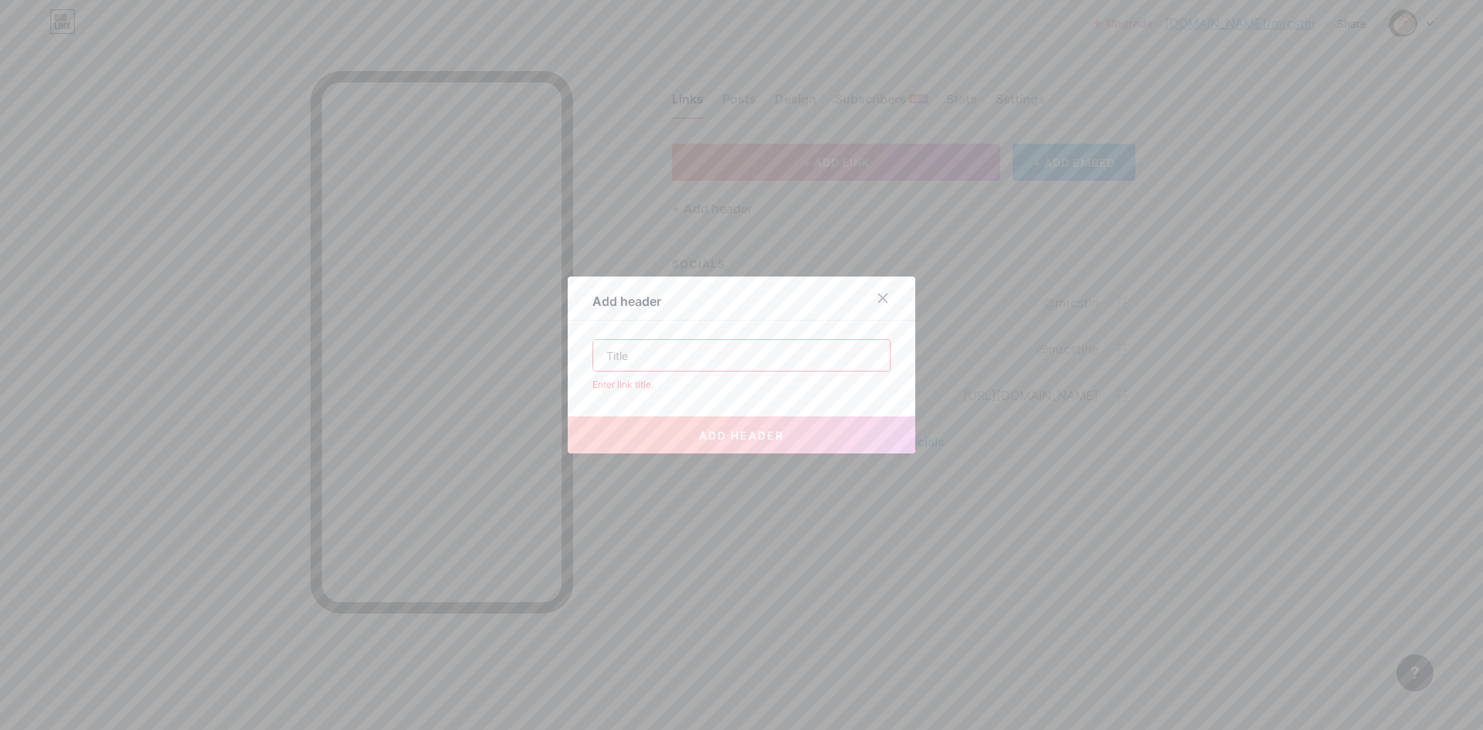
click at [722, 344] on input "text" at bounding box center [741, 355] width 297 height 31
click at [882, 297] on icon at bounding box center [883, 298] width 12 height 12
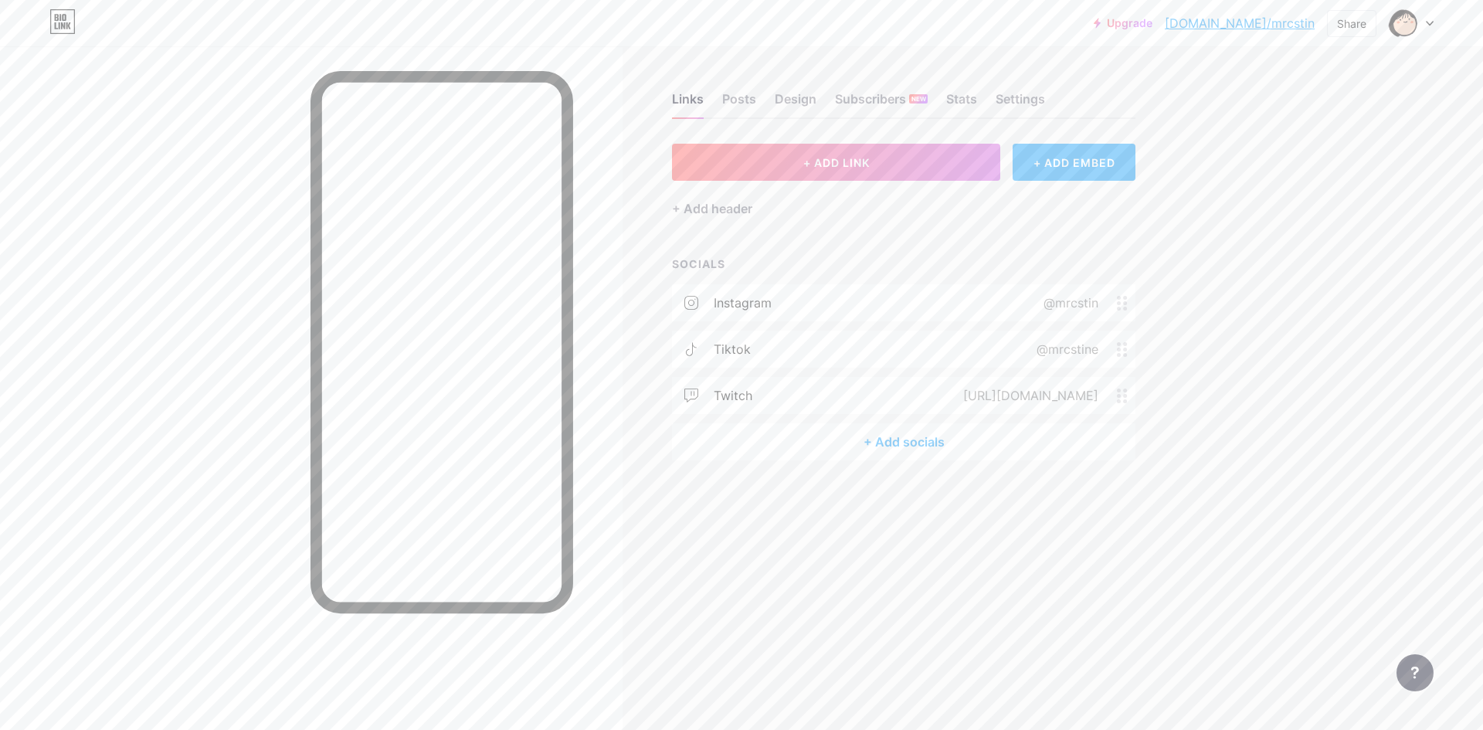
click at [823, 236] on div "+ ADD LINK + ADD EMBED + Add header SOCIALS instagram @mrcstin tiktok @mrcstine…" at bounding box center [903, 302] width 463 height 317
click at [861, 168] on span "+ ADD LINK" at bounding box center [836, 162] width 66 height 13
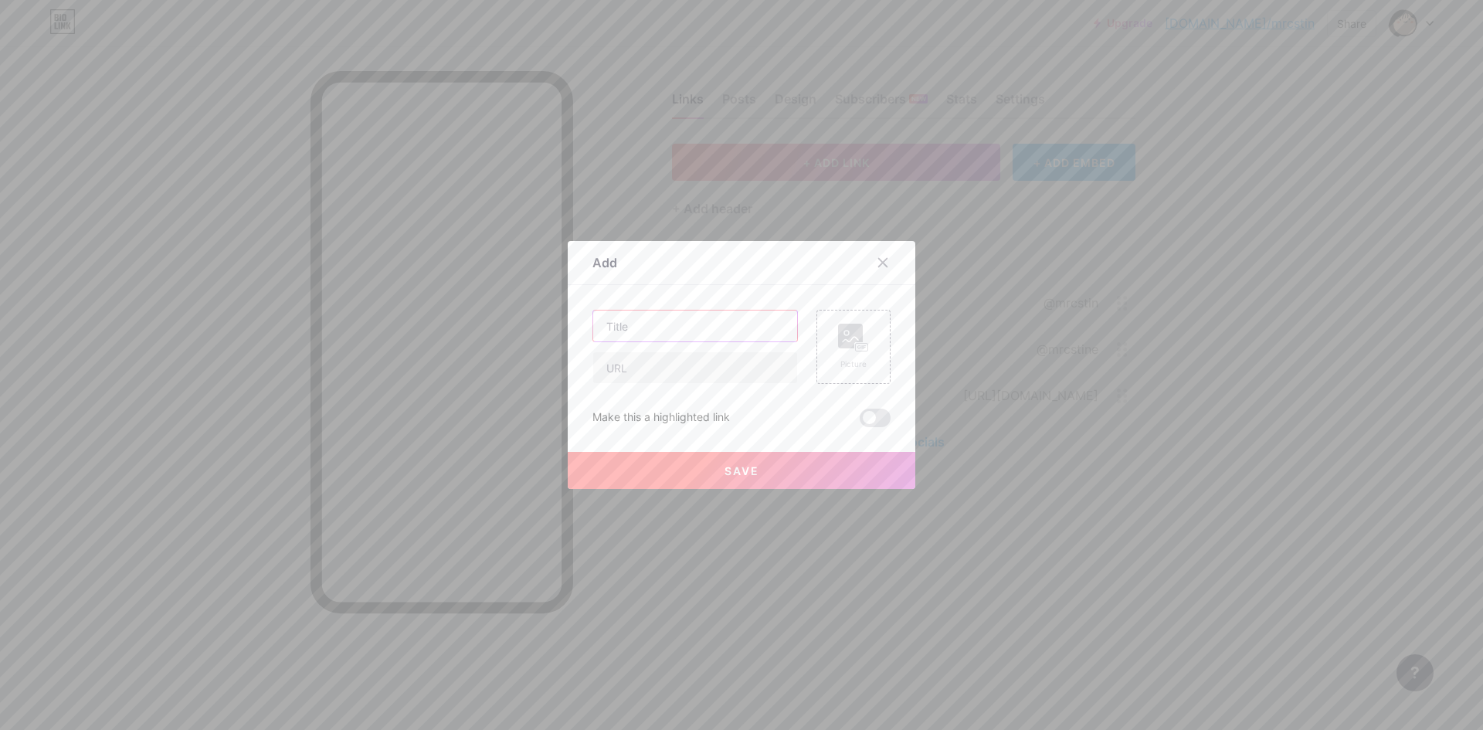
click at [695, 336] on input "text" at bounding box center [695, 326] width 204 height 31
paste input "[URL][DOMAIN_NAME]"
type input "[URL][DOMAIN_NAME]"
click at [655, 383] on div "Picture Make this a highlighted link Save" at bounding box center [741, 368] width 298 height 117
click at [652, 373] on input "text" at bounding box center [695, 367] width 204 height 31
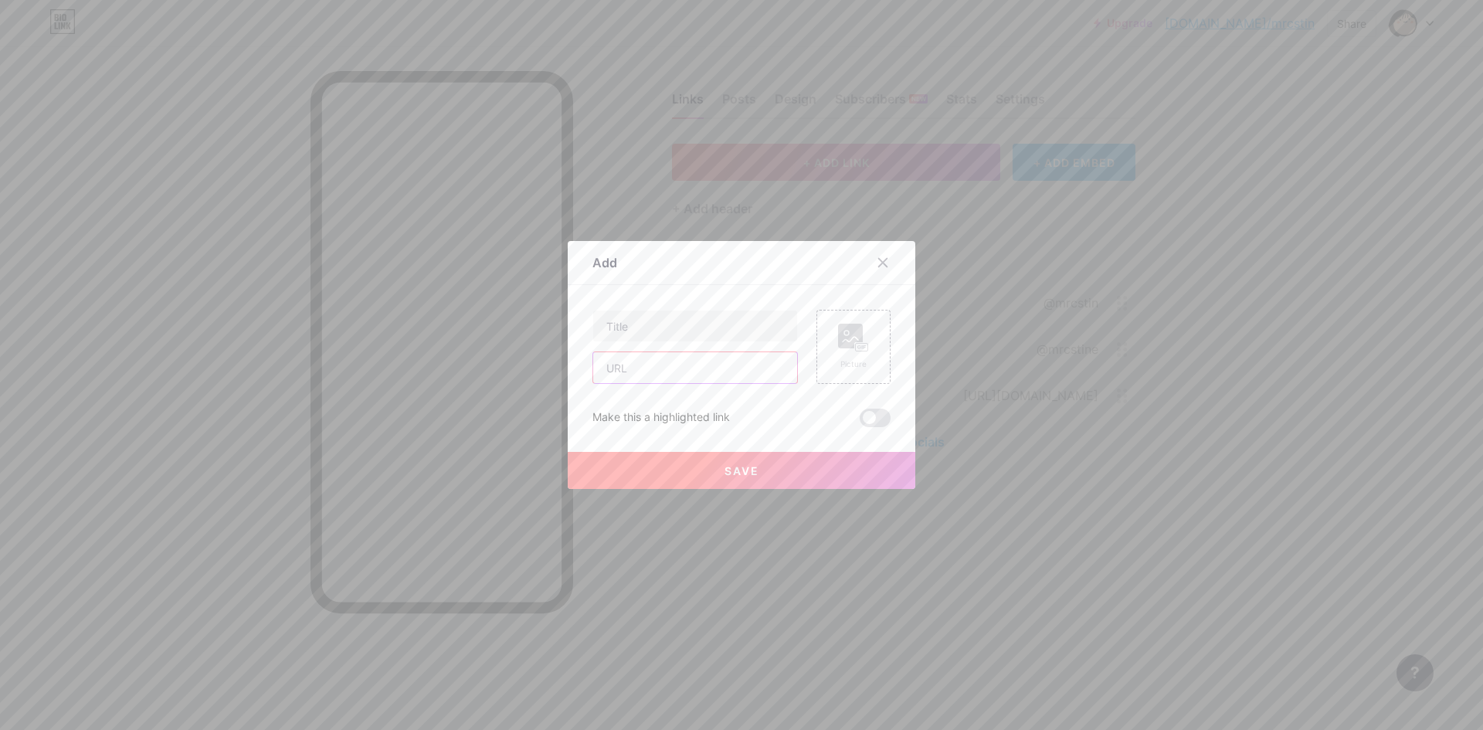
paste input "[URL][DOMAIN_NAME]"
type input "[URL][DOMAIN_NAME]"
click at [694, 334] on input "text" at bounding box center [695, 326] width 204 height 31
type input "A"
type input "La Germania Electric Stove"
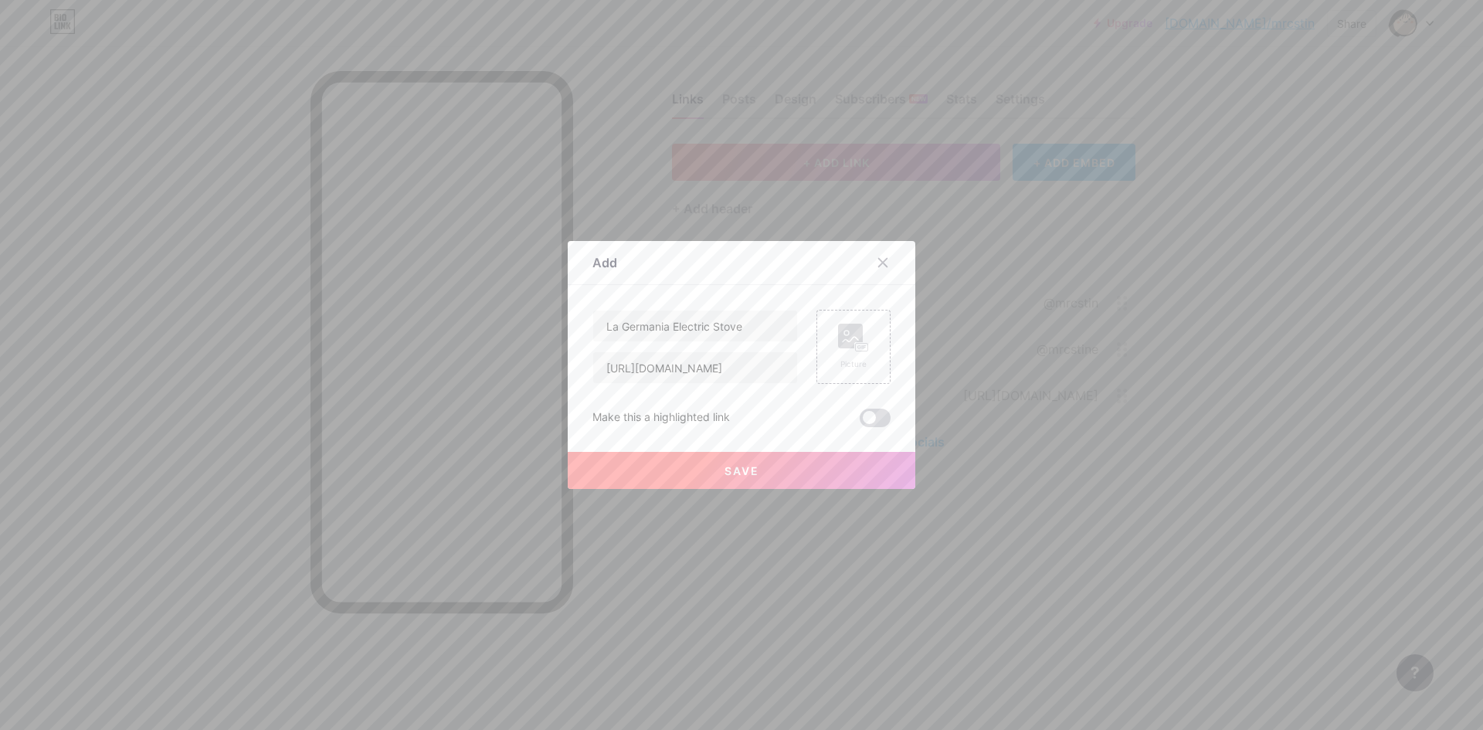
click at [869, 417] on span at bounding box center [875, 418] width 31 height 19
click at [860, 422] on input "checkbox" at bounding box center [860, 422] width 0 height 0
click at [677, 328] on input "La Germania Electric Stove" at bounding box center [695, 326] width 204 height 31
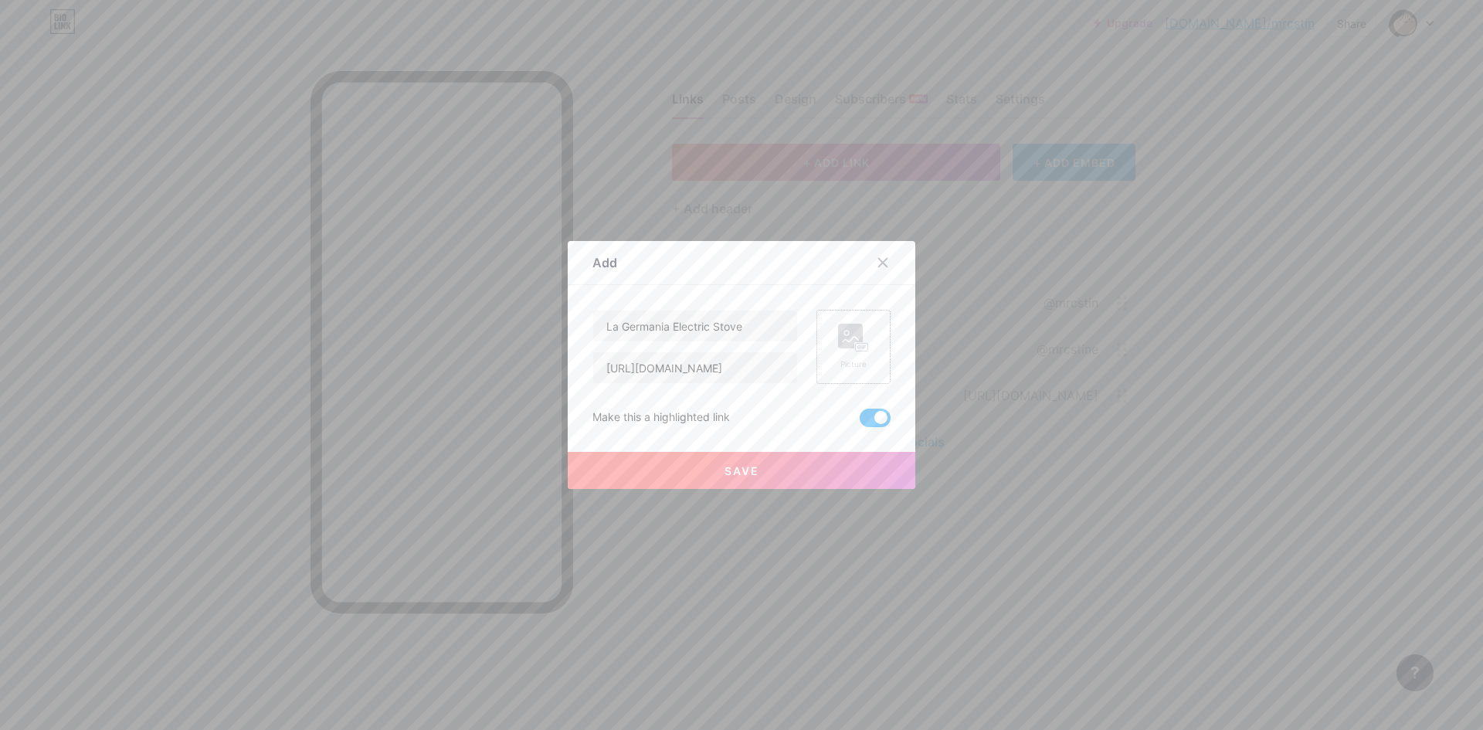
click at [831, 339] on div "Picture" at bounding box center [854, 347] width 74 height 74
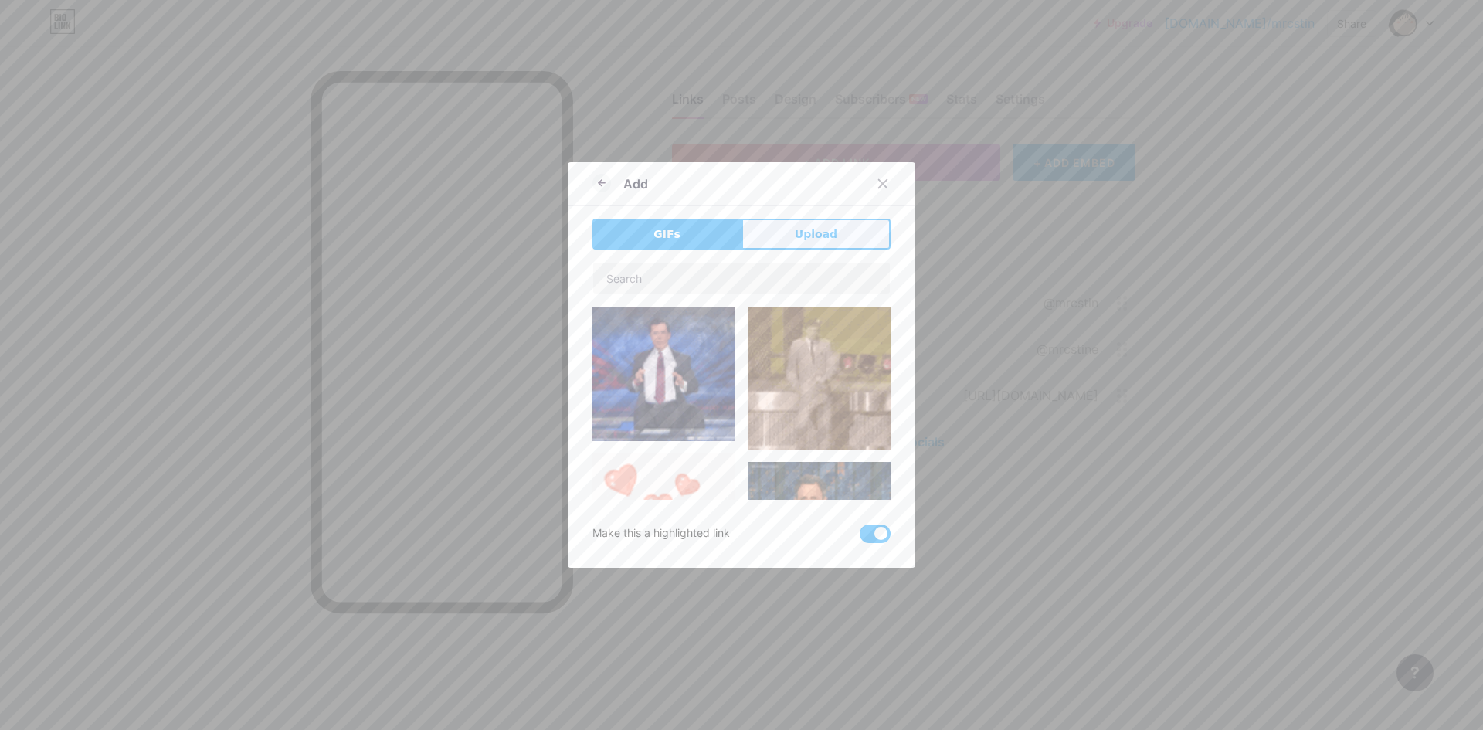
click at [825, 237] on span "Upload" at bounding box center [816, 234] width 42 height 16
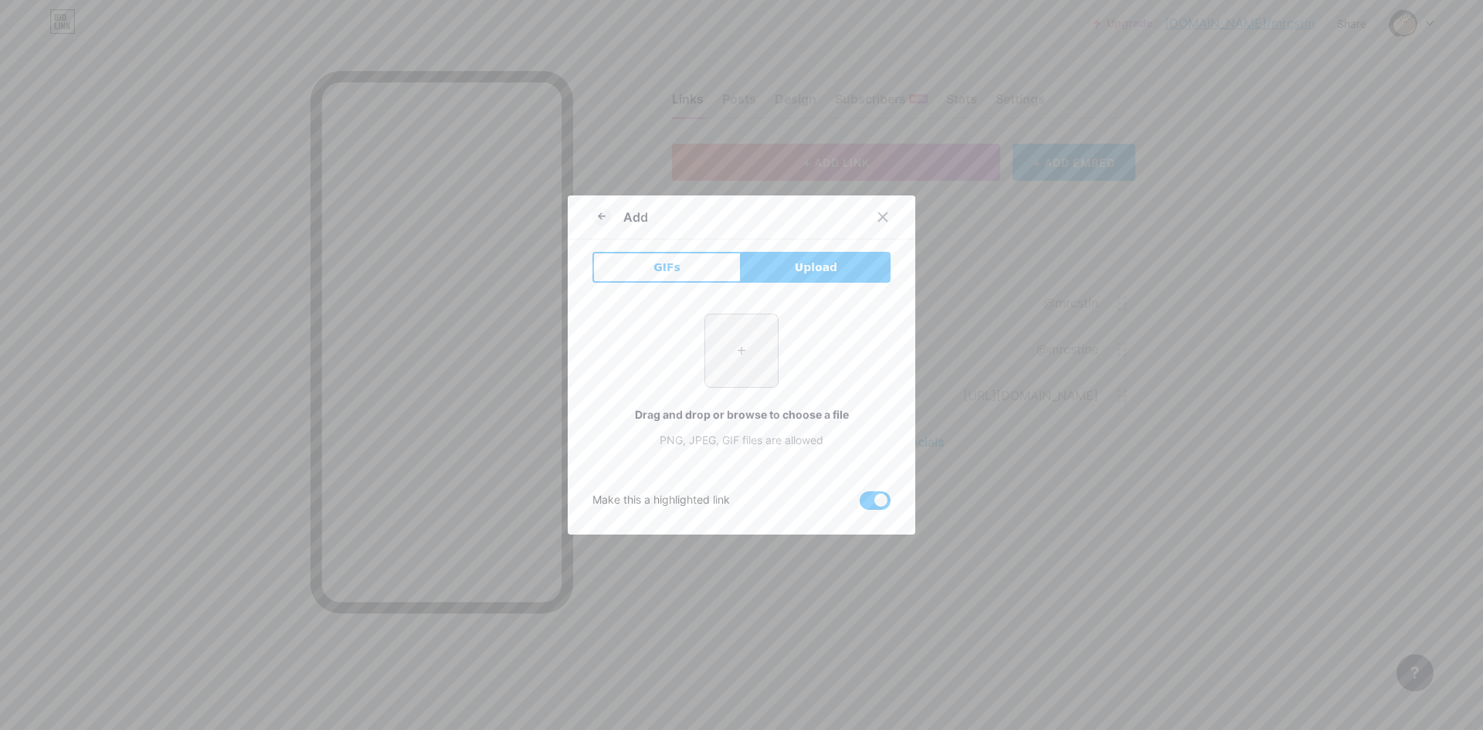
click at [742, 341] on input "file" at bounding box center [741, 350] width 73 height 73
type input "C:\fakepath\La-Germania-Cooktops-Stoves-E106W_03132023.jpg"
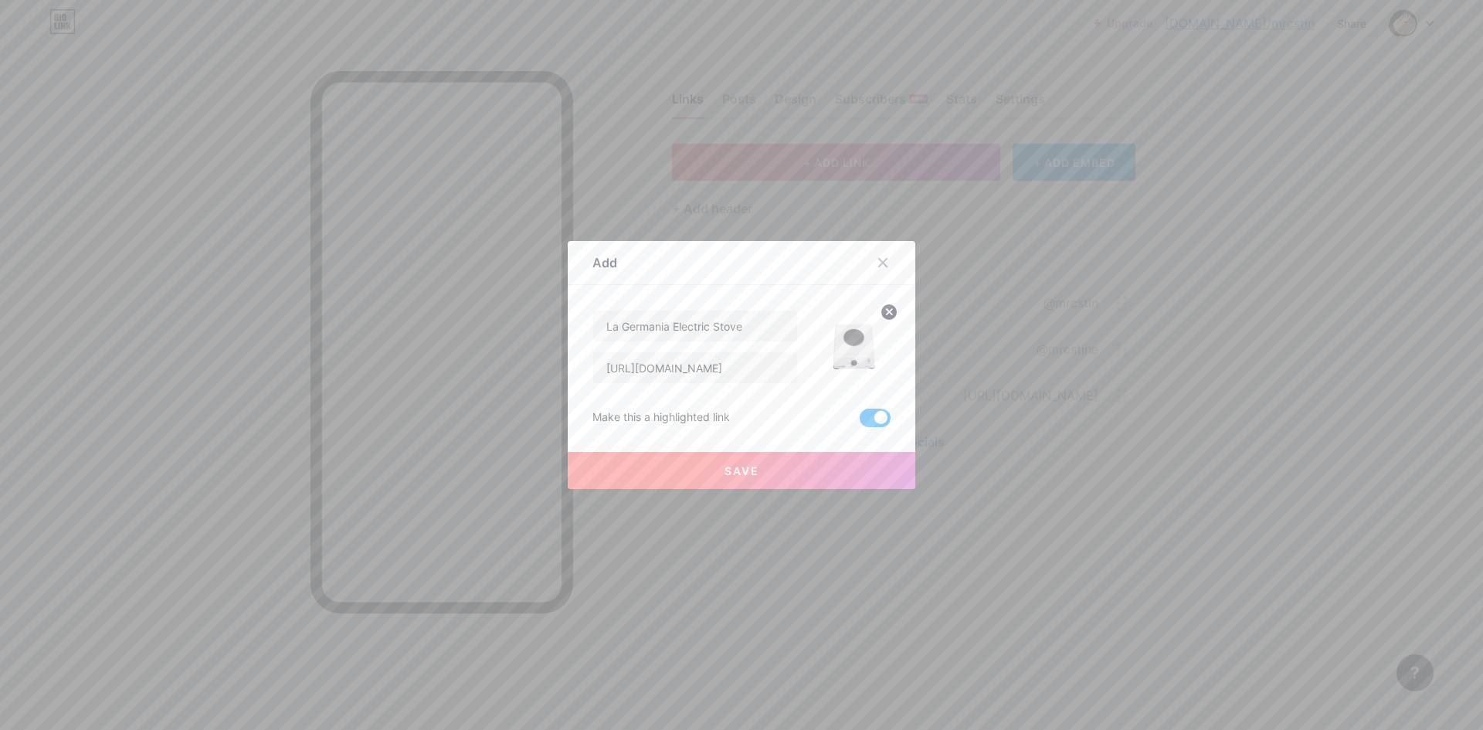
click at [865, 472] on button "Save" at bounding box center [742, 470] width 348 height 37
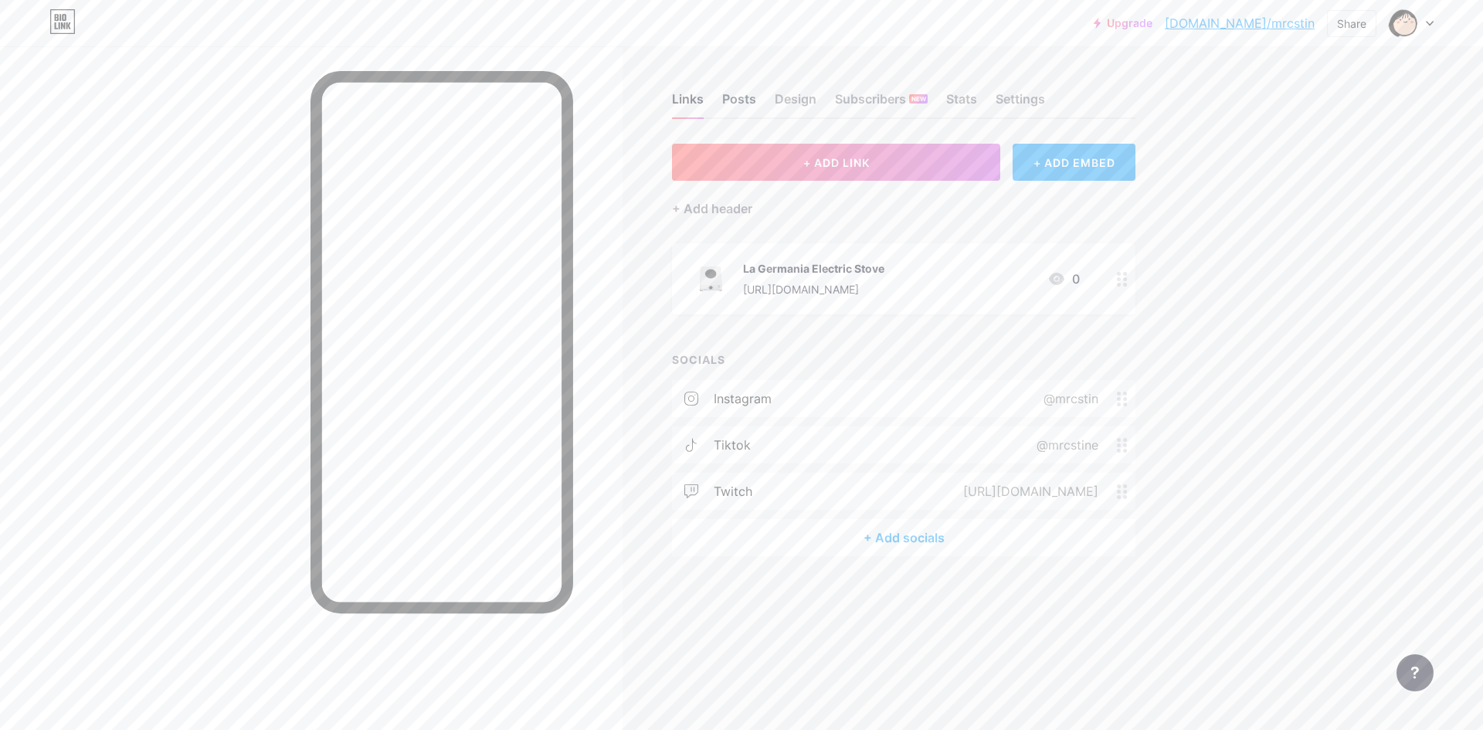
click at [738, 100] on div "Posts" at bounding box center [739, 104] width 34 height 28
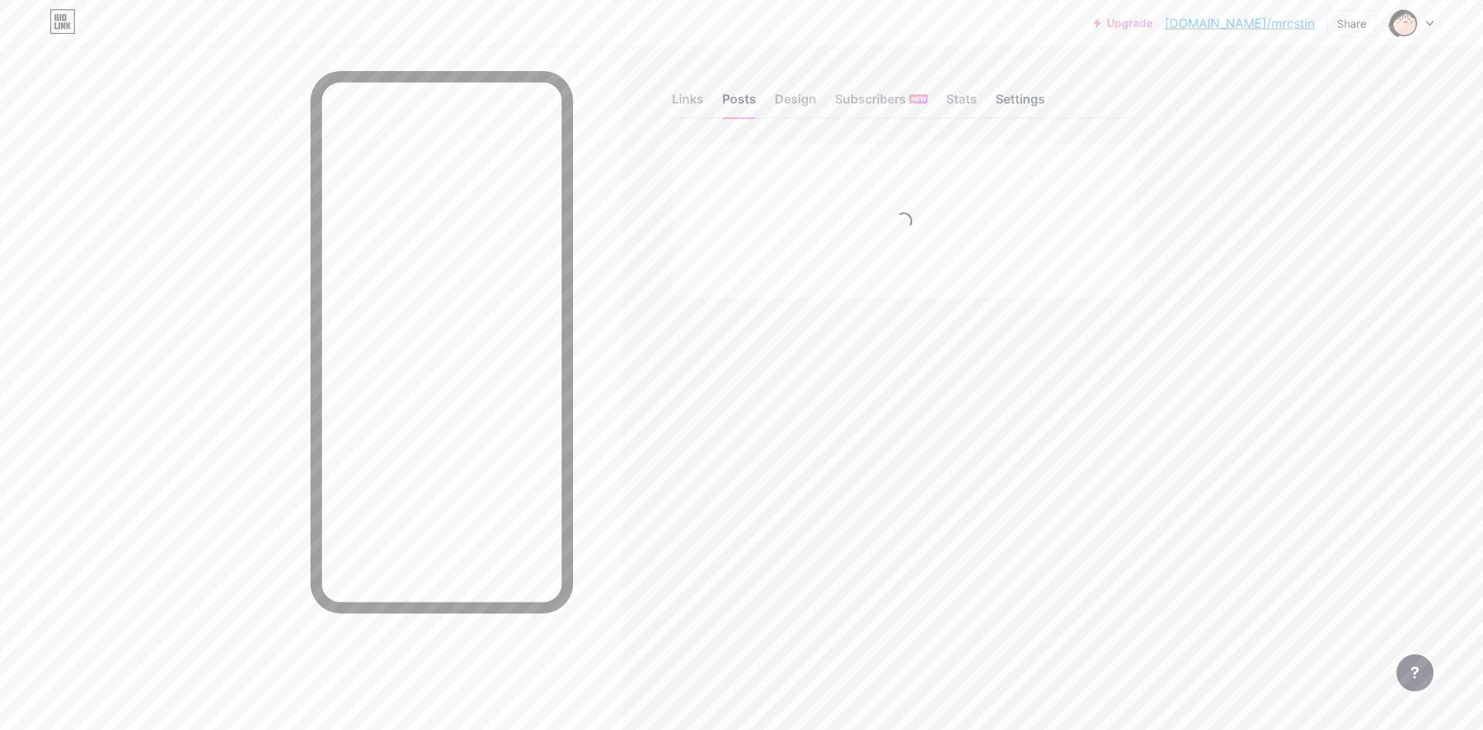
click at [1037, 98] on div "Settings" at bounding box center [1020, 104] width 49 height 28
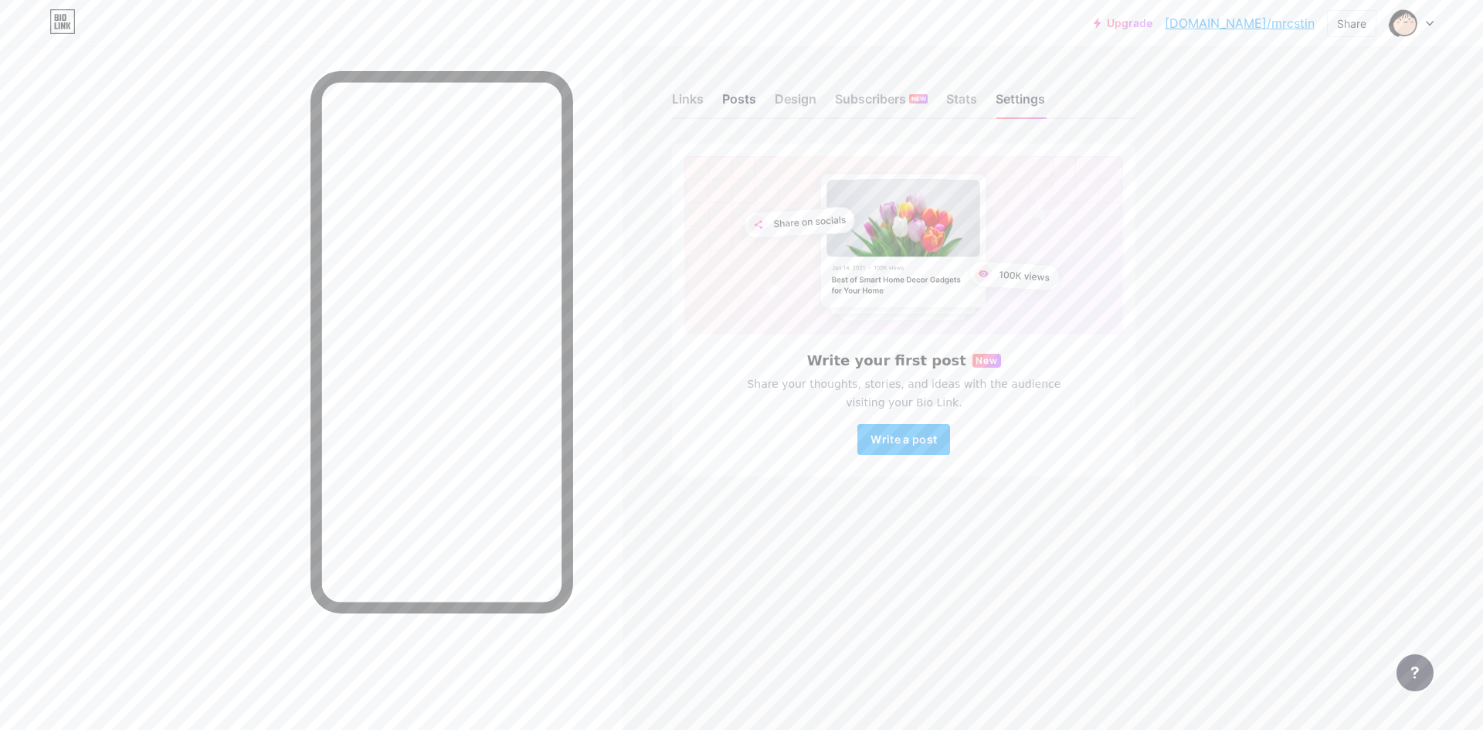
click at [1019, 97] on div "Settings" at bounding box center [1020, 104] width 49 height 28
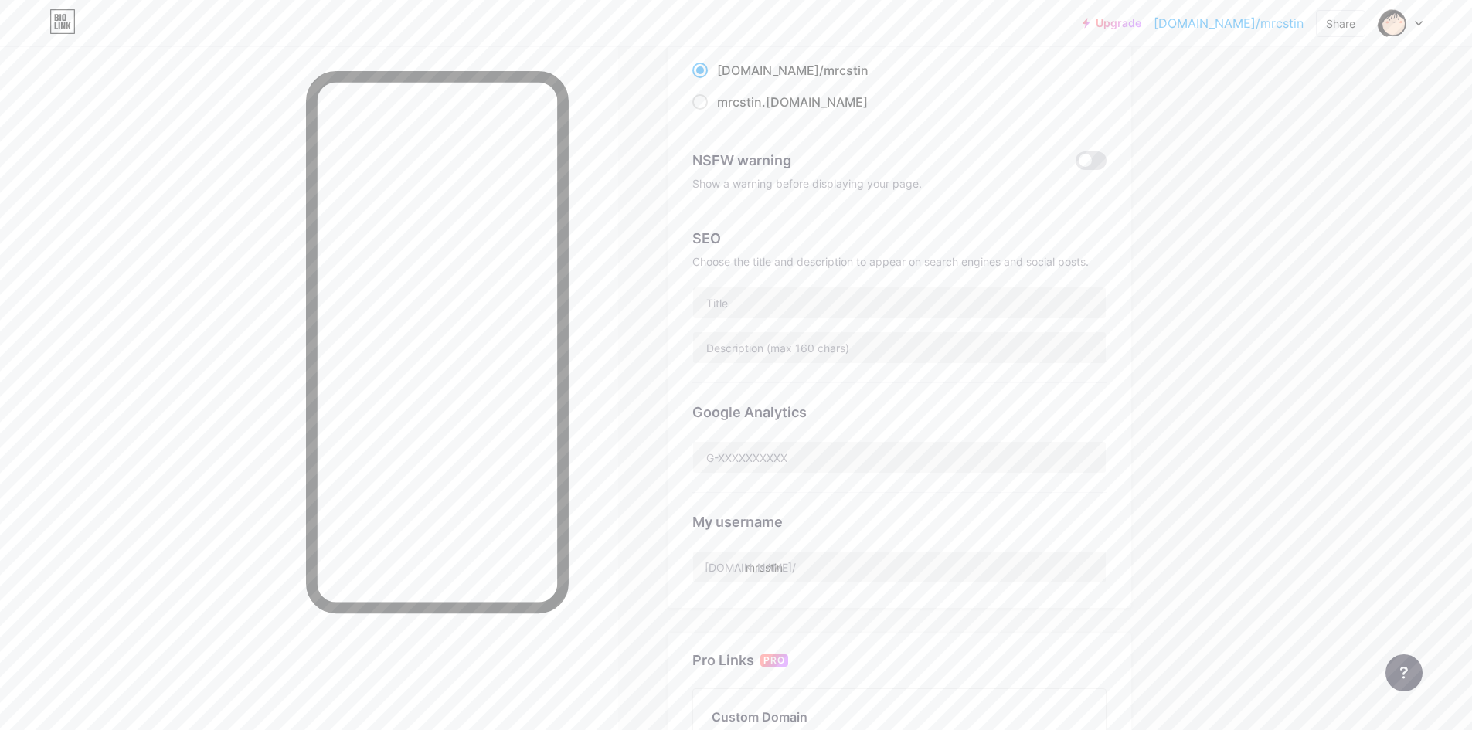
scroll to position [154, 0]
click at [745, 317] on input "text" at bounding box center [899, 308] width 413 height 31
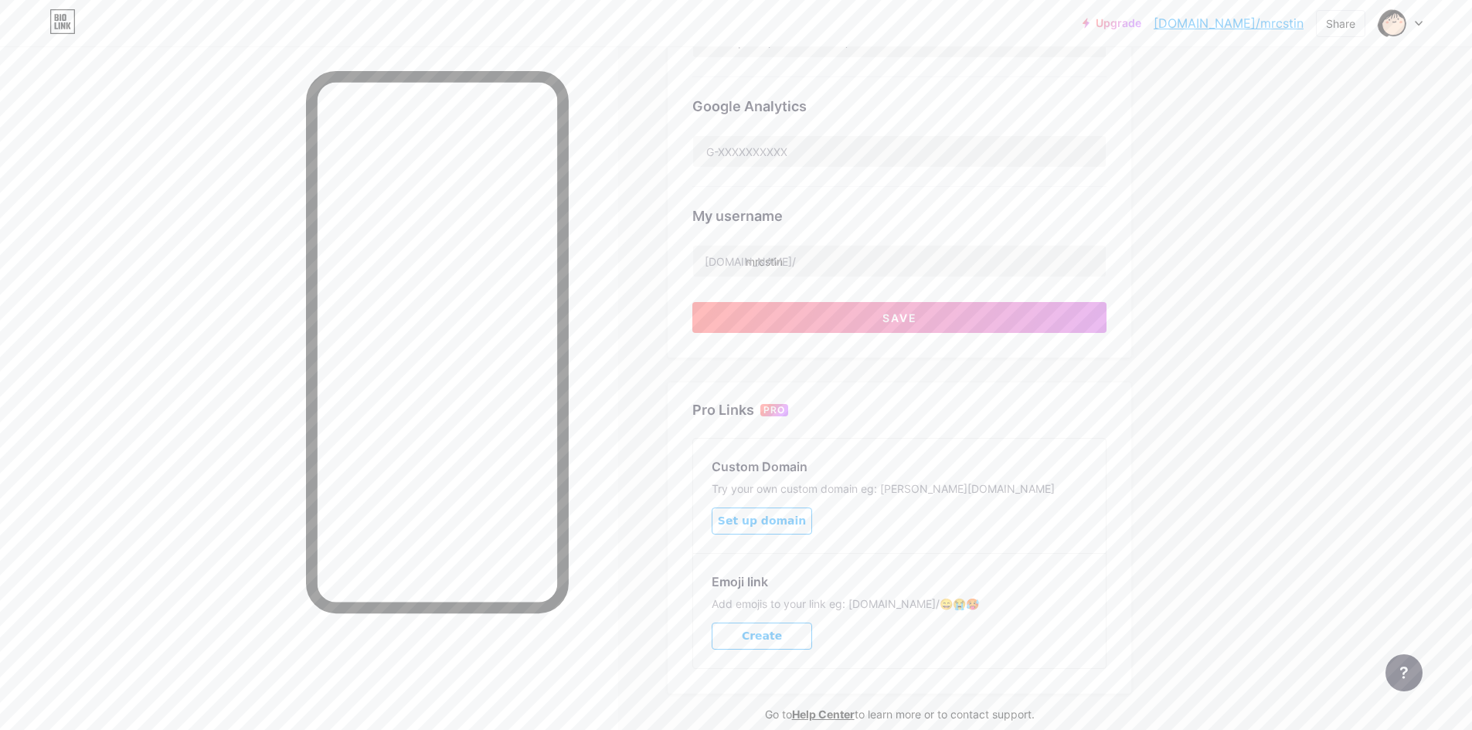
scroll to position [457, 0]
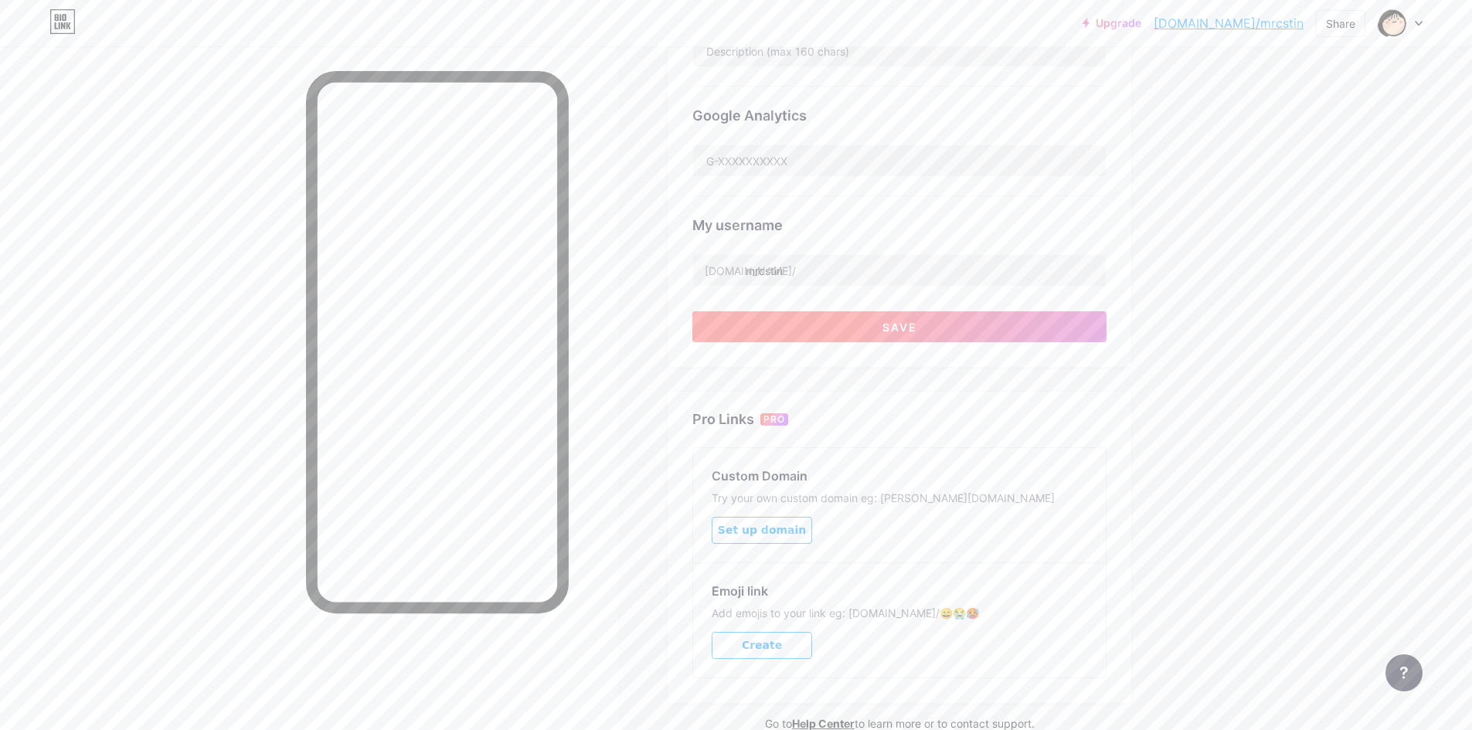
type input "Tine's Showcase"
click at [922, 327] on button "Save" at bounding box center [899, 326] width 414 height 31
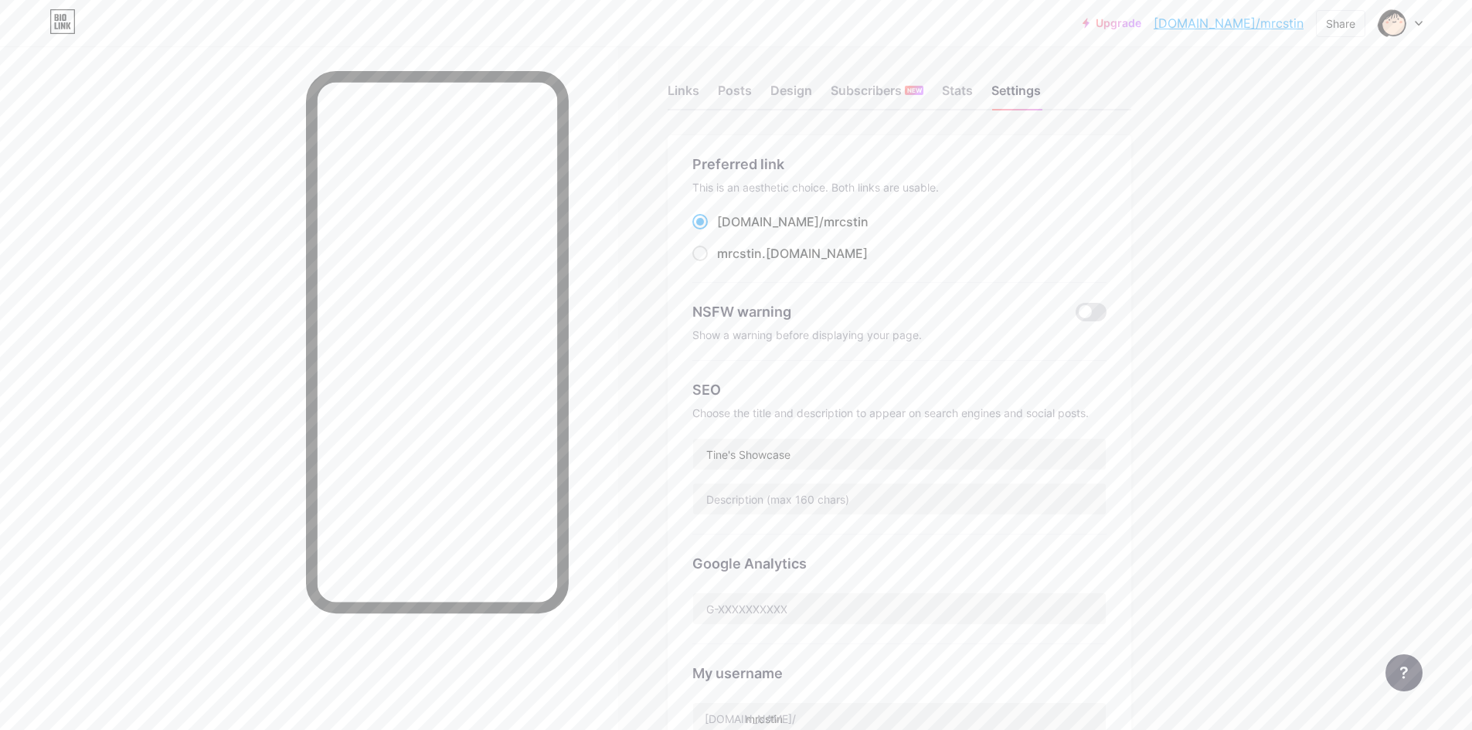
scroll to position [0, 0]
click at [684, 104] on div "Links" at bounding box center [683, 104] width 32 height 28
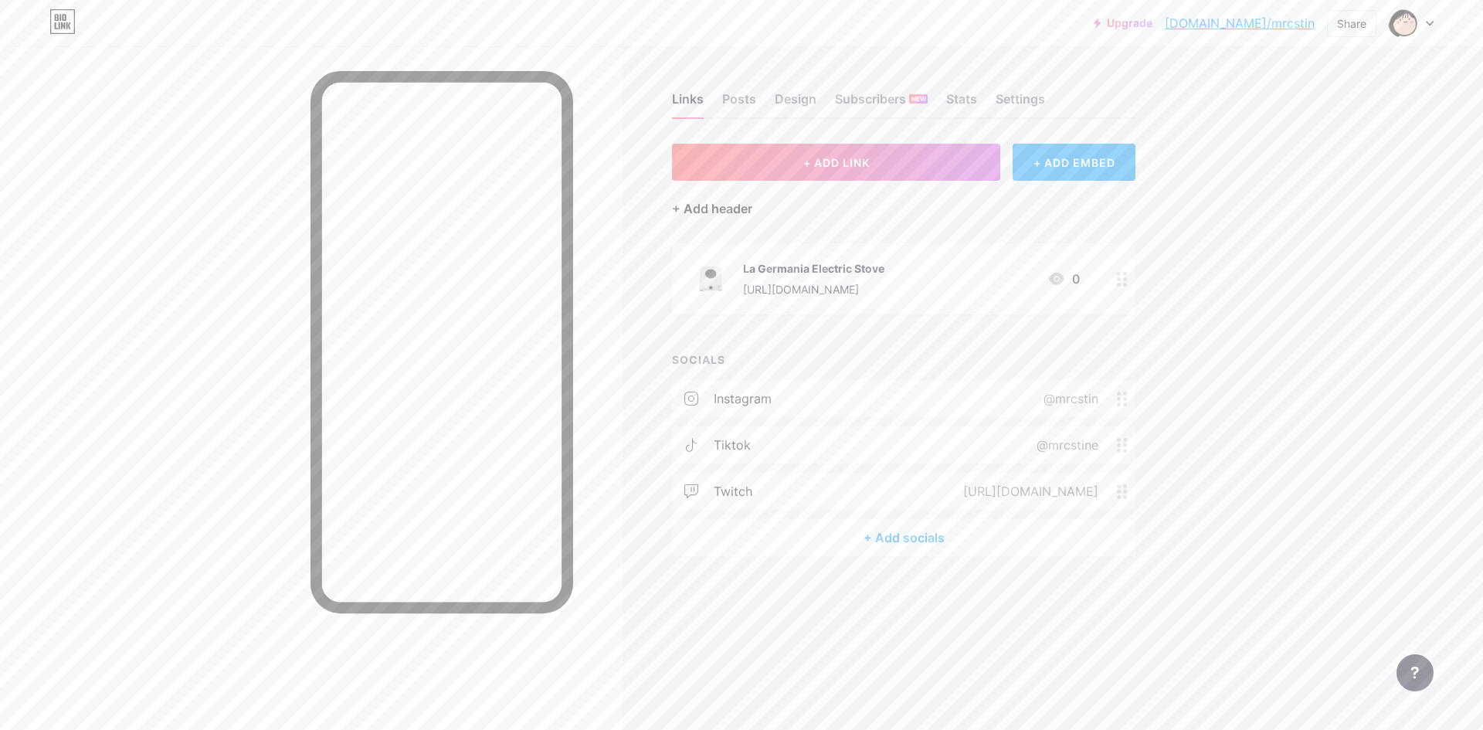
click at [705, 205] on div "+ Add header" at bounding box center [712, 208] width 80 height 19
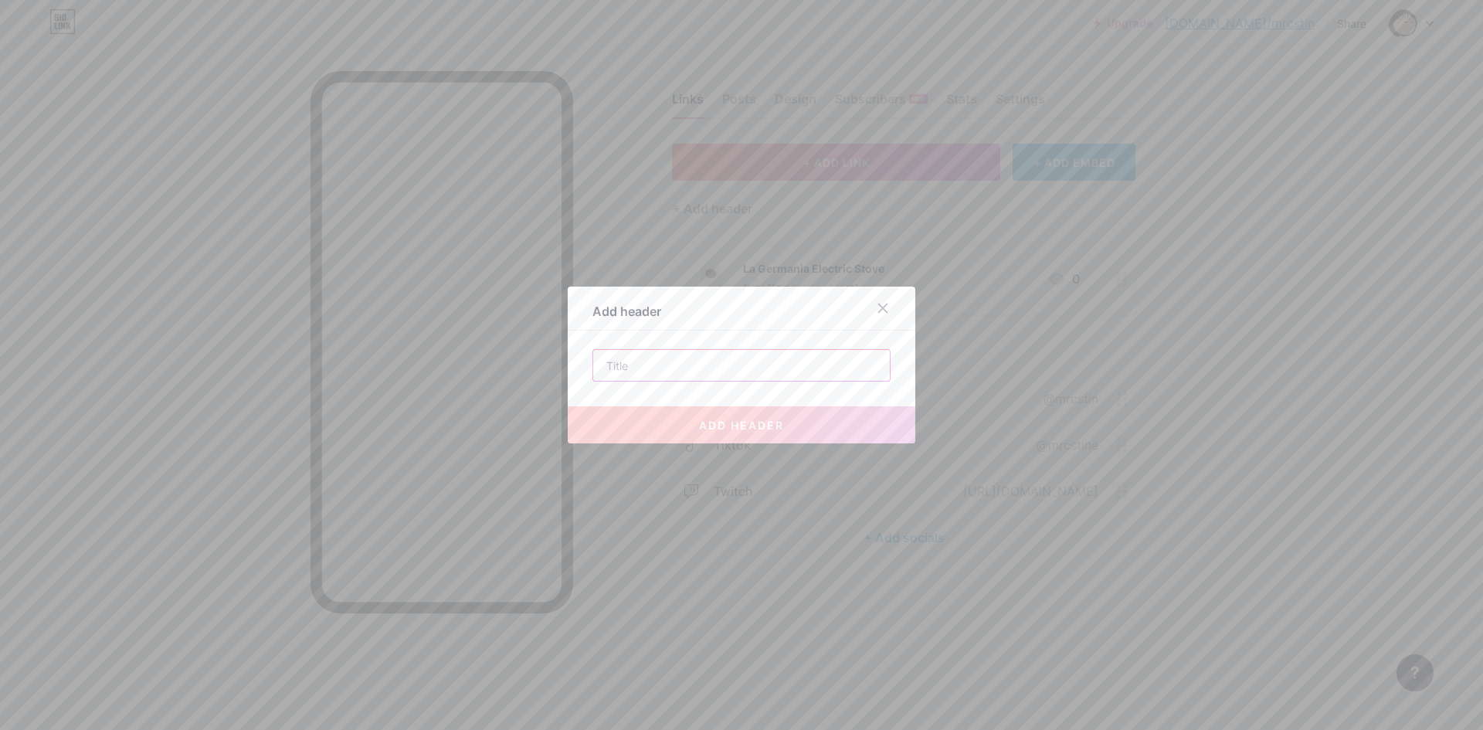
click at [700, 368] on input "text" at bounding box center [741, 365] width 297 height 31
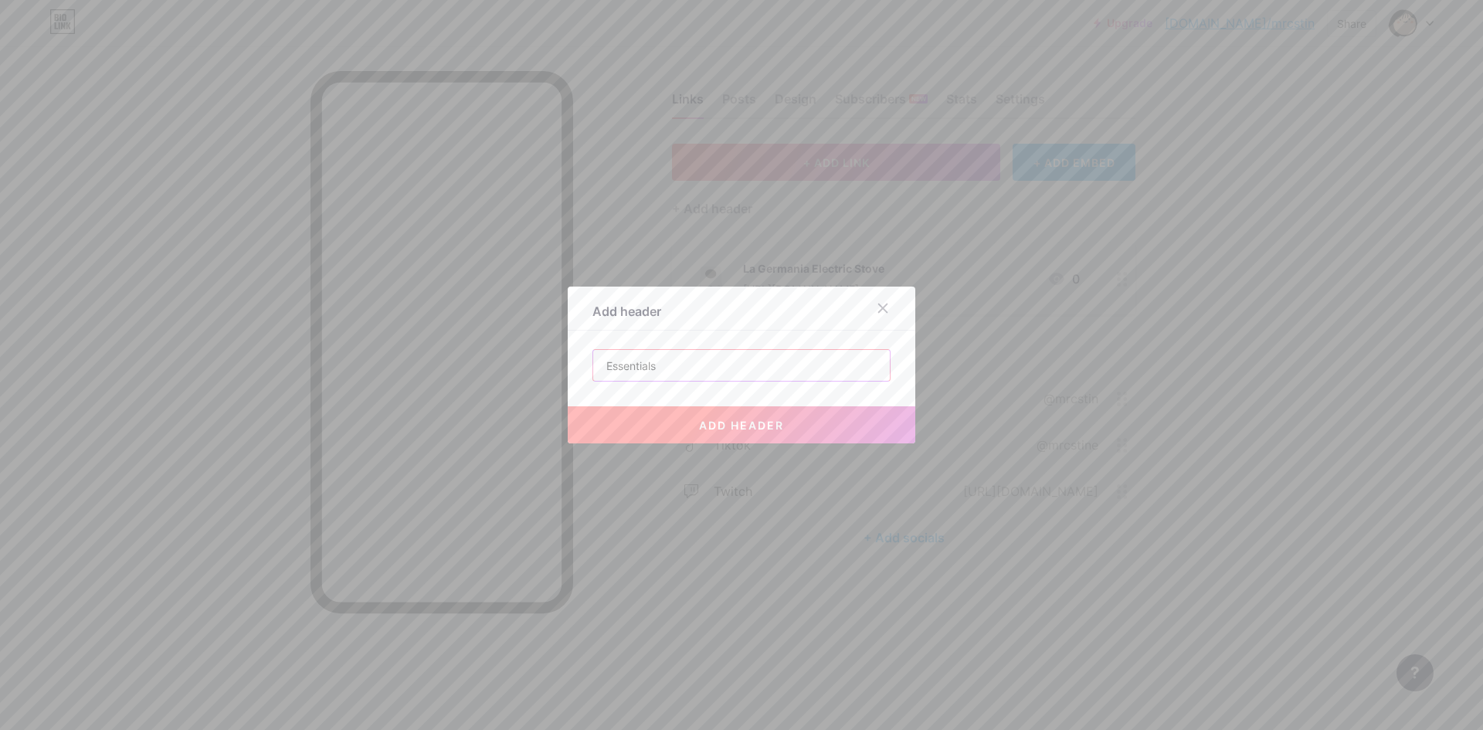
type input "Essentials"
click at [729, 422] on span "add header" at bounding box center [741, 425] width 85 height 13
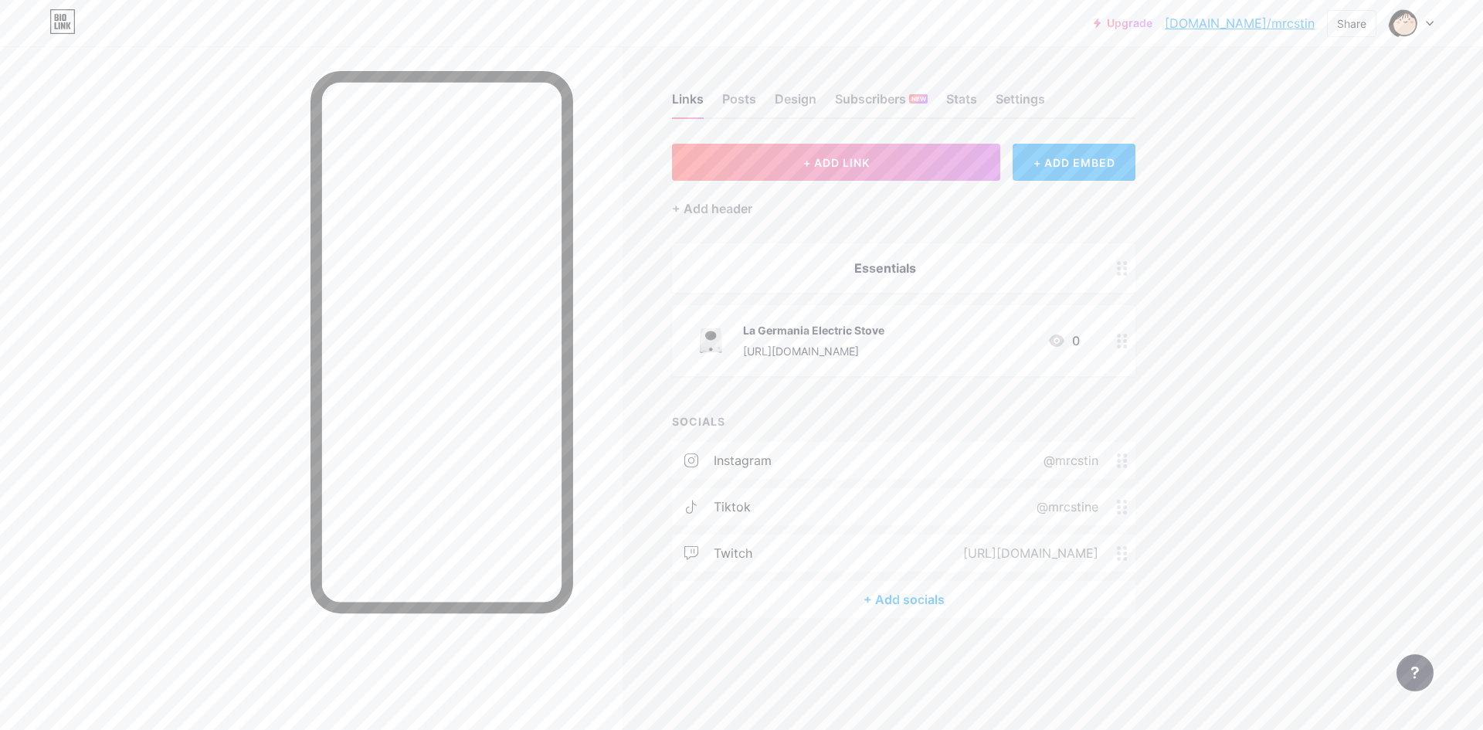
click at [843, 280] on div "Essentials" at bounding box center [903, 267] width 463 height 49
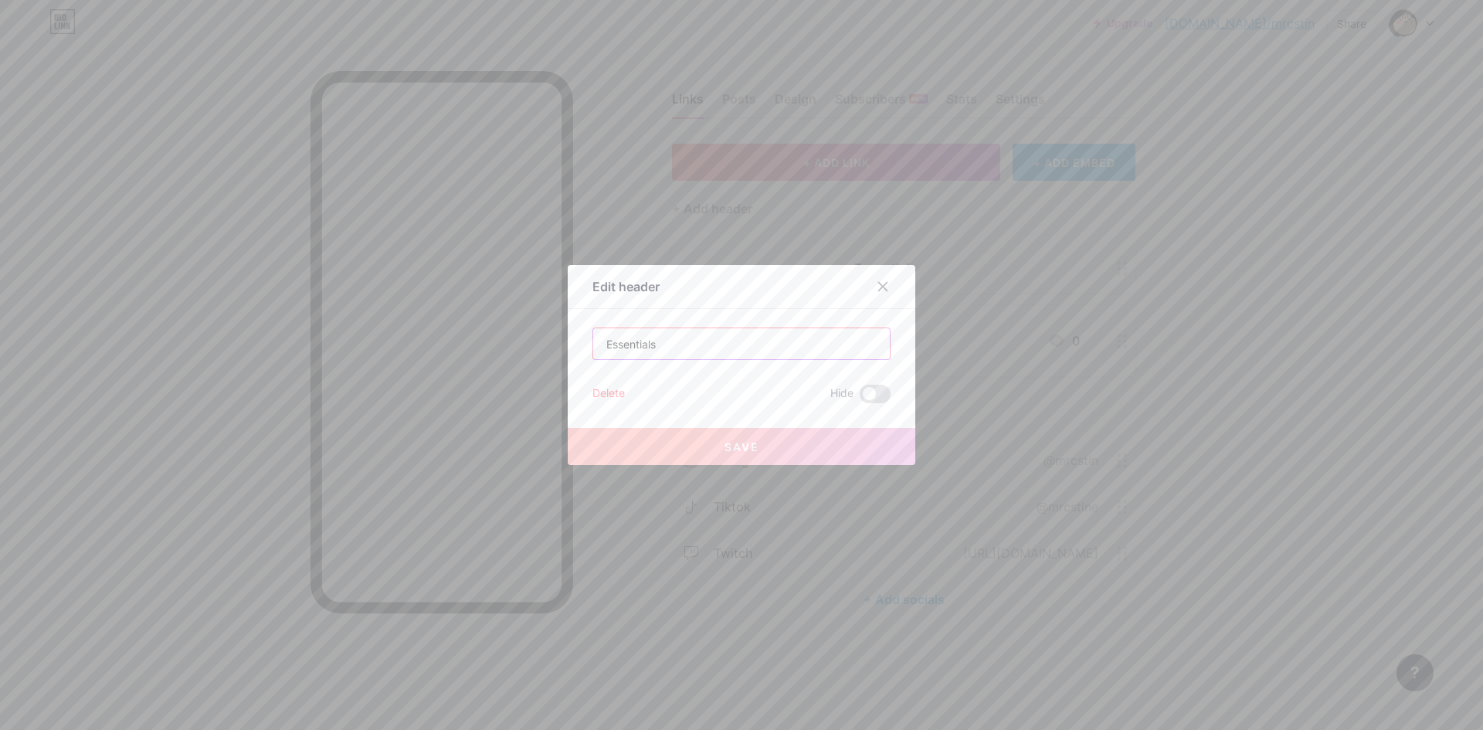
click at [604, 343] on input "Essentials" at bounding box center [741, 343] width 297 height 31
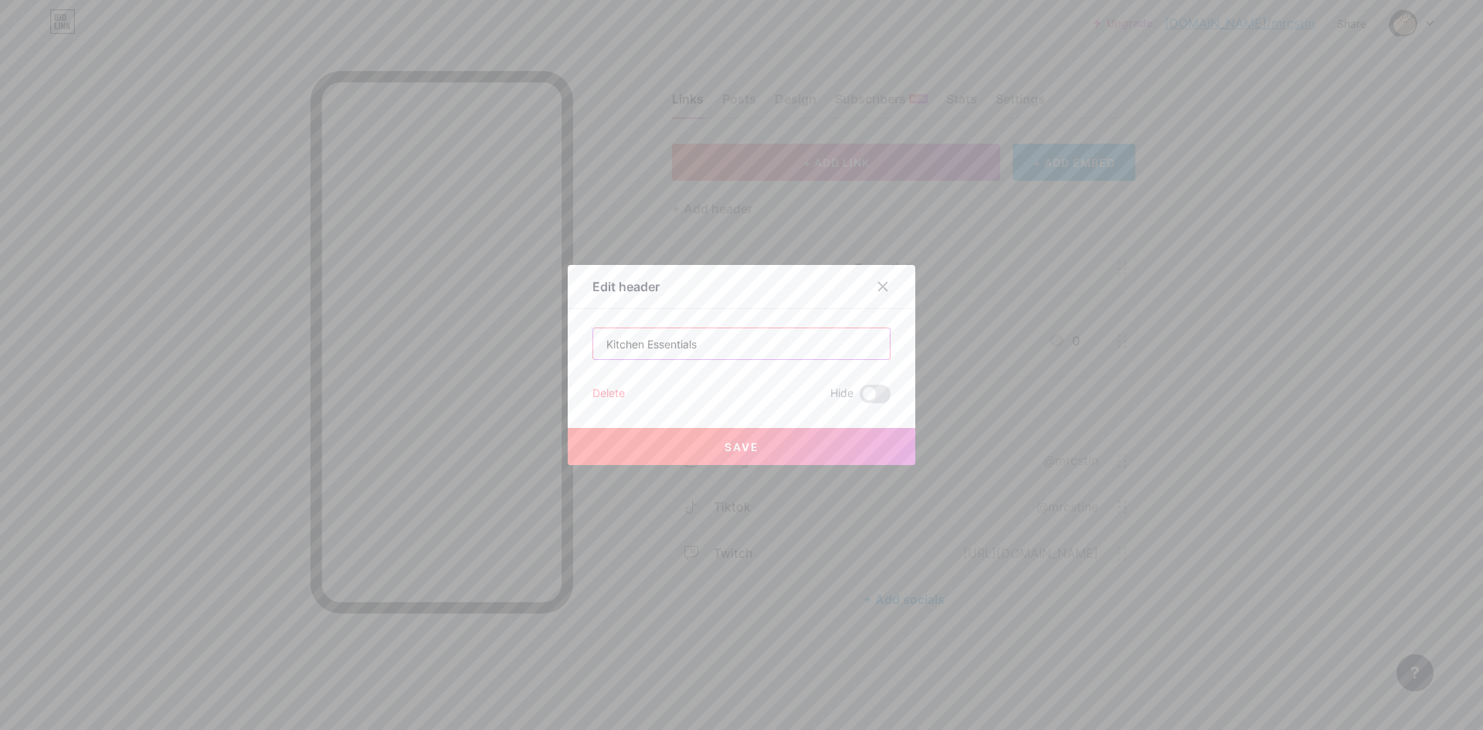
type input "Kitchen Essentials"
click at [789, 440] on button "Save" at bounding box center [742, 446] width 348 height 37
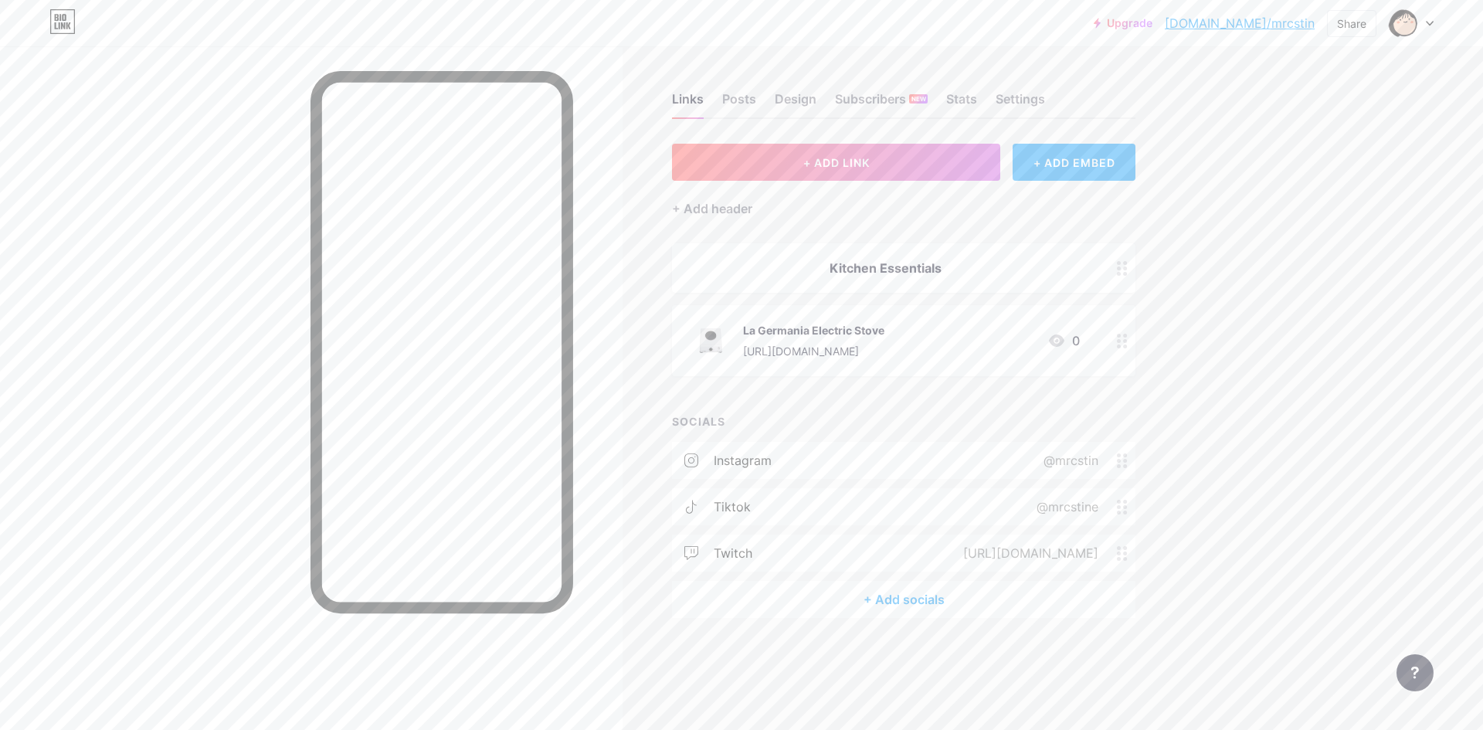
click at [651, 331] on div "Links Posts Design Subscribers NEW Stats Settings + ADD LINK + ADD EMBED + Add …" at bounding box center [600, 370] width 1200 height 649
click at [794, 165] on button "+ ADD LINK" at bounding box center [836, 162] width 328 height 37
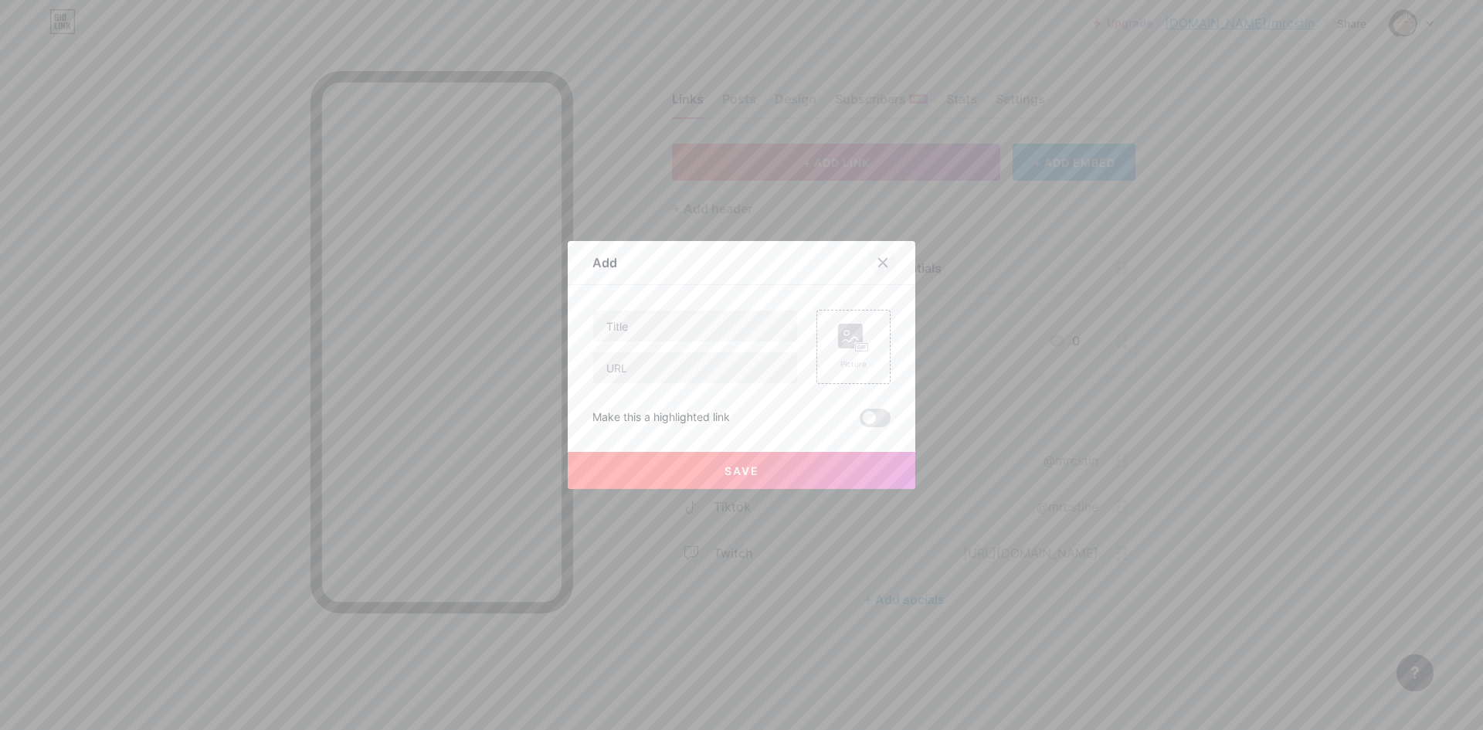
click at [878, 259] on icon at bounding box center [883, 262] width 12 height 12
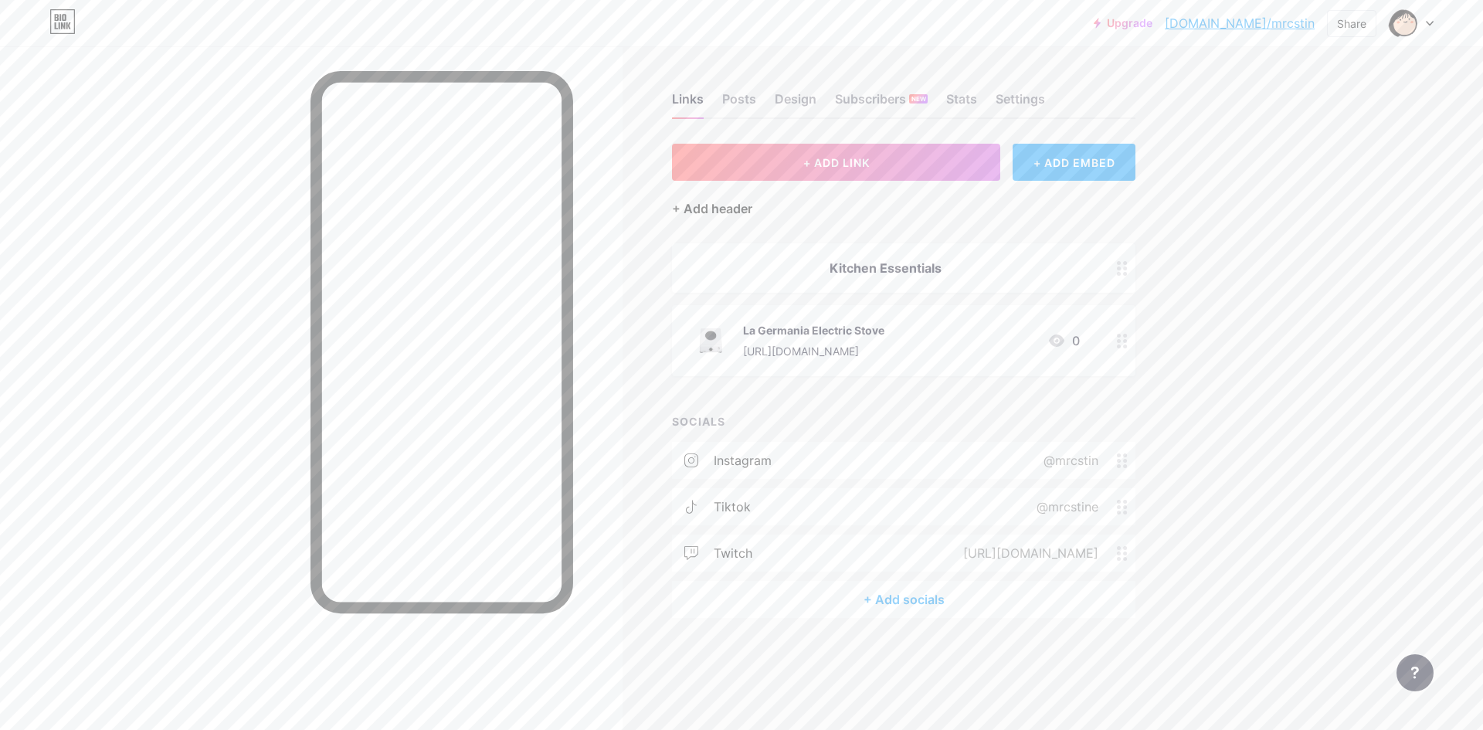
click at [742, 211] on div "+ Add header" at bounding box center [712, 208] width 80 height 19
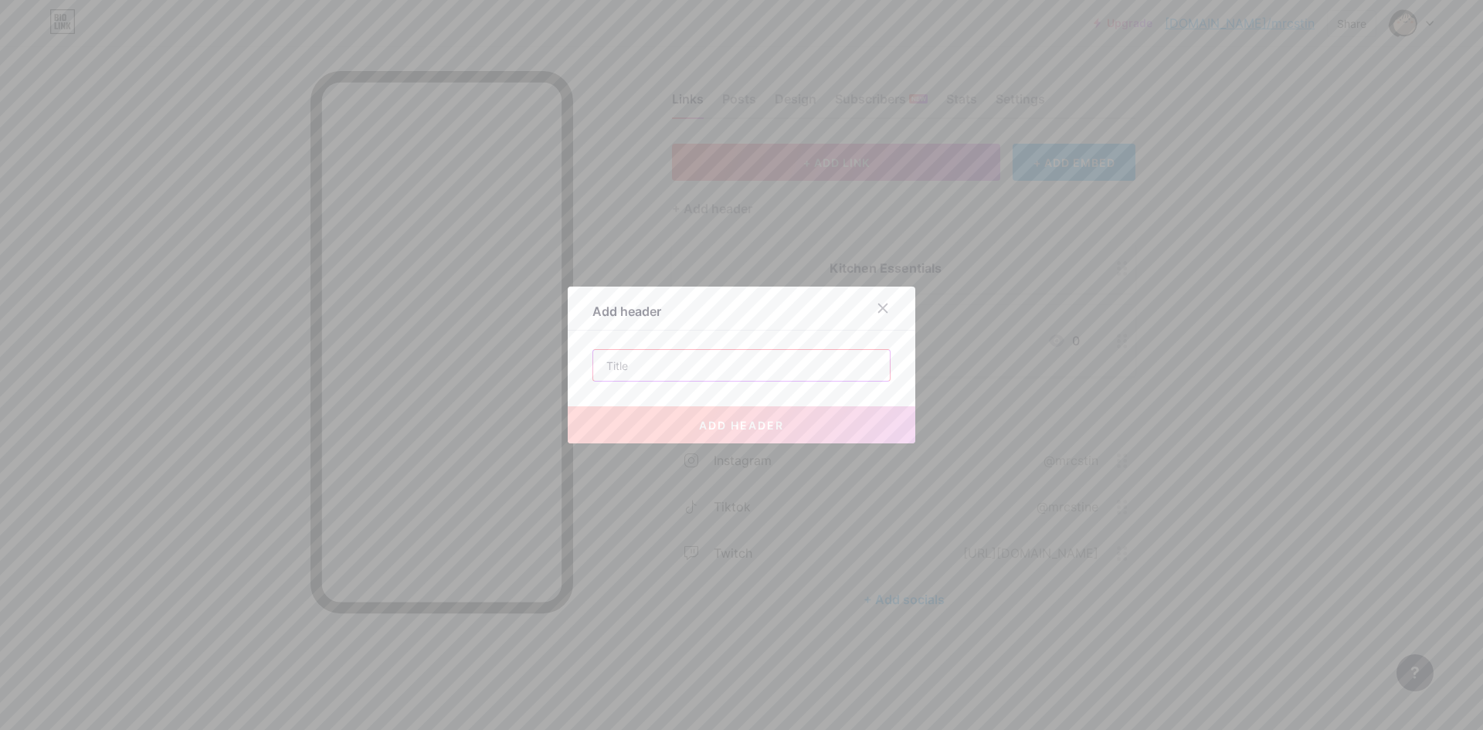
click at [678, 369] on input "text" at bounding box center [741, 365] width 297 height 31
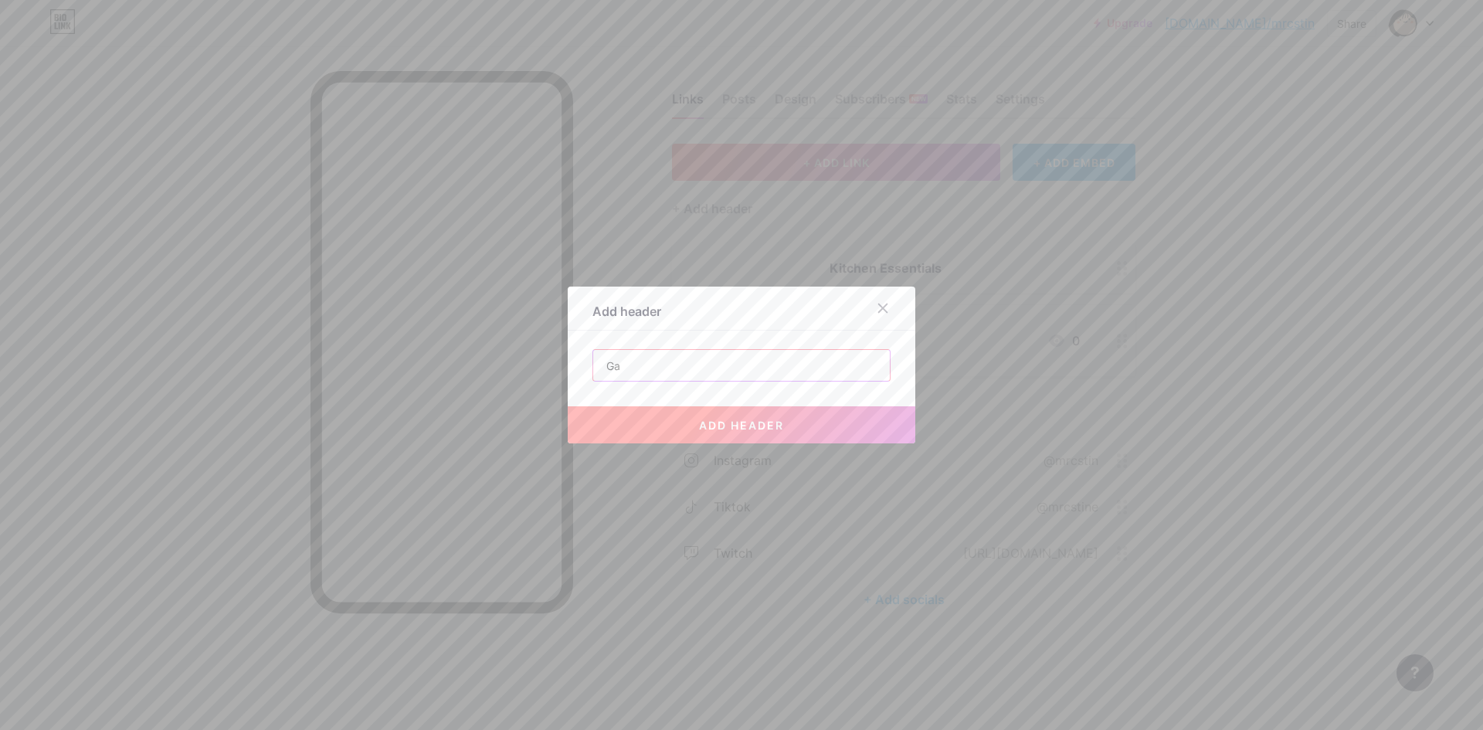
type input "G"
type input "C"
type input "Gaming Set Up"
click at [747, 430] on span "add header" at bounding box center [741, 425] width 85 height 13
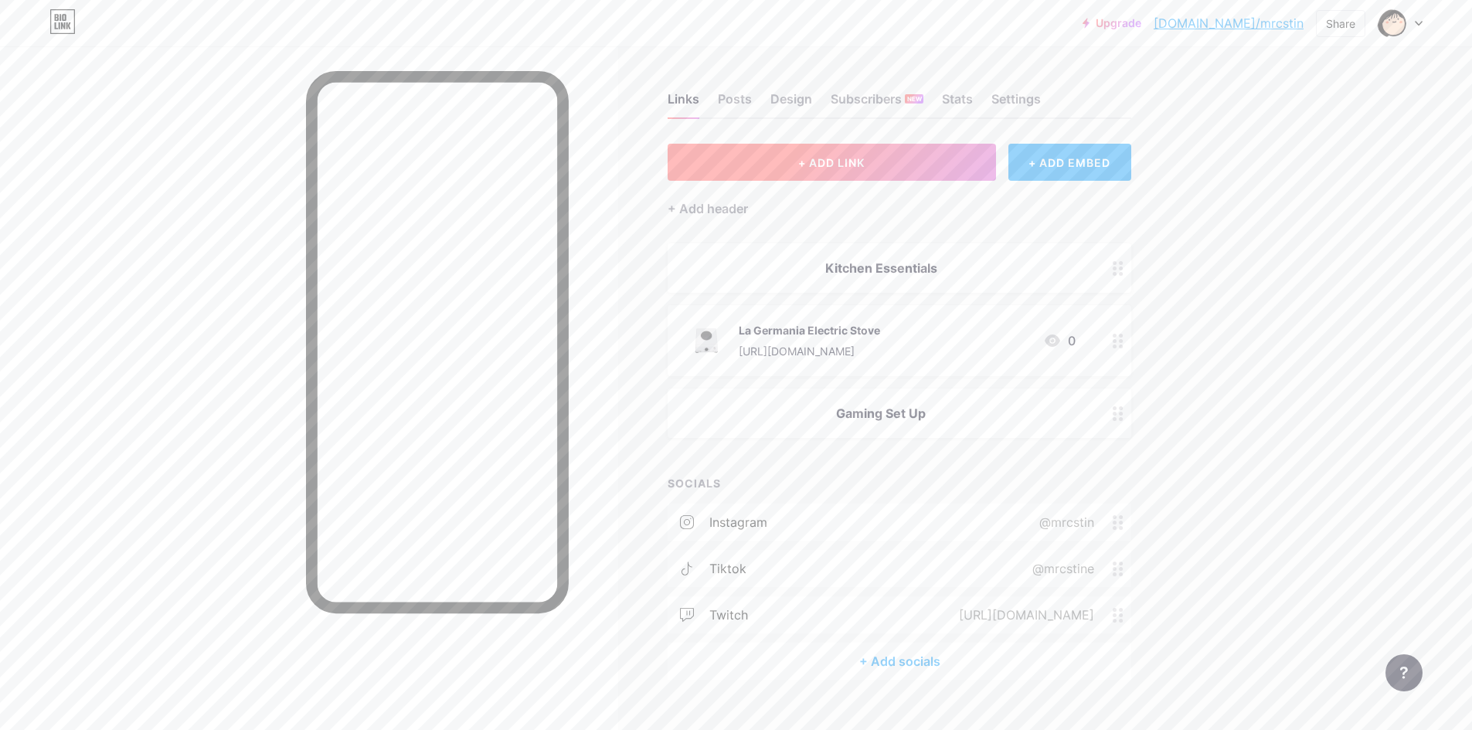
click at [943, 159] on button "+ ADD LINK" at bounding box center [831, 162] width 328 height 37
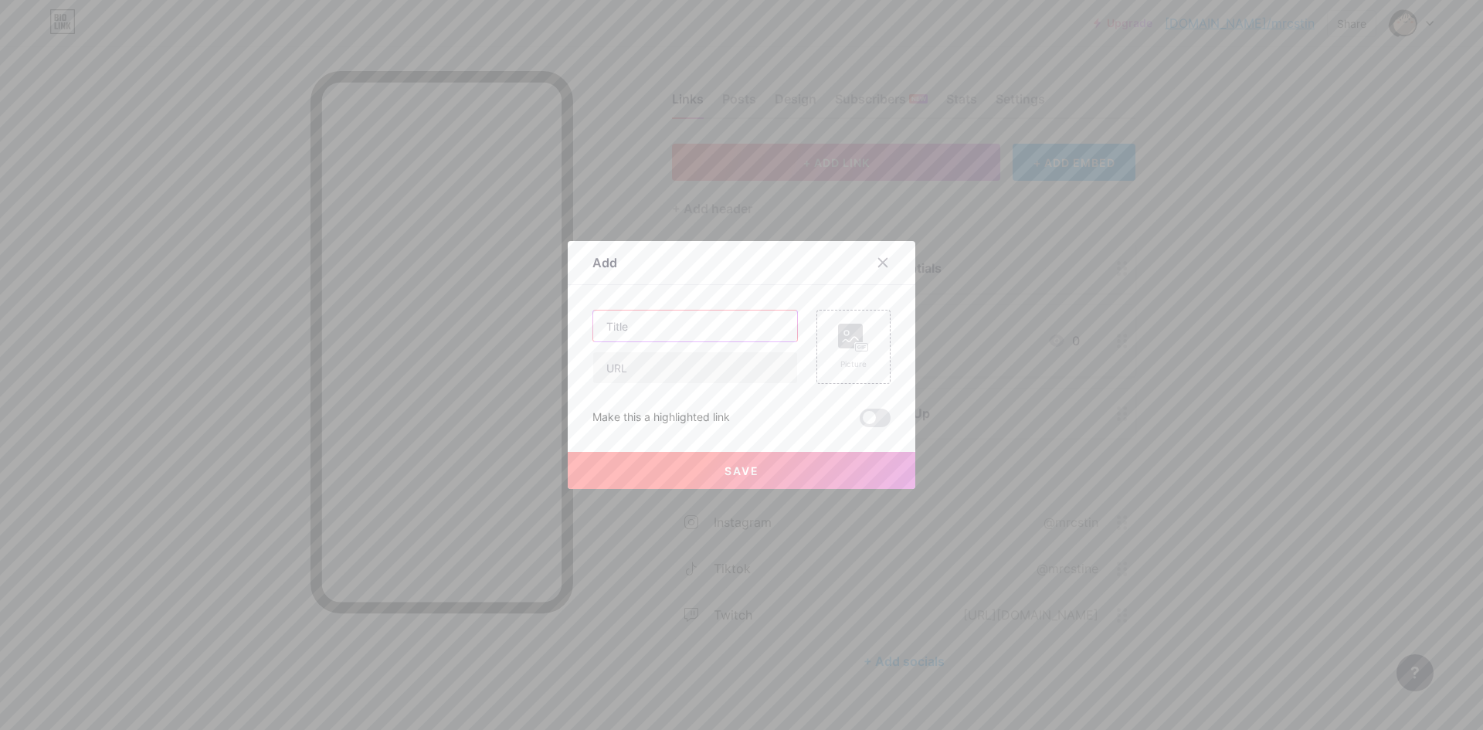
drag, startPoint x: 680, startPoint y: 316, endPoint x: 677, endPoint y: 326, distance: 10.5
click at [677, 324] on input "text" at bounding box center [695, 326] width 204 height 31
click at [673, 358] on input "text" at bounding box center [695, 367] width 204 height 31
paste input "[URL][DOMAIN_NAME]"
type input "[URL][DOMAIN_NAME]"
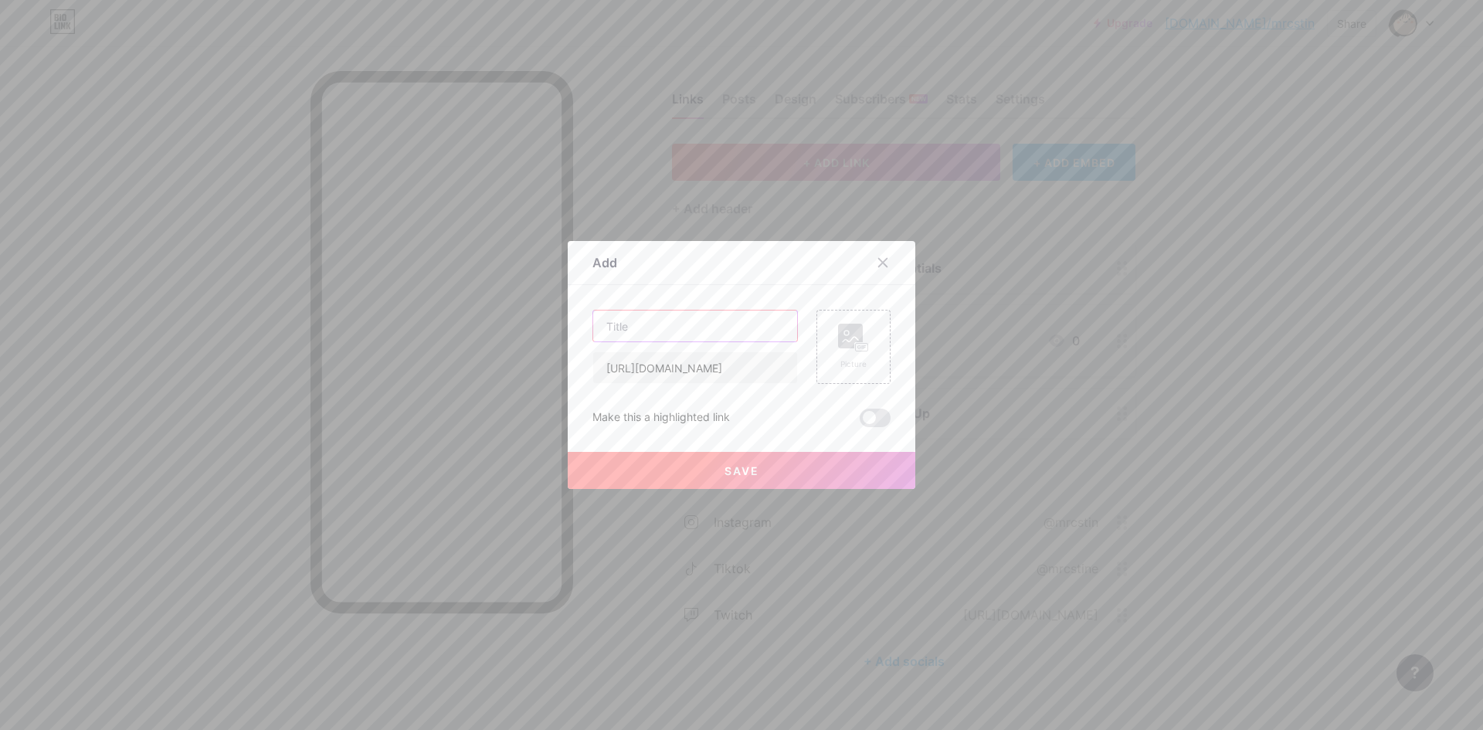
click at [695, 324] on input "text" at bounding box center [695, 326] width 204 height 31
type input "Pulsar Xlite v4 (white)"
click at [861, 337] on icon at bounding box center [853, 338] width 31 height 29
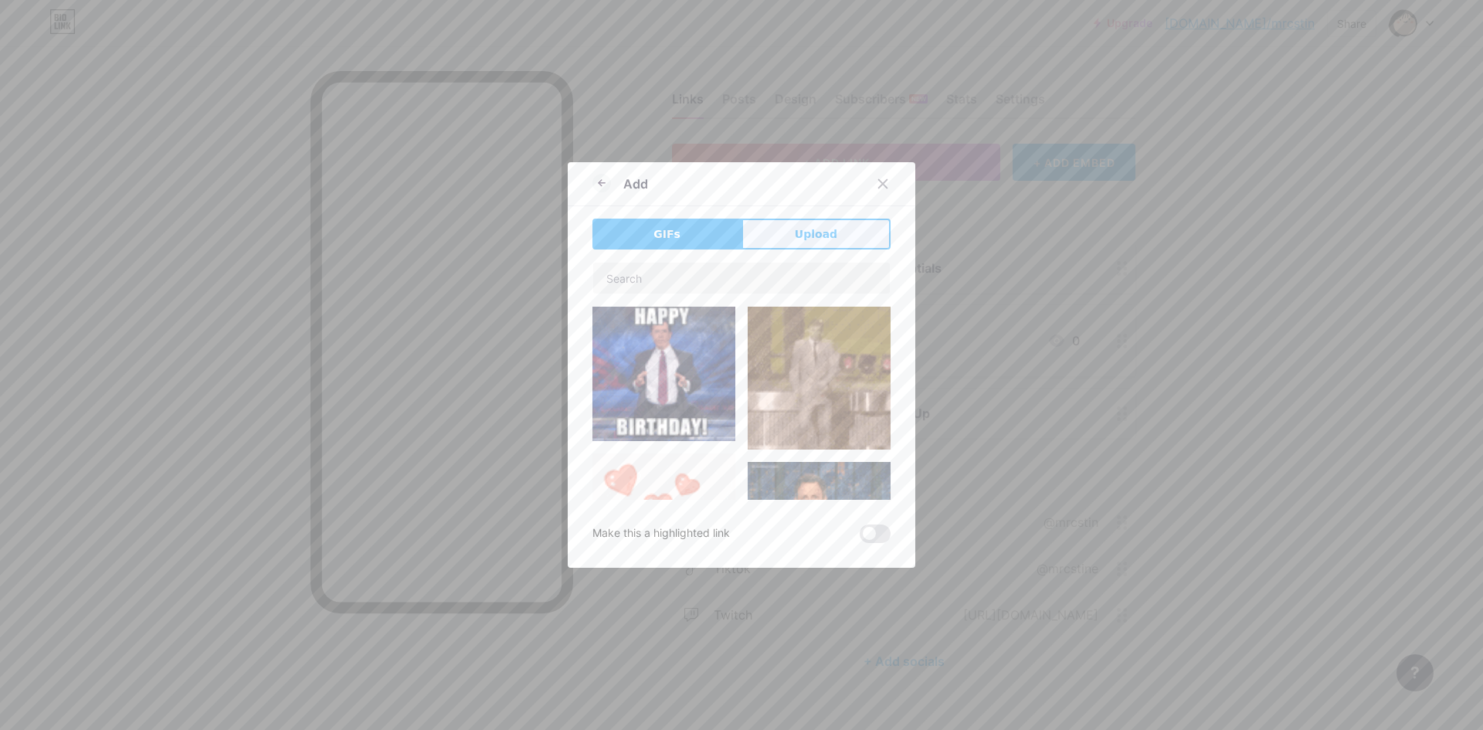
click at [769, 222] on button "Upload" at bounding box center [816, 234] width 149 height 31
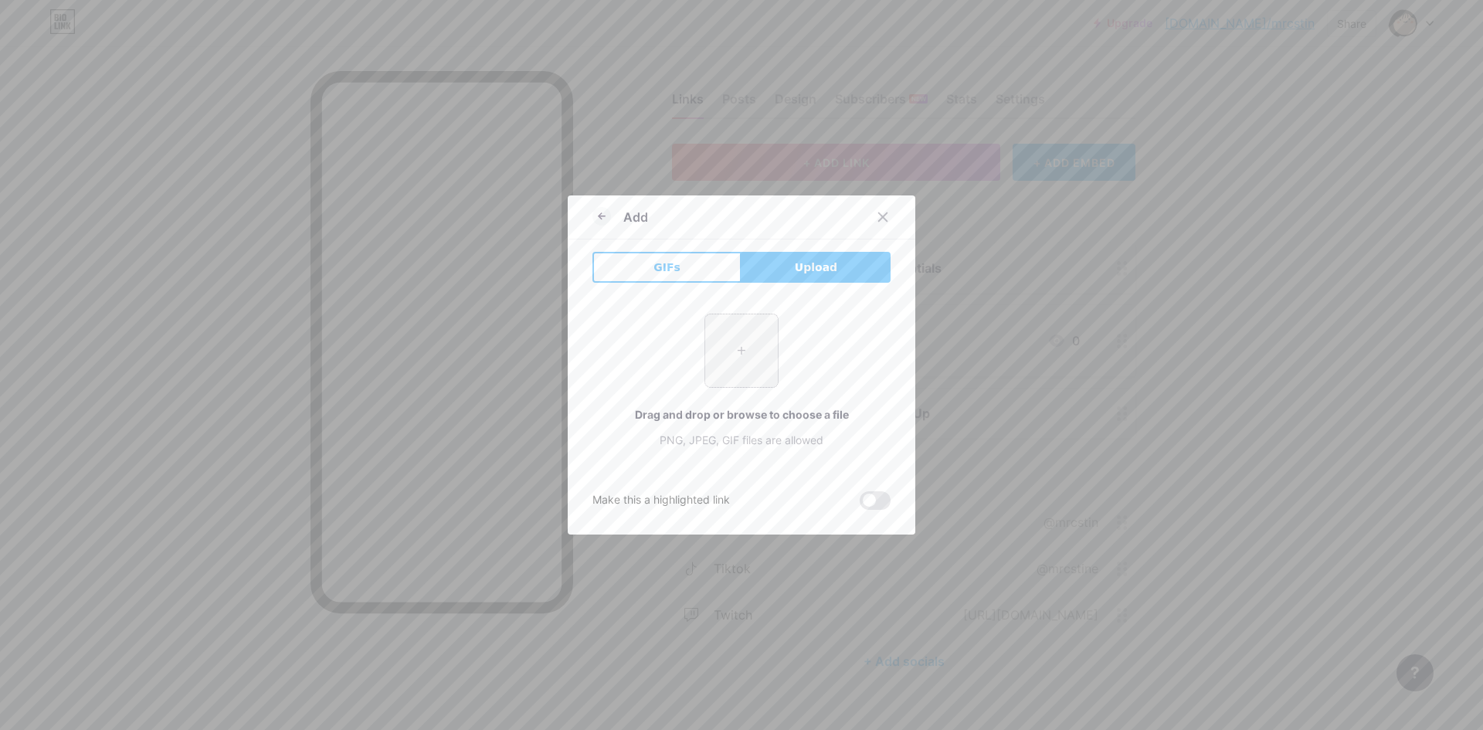
click at [749, 342] on input "file" at bounding box center [741, 350] width 73 height 73
type input "C:\fakepath\31980.webp"
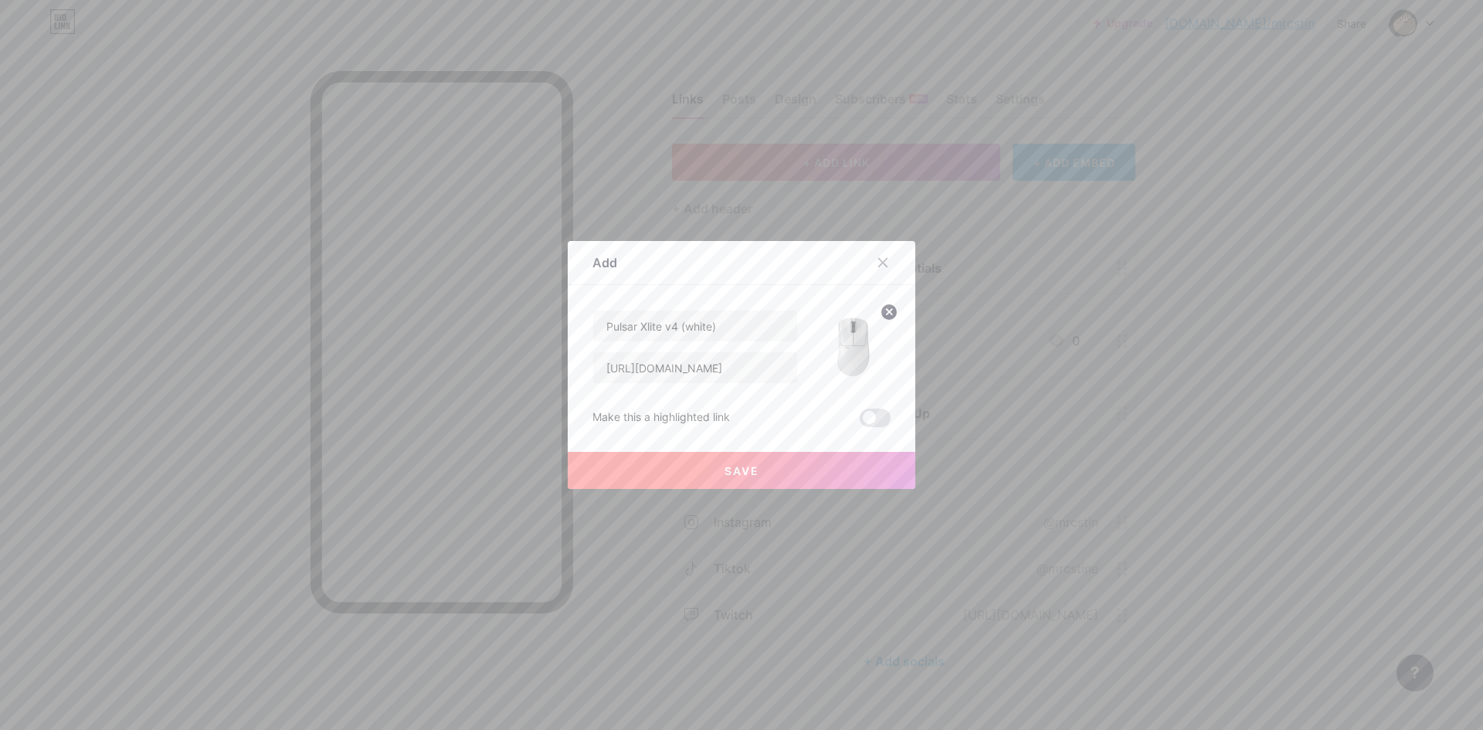
click at [771, 479] on button "Save" at bounding box center [742, 470] width 348 height 37
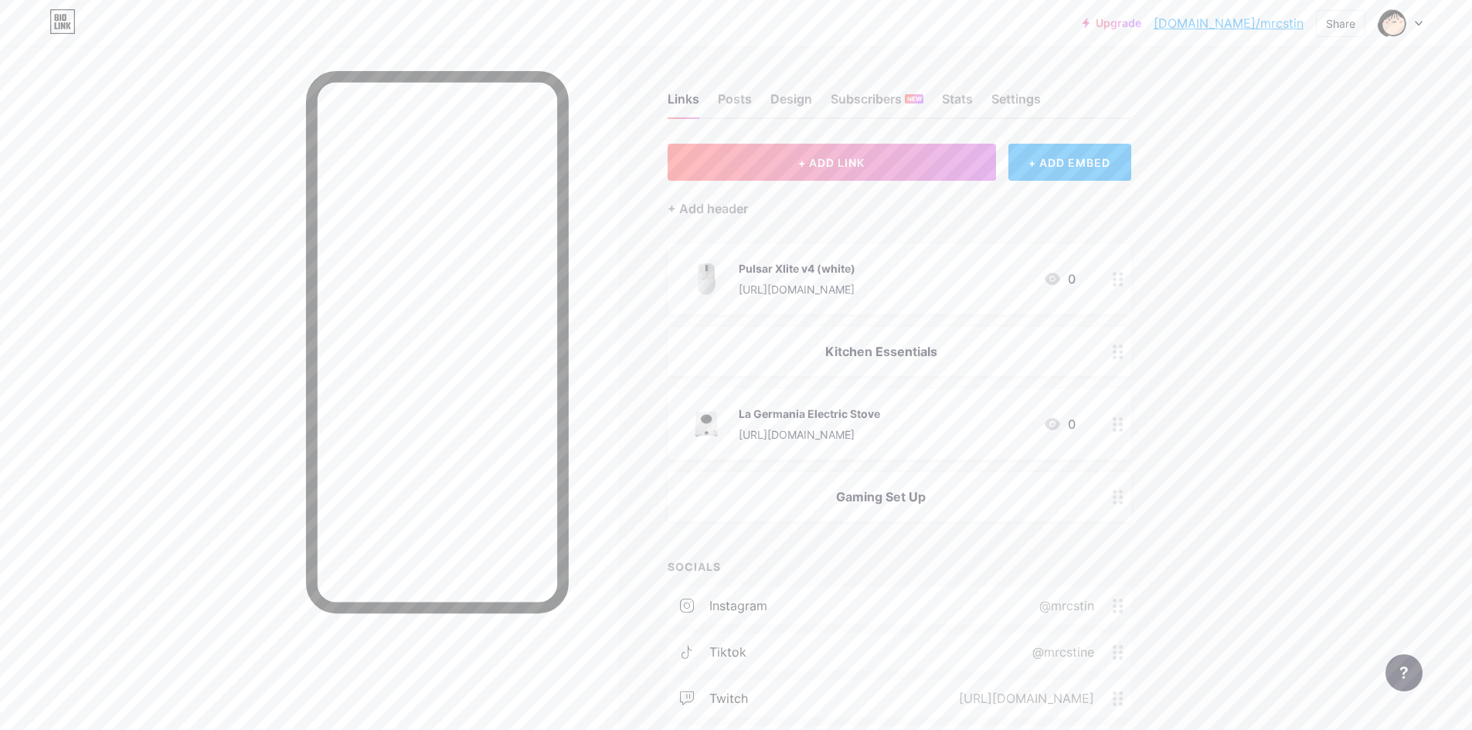
drag, startPoint x: 868, startPoint y: 280, endPoint x: 1172, endPoint y: 331, distance: 308.5
click at [1187, 381] on div "Links Posts Design Subscribers NEW Stats Settings + ADD LINK + ADD EMBED + Add …" at bounding box center [598, 443] width 1196 height 794
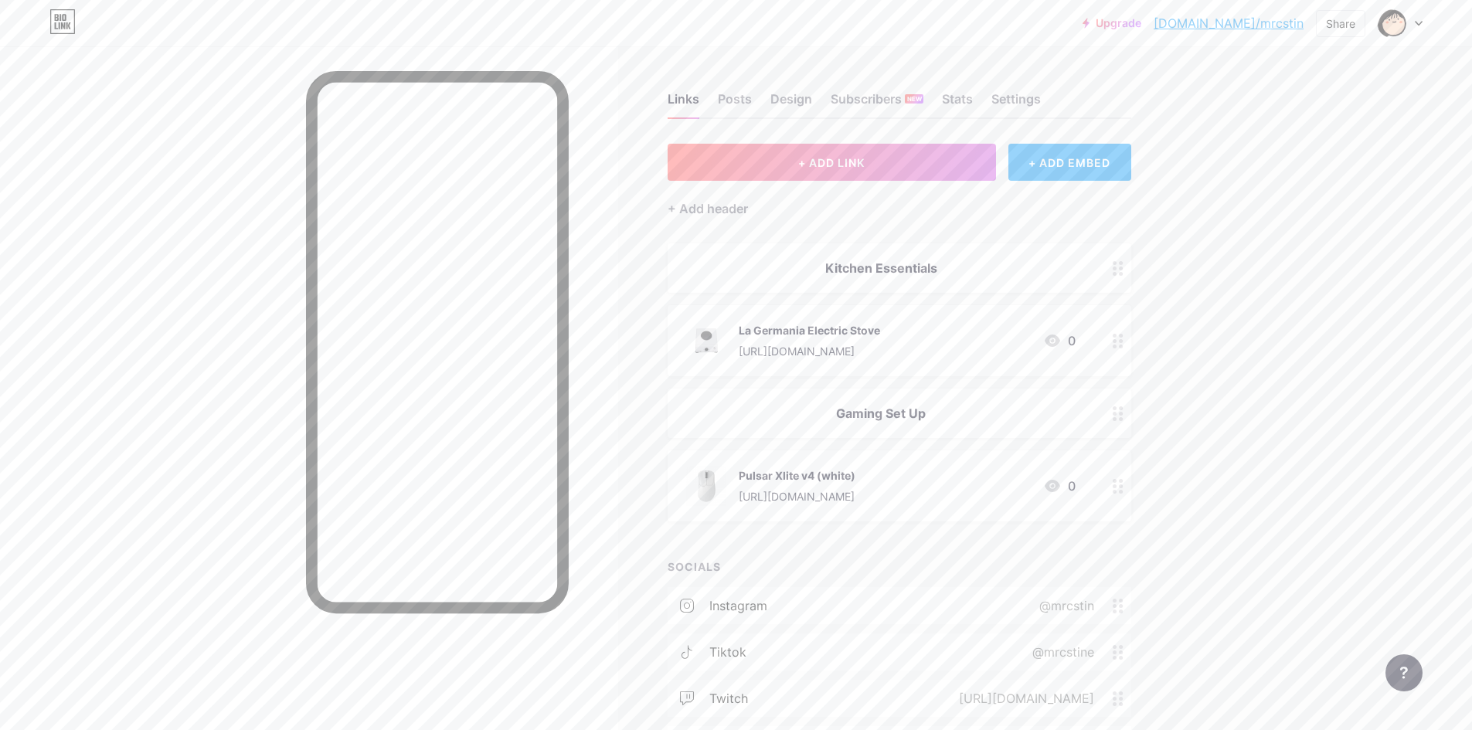
click at [1304, 506] on div "Upgrade [DOMAIN_NAME]/mrcsti... [DOMAIN_NAME]/mrcstin Share Switch accounts Tin…" at bounding box center [736, 420] width 1472 height 840
click at [851, 169] on button "+ ADD LINK" at bounding box center [831, 162] width 328 height 37
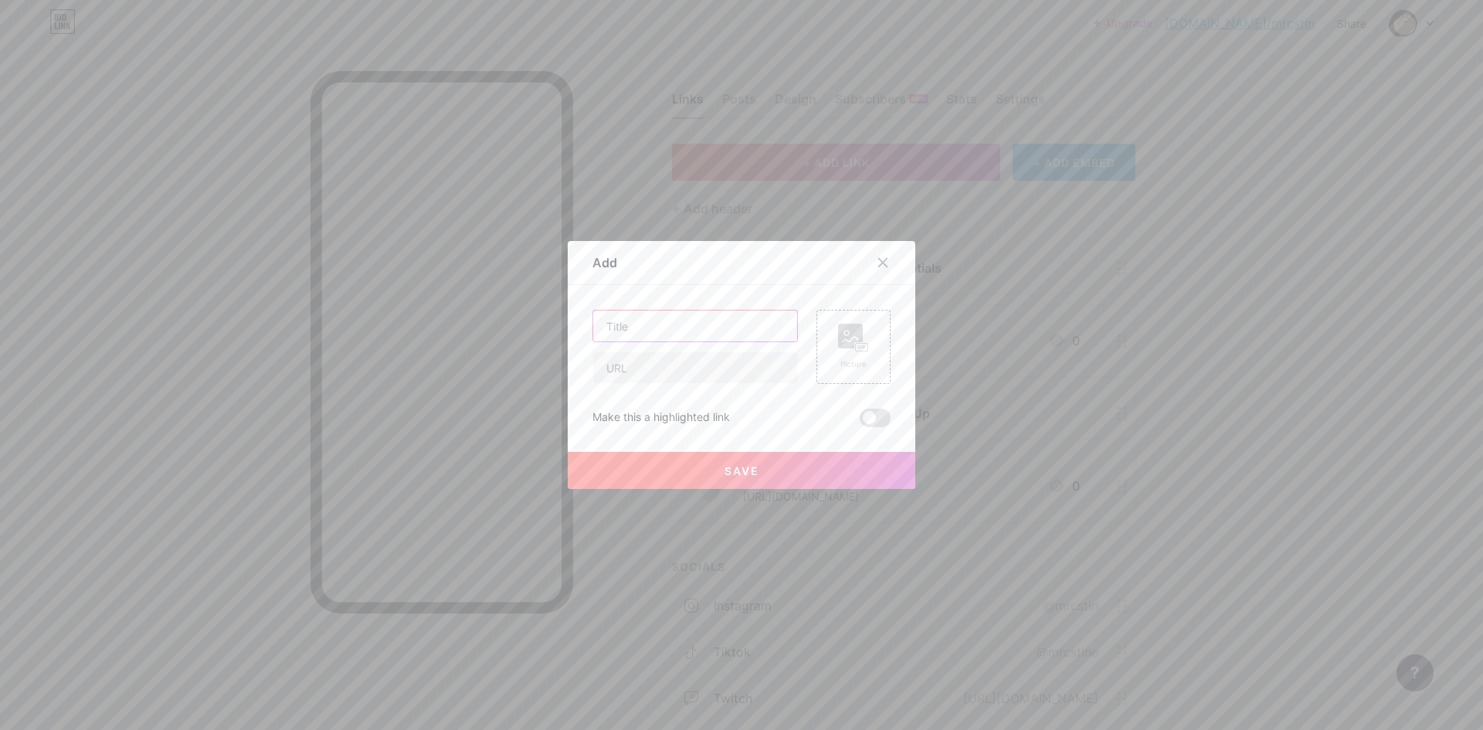
click at [658, 335] on input "text" at bounding box center [695, 326] width 204 height 31
type input "Kitchen Rack"
drag, startPoint x: 647, startPoint y: 323, endPoint x: 565, endPoint y: 322, distance: 81.9
click at [568, 322] on div "Add Content YouTube Play YouTube video without leaving your page. ADD Vimeo Pla…" at bounding box center [742, 365] width 348 height 248
click at [684, 373] on input "text" at bounding box center [695, 367] width 204 height 31
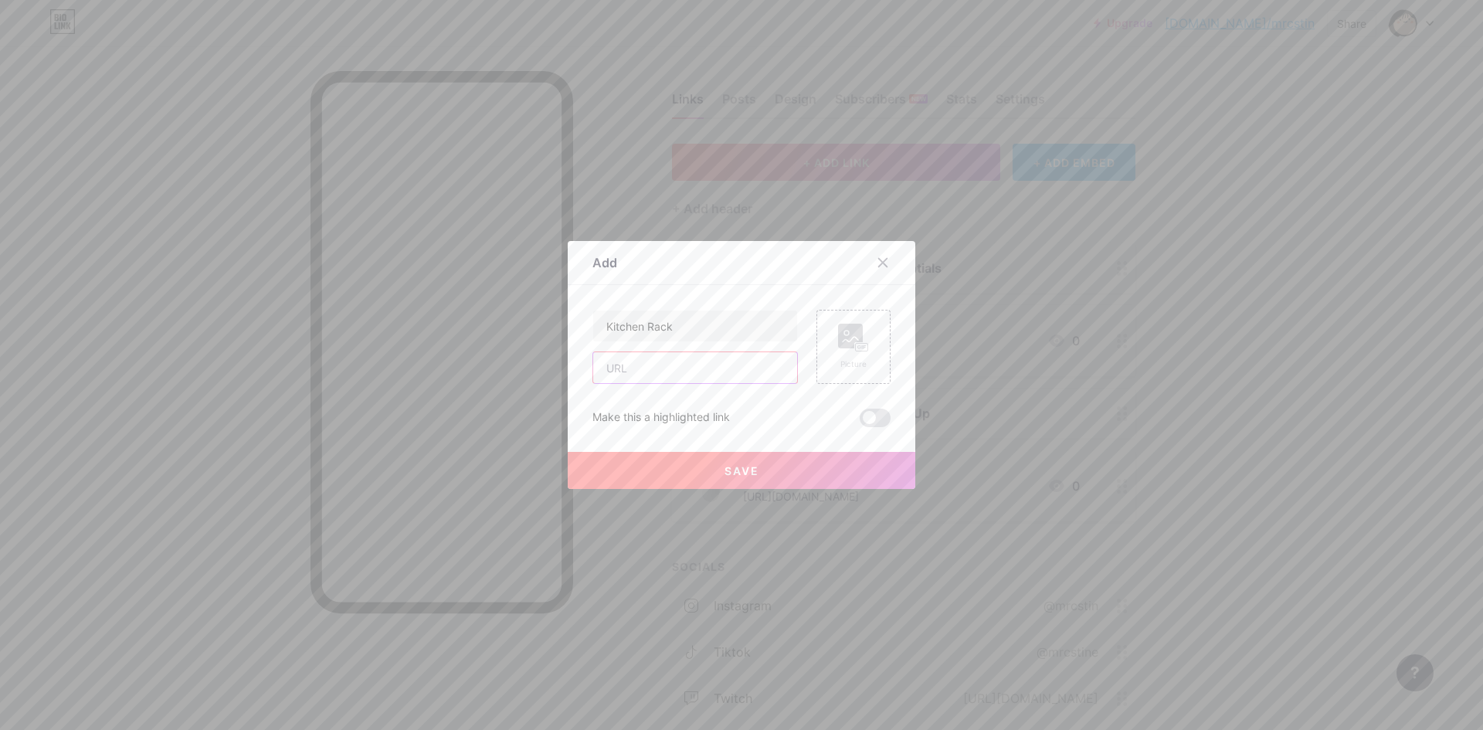
paste input "[URL][DOMAIN_NAME]"
type input "[URL][DOMAIN_NAME]"
click at [831, 334] on div "Picture" at bounding box center [854, 347] width 74 height 74
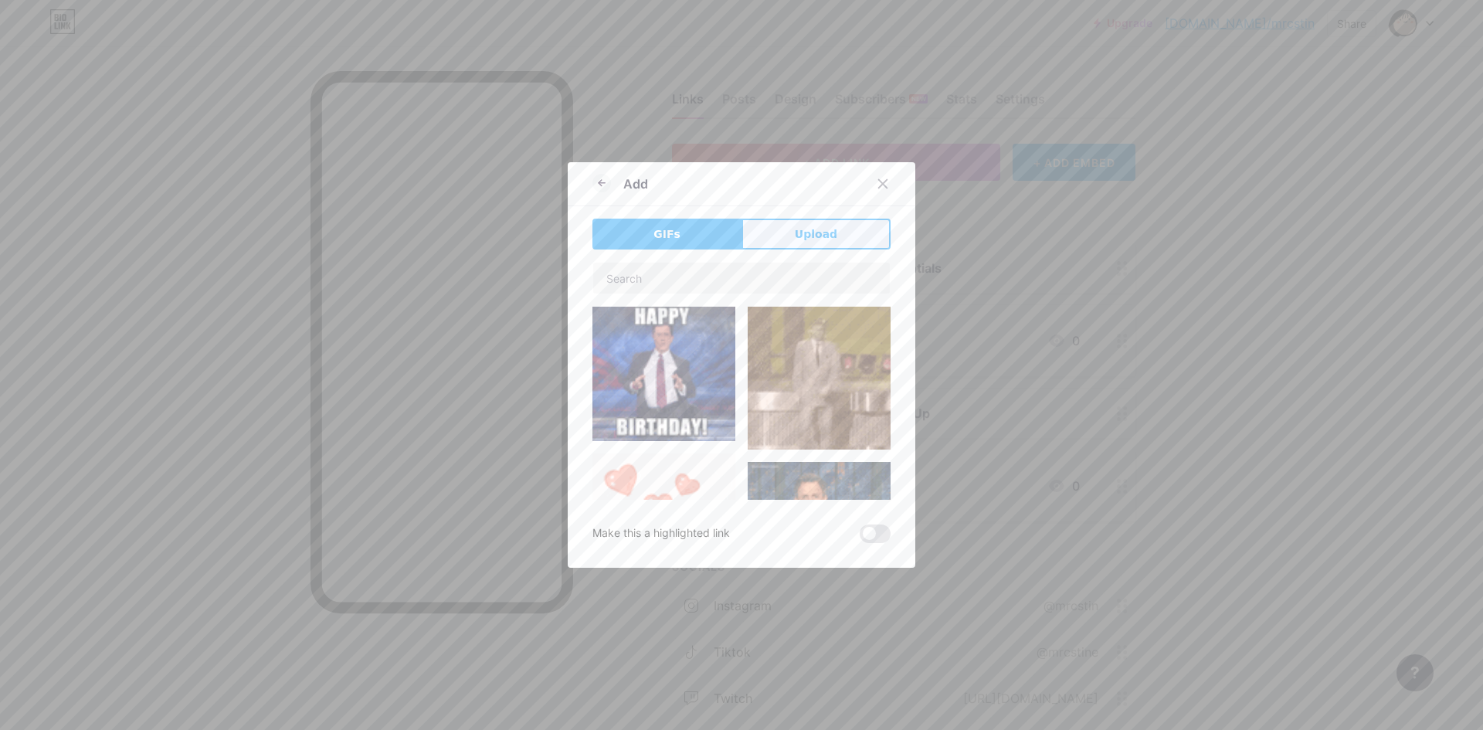
click at [769, 243] on button "Upload" at bounding box center [816, 234] width 149 height 31
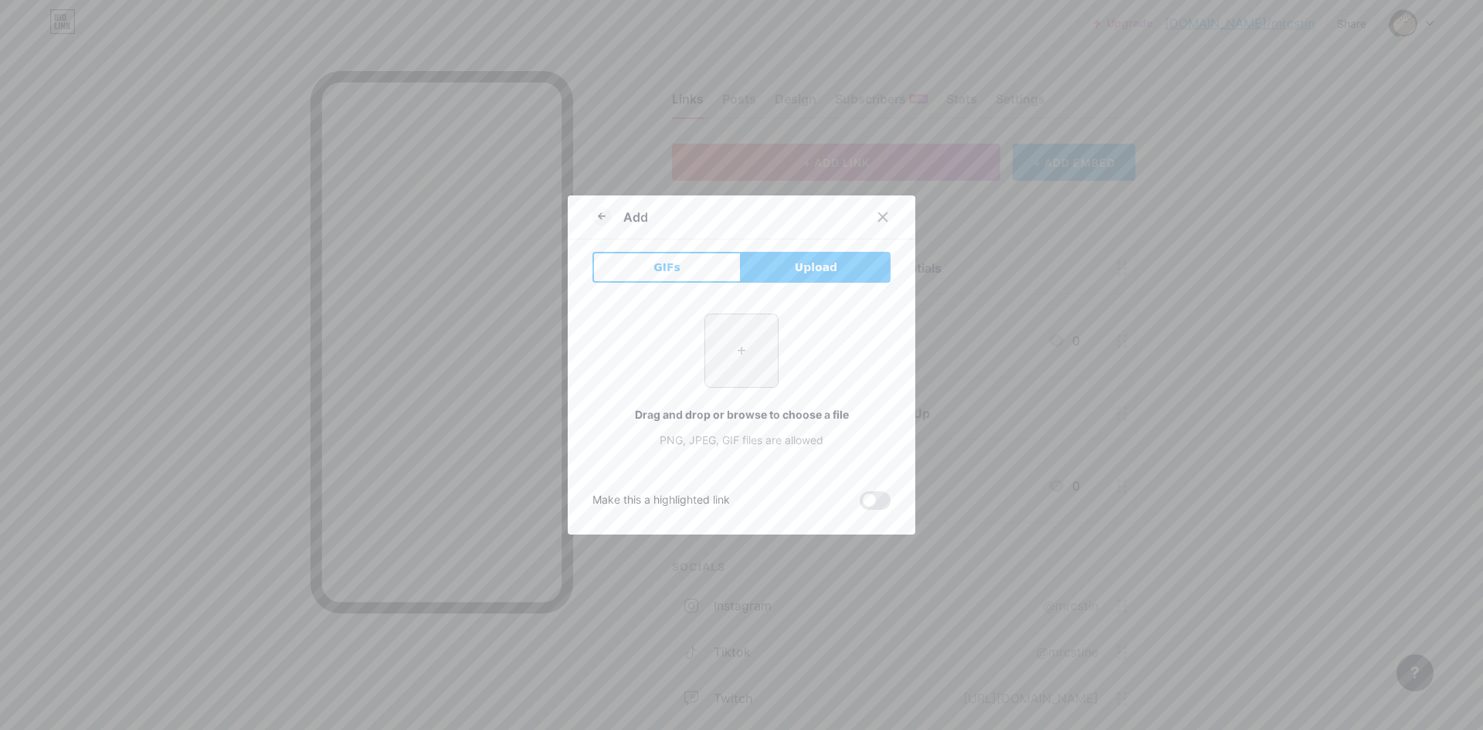
click at [725, 324] on input "file" at bounding box center [741, 350] width 73 height 73
type input "C:\fakepath\51h2KKhlOiL.jpg"
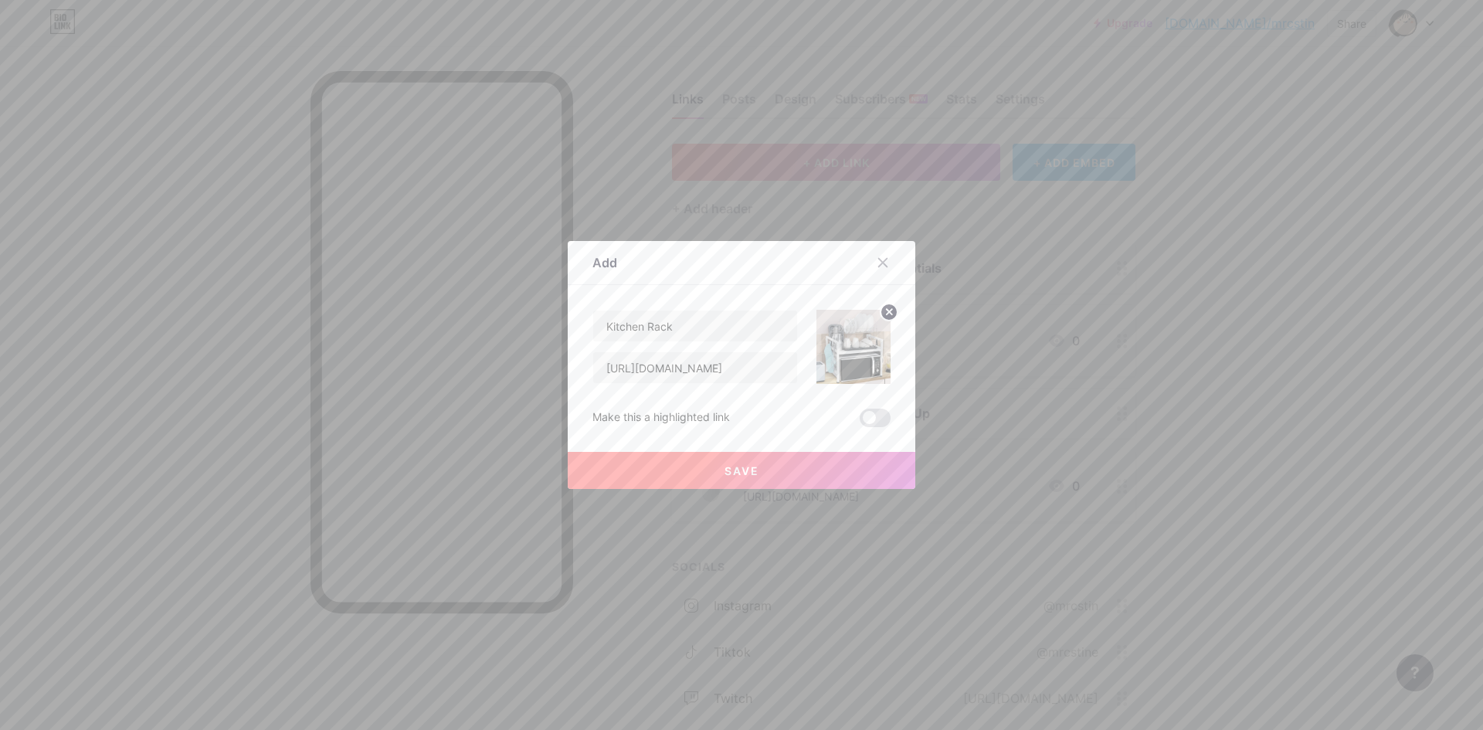
click at [758, 478] on button "Save" at bounding box center [742, 470] width 348 height 37
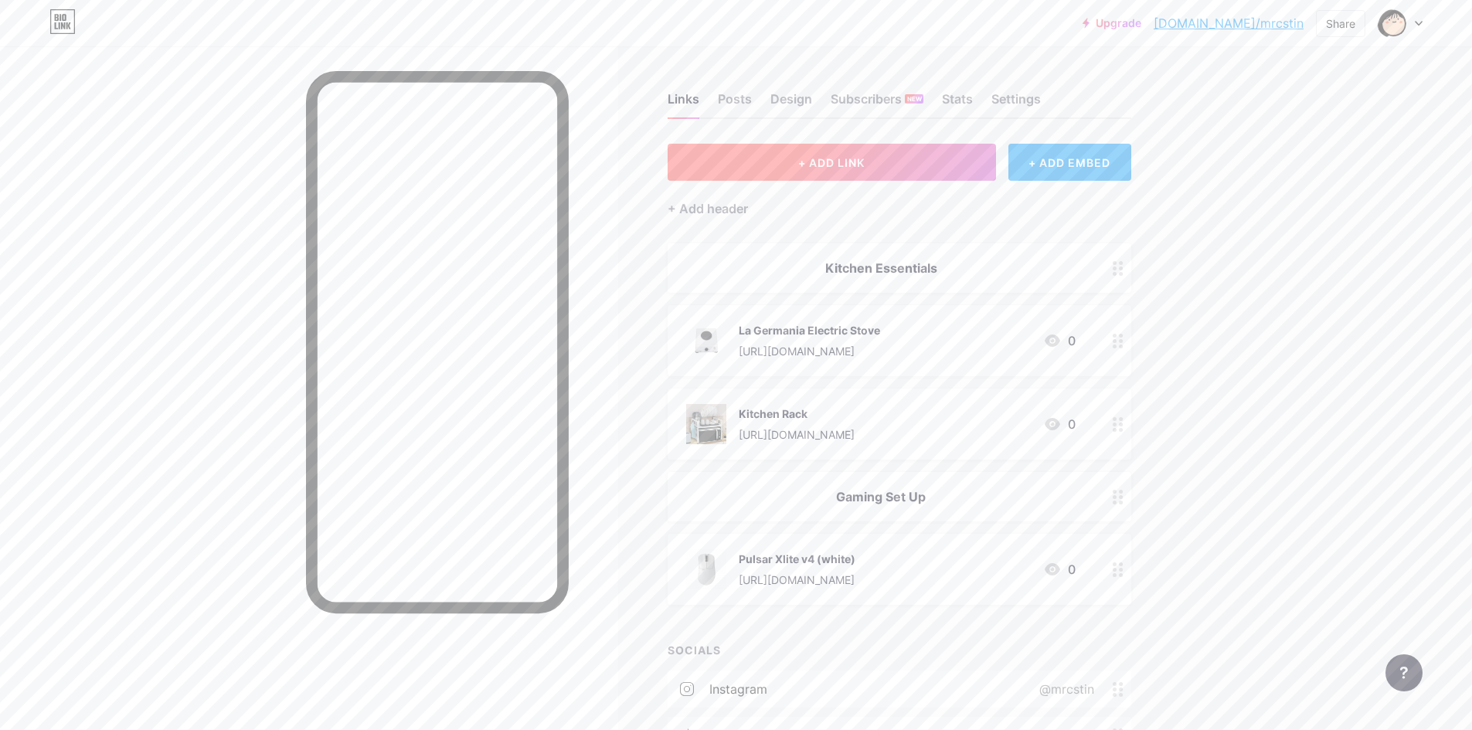
click at [832, 161] on span "+ ADD LINK" at bounding box center [831, 162] width 66 height 13
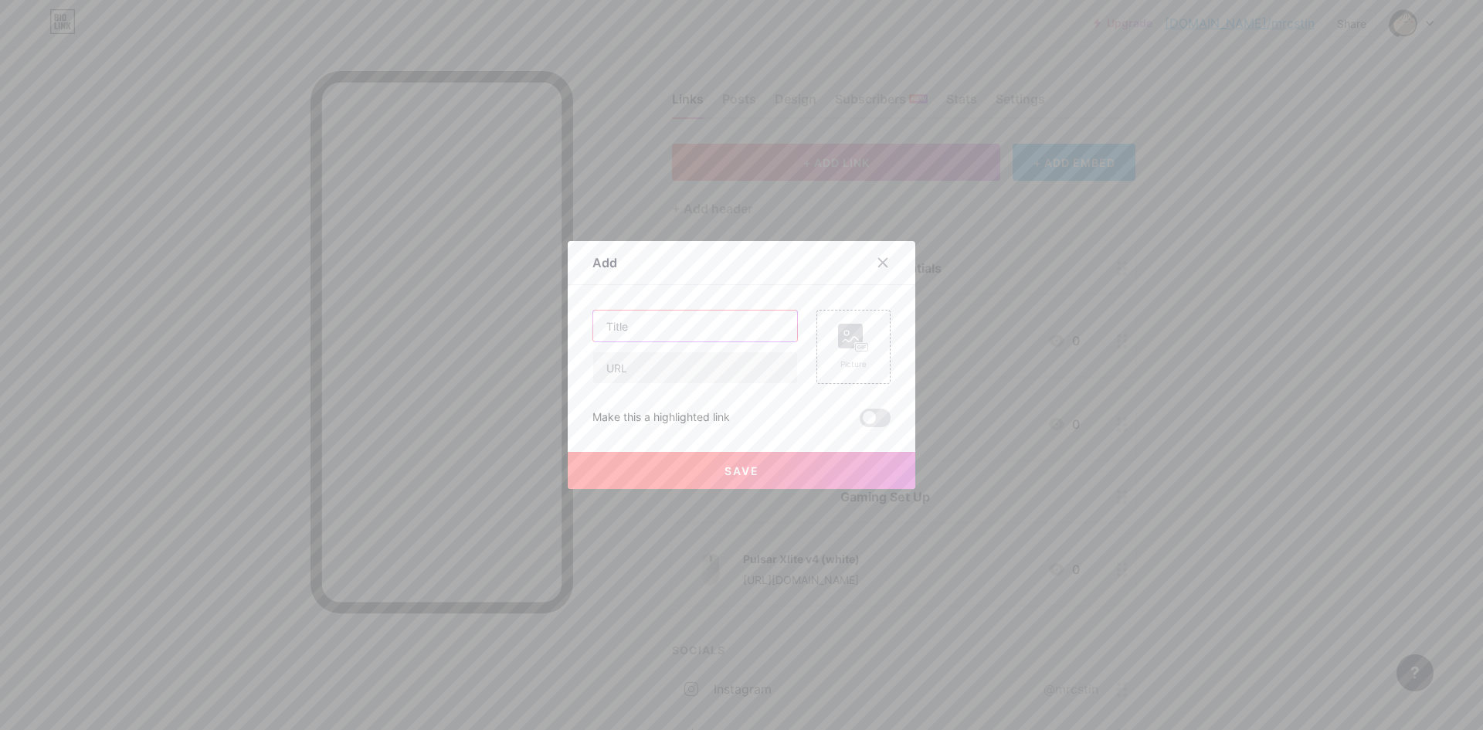
click at [692, 329] on input "text" at bounding box center [695, 326] width 204 height 31
click at [657, 371] on input "text" at bounding box center [695, 367] width 204 height 31
paste input "[URL][DOMAIN_NAME]"
type input "[URL][DOMAIN_NAME]"
click at [670, 337] on input "text" at bounding box center [695, 326] width 204 height 31
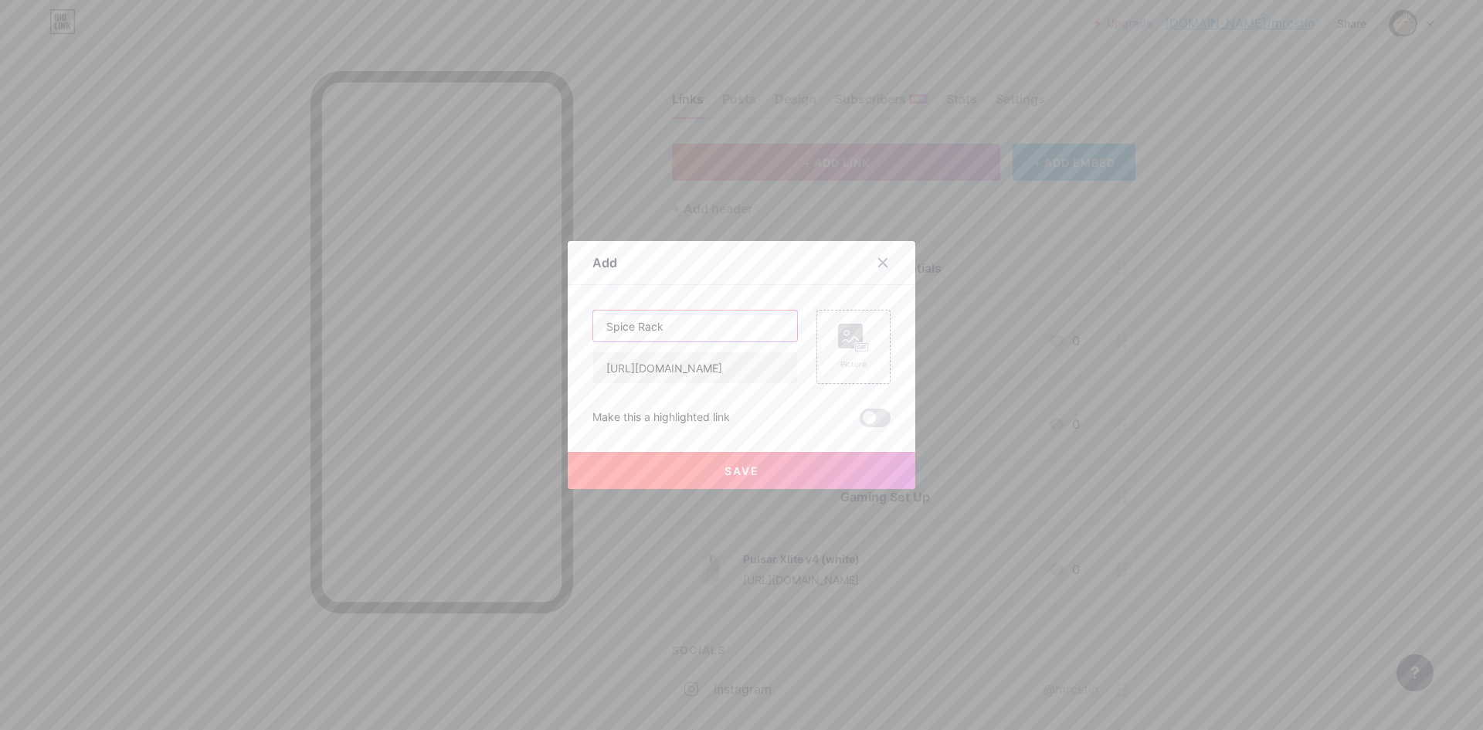
type input "Spice Rack"
click at [859, 357] on div "Picture" at bounding box center [853, 347] width 31 height 46
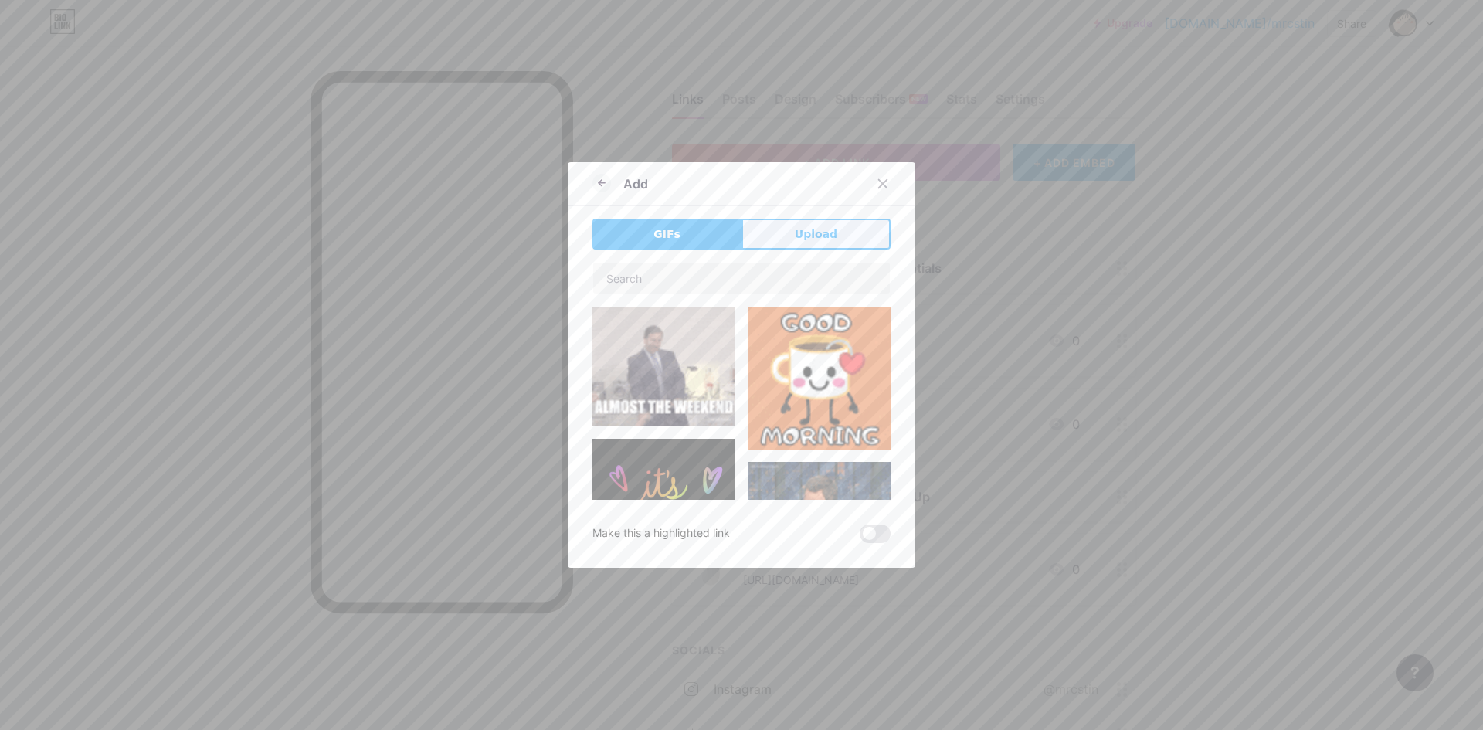
click at [805, 222] on button "Upload" at bounding box center [816, 234] width 149 height 31
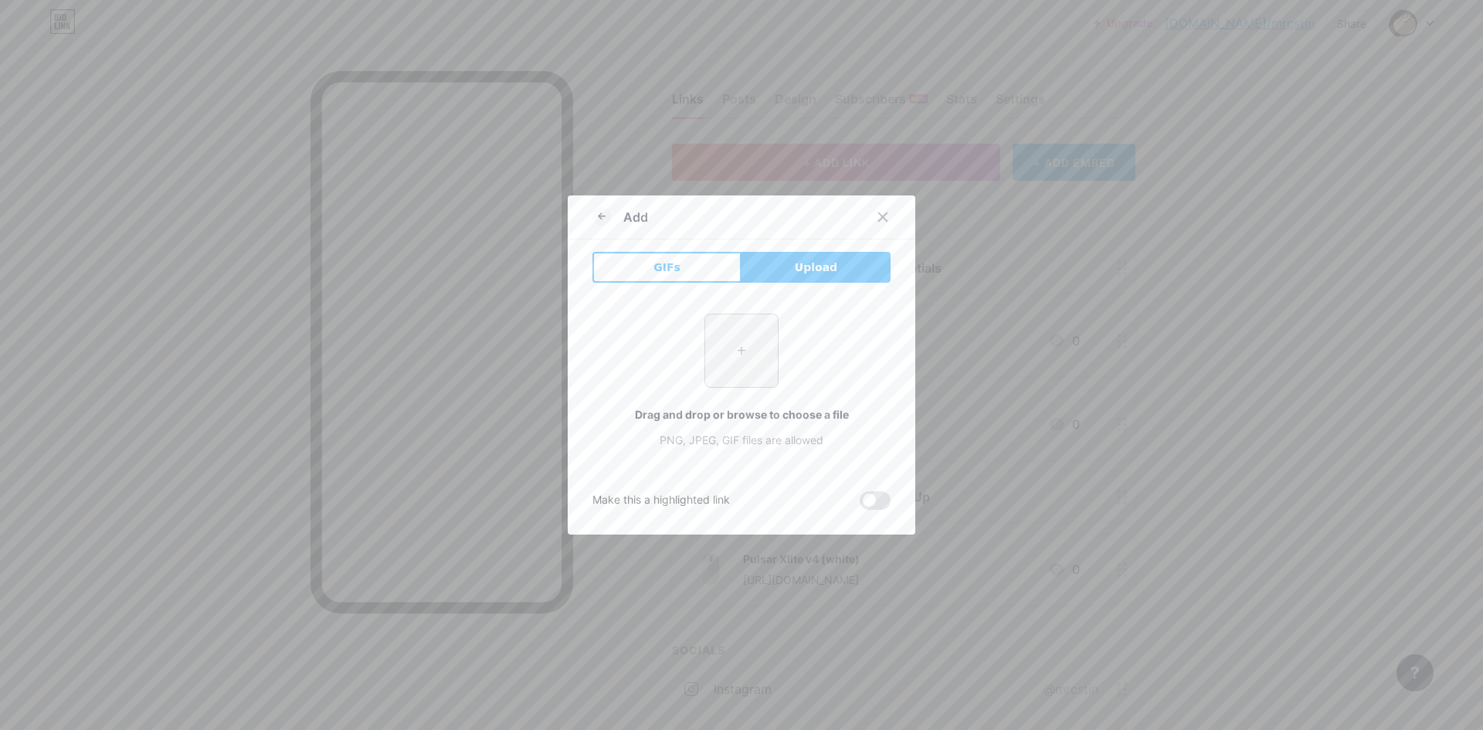
click at [722, 351] on input "file" at bounding box center [741, 350] width 73 height 73
type input "C:\fakepath\cn-11134207-7r98o-lr87b44mc3j1ff.webp"
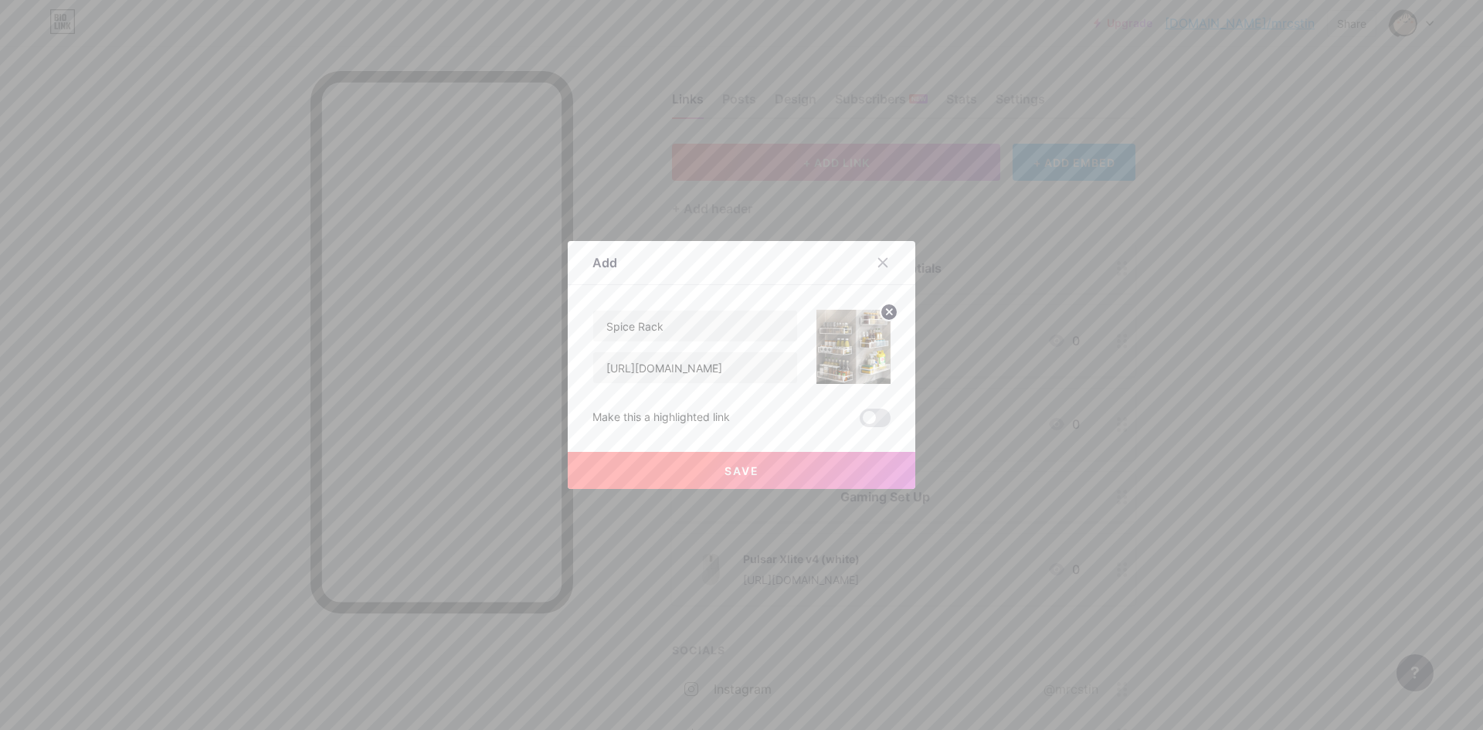
click at [794, 470] on button "Save" at bounding box center [742, 470] width 348 height 37
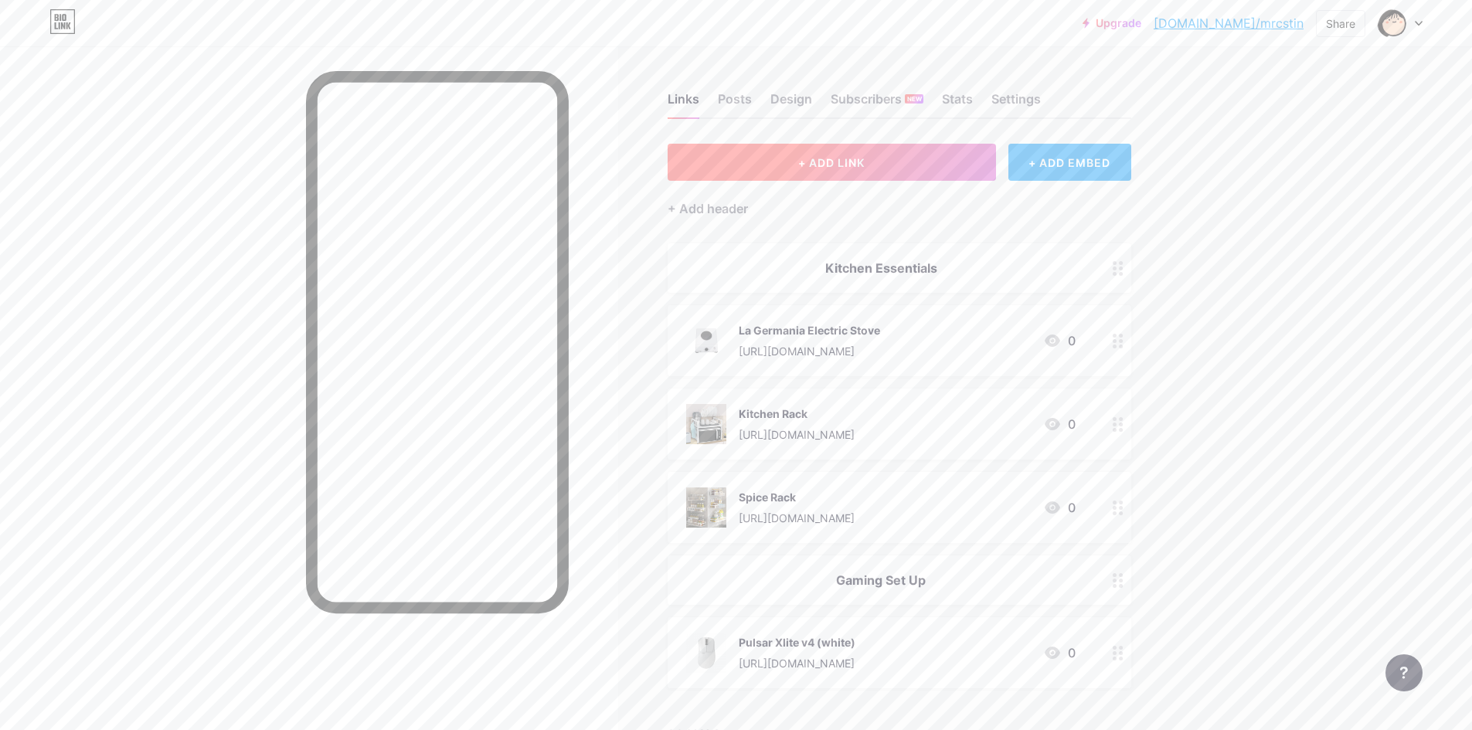
click at [822, 165] on span "+ ADD LINK" at bounding box center [831, 162] width 66 height 13
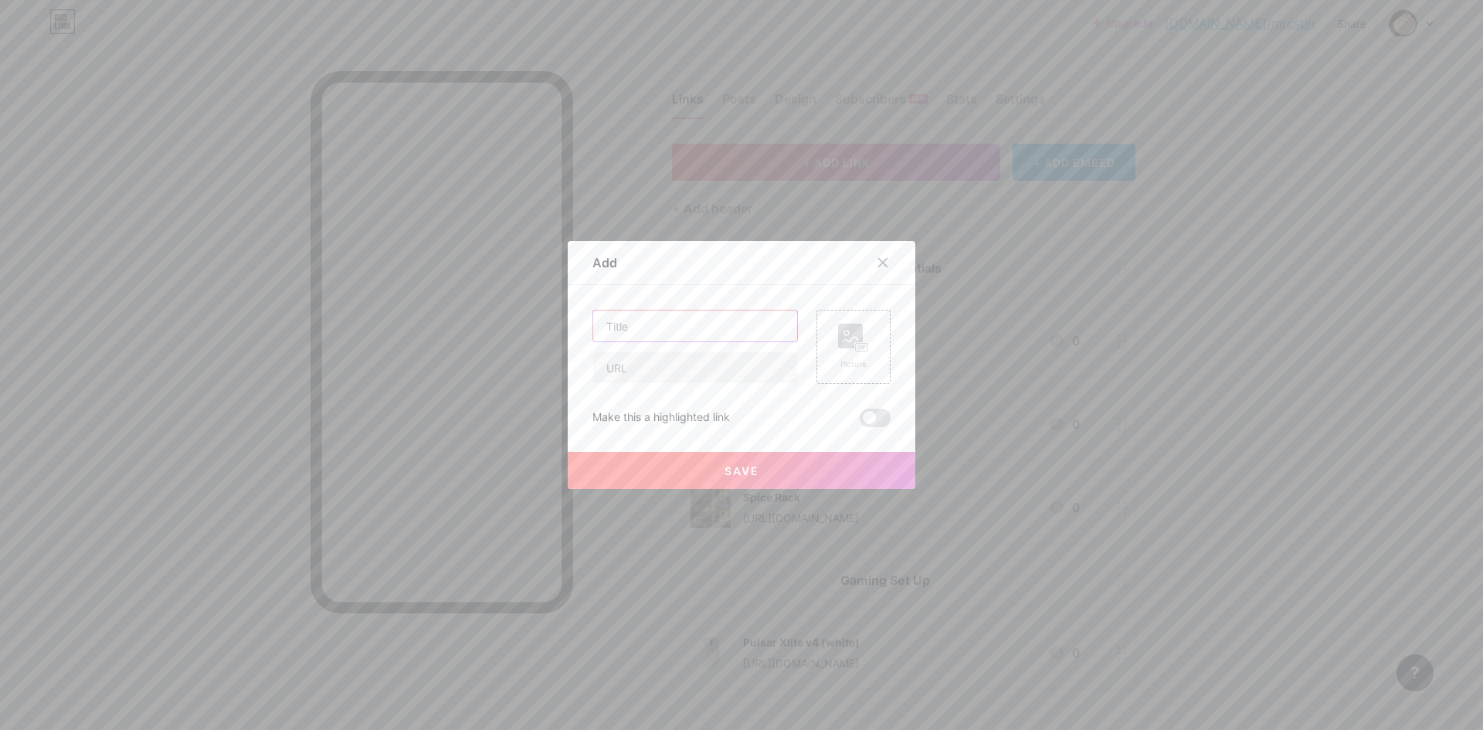
click at [728, 336] on input "text" at bounding box center [695, 326] width 204 height 31
type input "RK S98"
click at [664, 367] on input "text" at bounding box center [695, 367] width 204 height 31
paste input "[URL][DOMAIN_NAME]"
type input "[URL][DOMAIN_NAME]"
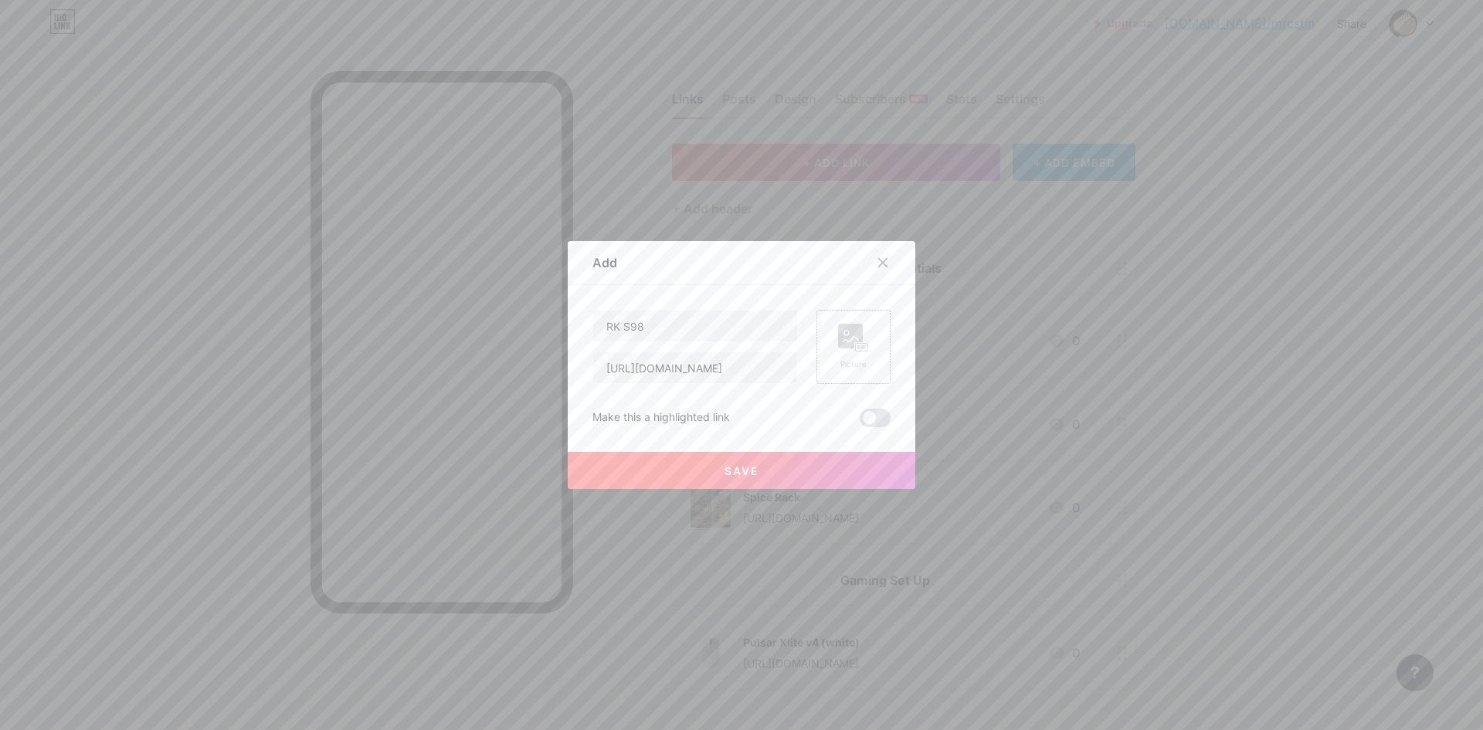
click at [844, 366] on div "Picture" at bounding box center [853, 364] width 31 height 12
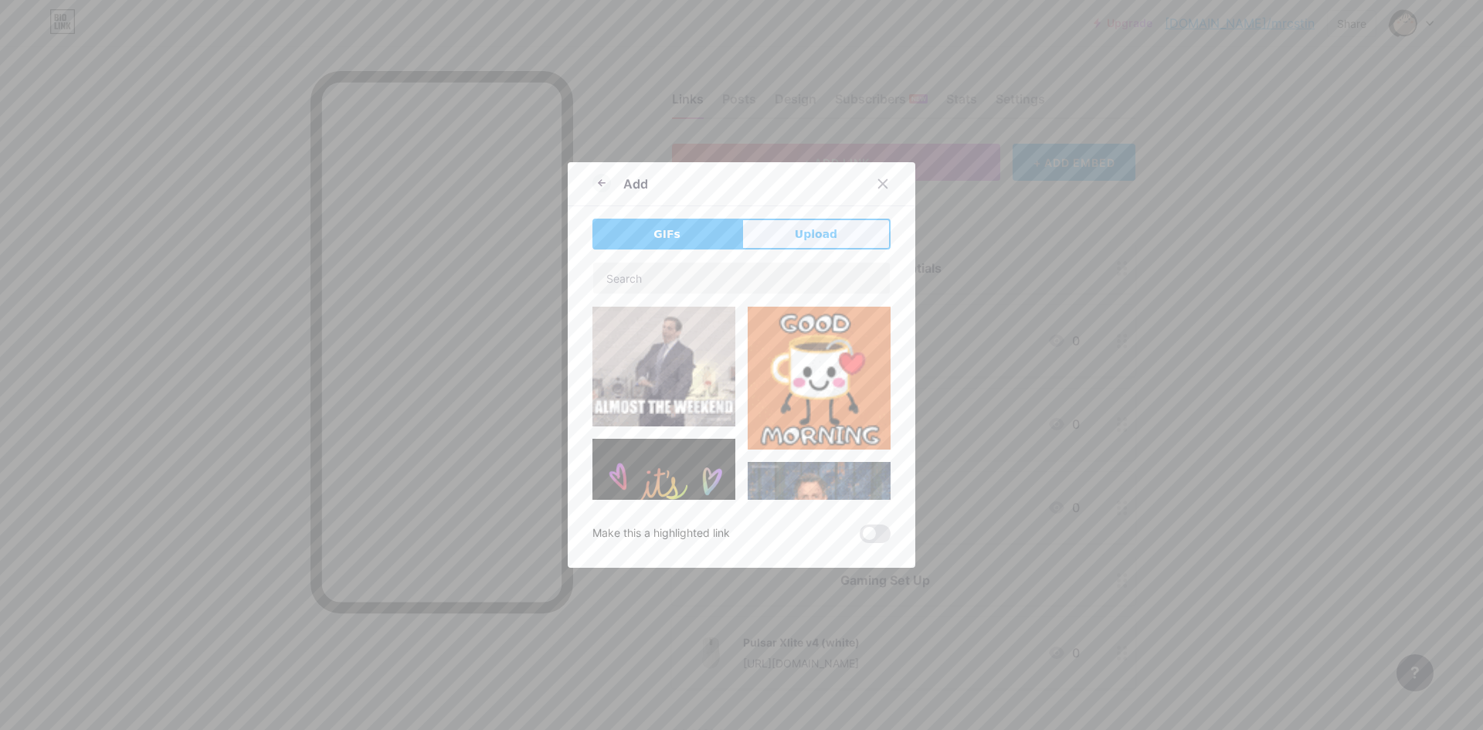
click at [818, 244] on button "Upload" at bounding box center [816, 234] width 149 height 31
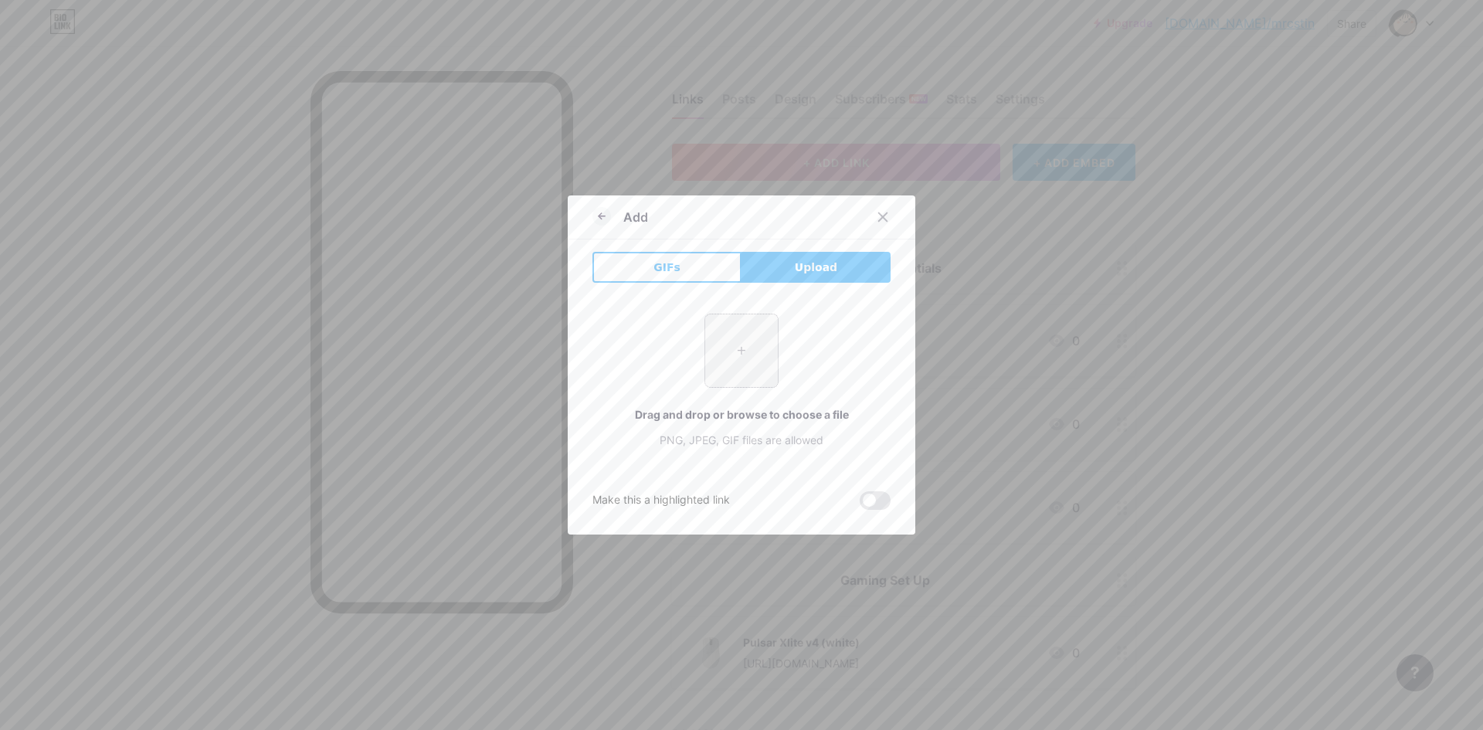
click at [750, 361] on input "file" at bounding box center [741, 350] width 73 height 73
type input "C:\fakepath\86a215d8-b440-4dbe-9359-9fa933c3c56a.533c15dd822567c51fb3b4e7a95bdb…"
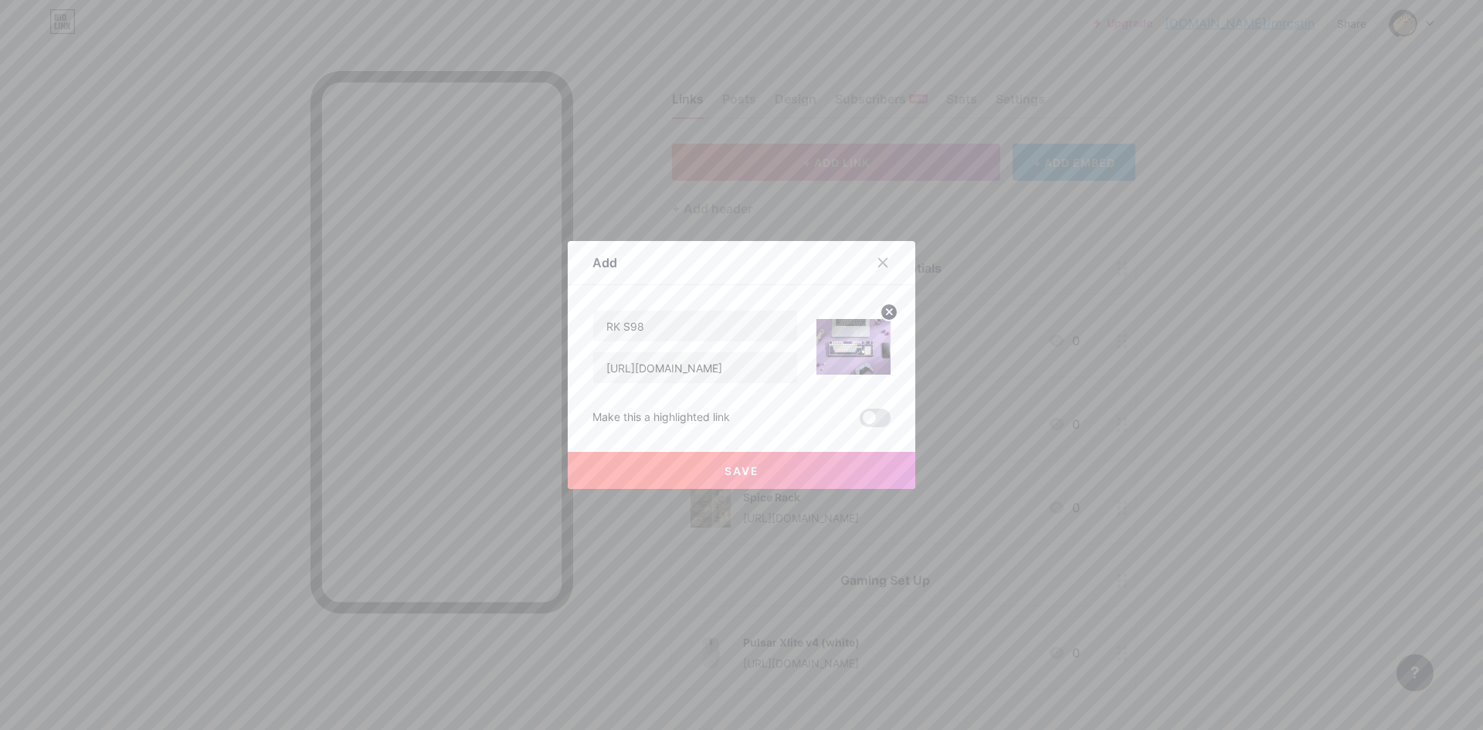
click at [839, 367] on img at bounding box center [854, 347] width 74 height 74
click at [789, 482] on button "Save" at bounding box center [742, 470] width 348 height 37
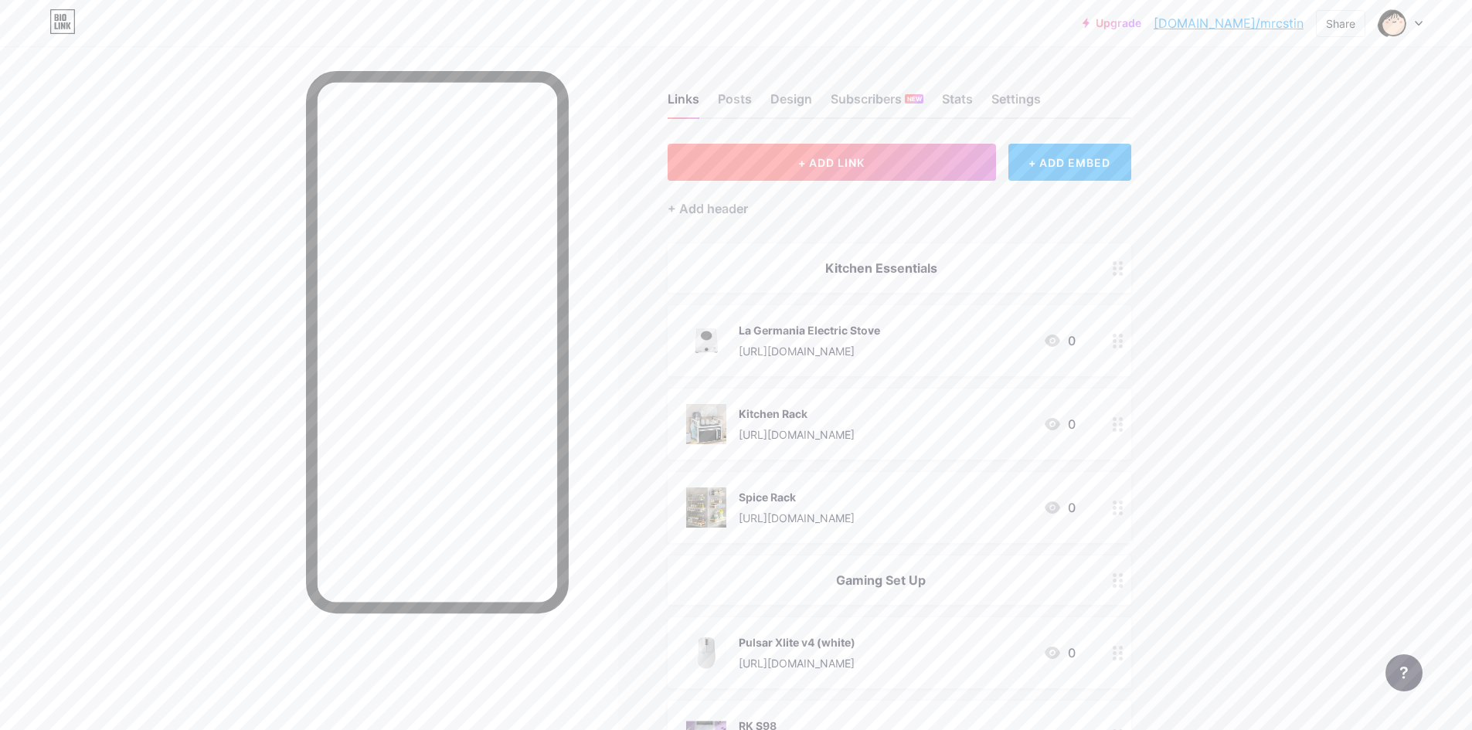
click at [895, 162] on button "+ ADD LINK" at bounding box center [831, 162] width 328 height 37
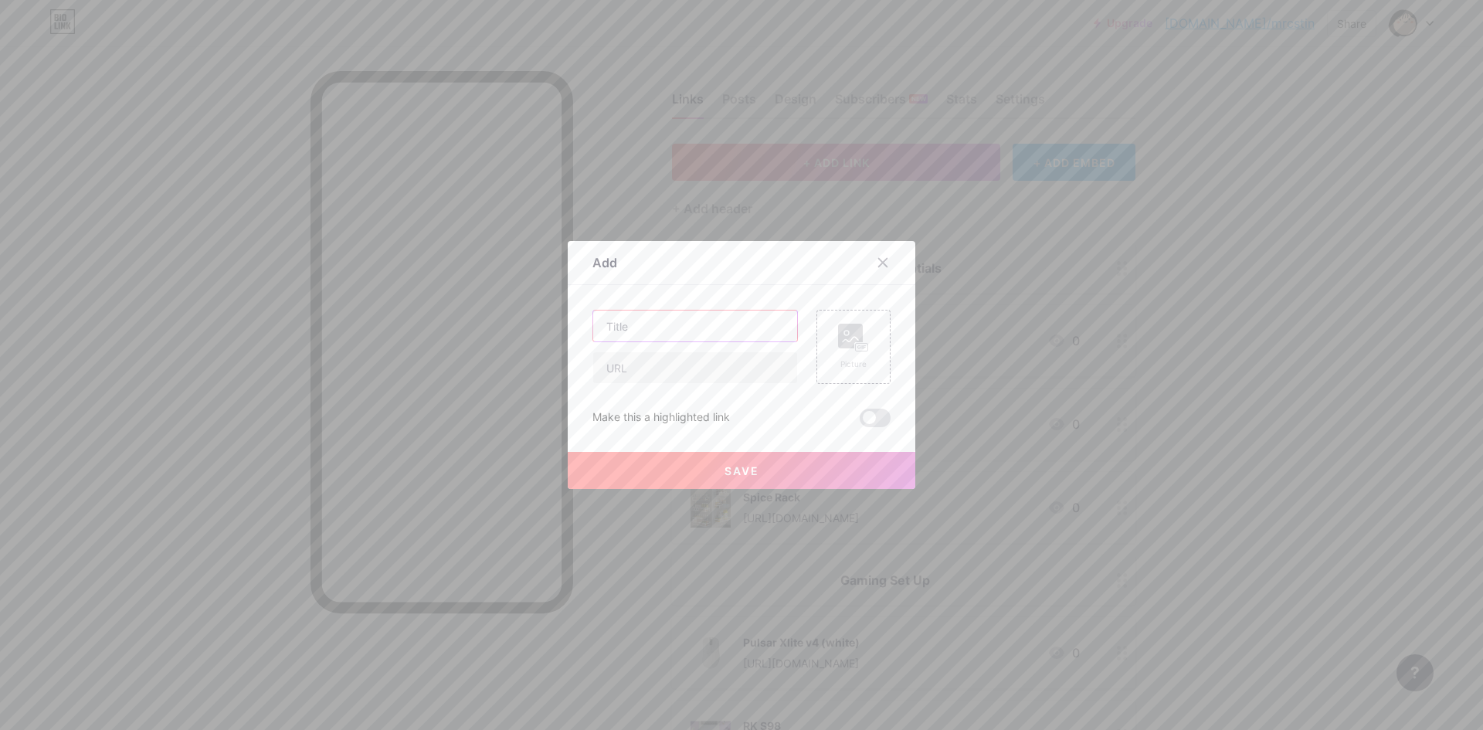
drag, startPoint x: 626, startPoint y: 322, endPoint x: 628, endPoint y: 331, distance: 9.6
click at [628, 329] on input "text" at bounding box center [695, 326] width 204 height 31
type input "RK RK"
click at [640, 369] on input "text" at bounding box center [695, 367] width 204 height 31
paste input "RKG68"
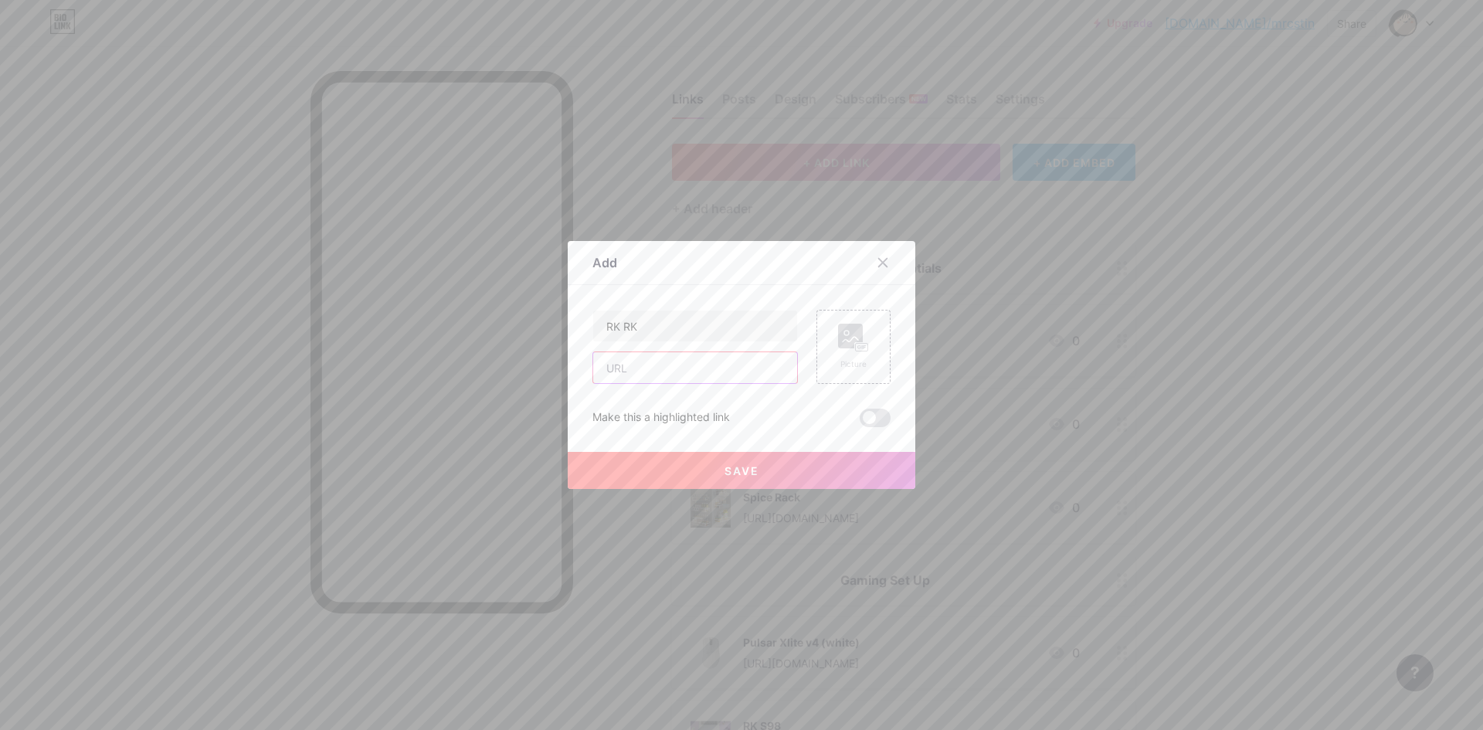
type input "RKG68"
click at [618, 326] on input "RK RK" at bounding box center [695, 326] width 204 height 31
paste input "G68"
drag, startPoint x: 629, startPoint y: 324, endPoint x: 612, endPoint y: 325, distance: 17.1
click at [613, 327] on input "RK RKG68" at bounding box center [695, 326] width 204 height 31
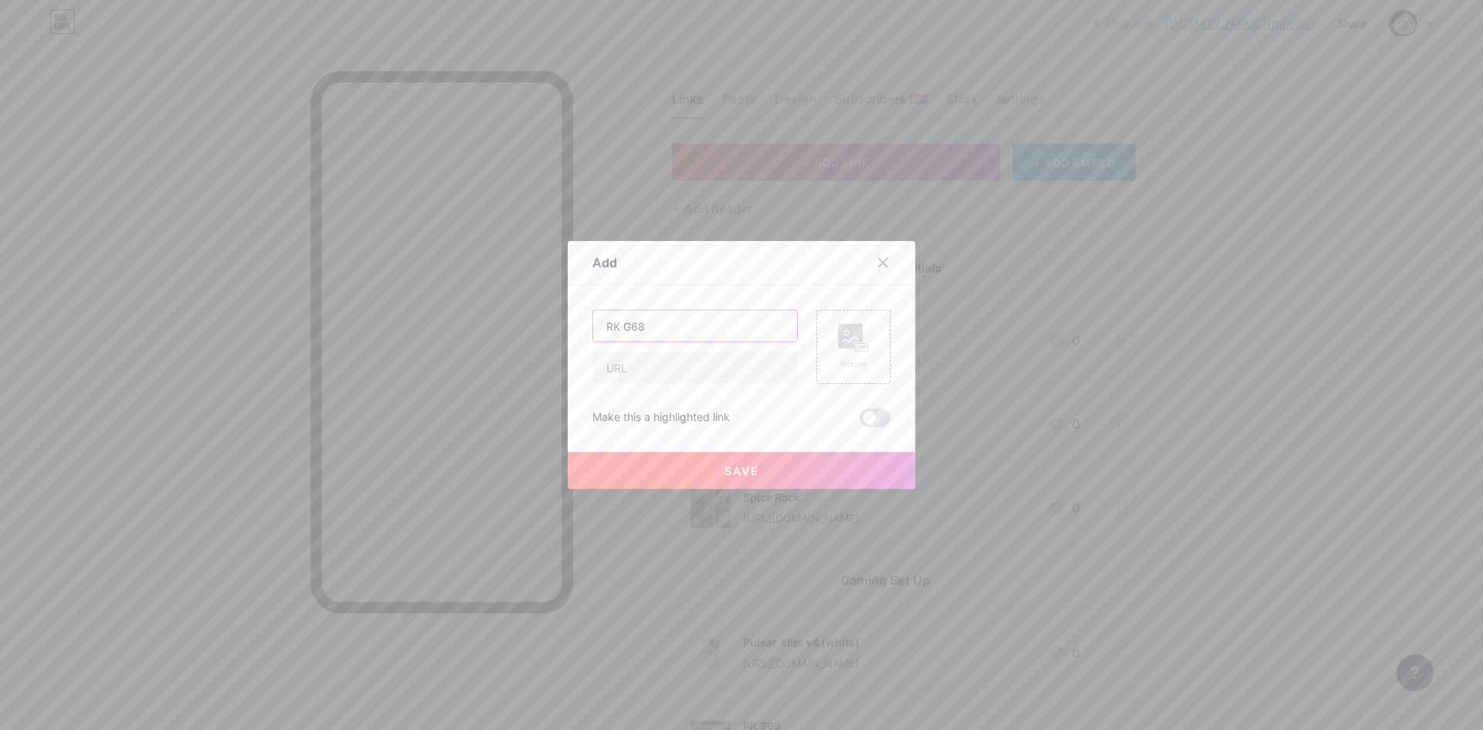
type input "RK G68"
click at [676, 372] on input "text" at bounding box center [695, 367] width 204 height 31
paste input "[URL][DOMAIN_NAME]"
type input "[URL][DOMAIN_NAME]"
click at [857, 343] on rect at bounding box center [862, 347] width 14 height 9
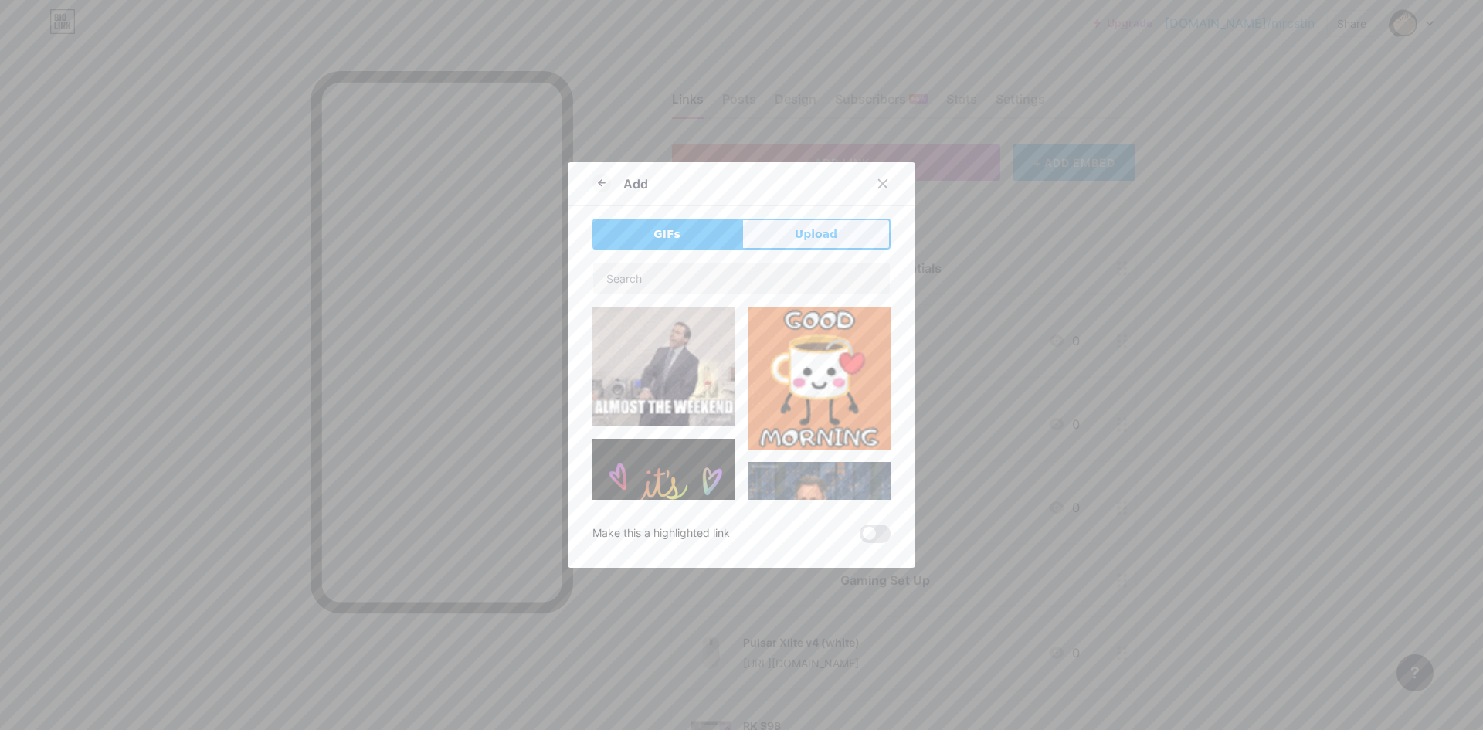
click at [805, 243] on button "Upload" at bounding box center [816, 234] width 149 height 31
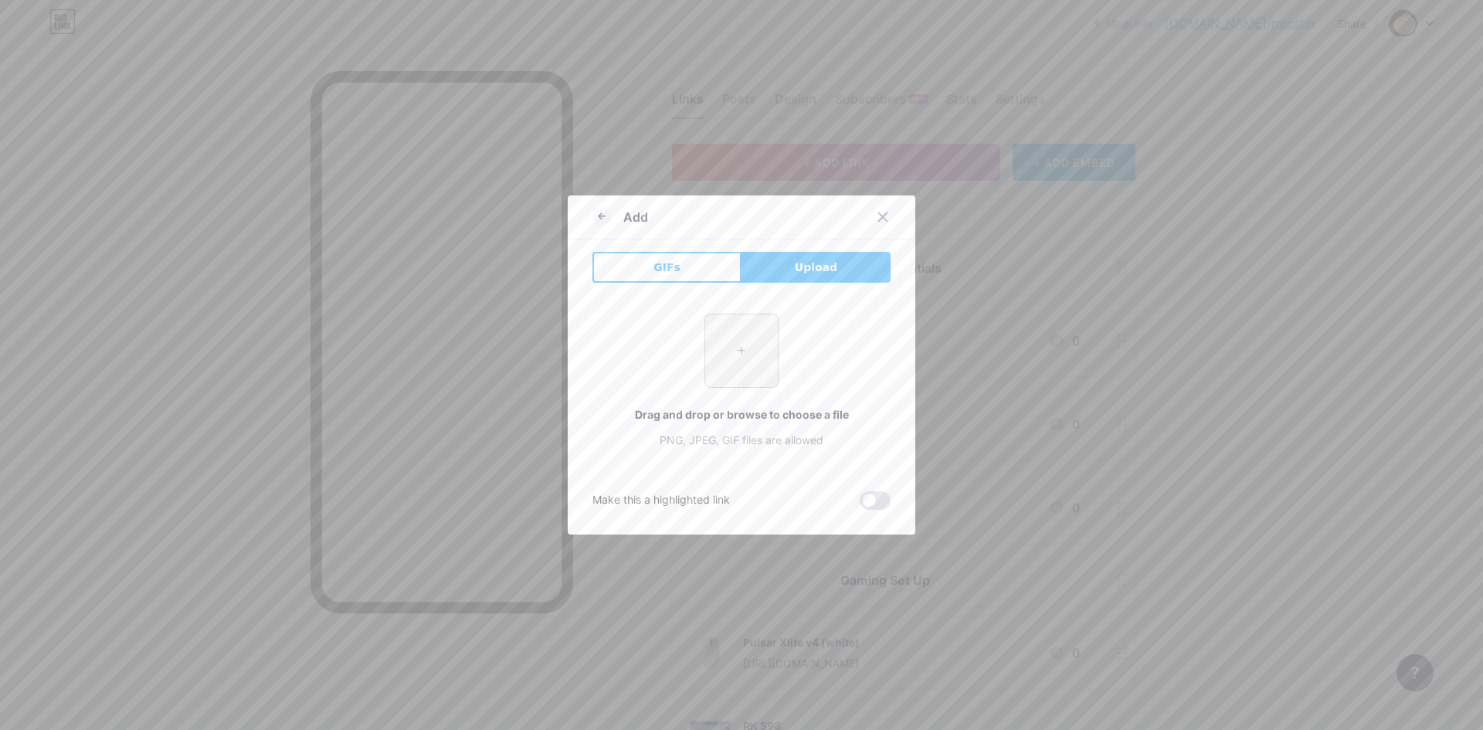
click at [712, 358] on input "file" at bounding box center [741, 350] width 73 height 73
type input "C:\fakepath\RKG68_-5_7102ffd1-619b-4579-ba95-6d6ebaa0aade_800x.webp"
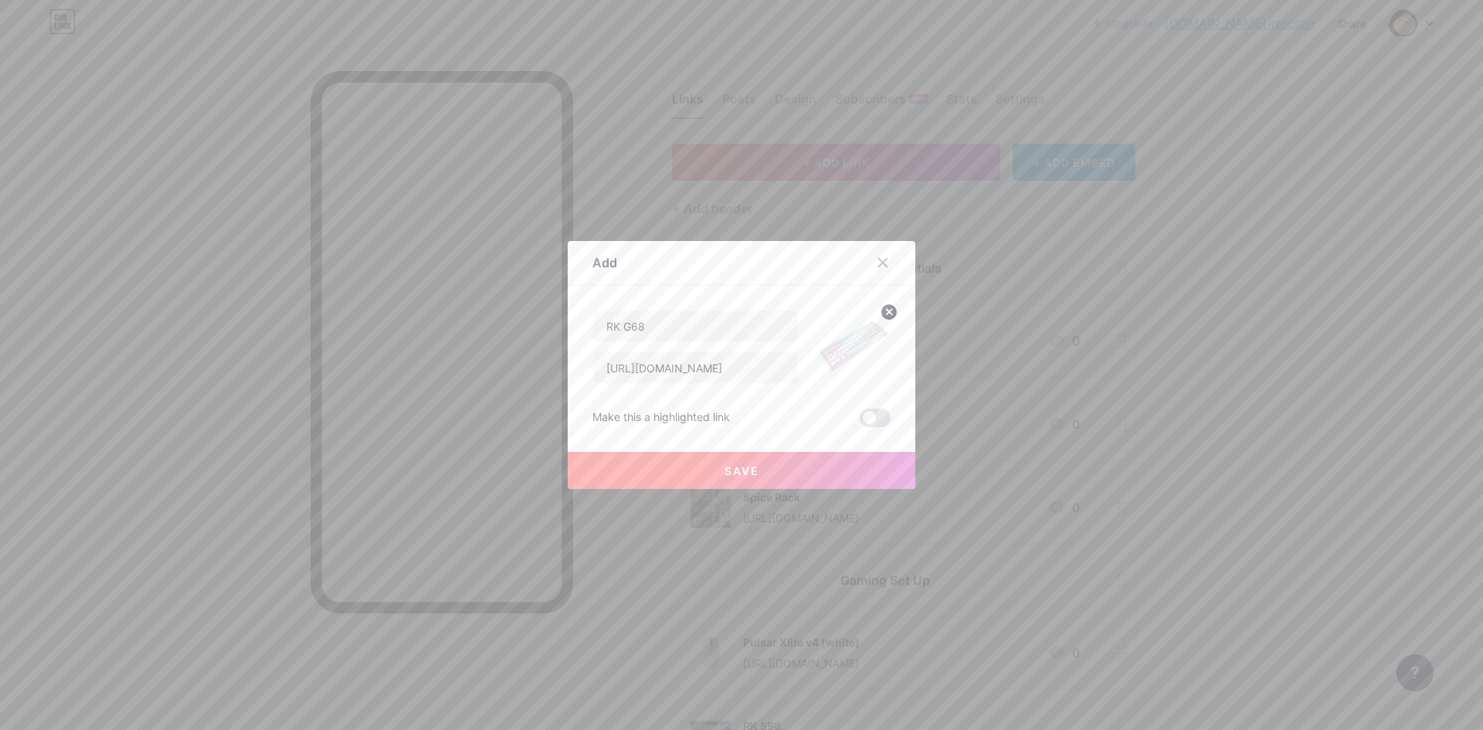
click at [853, 472] on button "Save" at bounding box center [742, 470] width 348 height 37
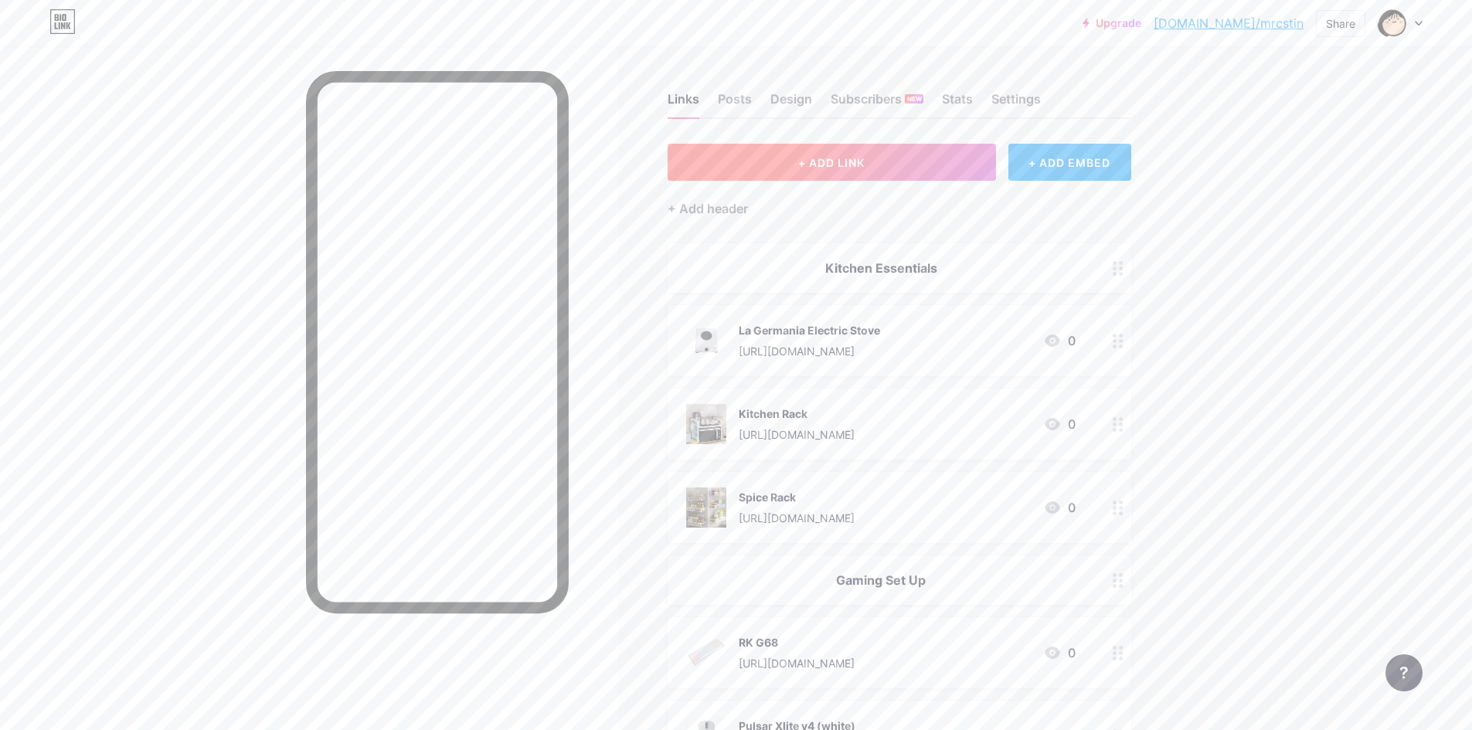
click at [772, 162] on button "+ ADD LINK" at bounding box center [831, 162] width 328 height 37
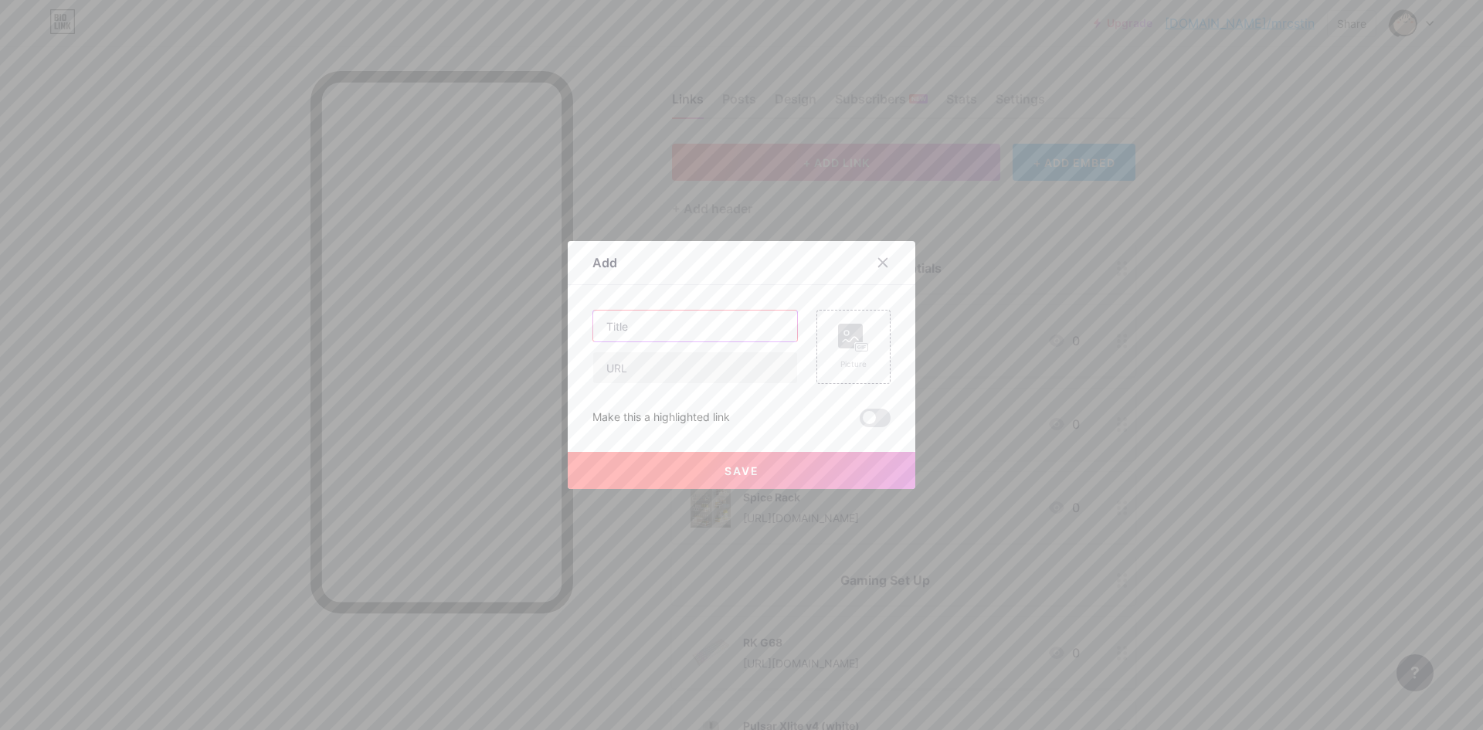
click at [724, 320] on input "text" at bounding box center [695, 326] width 204 height 31
paste input "[URL][DOMAIN_NAME]"
type input "[URL][DOMAIN_NAME]"
drag, startPoint x: 665, startPoint y: 377, endPoint x: 670, endPoint y: 344, distance: 33.5
click at [665, 377] on input "text" at bounding box center [695, 367] width 204 height 31
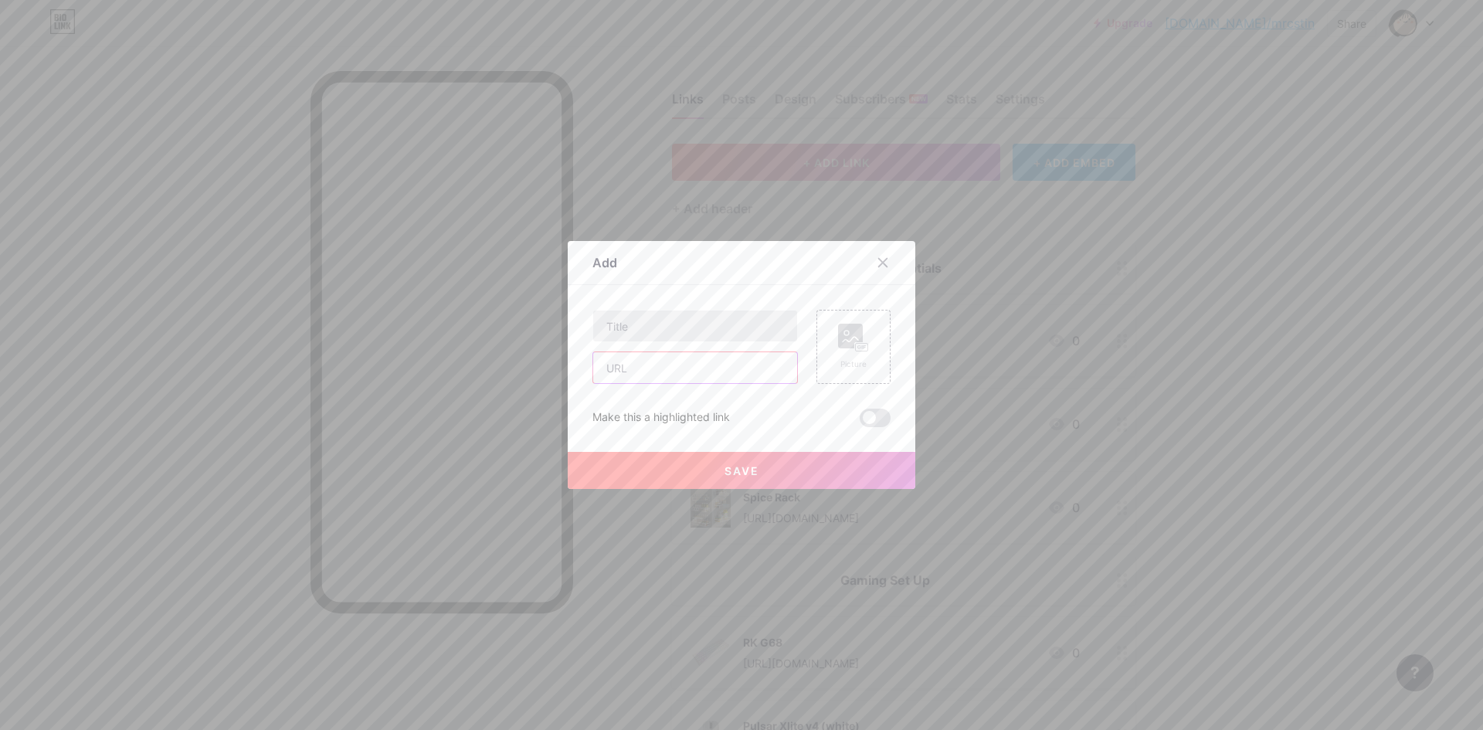
paste input "[URL][DOMAIN_NAME]"
type input "[URL][DOMAIN_NAME]"
click at [670, 326] on input "text" at bounding box center [695, 326] width 204 height 31
type input "Jelly Keycaps"
click at [846, 325] on rect at bounding box center [850, 336] width 25 height 25
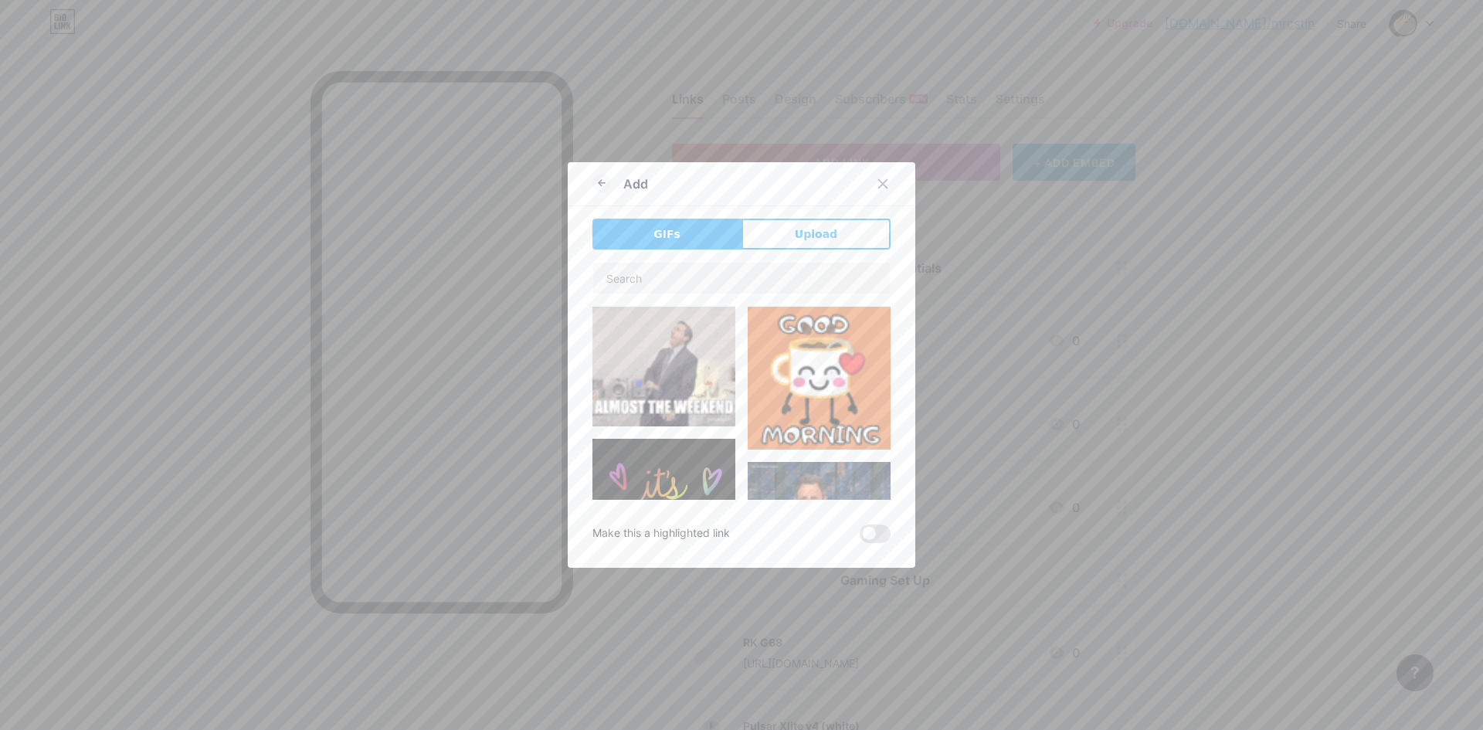
click at [834, 256] on div "GIFs Upload Content YouTube Play YouTube video without leaving your page. ADD V…" at bounding box center [741, 381] width 298 height 324
click at [839, 234] on button "Upload" at bounding box center [816, 234] width 149 height 31
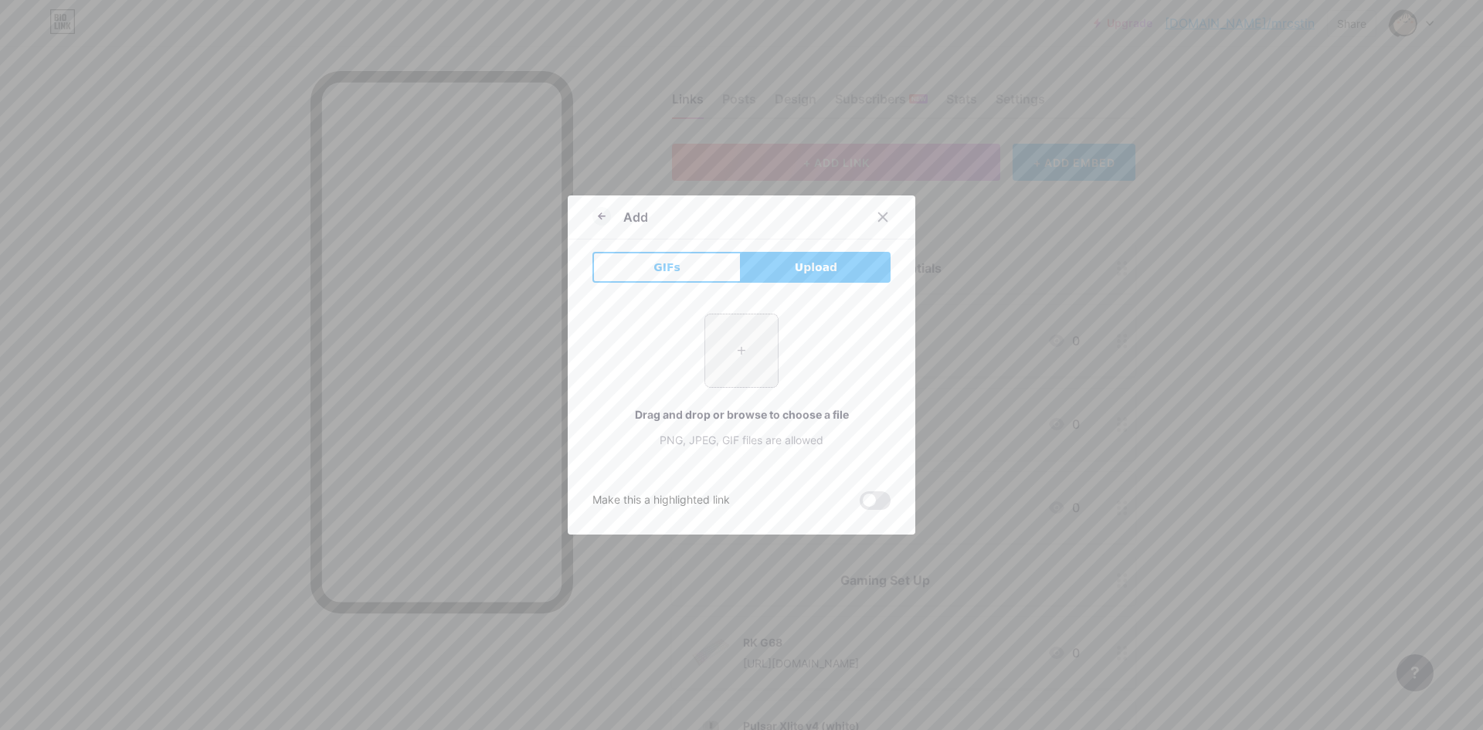
click at [740, 363] on input "file" at bounding box center [741, 350] width 73 height 73
click at [745, 358] on input "file" at bounding box center [741, 350] width 73 height 73
type input "C:\fakepath\99d493d7-3350-491f-8e7c-bdde2e68aa62.jfif"
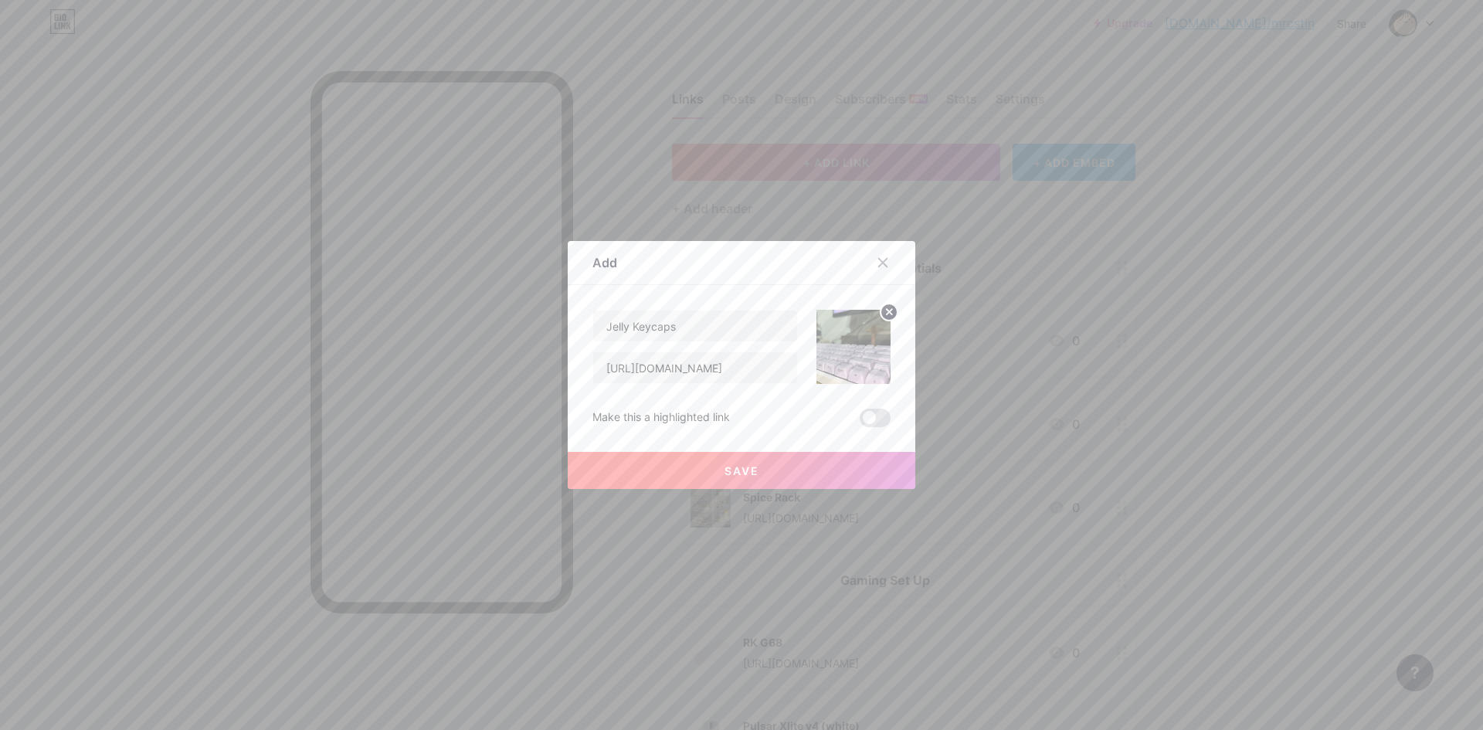
click at [826, 477] on button "Save" at bounding box center [742, 470] width 348 height 37
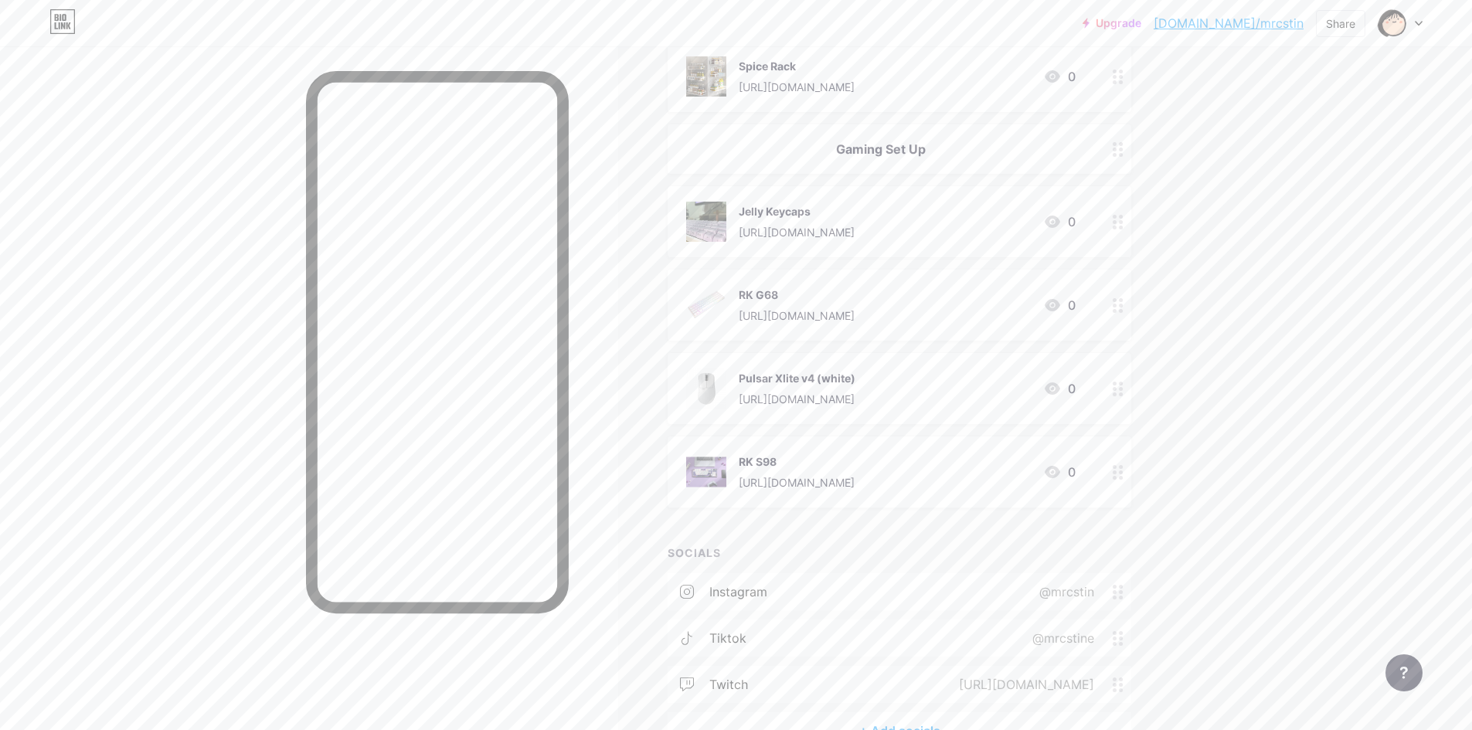
scroll to position [386, 0]
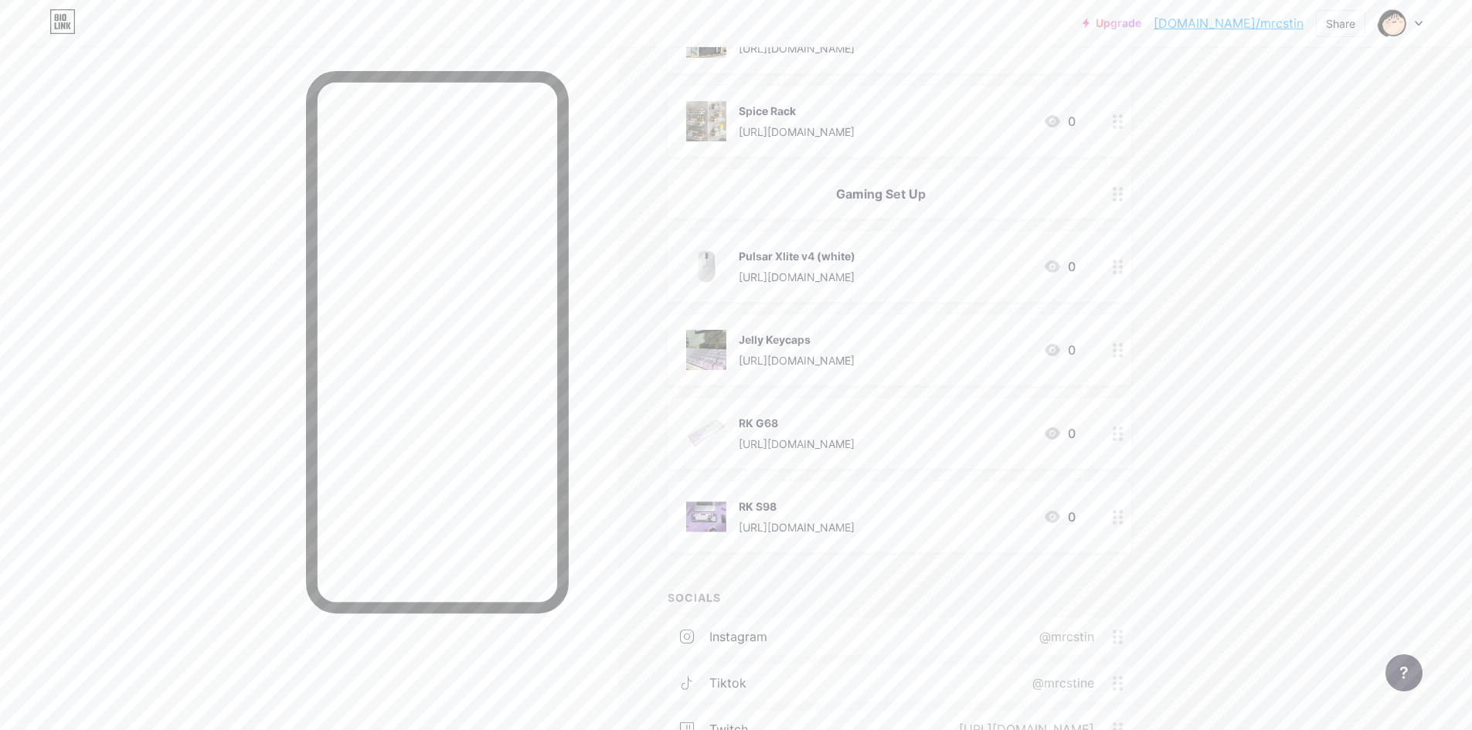
click at [1403, 346] on div "Upgrade [DOMAIN_NAME]/mrcsti... [DOMAIN_NAME]/mrcstin Share Switch accounts Tin…" at bounding box center [736, 243] width 1472 height 1258
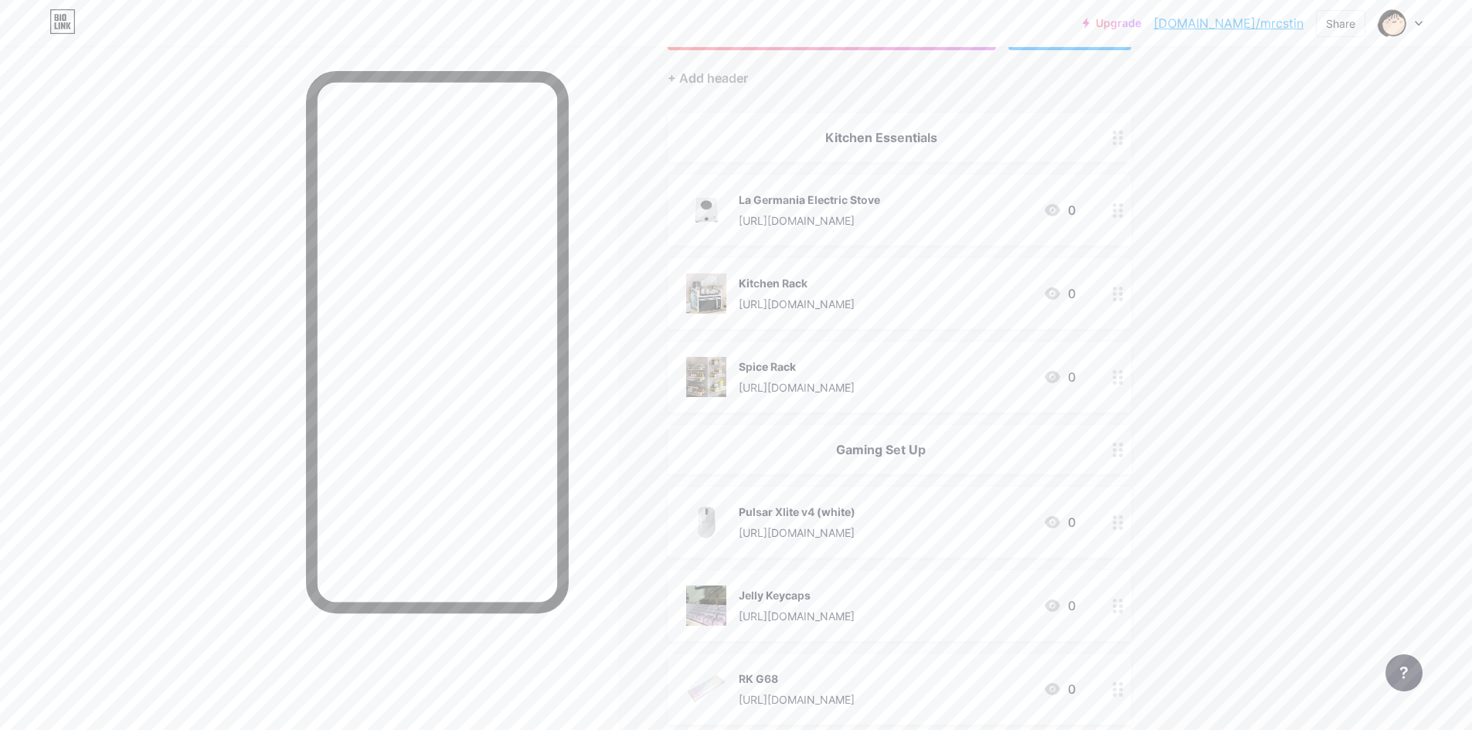
scroll to position [77, 0]
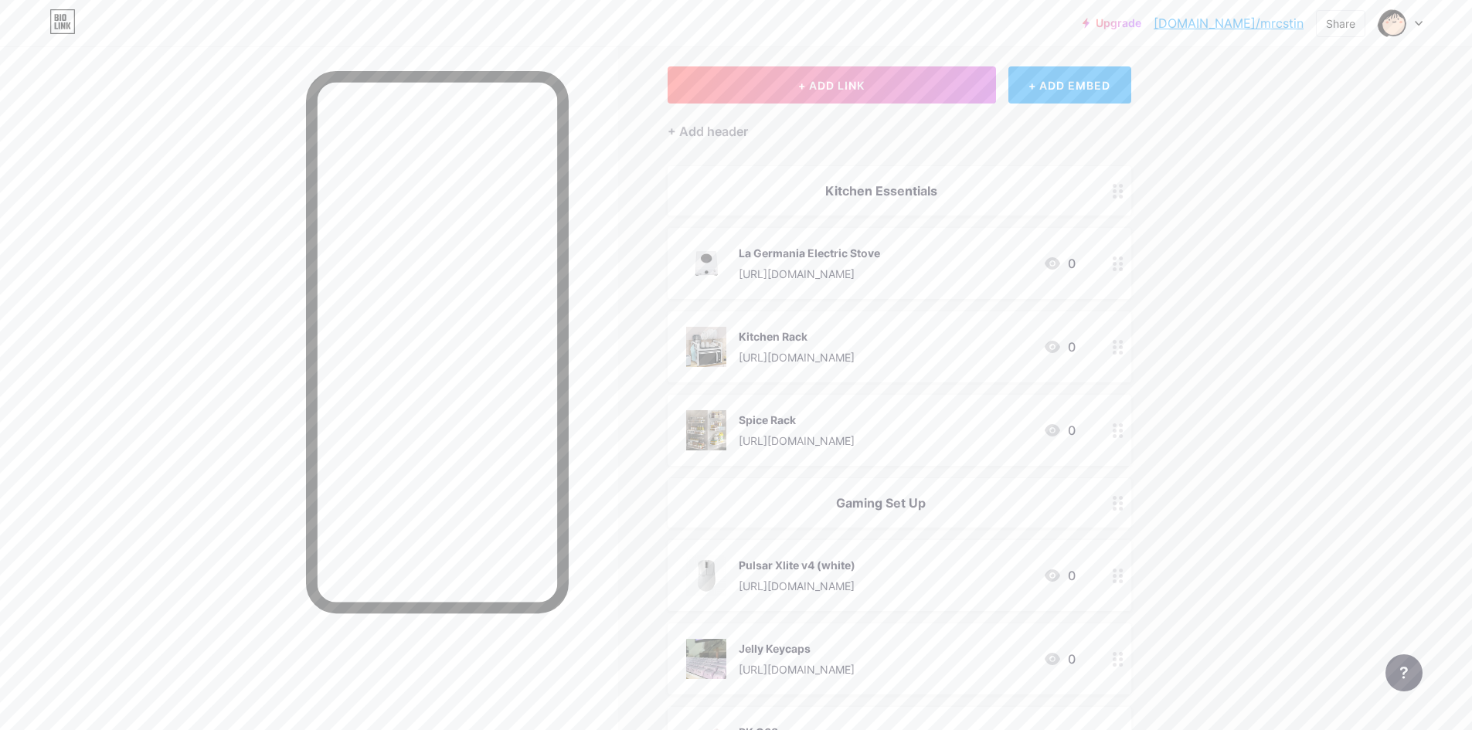
click at [882, 56] on div "Links Posts Design Subscribers NEW Stats Settings + ADD LINK + ADD EMBED + Add …" at bounding box center [598, 574] width 1196 height 1211
click at [864, 89] on span "+ ADD LINK" at bounding box center [831, 85] width 66 height 13
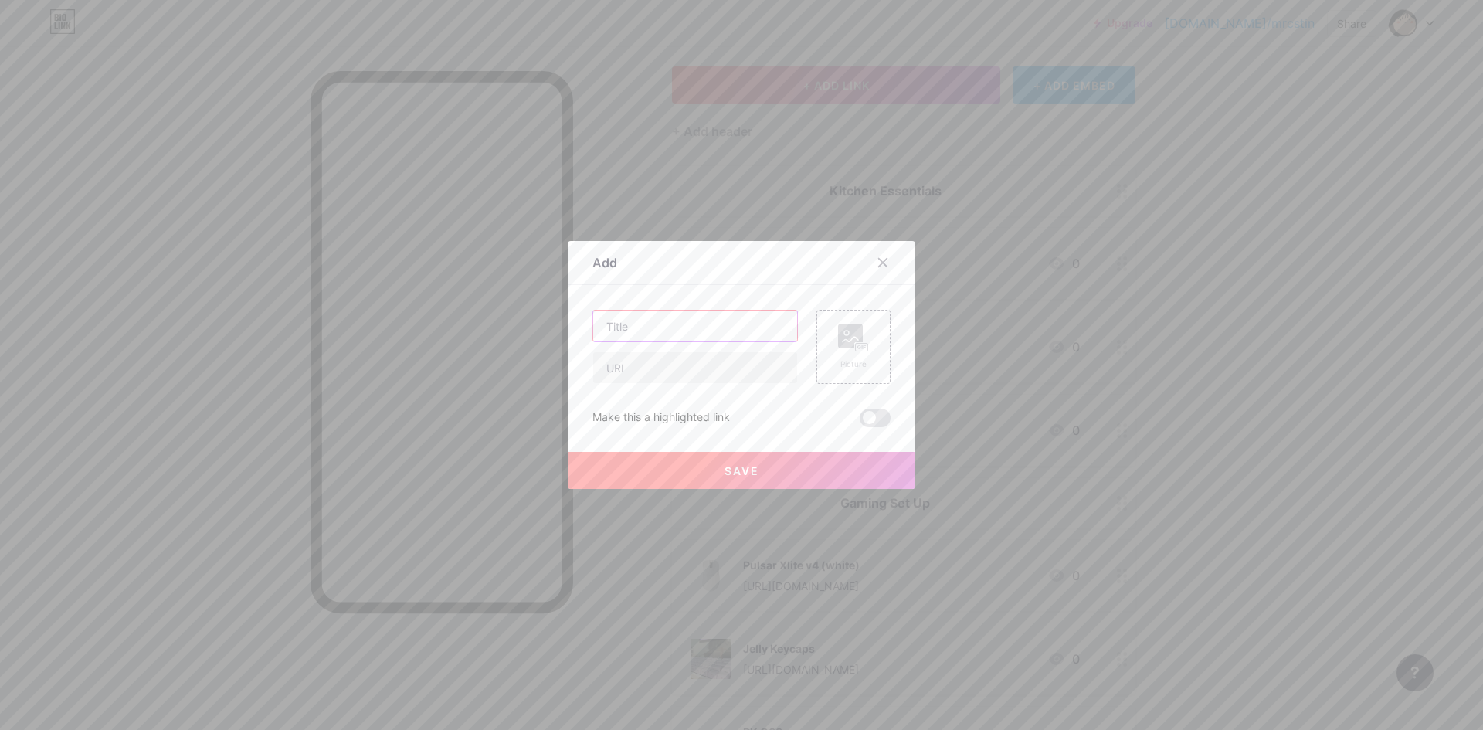
click at [710, 324] on input "text" at bounding box center [695, 326] width 204 height 31
type input "Monitor Mount"
click at [719, 360] on input "text" at bounding box center [695, 367] width 204 height 31
paste input "[URL][DOMAIN_NAME]"
type input "[URL][DOMAIN_NAME]"
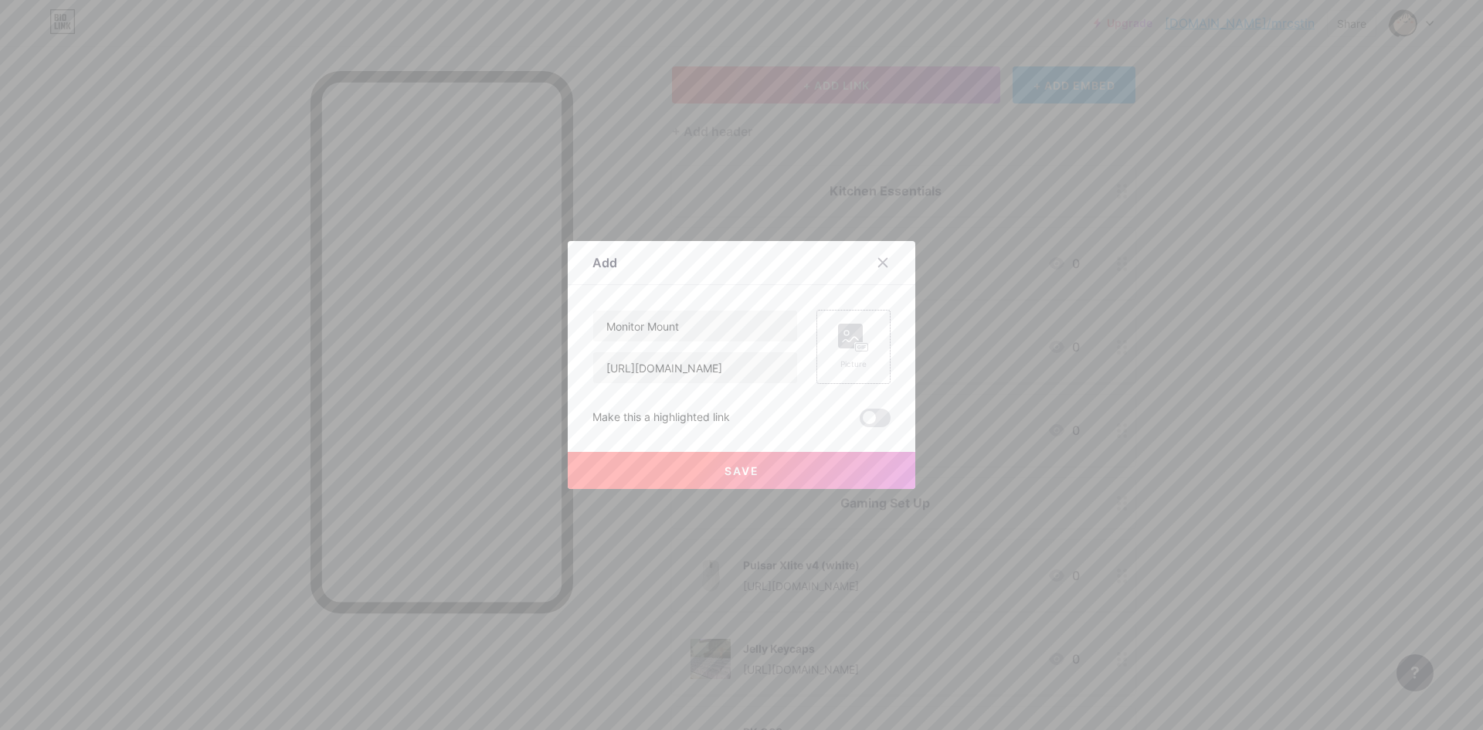
click at [874, 354] on div "Picture" at bounding box center [854, 347] width 74 height 74
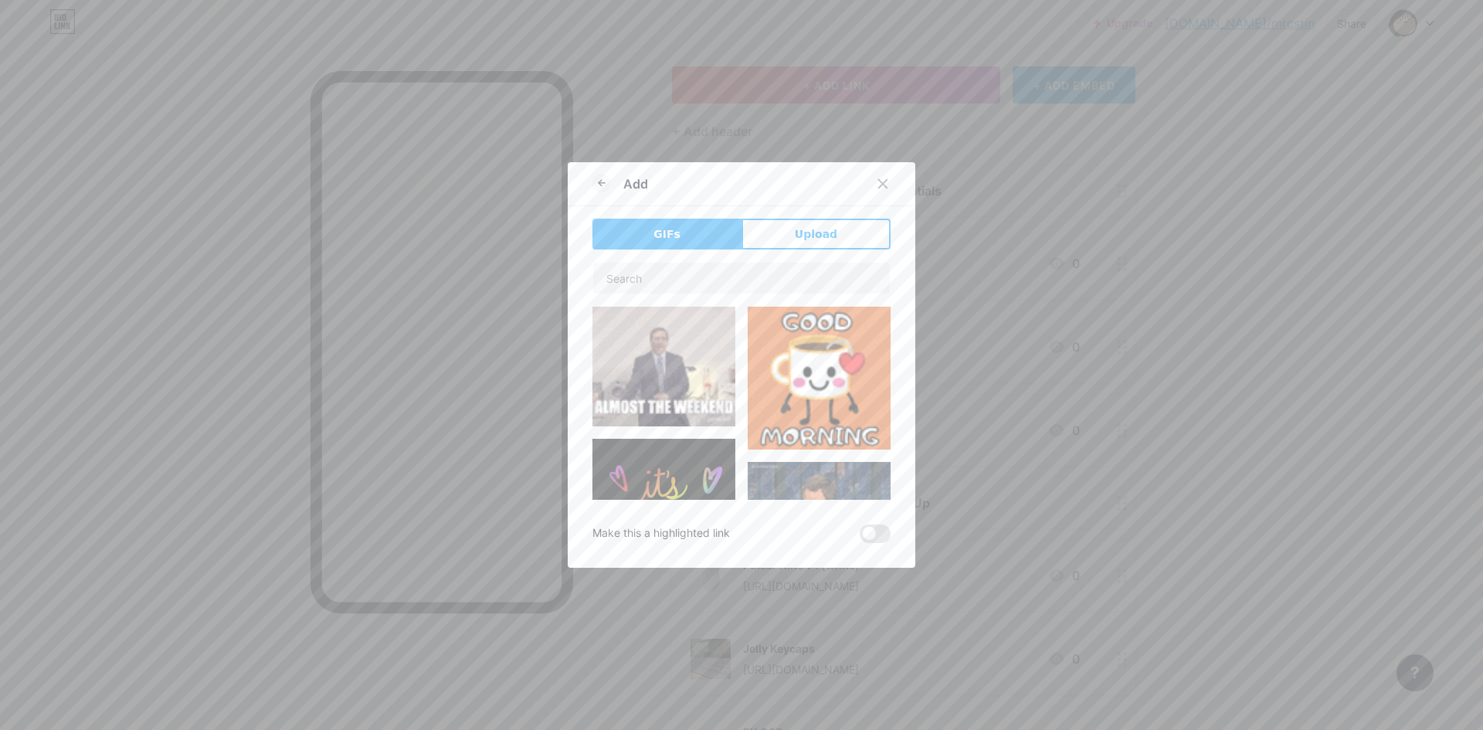
click at [796, 225] on button "Upload" at bounding box center [816, 234] width 149 height 31
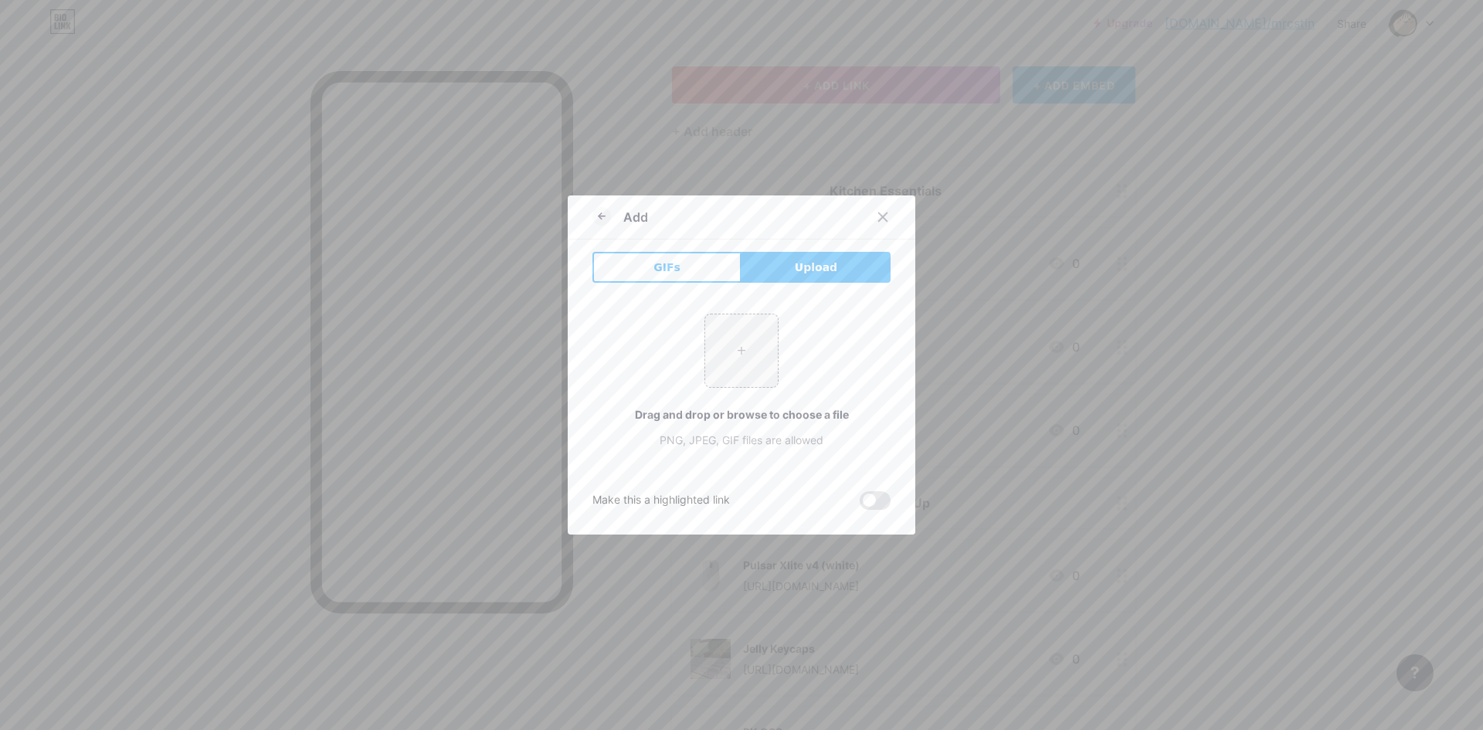
click at [723, 391] on div "+ Drag and drop or browse to choose a file PNG, JPEG, GIF files are allowed" at bounding box center [741, 381] width 298 height 134
click at [732, 368] on input "file" at bounding box center [741, 350] width 73 height 73
type input "C:\fakepath\ph-11134207-7rasg-m2aohlcbxhtu0f@resize_w450_nl.webp"
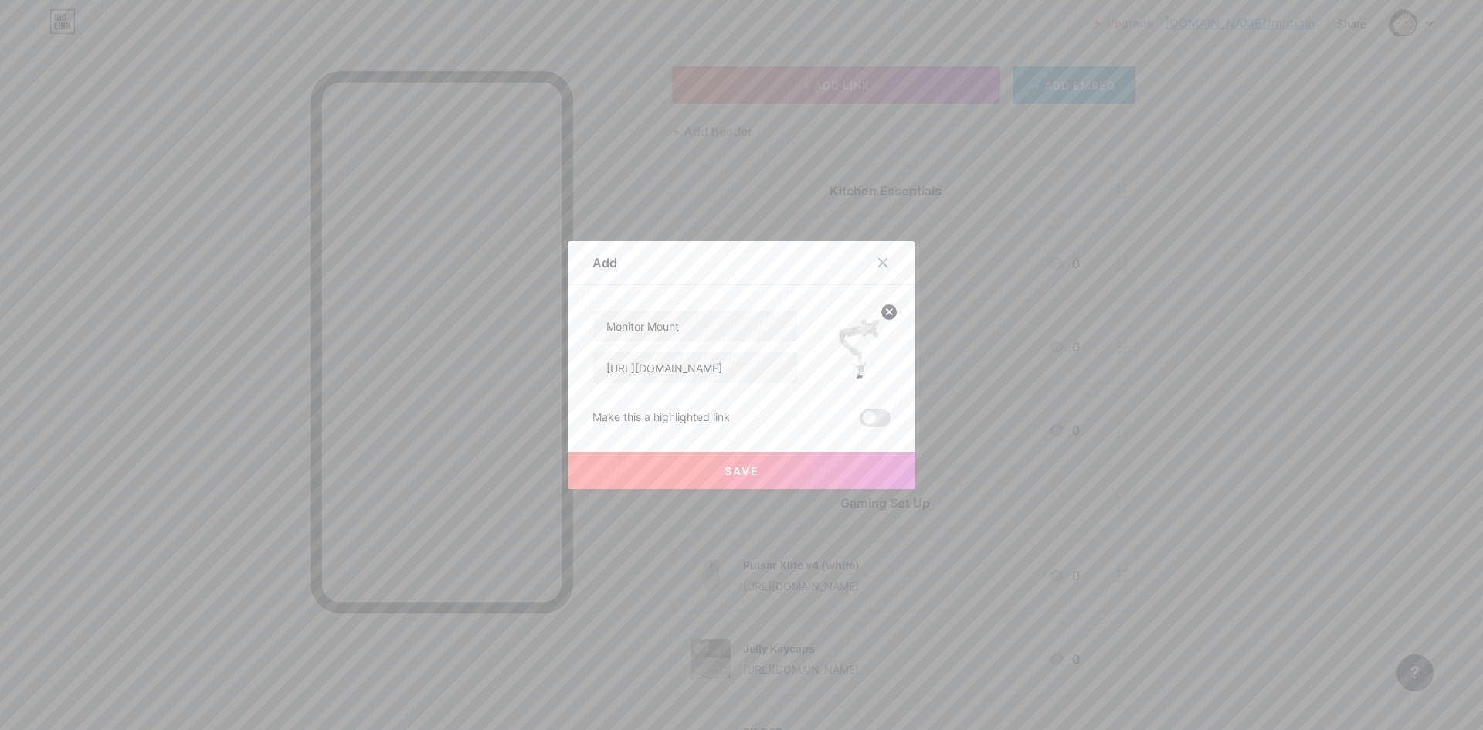
click at [895, 474] on button "Save" at bounding box center [742, 470] width 348 height 37
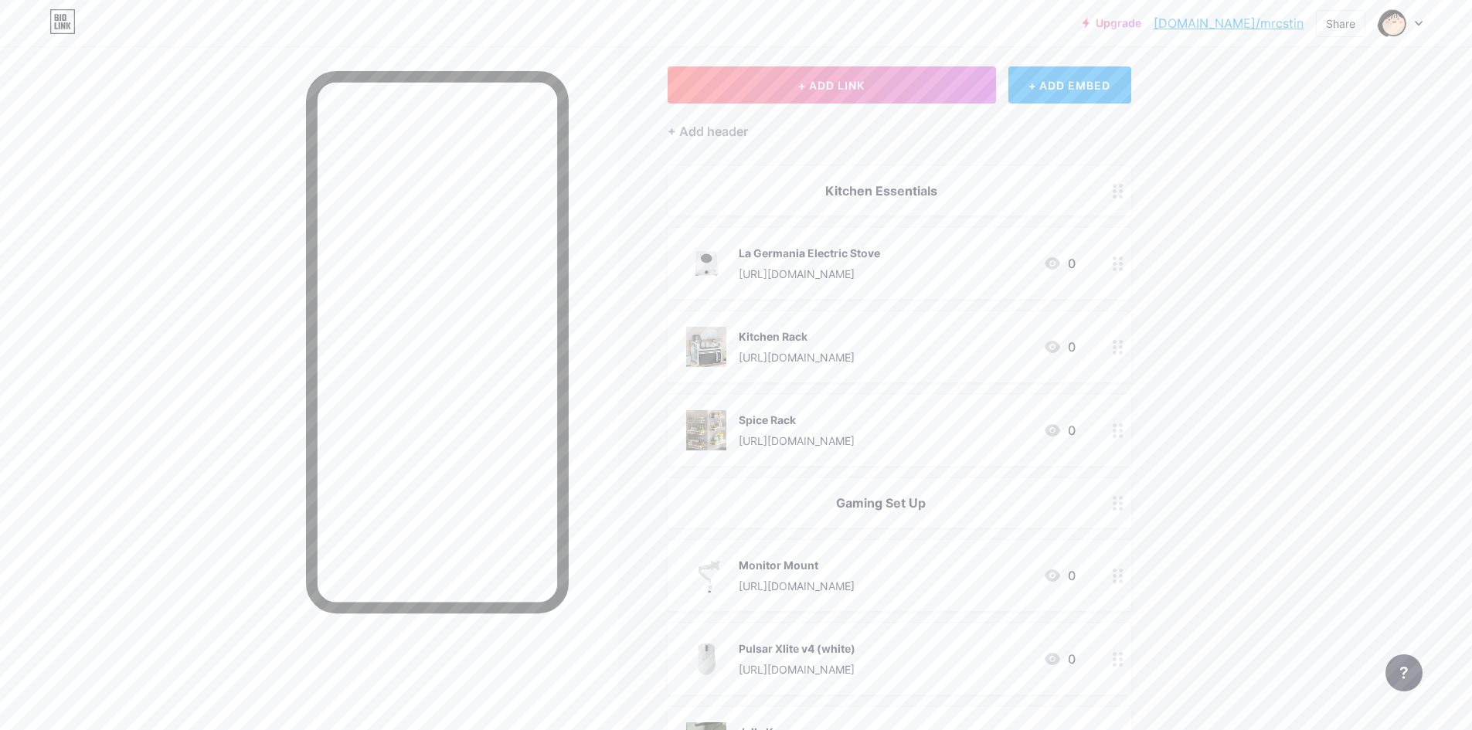
click at [1331, 512] on div "Upgrade [DOMAIN_NAME]/mrcsti... [DOMAIN_NAME]/mrcstin Share Switch accounts Tin…" at bounding box center [736, 593] width 1472 height 1341
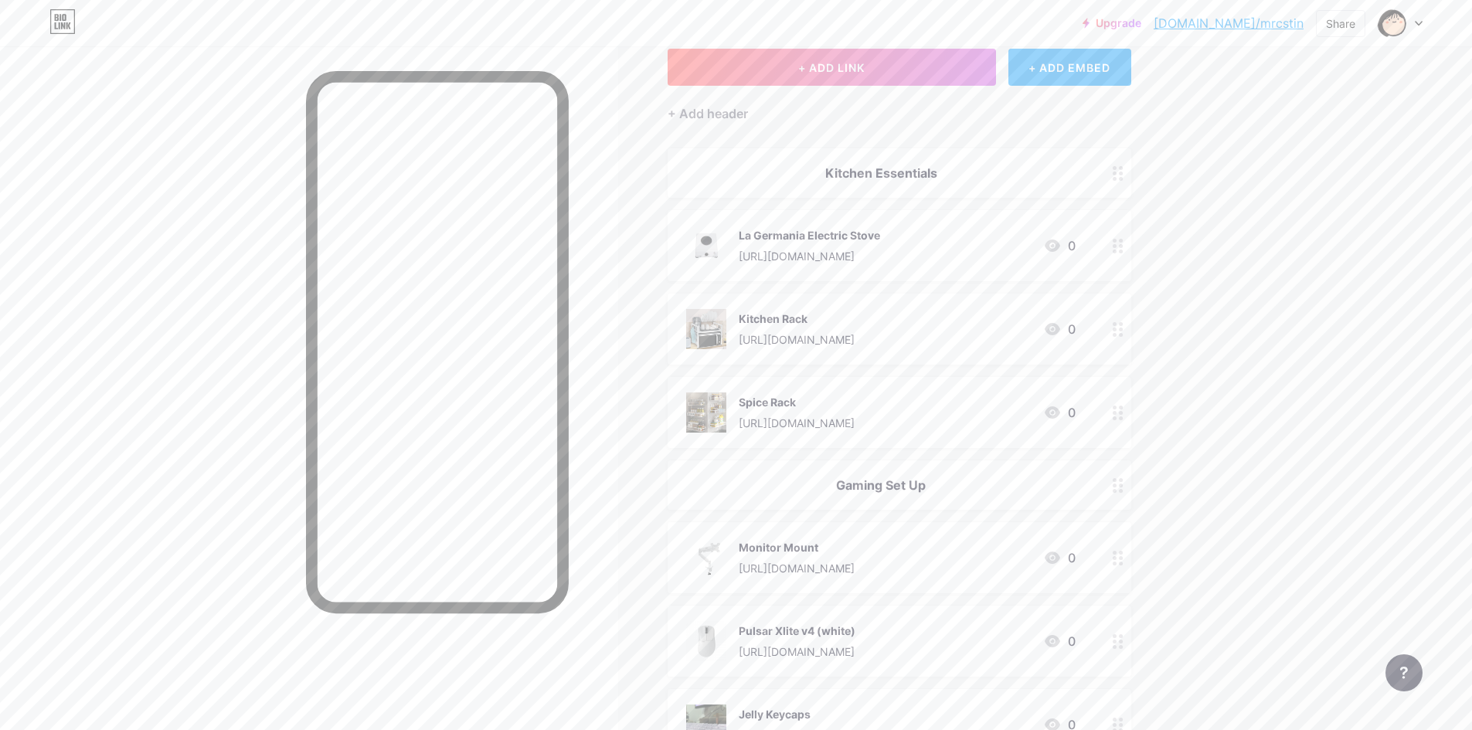
scroll to position [0, 0]
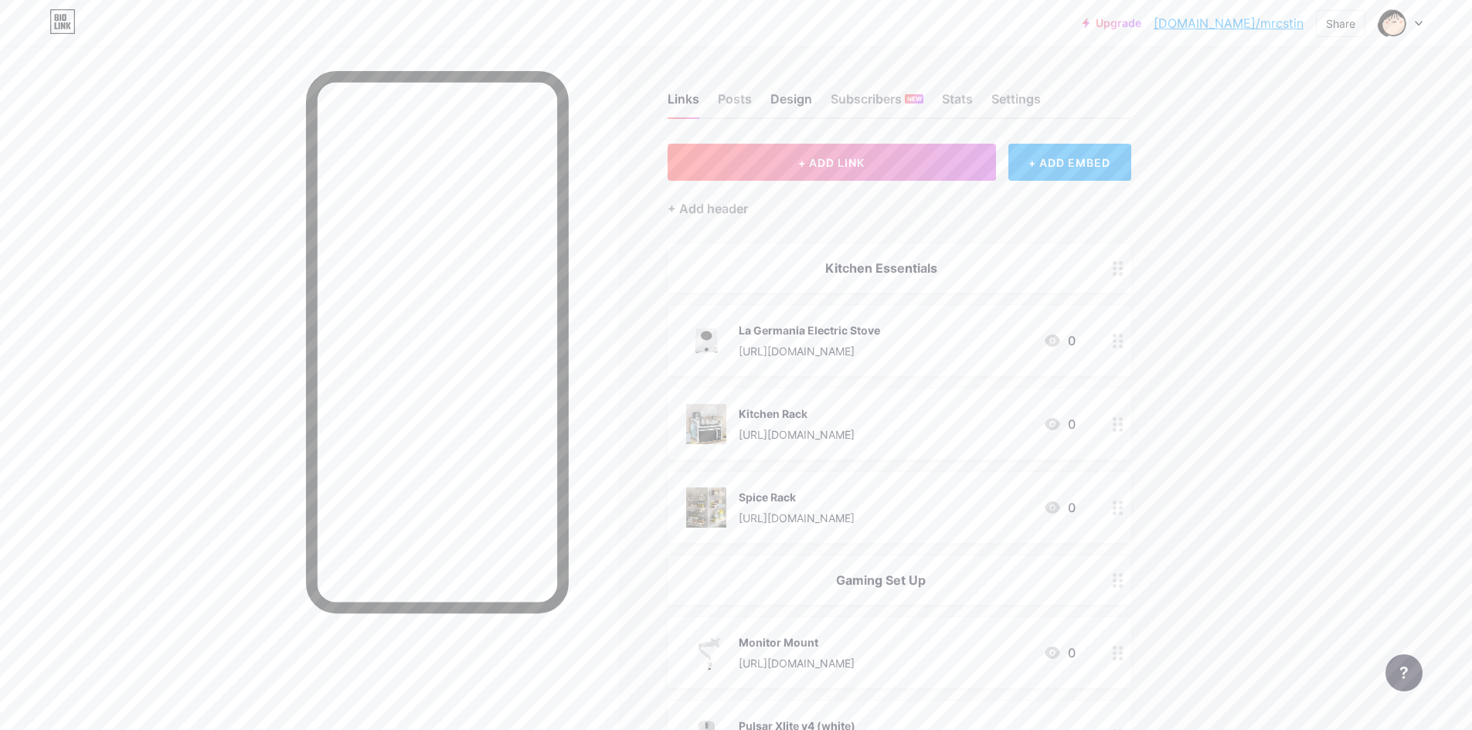
click at [812, 99] on div "Design" at bounding box center [791, 104] width 42 height 28
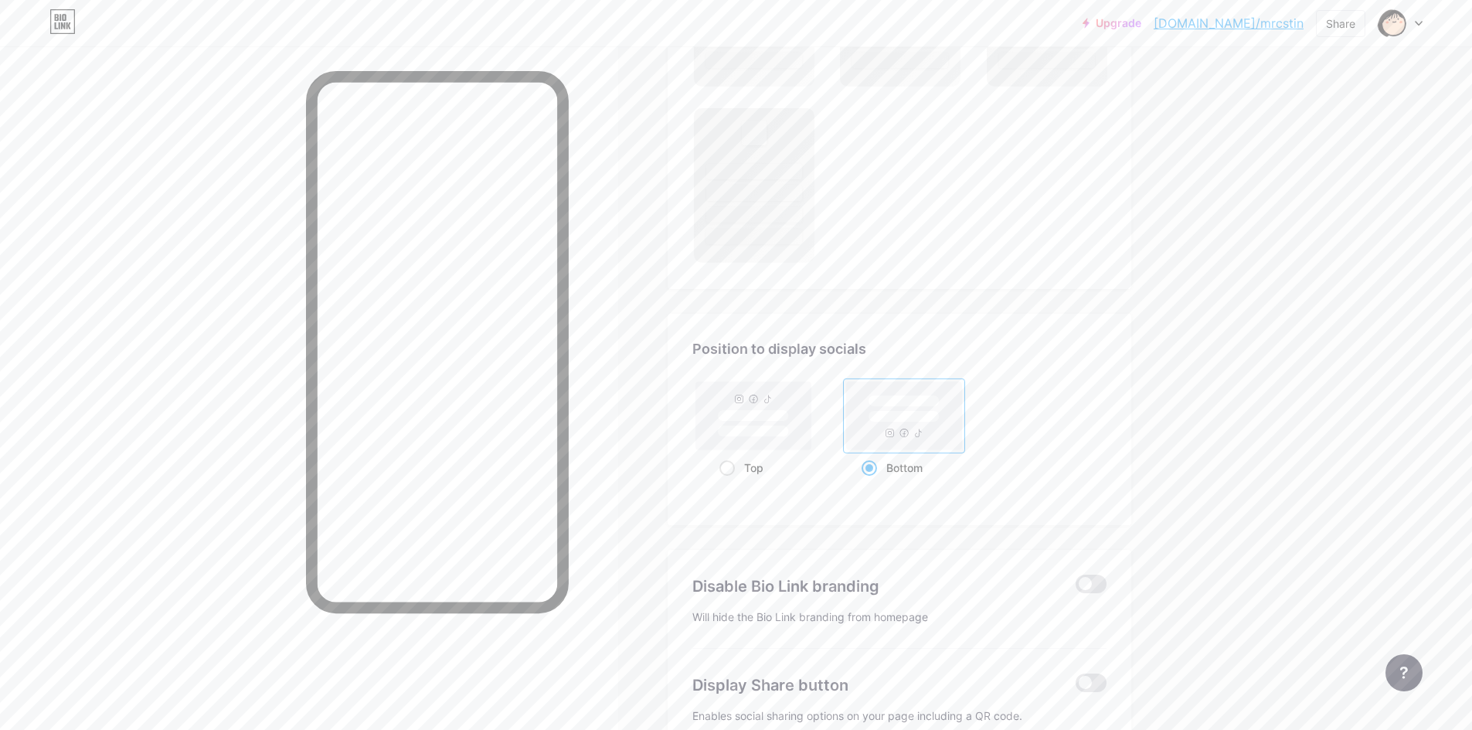
scroll to position [1149, 0]
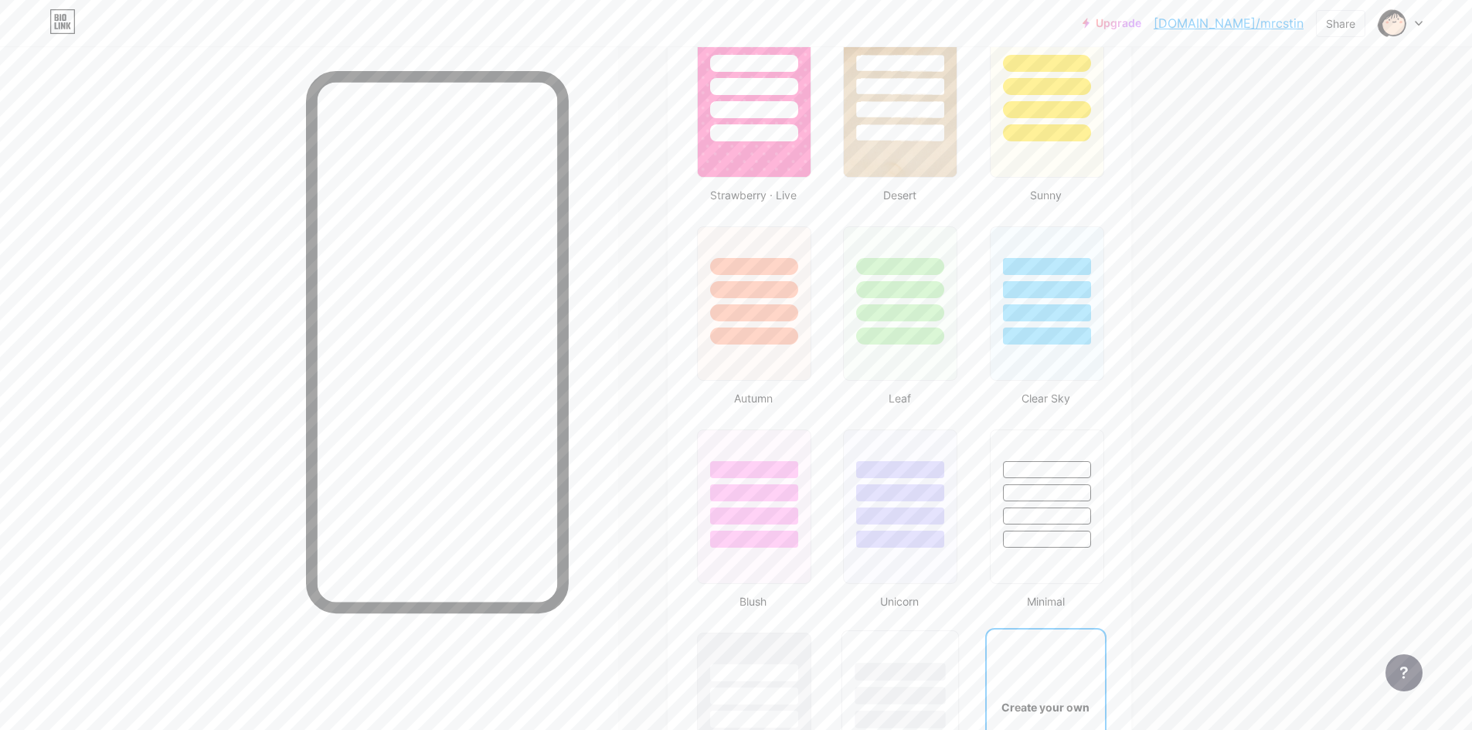
type input "#ffffff"
type input "#000000"
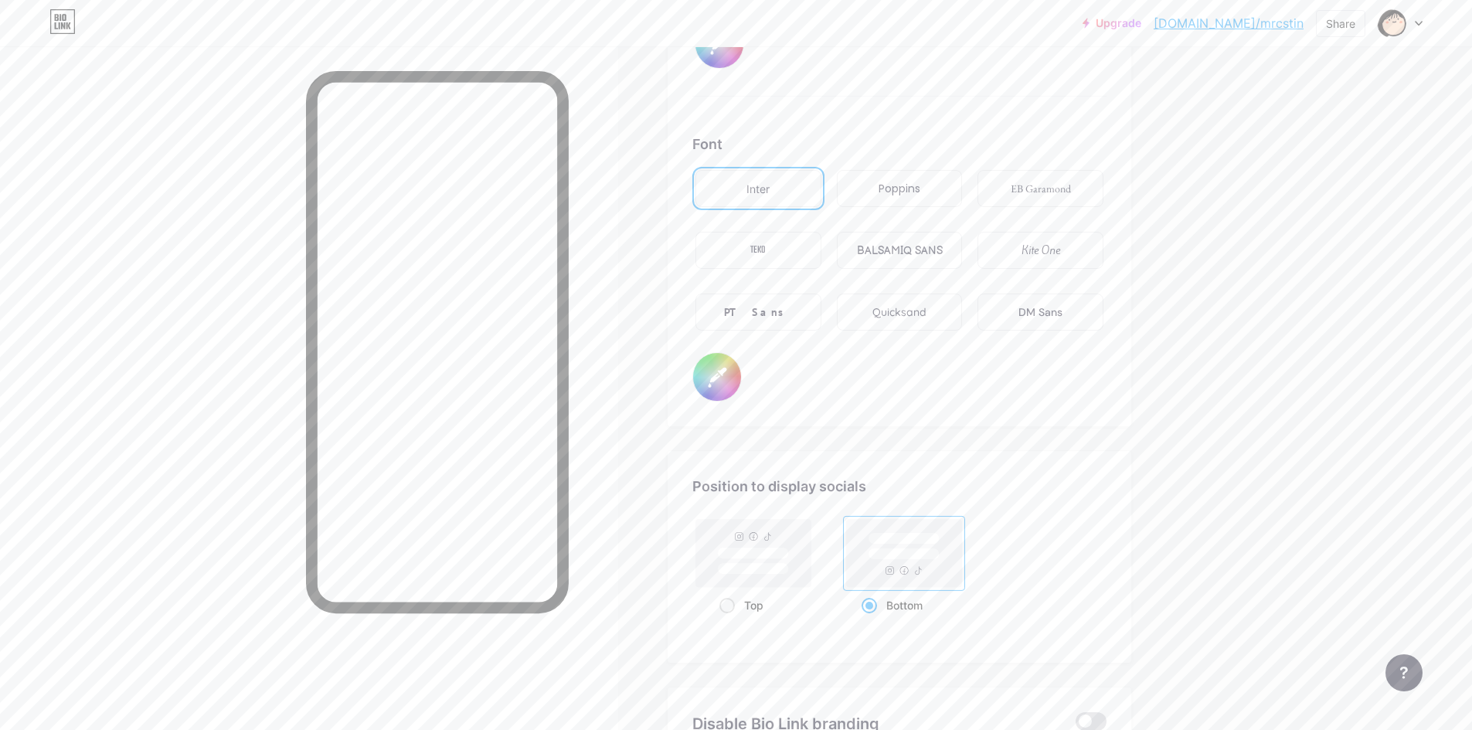
scroll to position [2883, 0]
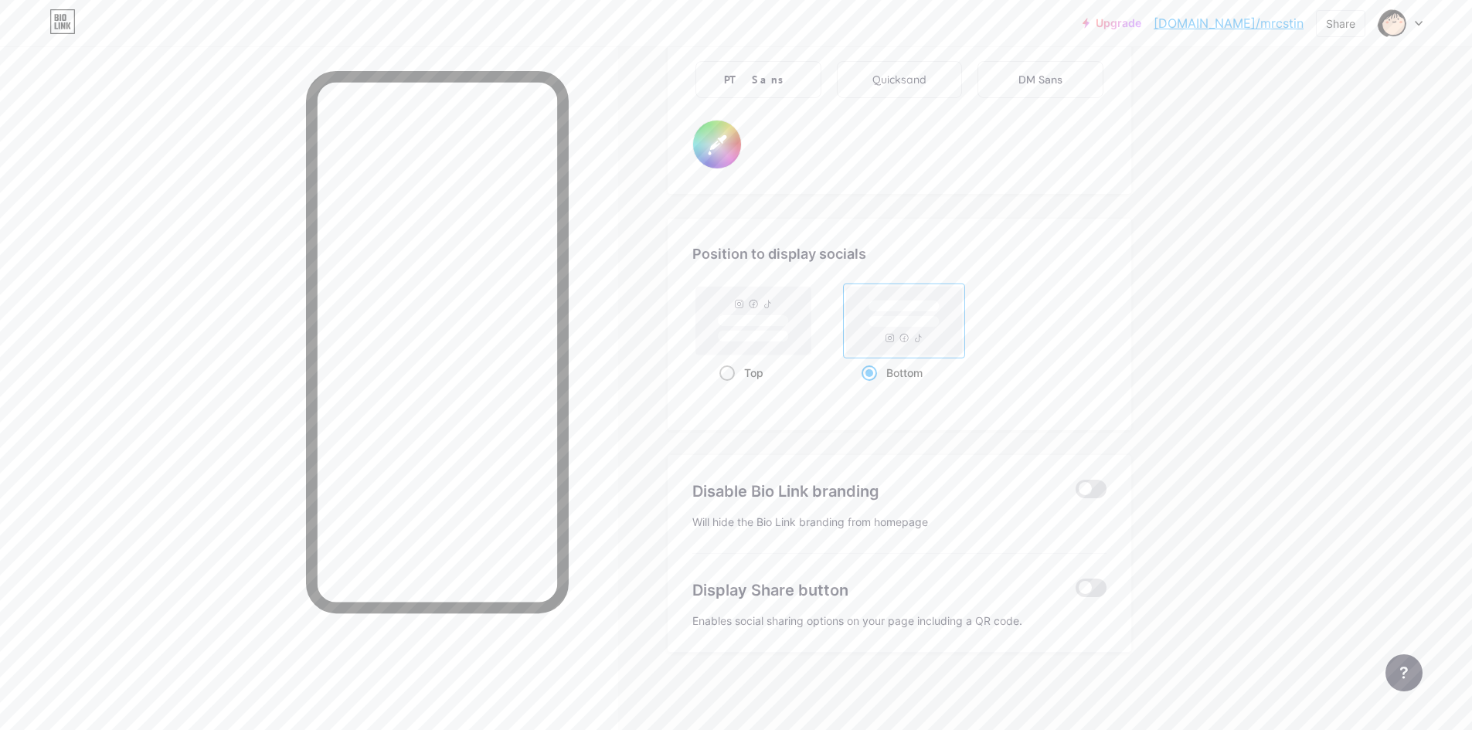
click at [758, 376] on div "Top" at bounding box center [753, 372] width 69 height 29
click at [729, 387] on input "Top" at bounding box center [724, 392] width 10 height 10
radio input "true"
type input "#ffffff"
type input "#000000"
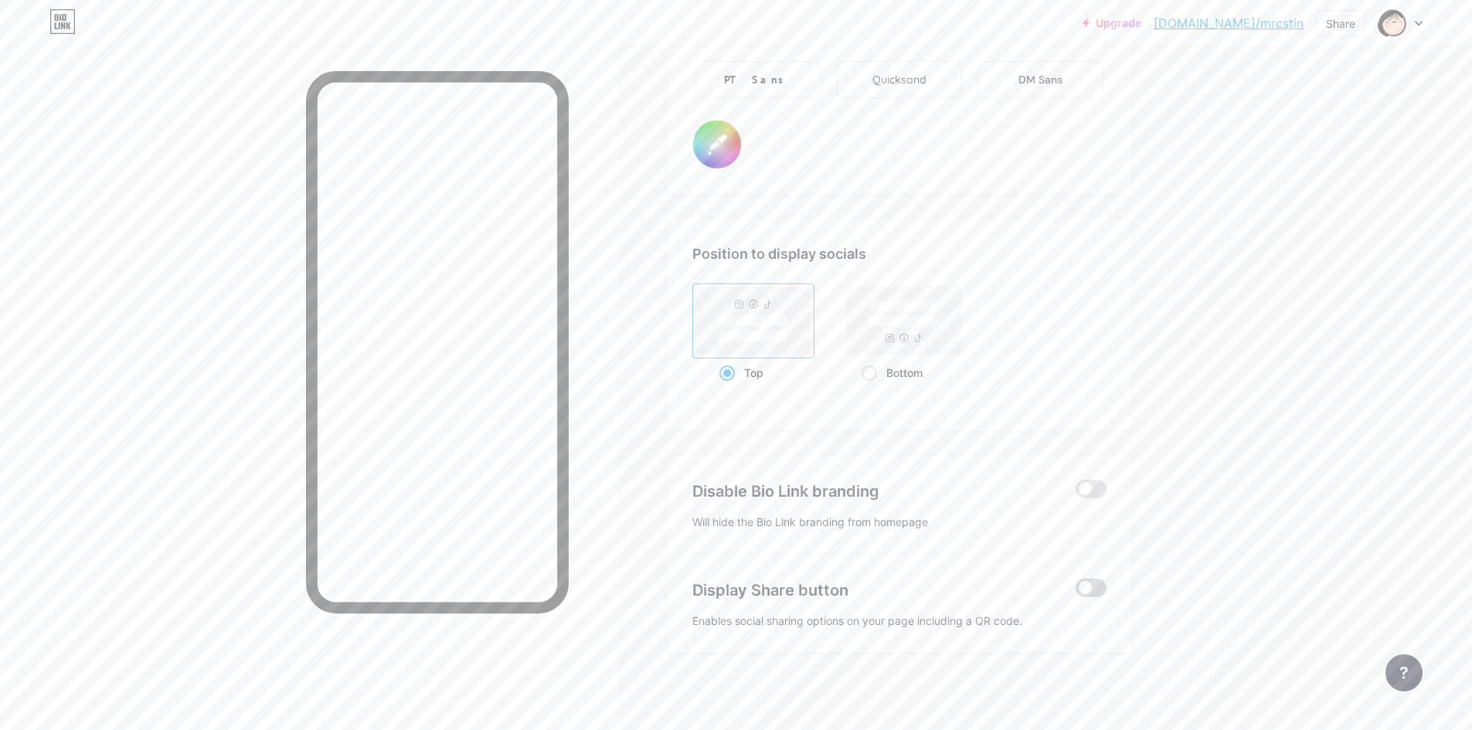
click at [1102, 592] on span at bounding box center [1090, 588] width 31 height 19
click at [1075, 592] on input "checkbox" at bounding box center [1075, 592] width 0 height 0
click at [1102, 592] on span at bounding box center [1090, 588] width 31 height 19
click at [1075, 592] on input "checkbox" at bounding box center [1075, 592] width 0 height 0
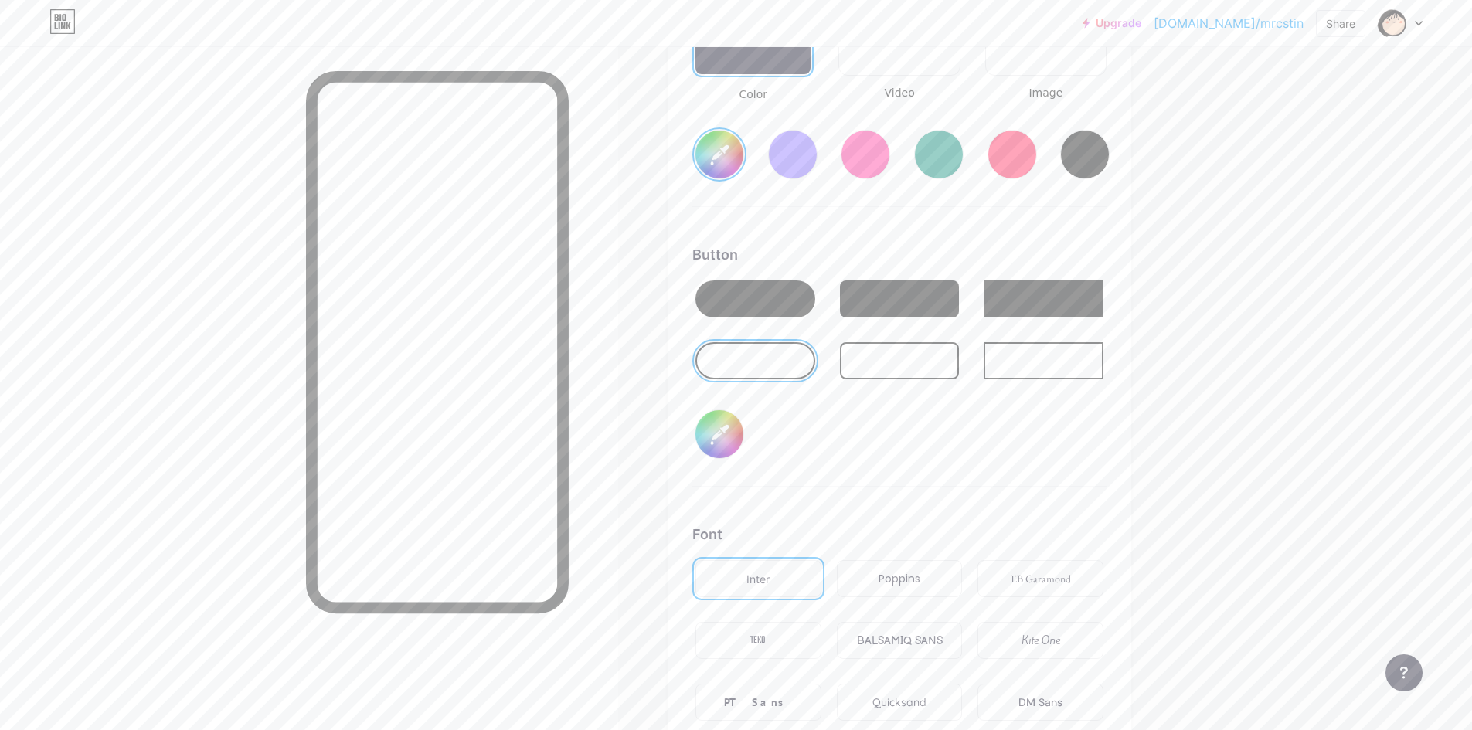
type input "#ffffff"
type input "#000000"
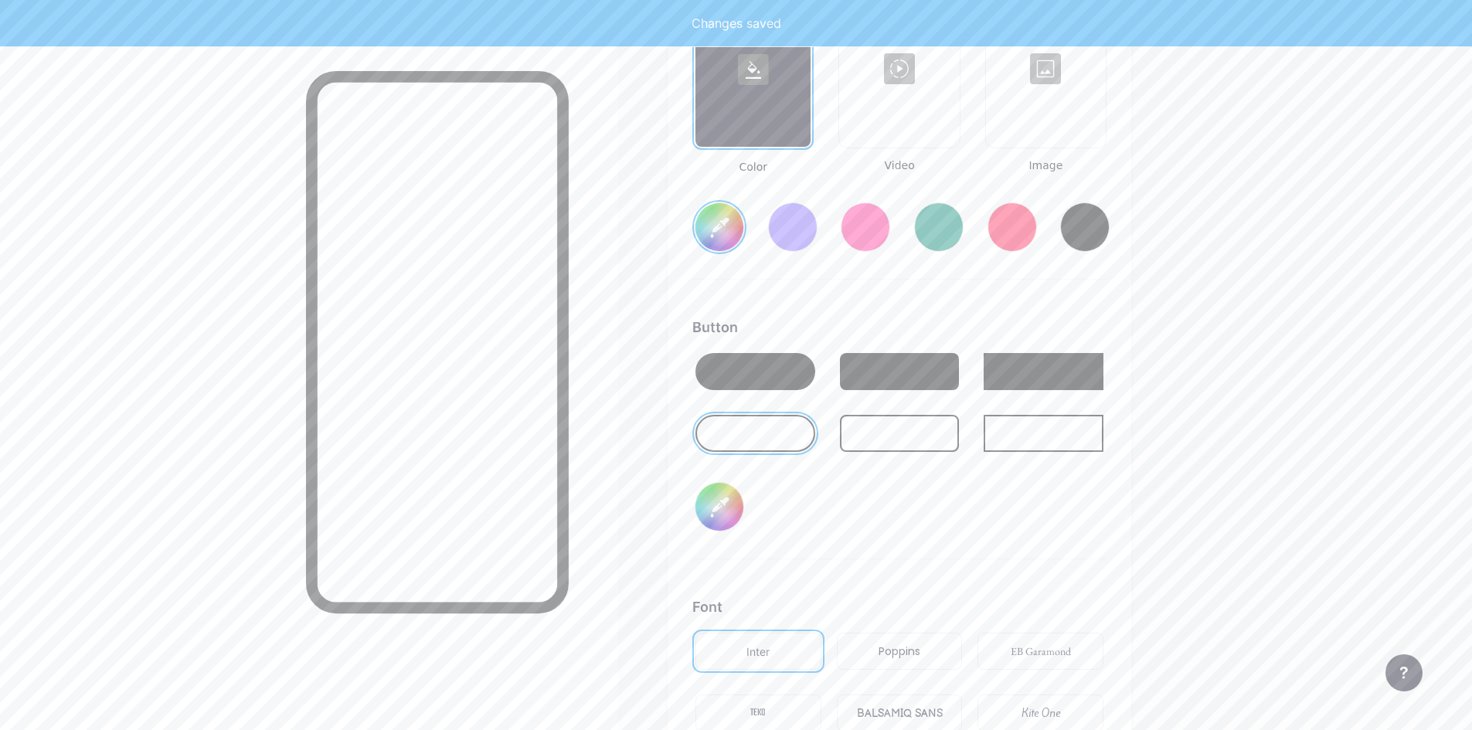
type input "#ffffff"
type input "#000000"
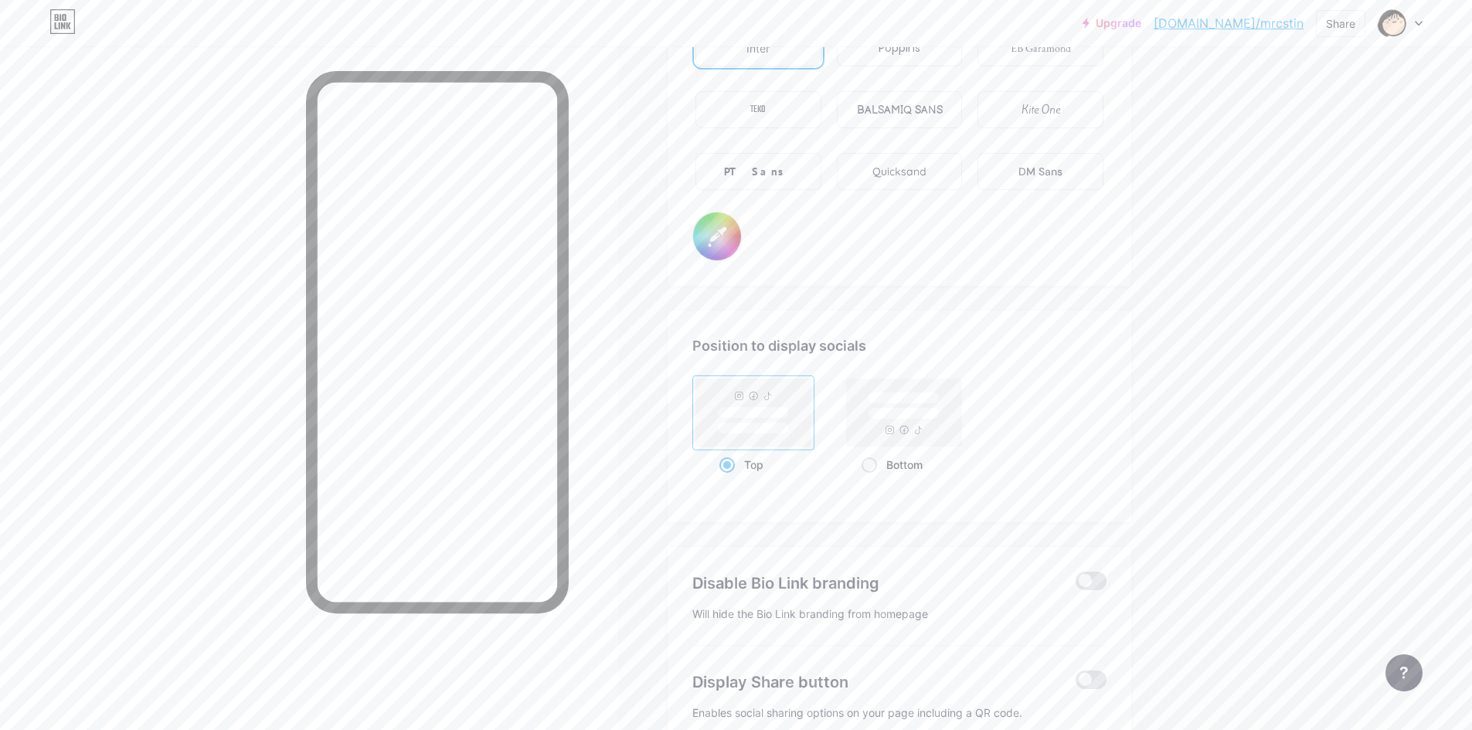
scroll to position [2806, 0]
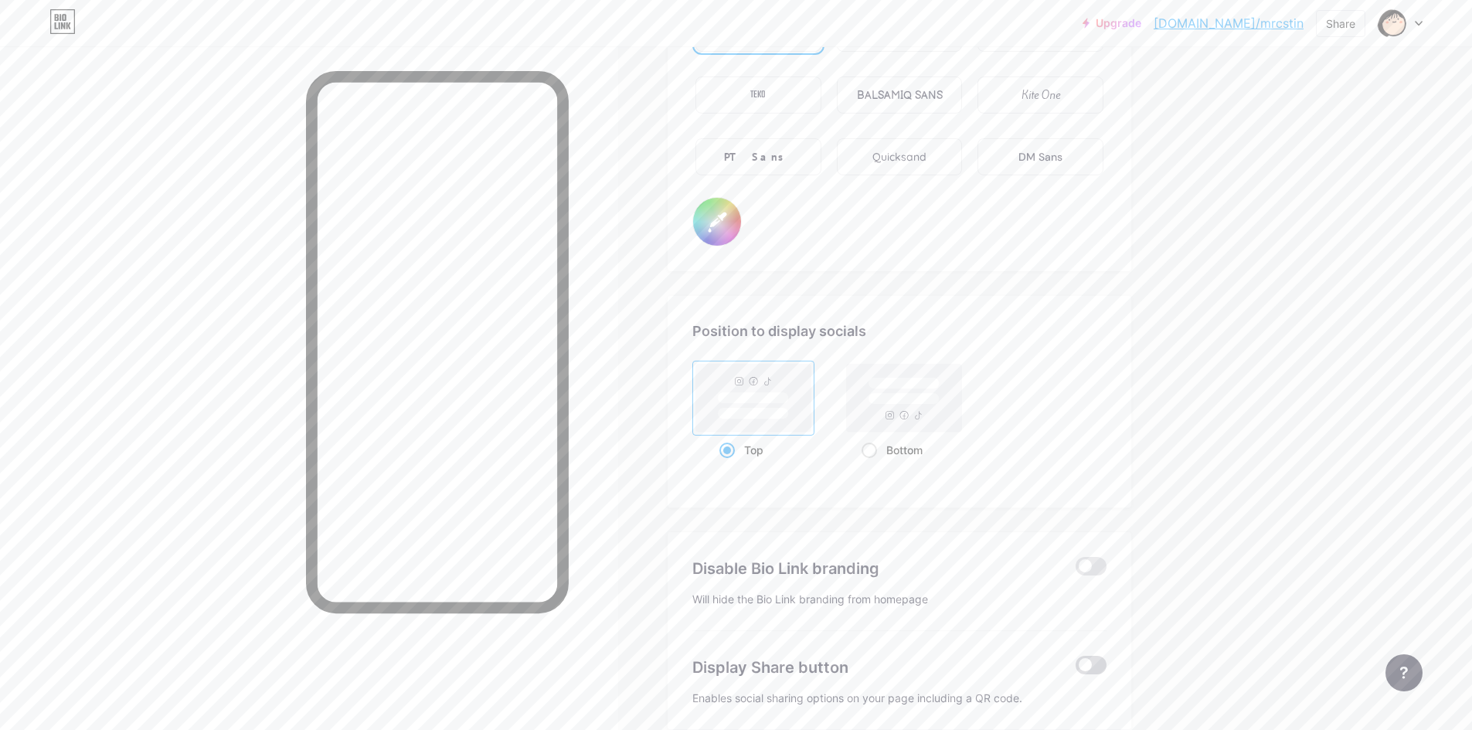
click at [1092, 670] on span at bounding box center [1090, 665] width 31 height 19
click at [1075, 669] on input "checkbox" at bounding box center [1075, 669] width 0 height 0
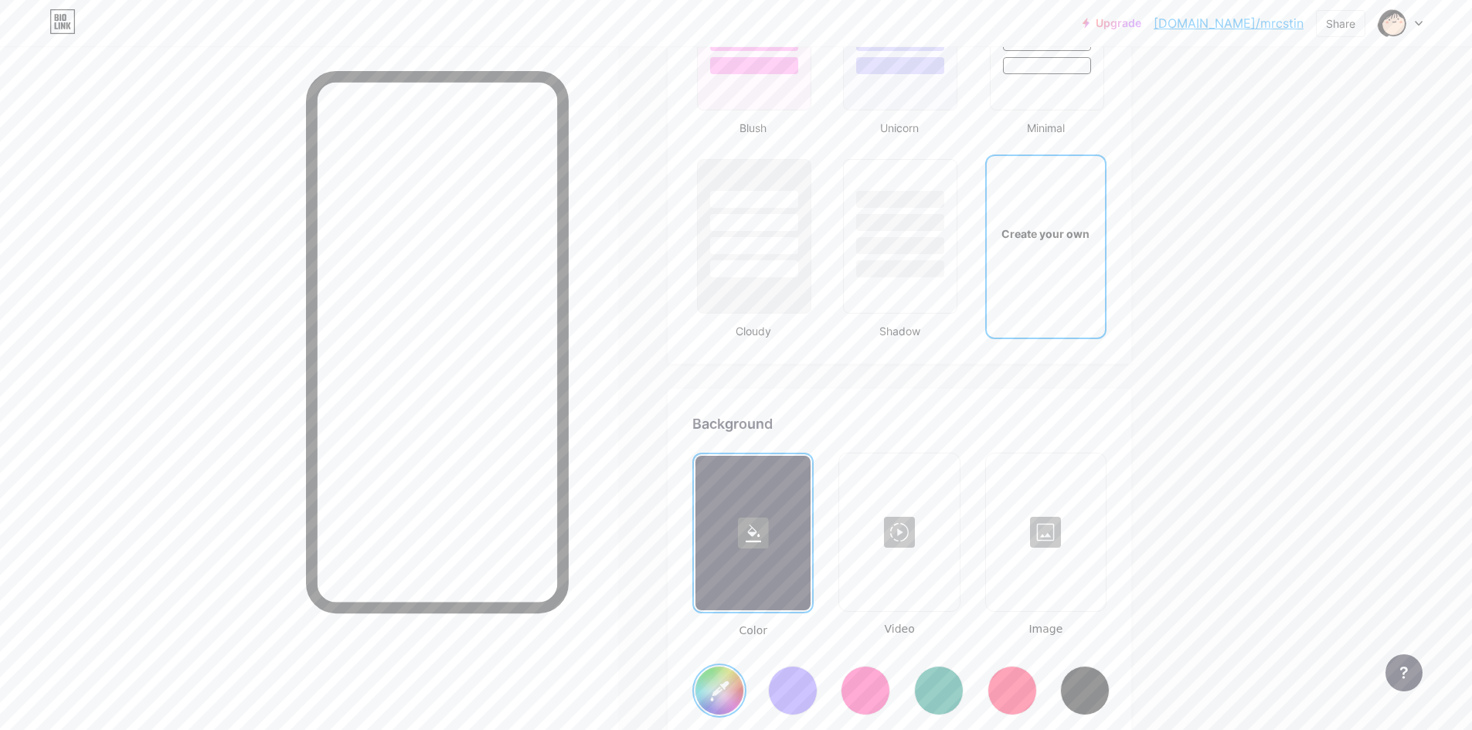
type input "#ffffff"
type input "#000000"
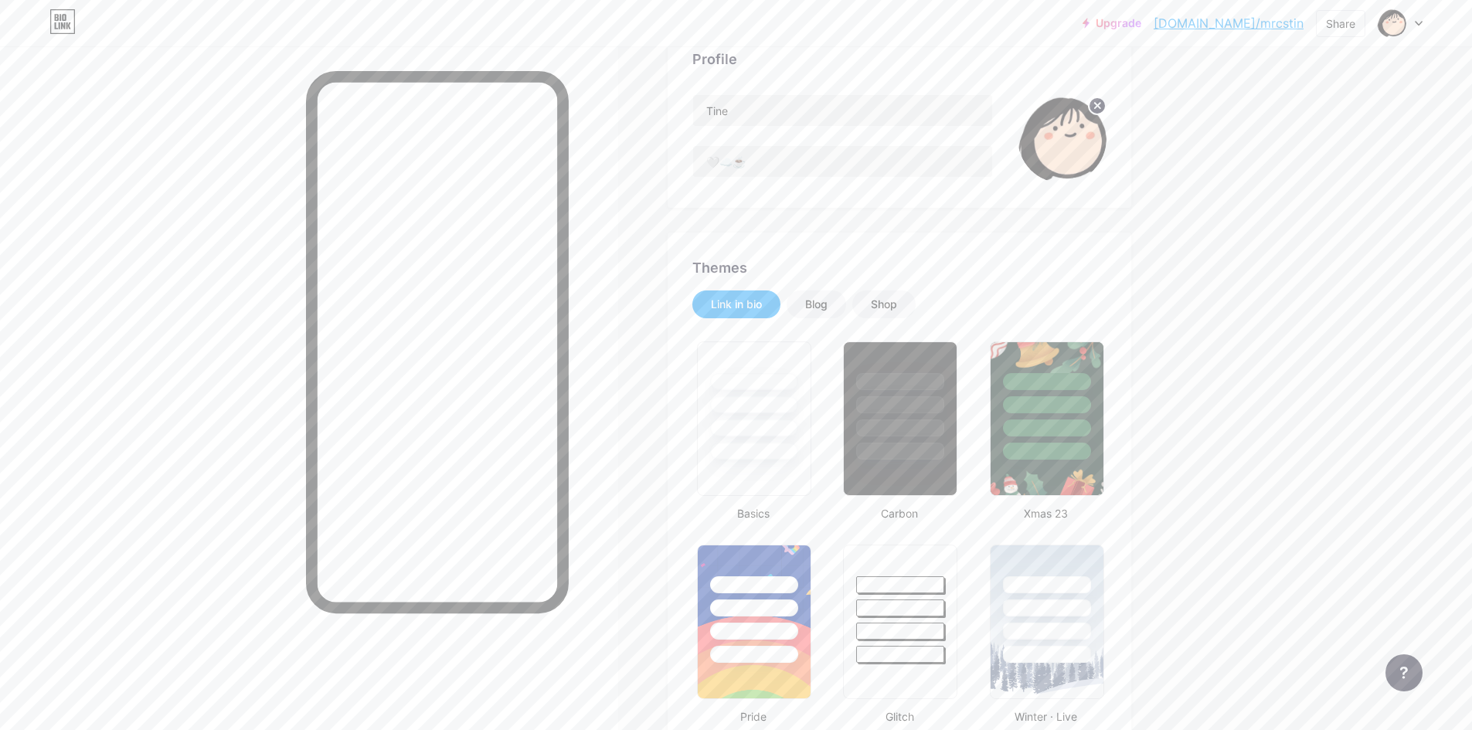
scroll to position [0, 0]
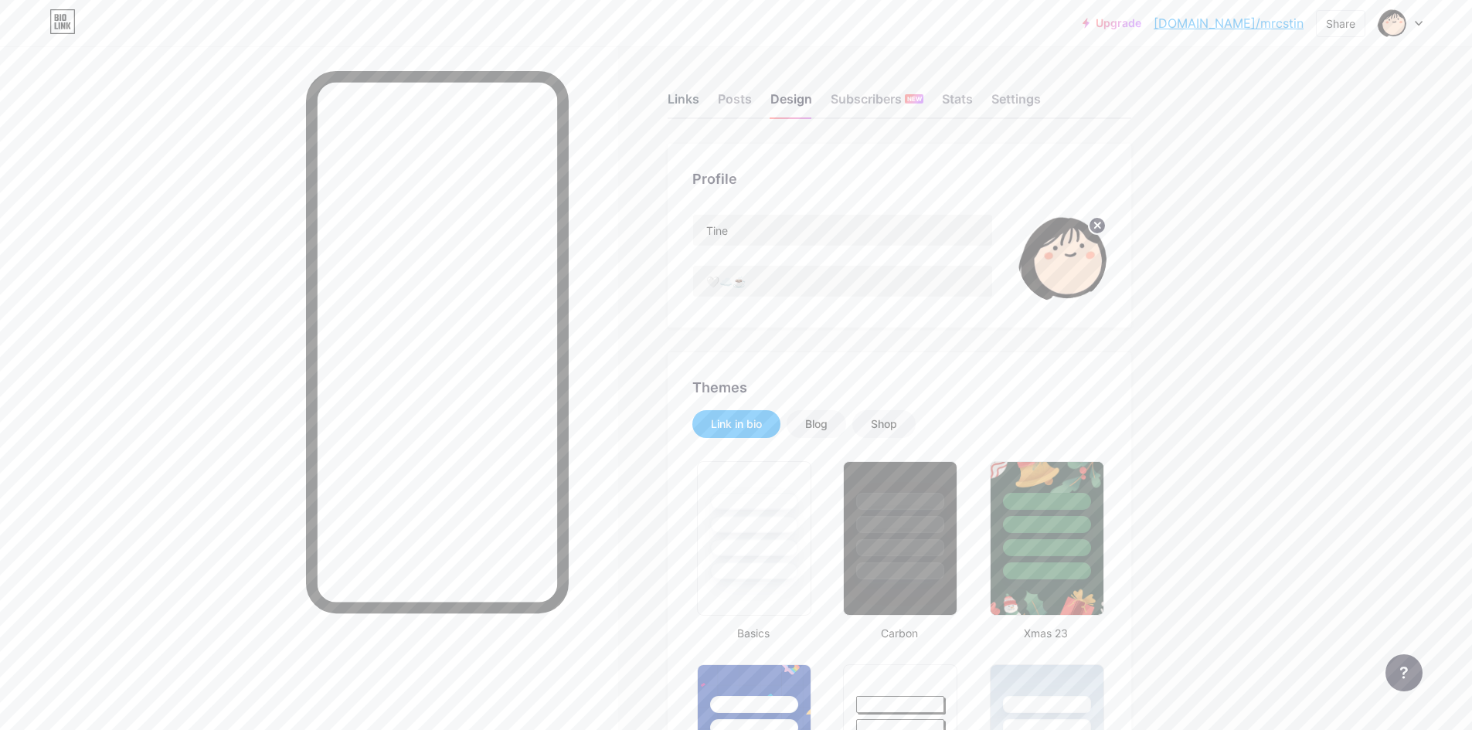
click at [688, 90] on div "Links" at bounding box center [683, 104] width 32 height 28
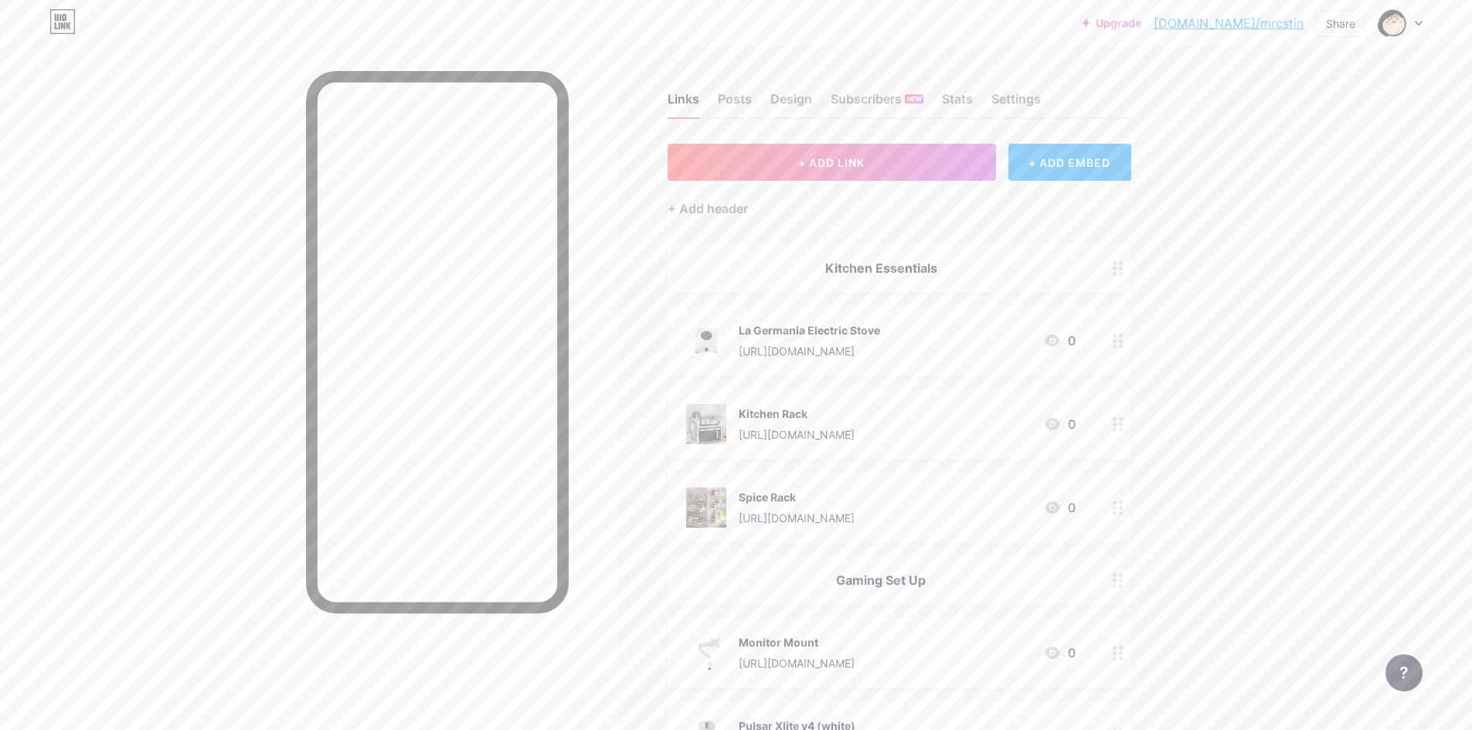
click at [1411, 31] on div at bounding box center [1399, 23] width 45 height 28
click at [1340, 24] on div "Share" at bounding box center [1340, 23] width 29 height 16
click at [1281, 74] on div "Copy link" at bounding box center [1249, 79] width 230 height 37
click at [1273, 122] on div "Get my QR code" at bounding box center [1231, 116] width 97 height 19
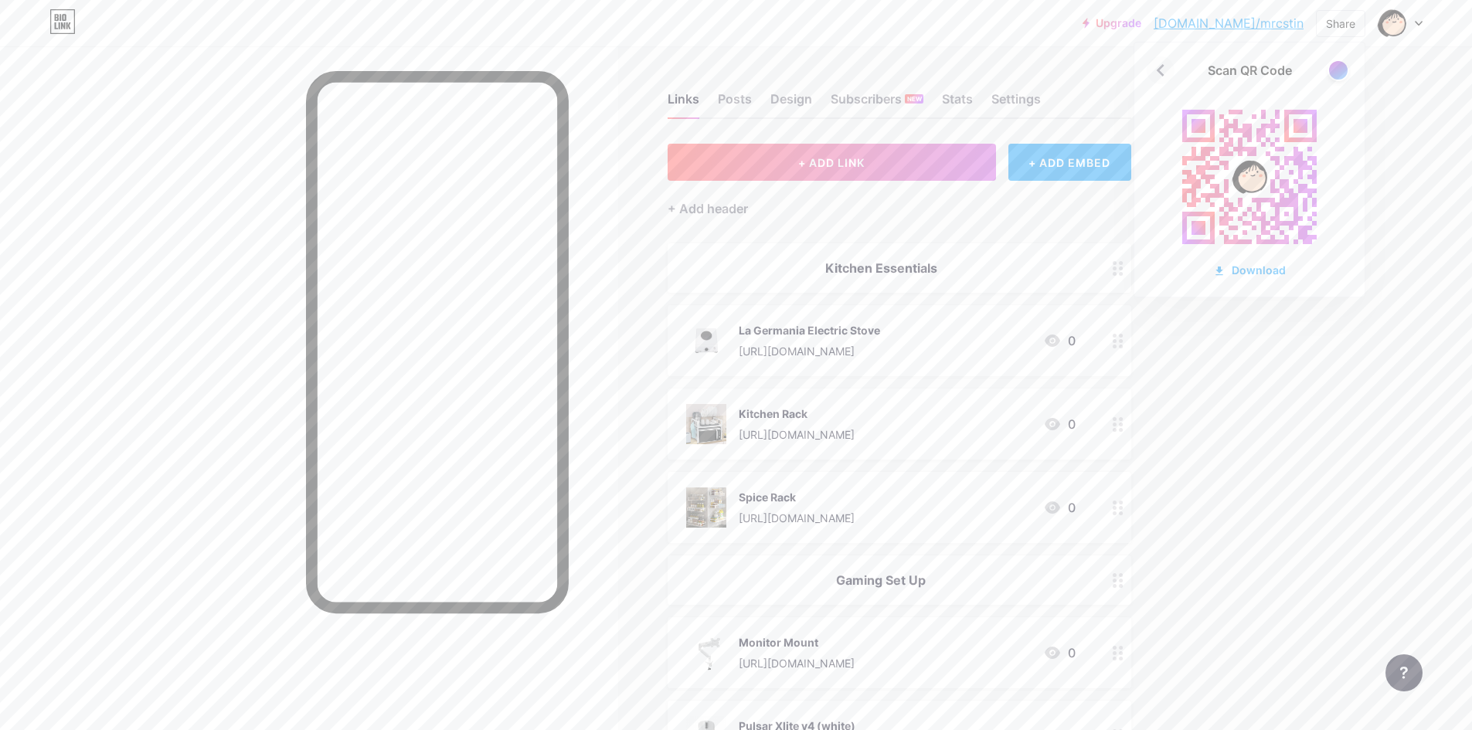
click at [1156, 72] on icon at bounding box center [1160, 70] width 25 height 25
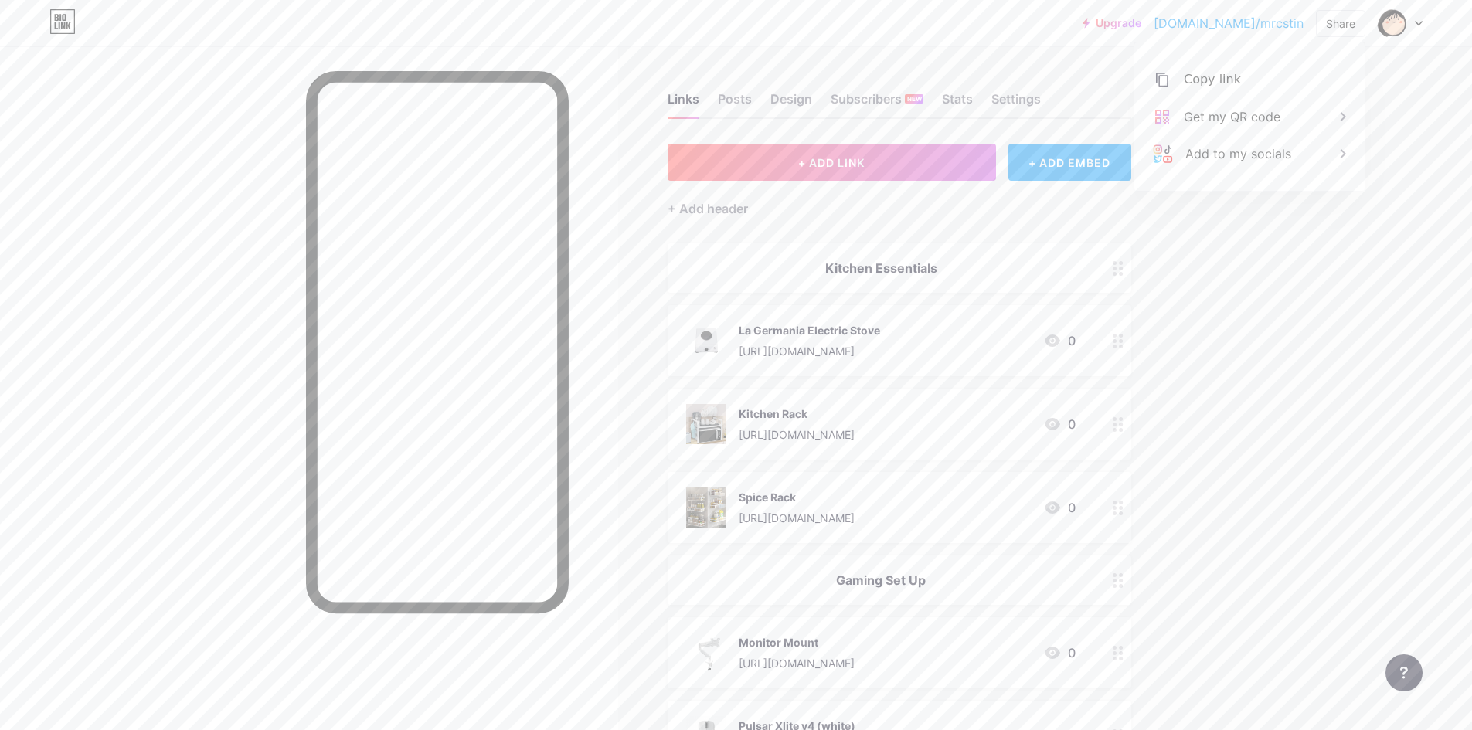
click at [1256, 347] on div "Upgrade [DOMAIN_NAME]/mrcsti... [DOMAIN_NAME]/mrcstin Share Copy link [URL][DOM…" at bounding box center [736, 670] width 1472 height 1341
click at [1019, 104] on div "Settings" at bounding box center [1015, 104] width 49 height 28
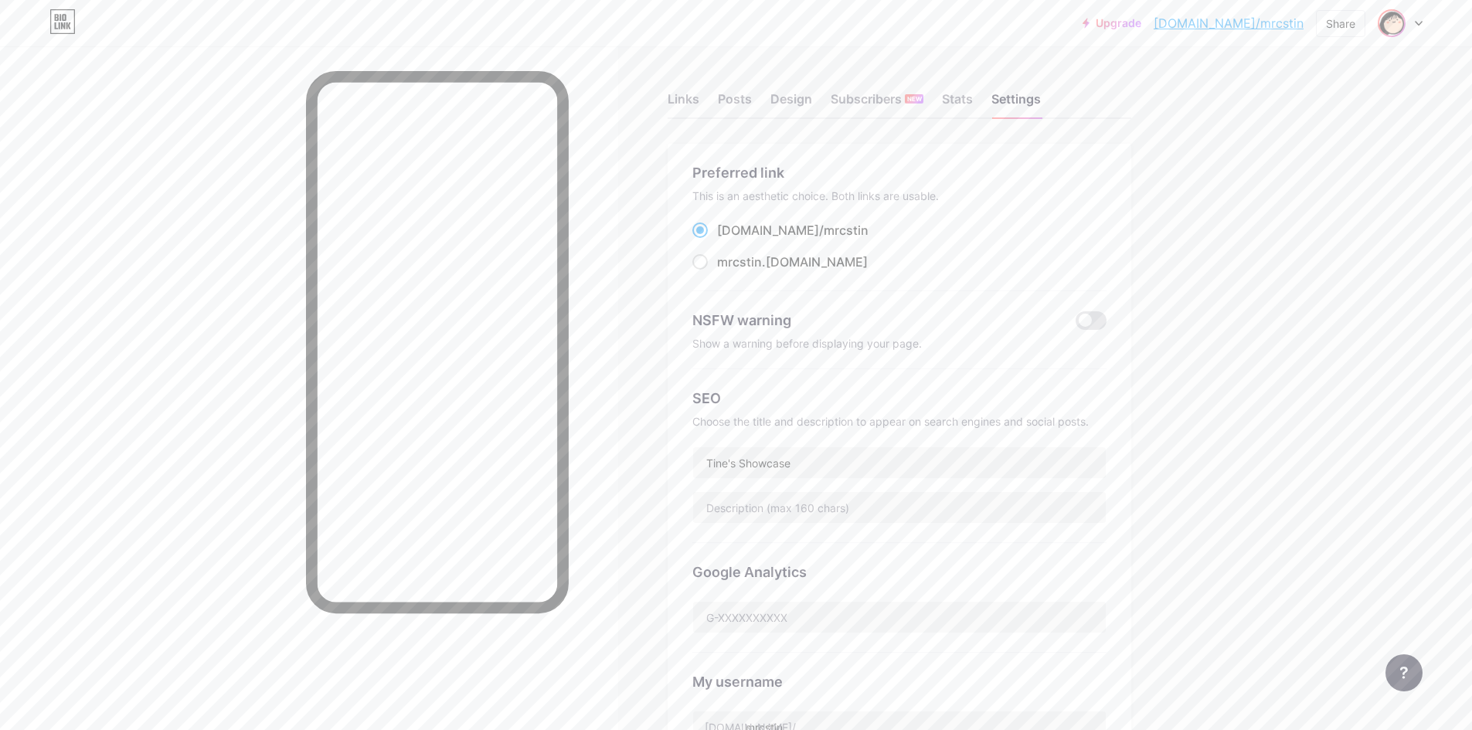
click at [1383, 32] on span at bounding box center [1391, 23] width 25 height 25
click at [1414, 26] on div at bounding box center [1399, 23] width 45 height 28
click at [1424, 18] on div "Upgrade [DOMAIN_NAME]/mrcsti... [DOMAIN_NAME]/mrcstin Share Switch accounts Tin…" at bounding box center [736, 23] width 1472 height 28
click at [1418, 23] on icon at bounding box center [1418, 24] width 6 height 4
click at [1289, 176] on link "Account settings" at bounding box center [1326, 175] width 192 height 42
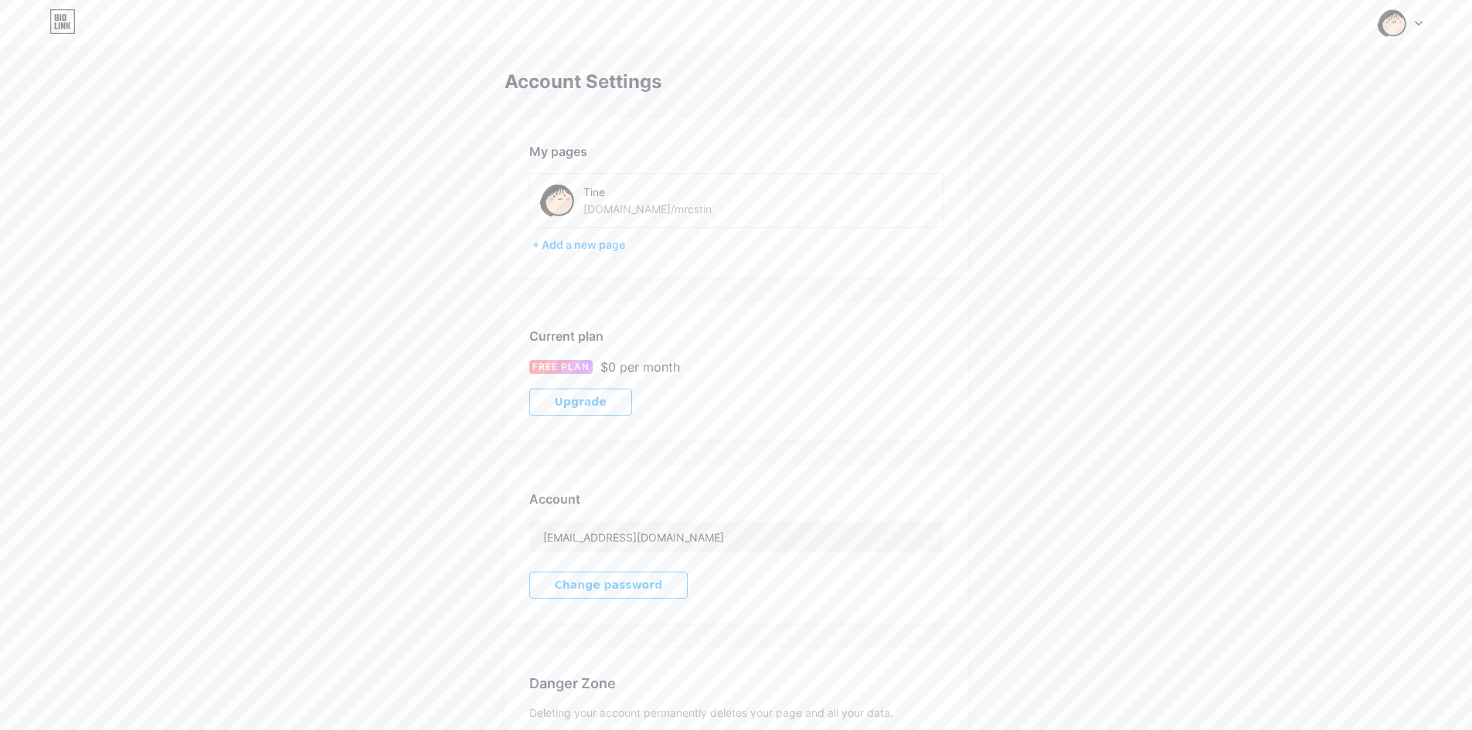
click at [640, 187] on div "Tine" at bounding box center [658, 192] width 150 height 16
click at [588, 205] on div "[DOMAIN_NAME]/mrcstin" at bounding box center [647, 209] width 128 height 16
click at [535, 205] on div "Tine [DOMAIN_NAME]/mrcstin" at bounding box center [736, 200] width 414 height 55
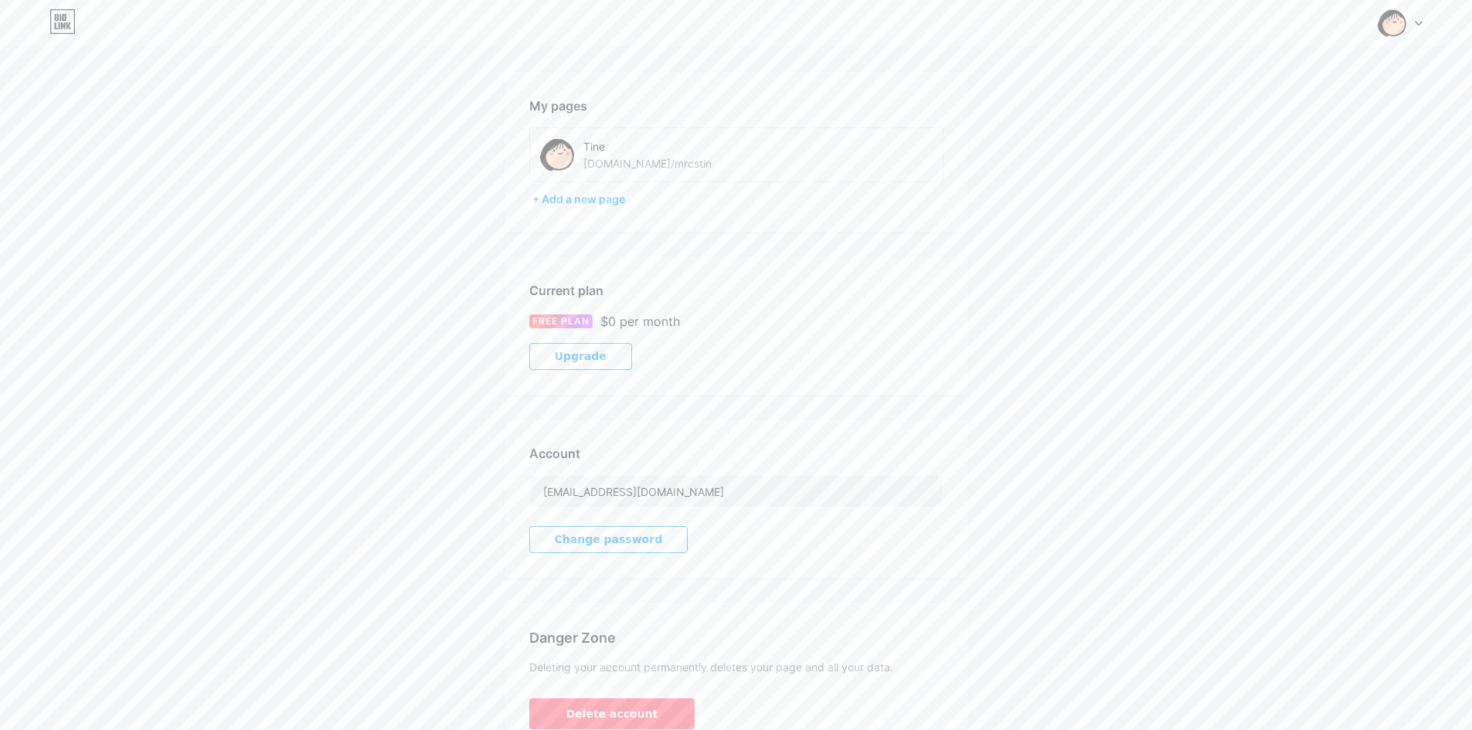
scroll to position [131, 0]
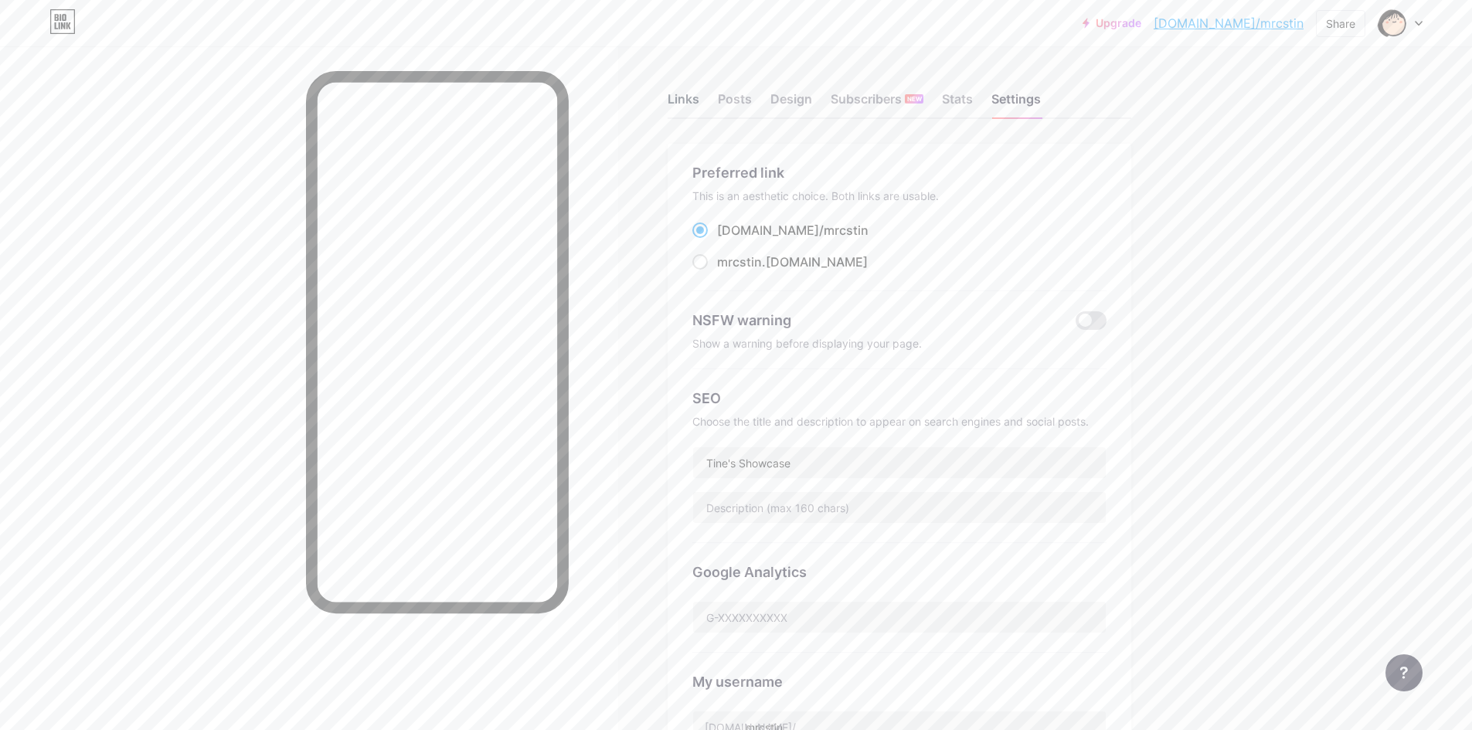
click at [674, 98] on div "Links" at bounding box center [683, 104] width 32 height 28
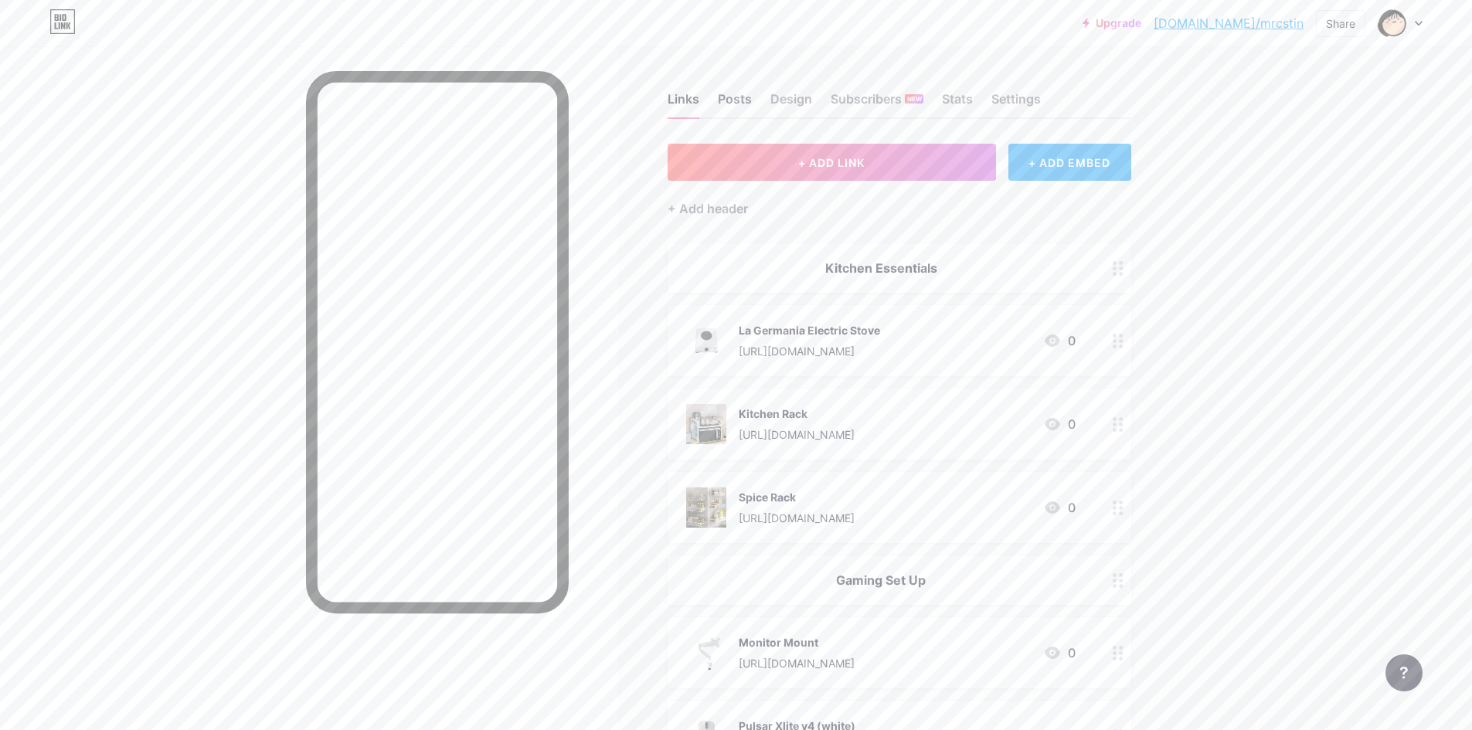
click at [749, 93] on div "Posts" at bounding box center [735, 104] width 34 height 28
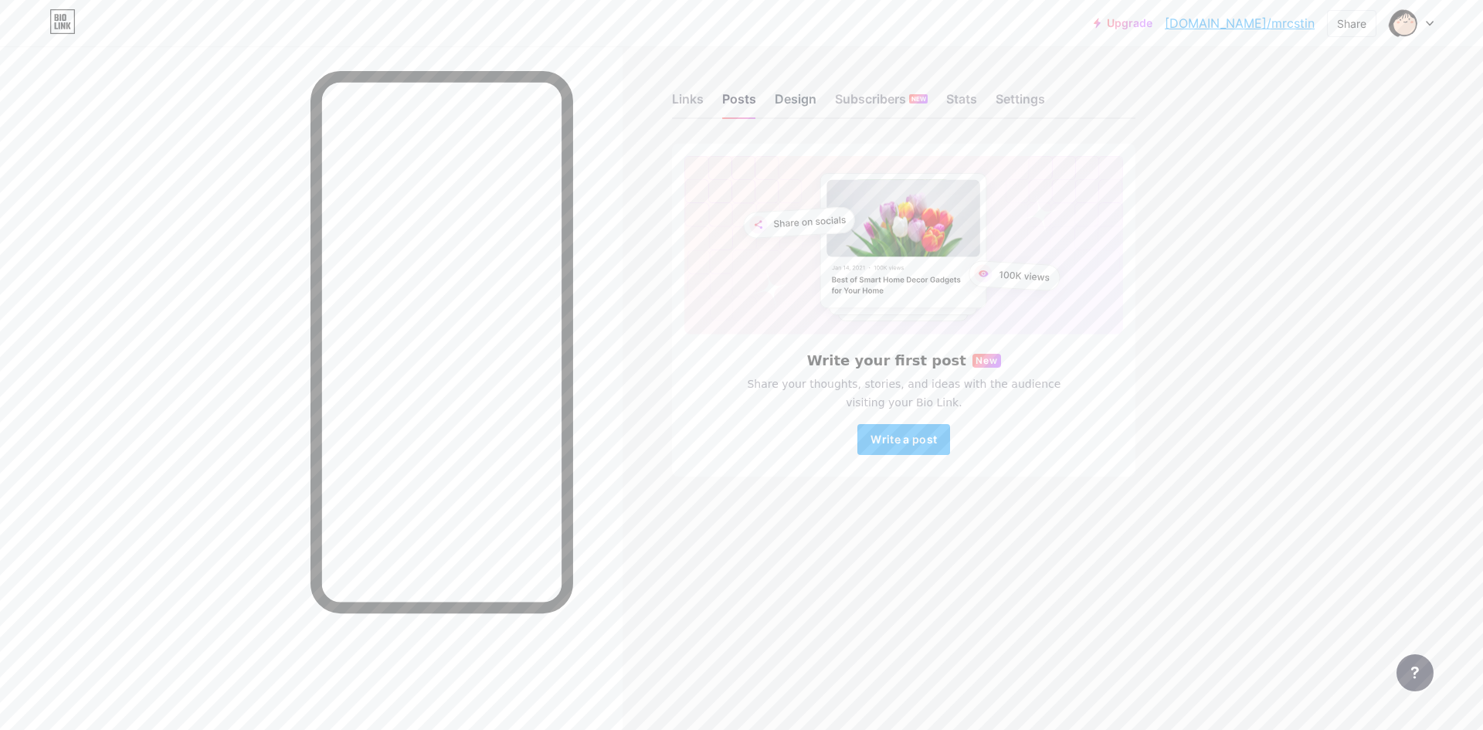
click at [807, 100] on div "Design" at bounding box center [796, 104] width 42 height 28
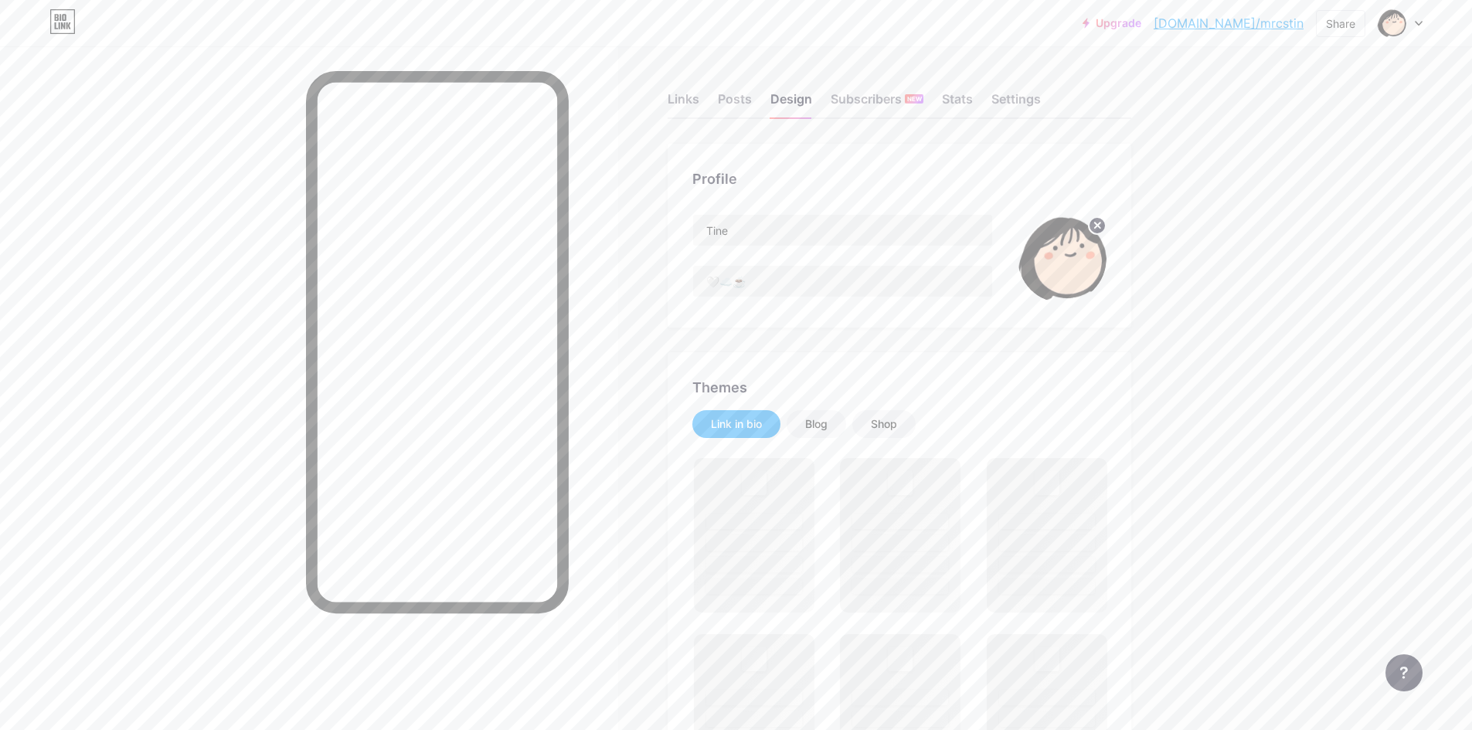
click at [1089, 265] on img at bounding box center [1061, 258] width 89 height 89
click at [1090, 220] on img at bounding box center [1061, 258] width 89 height 89
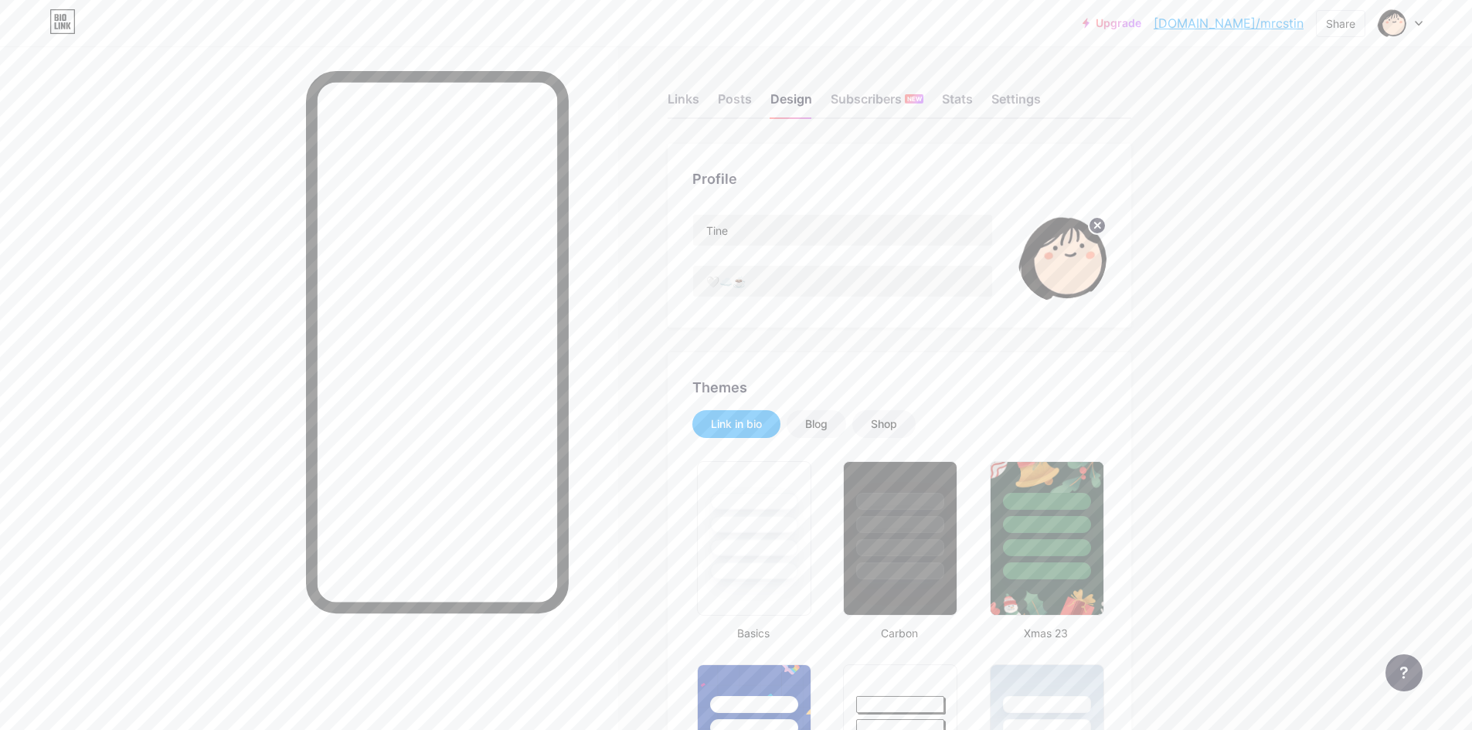
click at [1100, 226] on icon at bounding box center [1097, 224] width 5 height 5
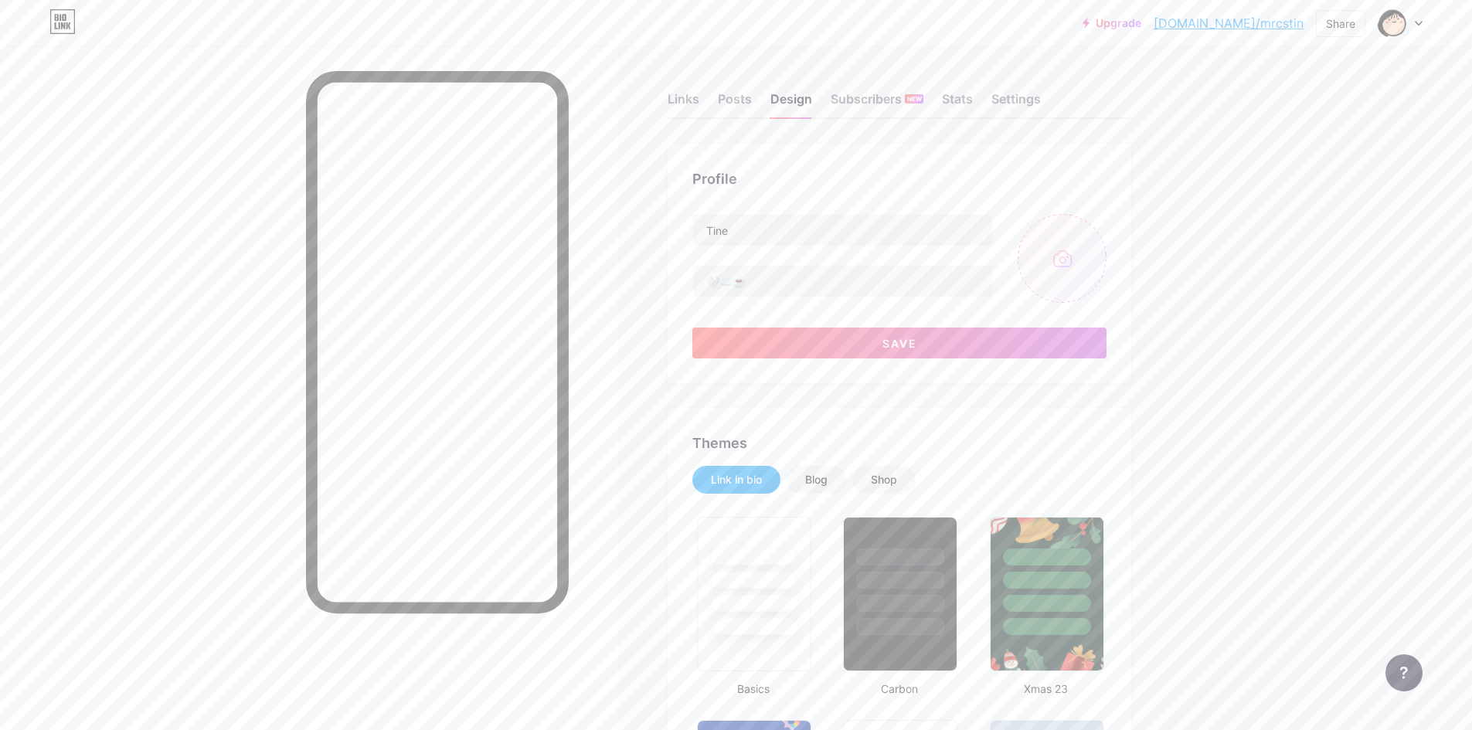
click at [1054, 259] on input "file" at bounding box center [1061, 258] width 89 height 89
type input "#ffffff"
type input "#000000"
type input "C:\fakepath\419698497_18391443760070774_6039566118789974294_n.jpg"
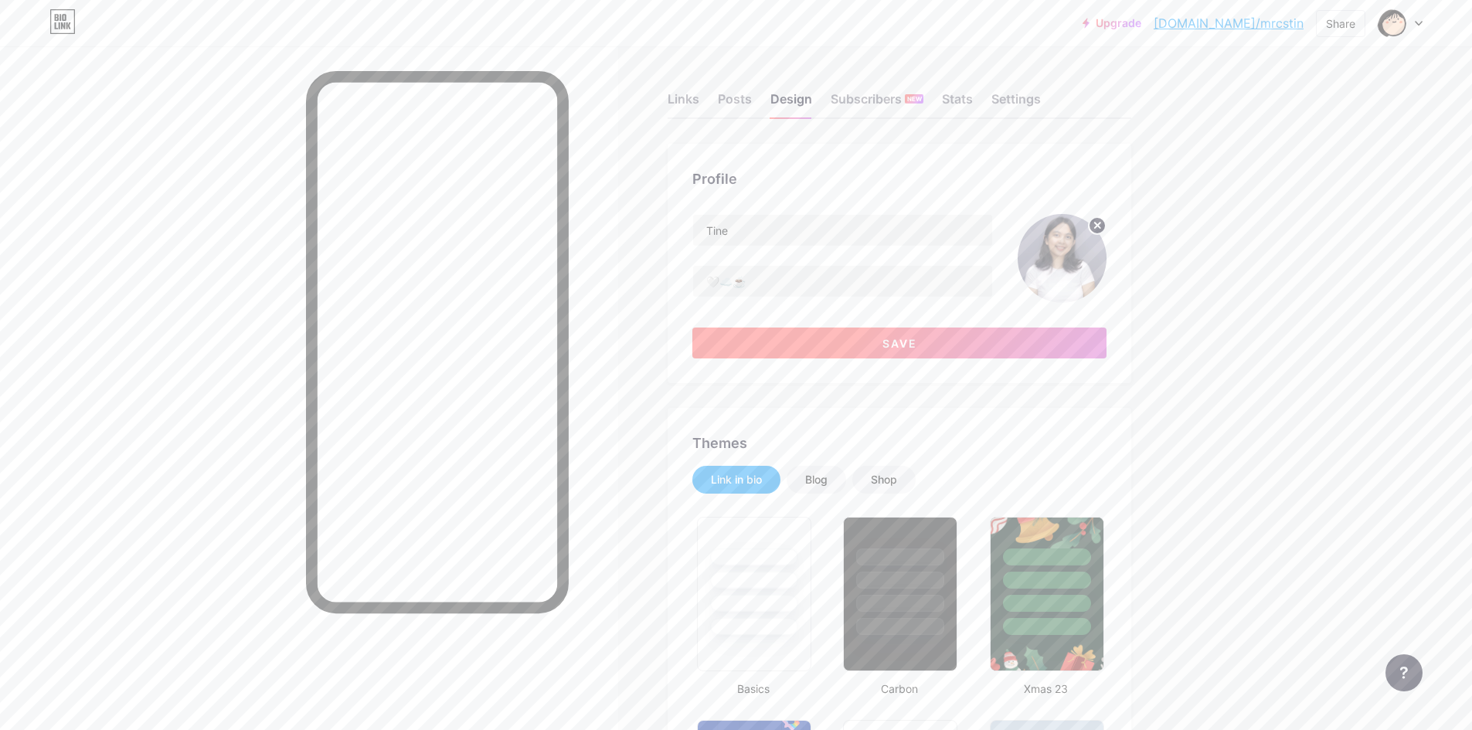
click at [1012, 346] on button "Save" at bounding box center [899, 343] width 414 height 31
type input "#ffffff"
type input "#000000"
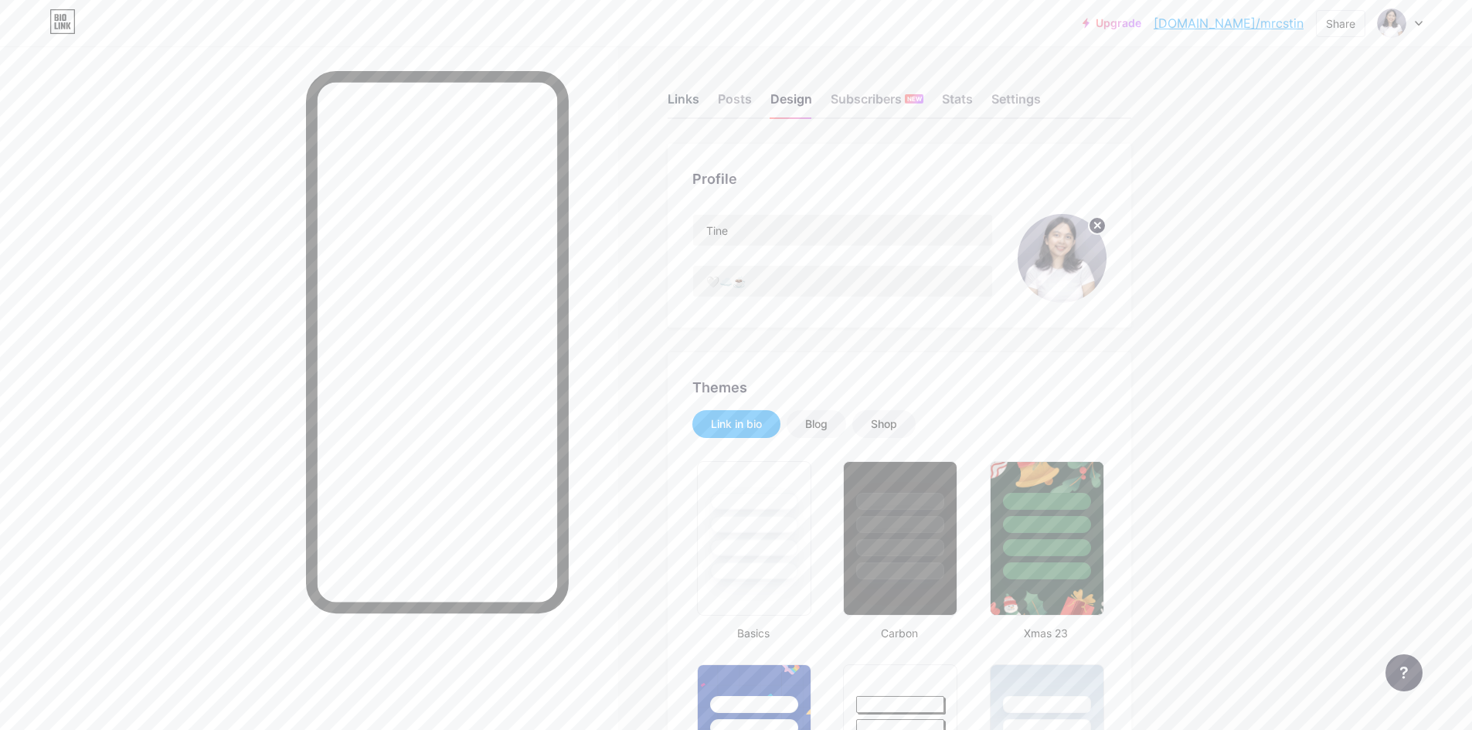
click at [677, 107] on div "Links" at bounding box center [683, 104] width 32 height 28
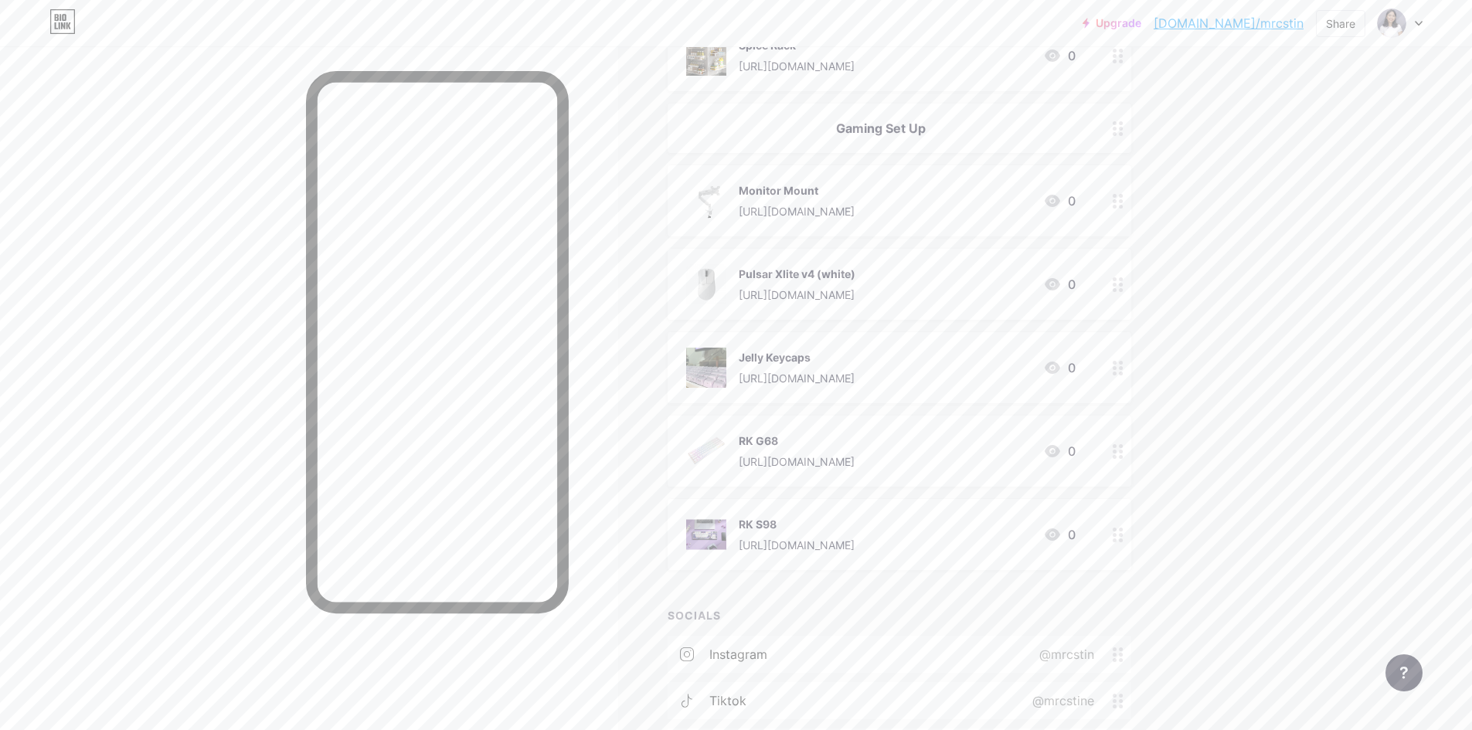
scroll to position [463, 0]
